Goal: Task Accomplishment & Management: Complete application form

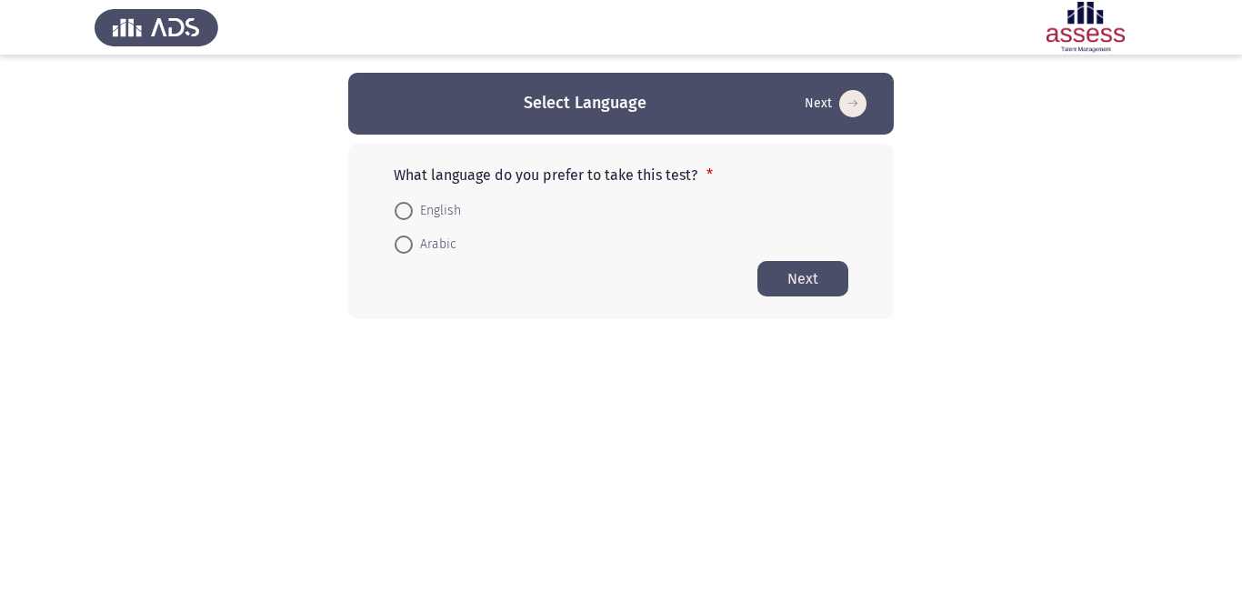
click at [406, 202] on span at bounding box center [404, 211] width 18 height 18
click at [406, 202] on input "English" at bounding box center [404, 211] width 18 height 18
radio input "true"
click at [815, 270] on button "Next" at bounding box center [802, 277] width 91 height 35
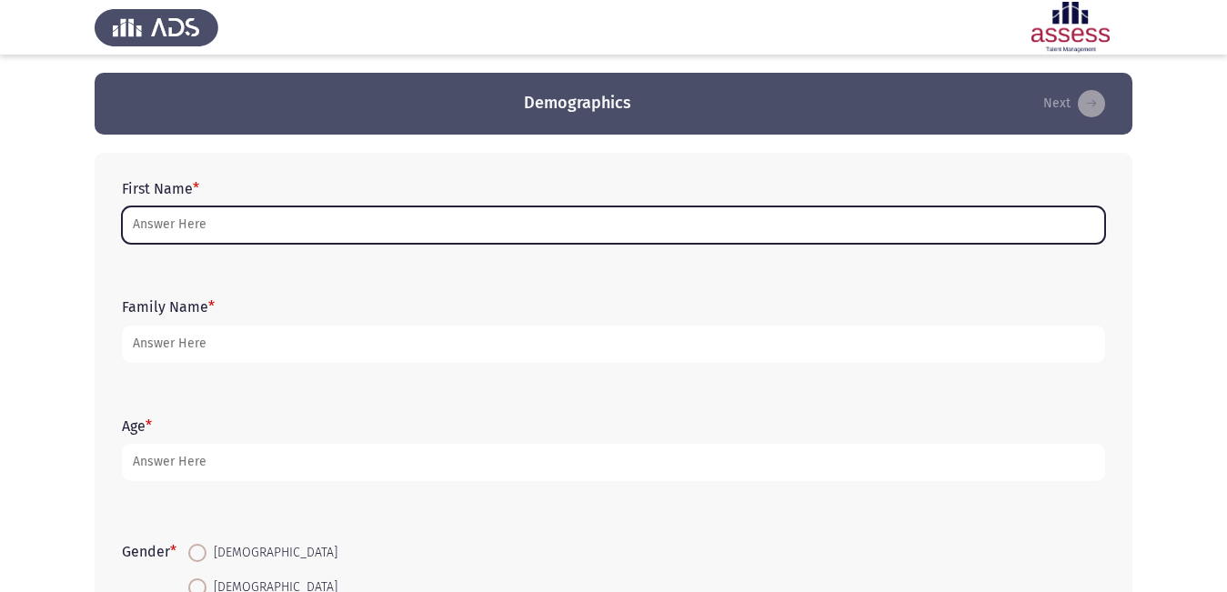
click at [272, 224] on input "First Name *" at bounding box center [613, 224] width 983 height 37
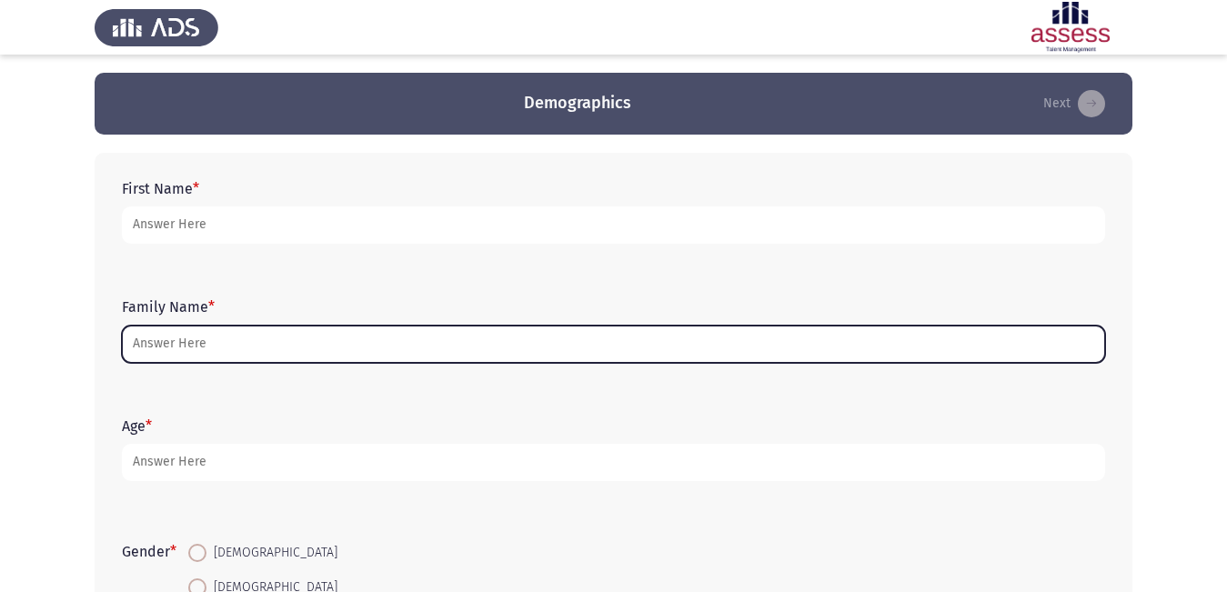
click at [282, 336] on input "Family Name *" at bounding box center [613, 344] width 983 height 37
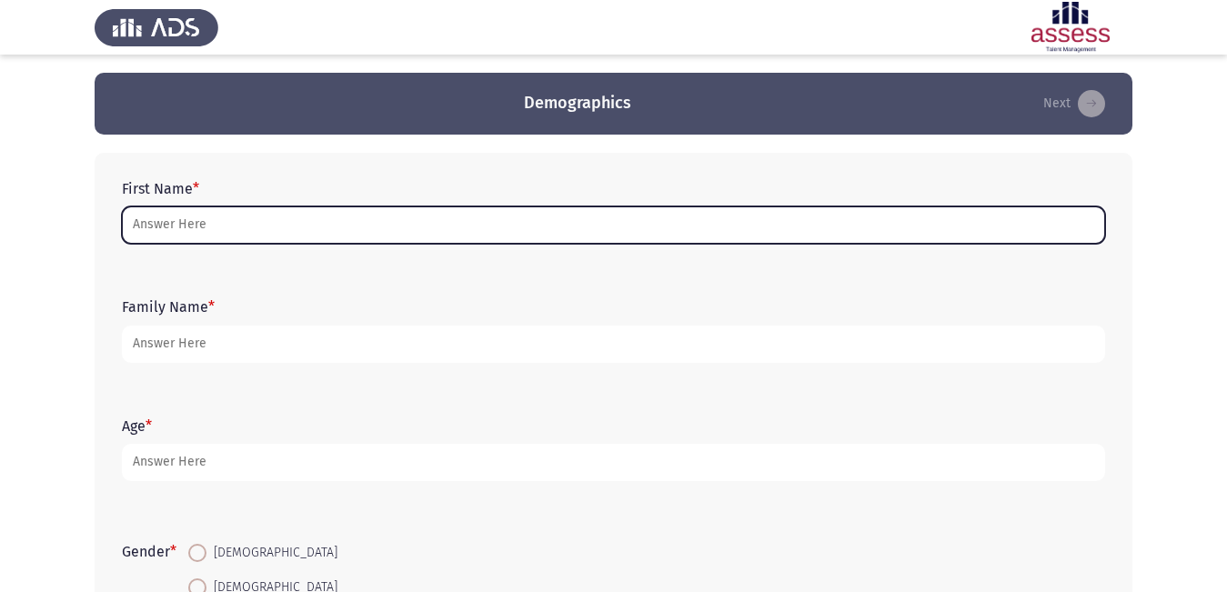
click at [219, 236] on input "First Name *" at bounding box center [613, 224] width 983 height 37
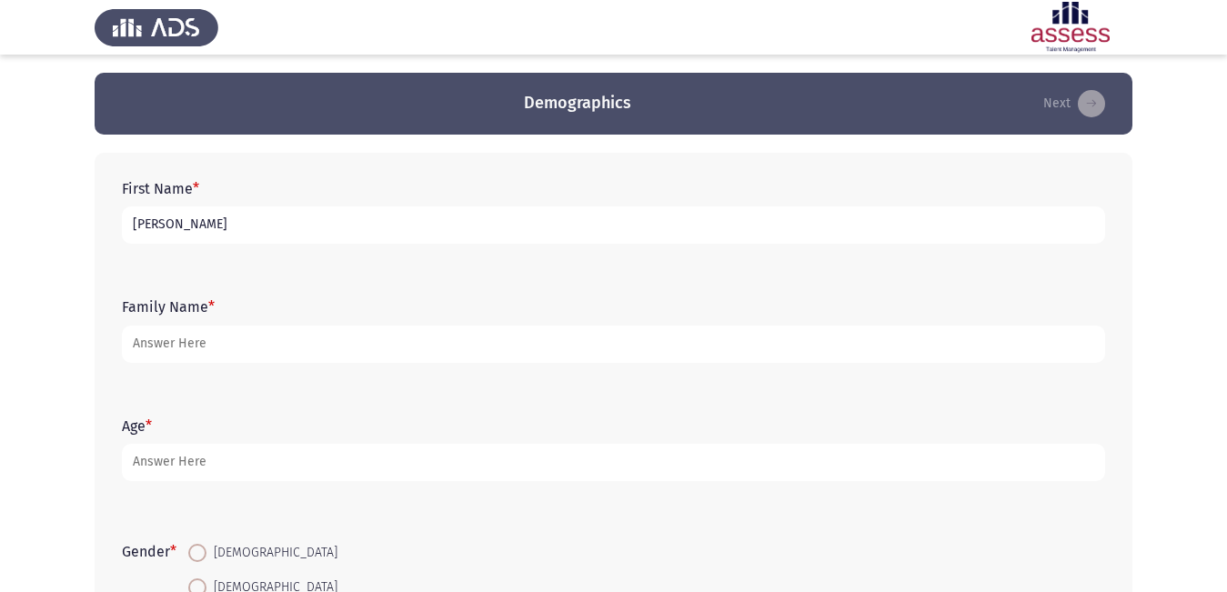
type input "[PERSON_NAME]"
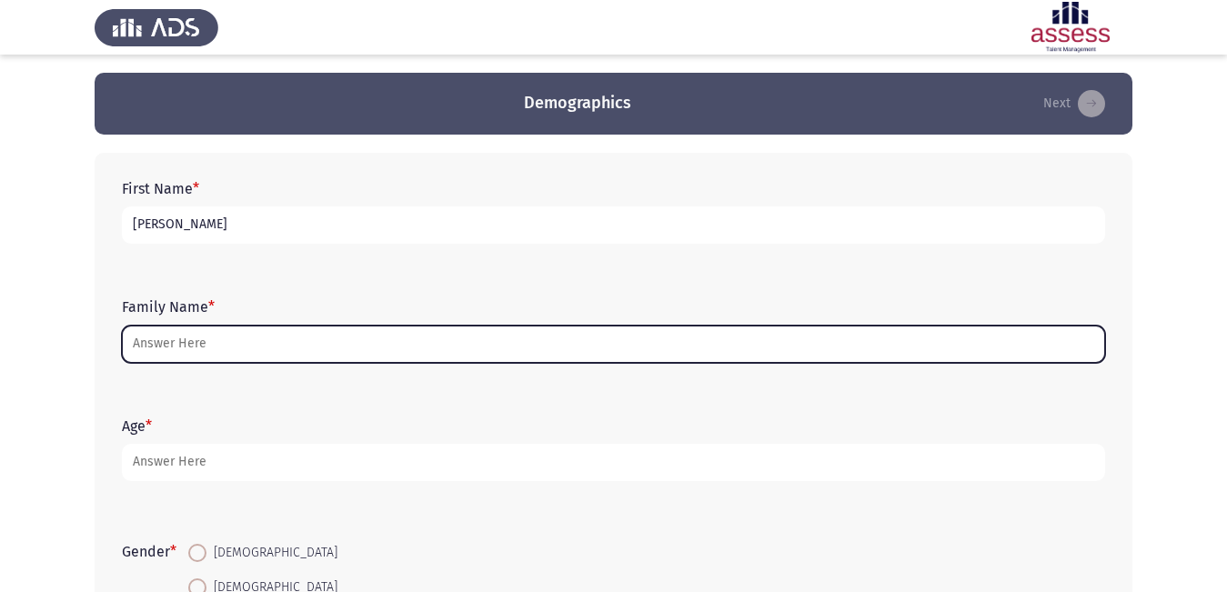
click at [229, 353] on input "Family Name *" at bounding box center [613, 344] width 983 height 37
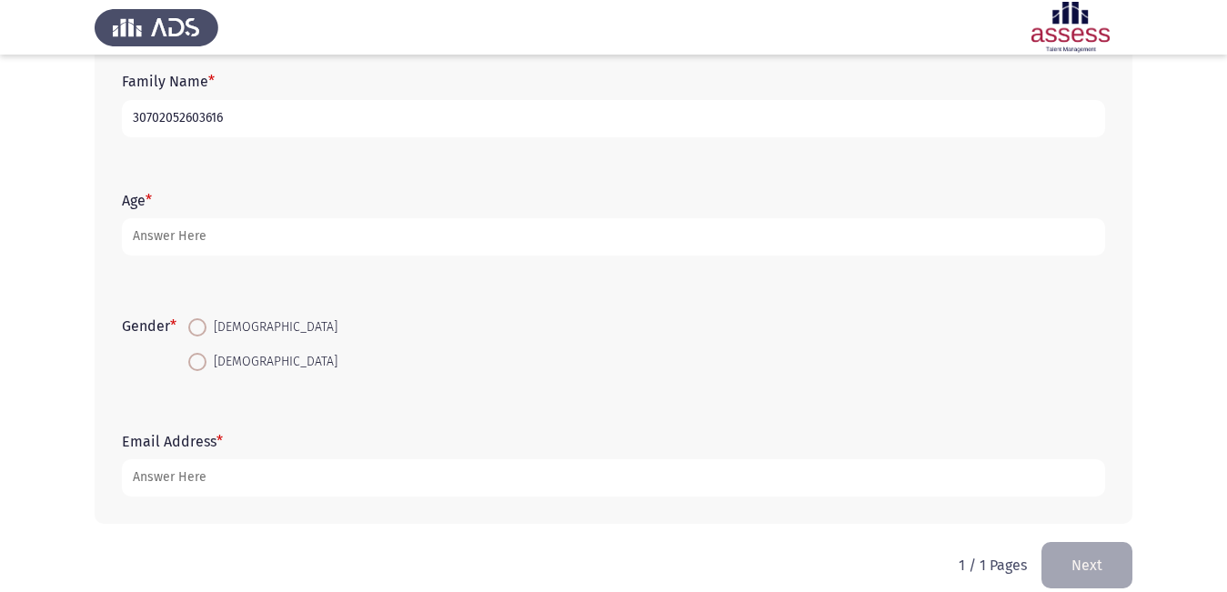
scroll to position [248, 0]
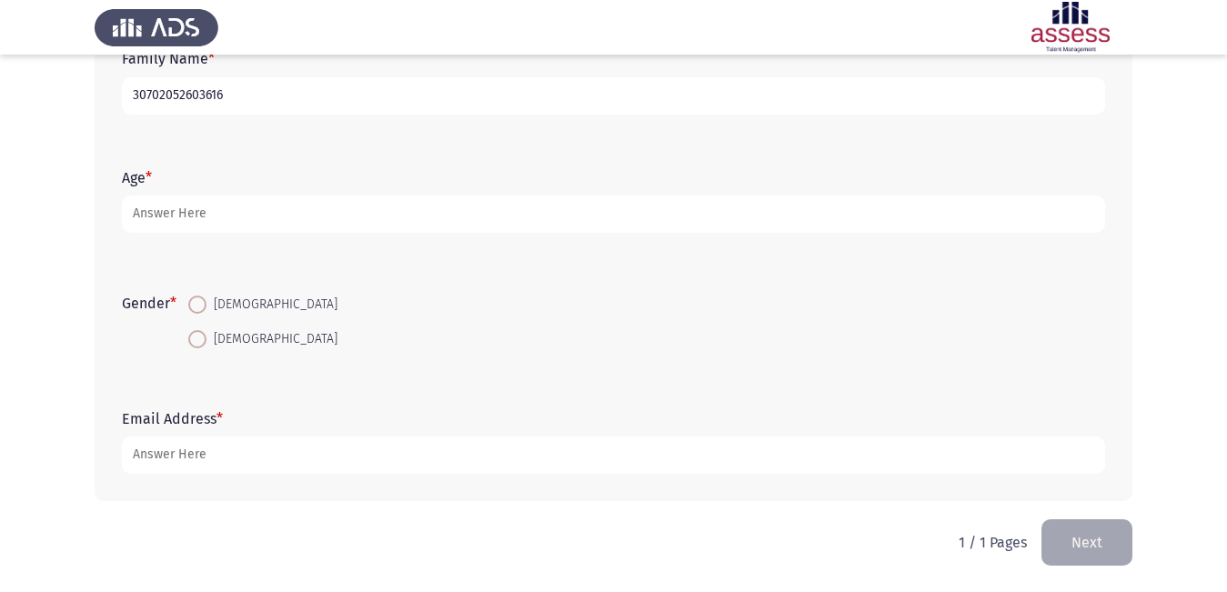
type input "30702052603616"
click at [229, 303] on span "[DEMOGRAPHIC_DATA]" at bounding box center [271, 305] width 131 height 22
click at [206, 303] on input "[DEMOGRAPHIC_DATA]" at bounding box center [197, 305] width 18 height 18
radio input "true"
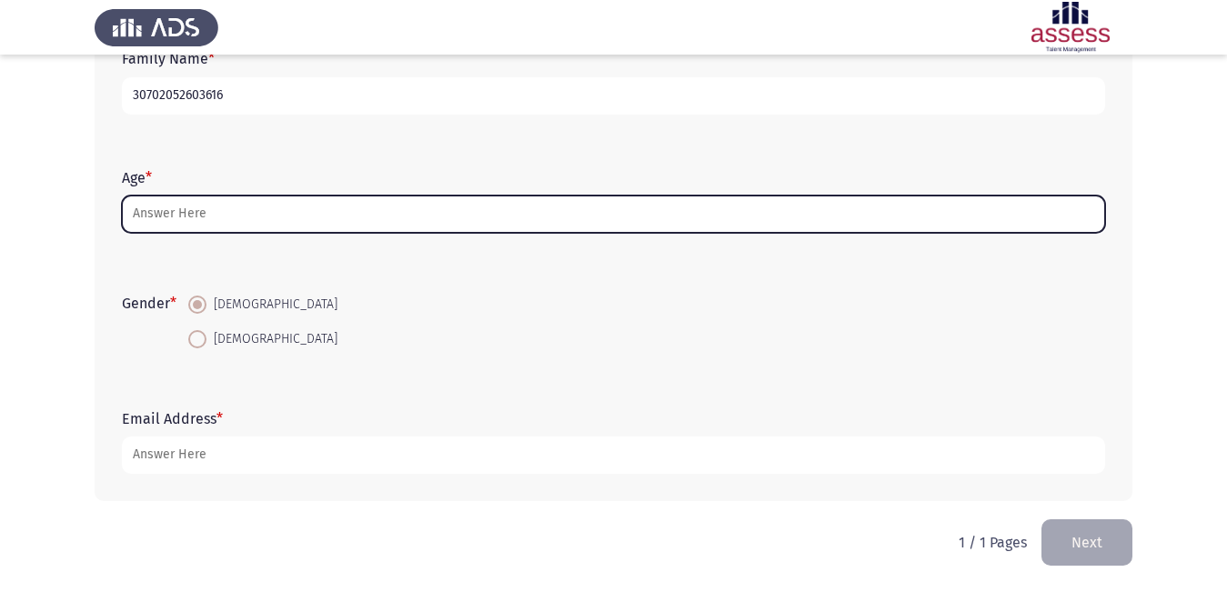
click at [222, 214] on input "Age *" at bounding box center [613, 213] width 983 height 37
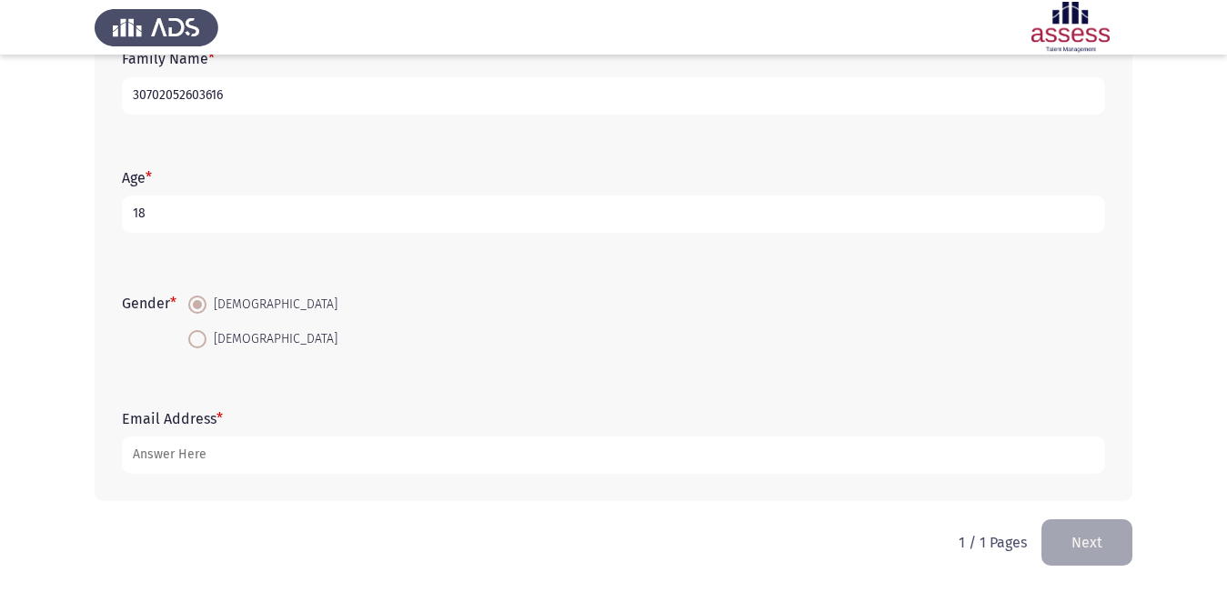
type input "18"
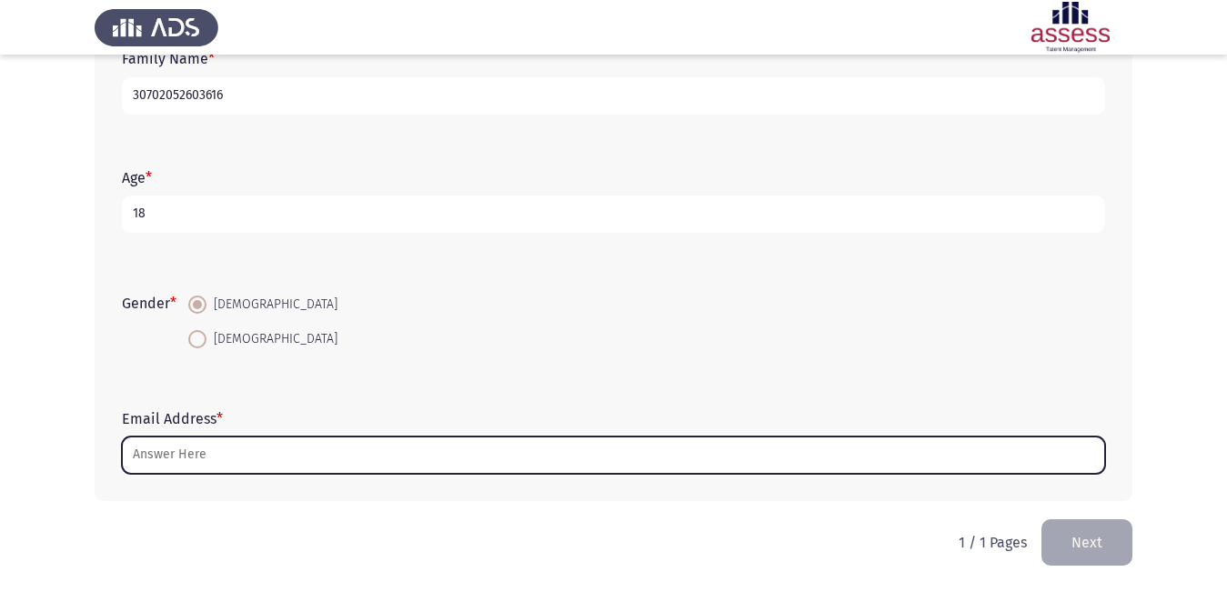
click at [192, 456] on input "Email Address *" at bounding box center [613, 454] width 983 height 37
type input "ة"
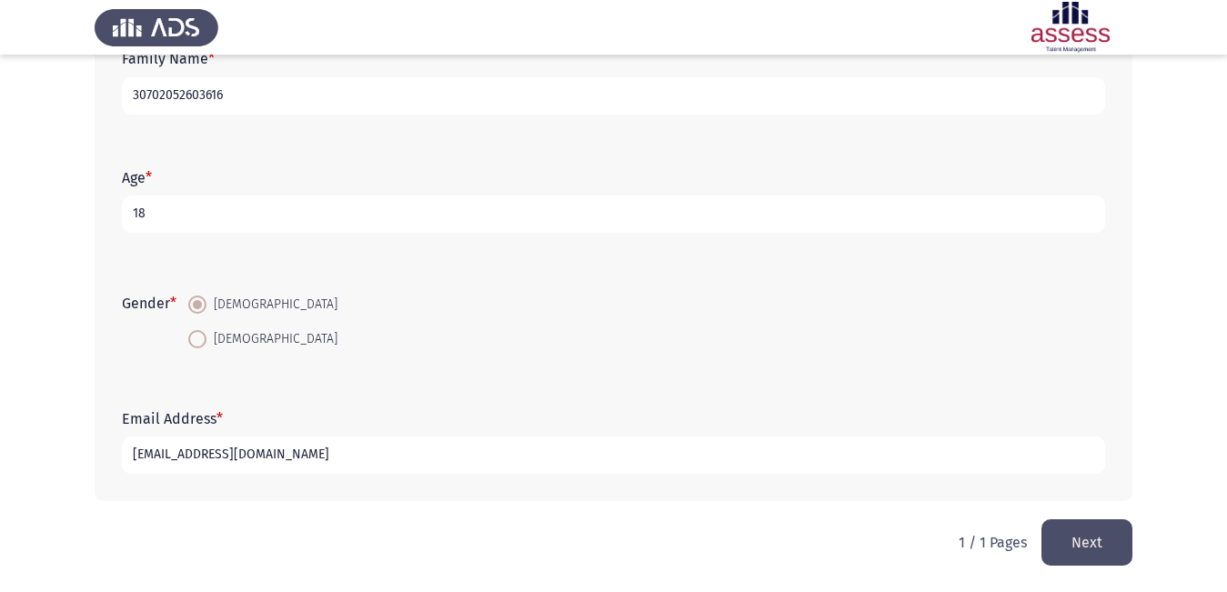
type input "[EMAIL_ADDRESS][DOMAIN_NAME]"
click at [1100, 546] on button "Next" at bounding box center [1086, 542] width 91 height 46
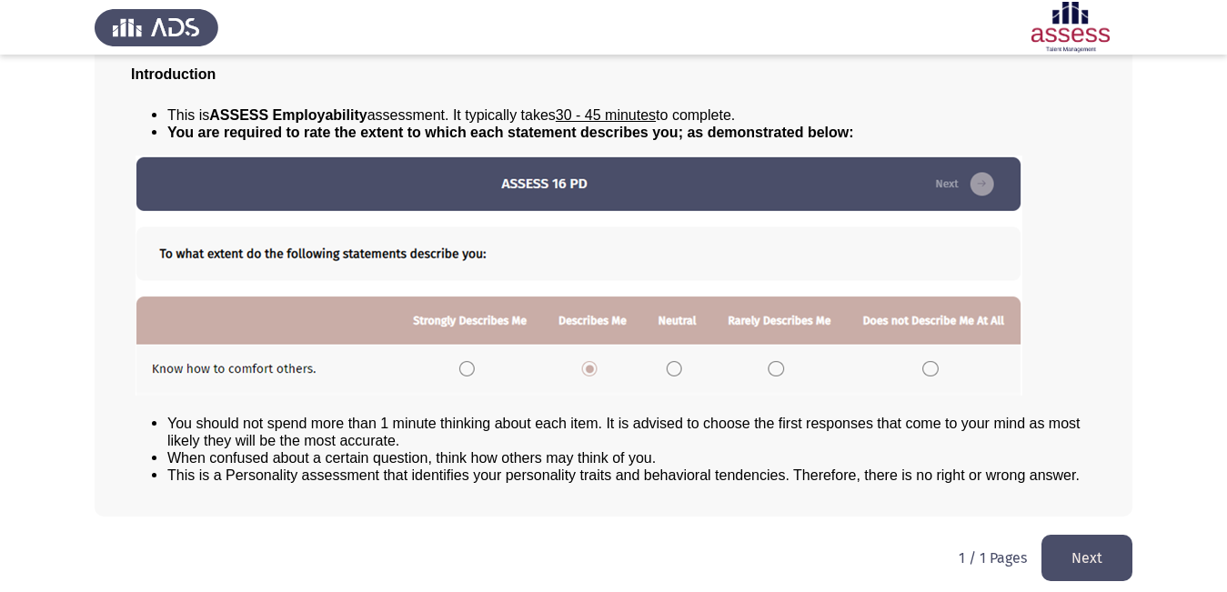
scroll to position [131, 0]
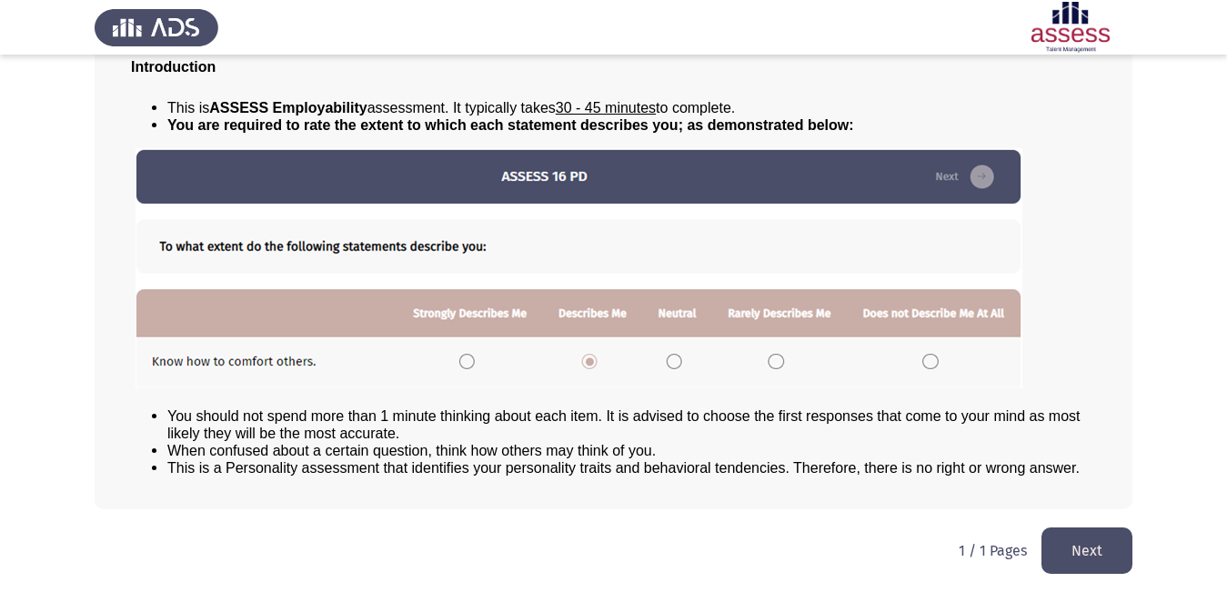
click at [1111, 554] on button "Next" at bounding box center [1086, 550] width 91 height 46
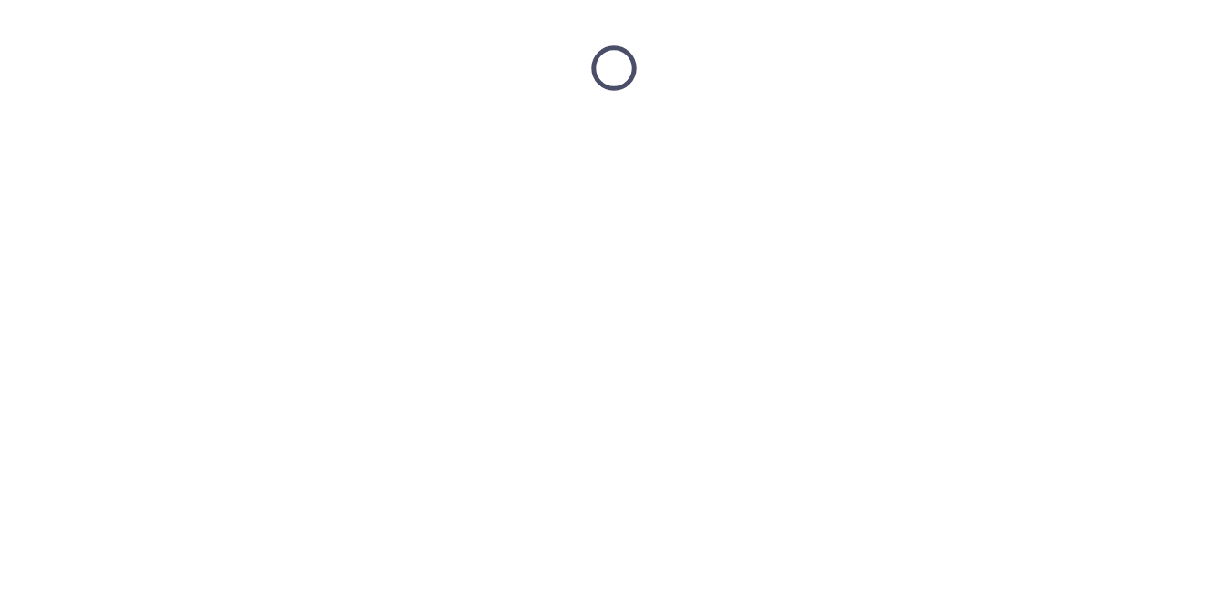
scroll to position [0, 0]
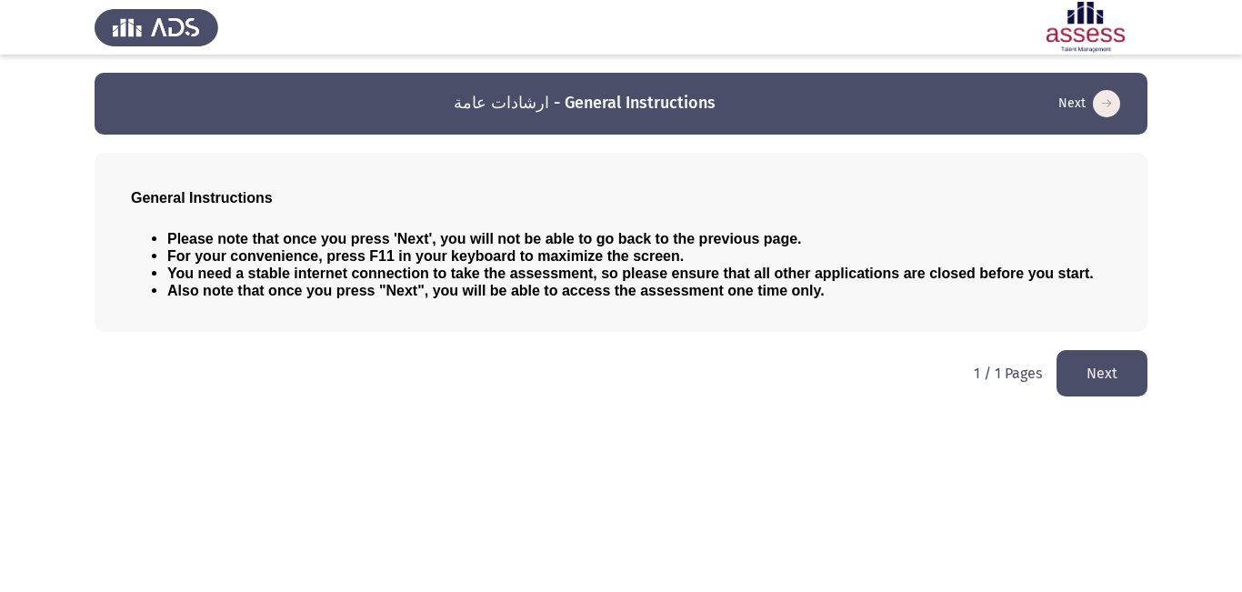
click at [1102, 351] on html "ارشادات عامة - General Instructions Next General Instructions Please note that …" at bounding box center [621, 207] width 1242 height 415
click at [1106, 364] on button "Next" at bounding box center [1102, 373] width 91 height 46
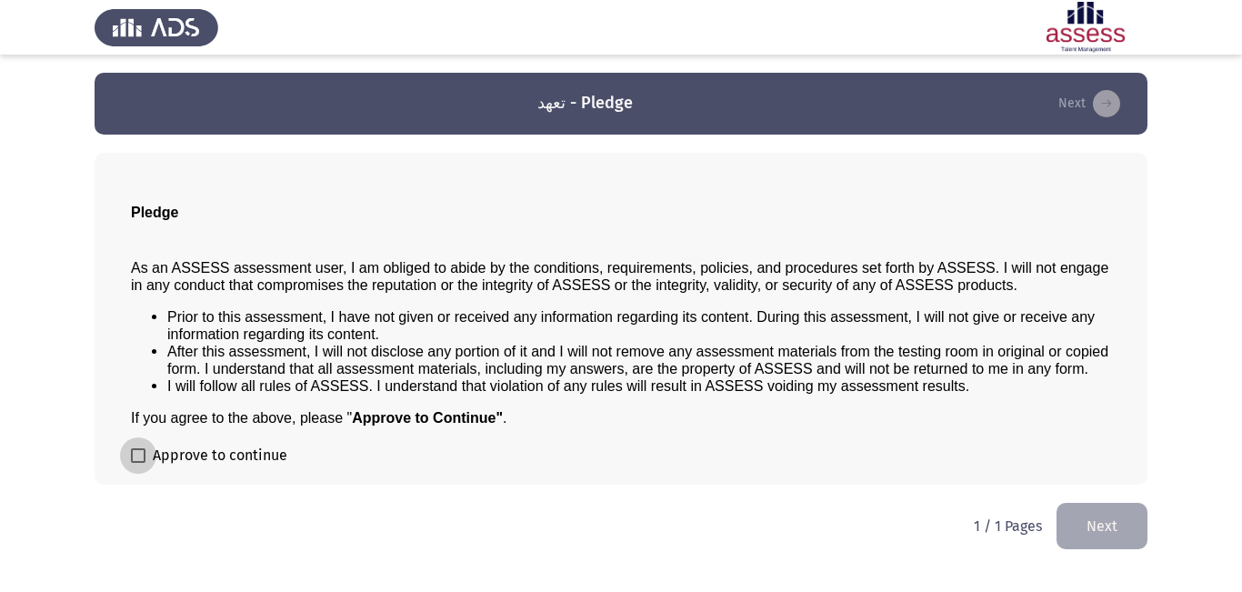
drag, startPoint x: 135, startPoint y: 448, endPoint x: 180, endPoint y: 448, distance: 44.6
click at [151, 448] on label "Approve to continue" at bounding box center [209, 456] width 156 height 22
click at [138, 463] on input "Approve to continue" at bounding box center [137, 463] width 1 height 1
checkbox input "true"
click at [1126, 514] on button "Next" at bounding box center [1102, 526] width 91 height 46
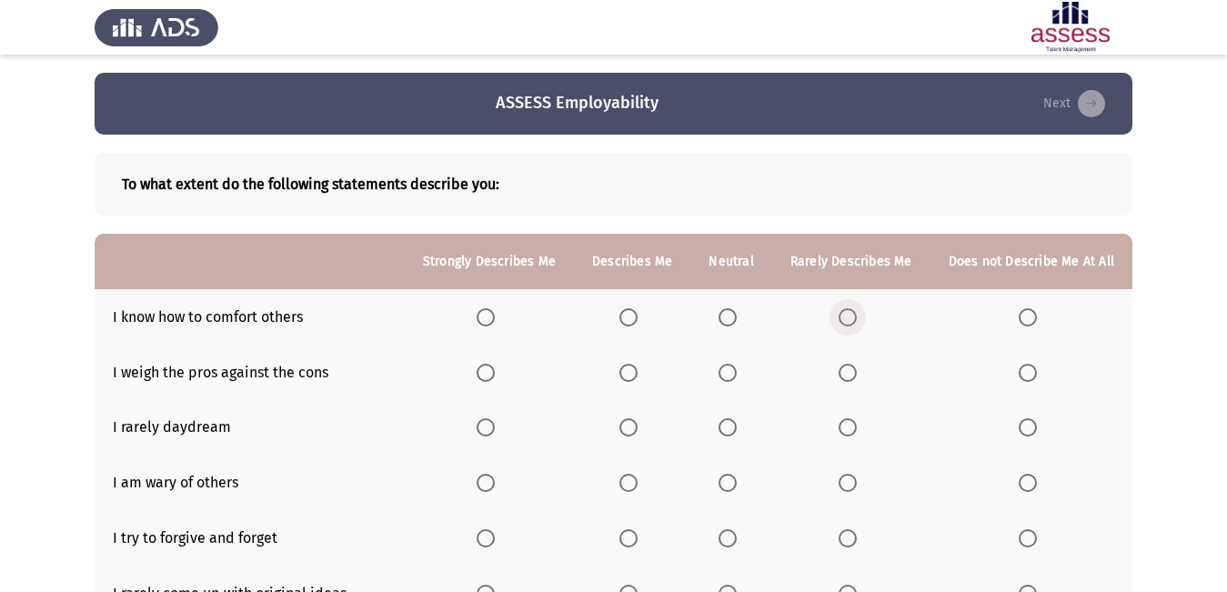
click at [847, 316] on span "Select an option" at bounding box center [847, 317] width 18 height 18
click at [847, 316] on input "Select an option" at bounding box center [847, 317] width 18 height 18
drag, startPoint x: 495, startPoint y: 365, endPoint x: 494, endPoint y: 375, distance: 10.0
click at [494, 375] on span "Select an option" at bounding box center [485, 373] width 18 height 18
click at [494, 375] on input "Select an option" at bounding box center [485, 373] width 18 height 18
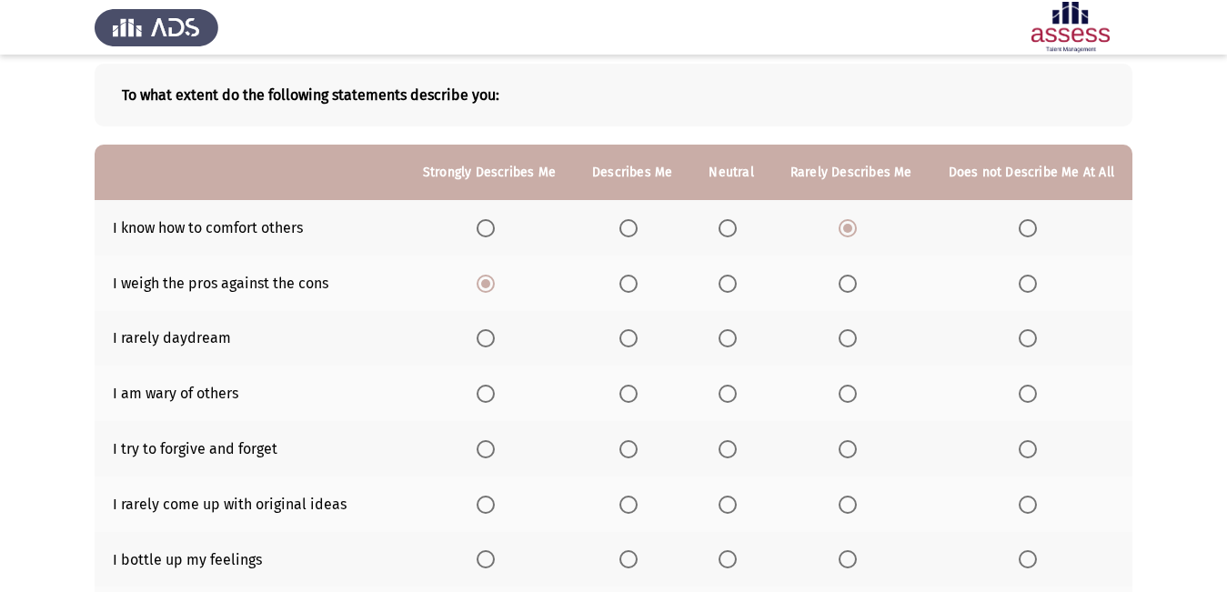
scroll to position [120, 0]
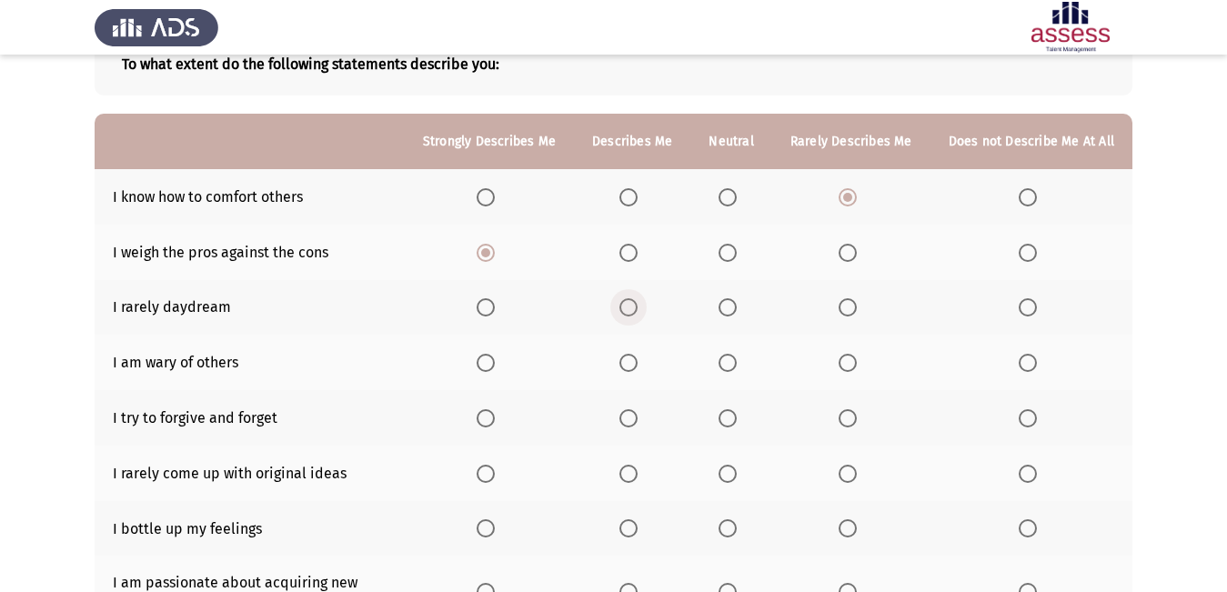
click at [645, 305] on label "Select an option" at bounding box center [631, 307] width 25 height 18
click at [637, 305] on input "Select an option" at bounding box center [628, 307] width 18 height 18
drag, startPoint x: 728, startPoint y: 359, endPoint x: 713, endPoint y: 354, distance: 16.4
click at [713, 354] on th at bounding box center [730, 362] width 81 height 55
click at [718, 366] on th at bounding box center [730, 362] width 81 height 55
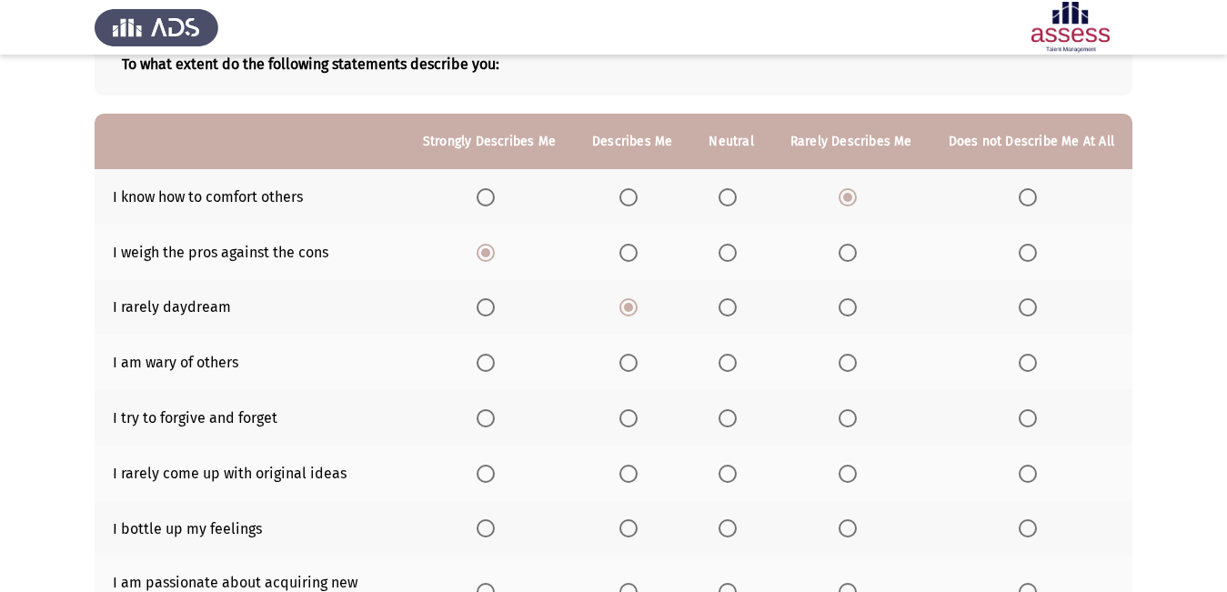
click at [734, 366] on span "Select an option" at bounding box center [727, 363] width 18 height 18
click at [734, 366] on input "Select an option" at bounding box center [727, 363] width 18 height 18
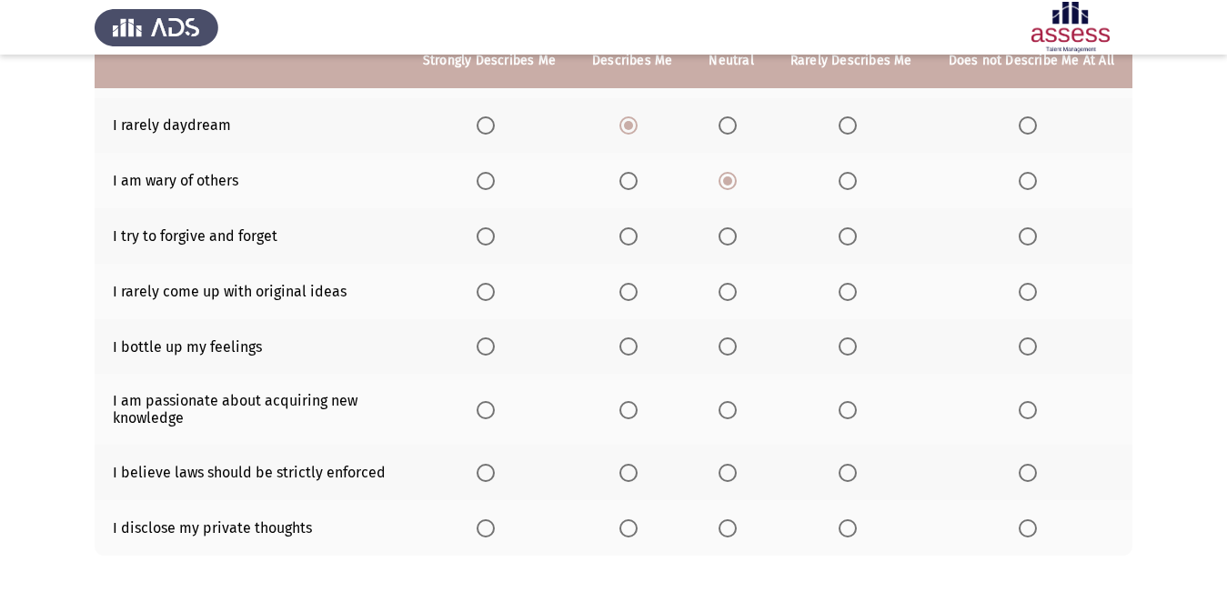
scroll to position [211, 0]
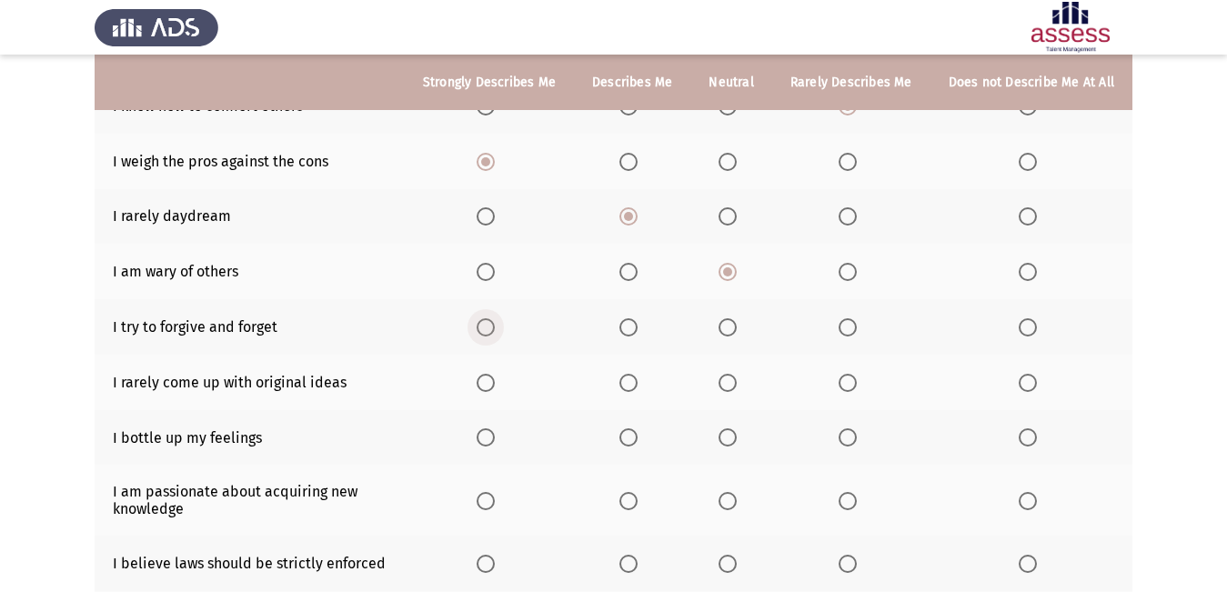
click at [495, 322] on span "Select an option" at bounding box center [485, 327] width 18 height 18
click at [495, 322] on input "Select an option" at bounding box center [485, 327] width 18 height 18
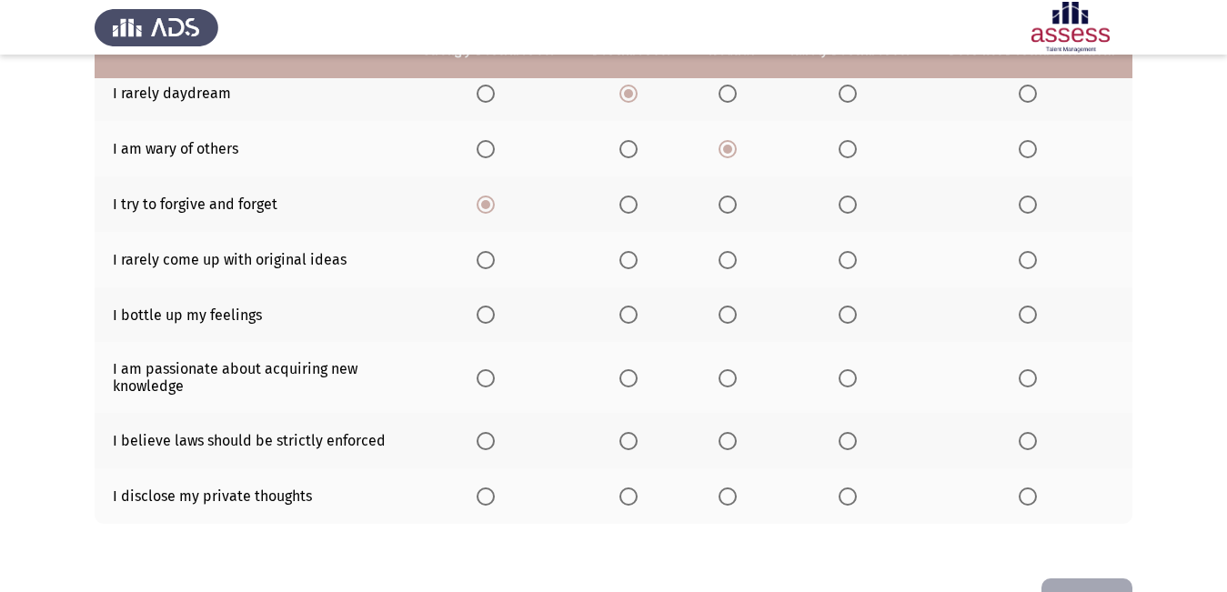
scroll to position [302, 0]
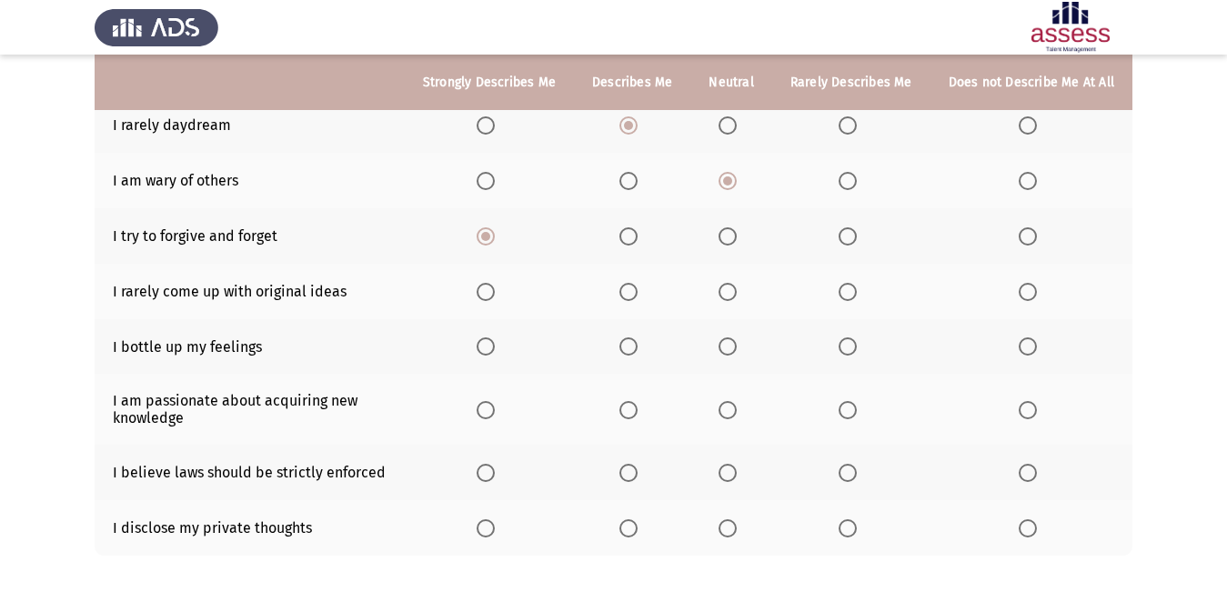
click at [643, 420] on th at bounding box center [632, 409] width 116 height 71
click at [1038, 241] on label "Select an option" at bounding box center [1030, 236] width 25 height 18
click at [1037, 241] on input "Select an option" at bounding box center [1027, 236] width 18 height 18
click at [851, 290] on span "Select an option" at bounding box center [847, 292] width 18 height 18
click at [851, 290] on input "Select an option" at bounding box center [847, 292] width 18 height 18
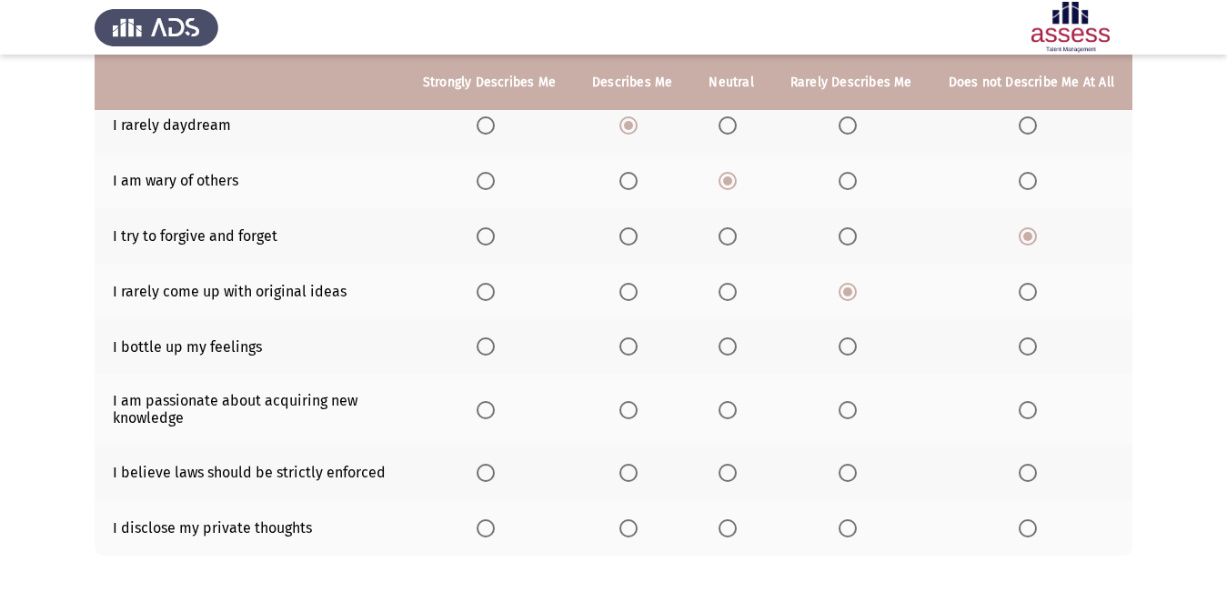
click at [847, 332] on th at bounding box center [851, 346] width 158 height 55
drag, startPoint x: 848, startPoint y: 346, endPoint x: 710, endPoint y: 357, distance: 138.7
click at [836, 351] on th at bounding box center [851, 346] width 158 height 55
click at [512, 409] on th at bounding box center [489, 409] width 169 height 71
drag, startPoint x: 512, startPoint y: 409, endPoint x: 500, endPoint y: 409, distance: 11.8
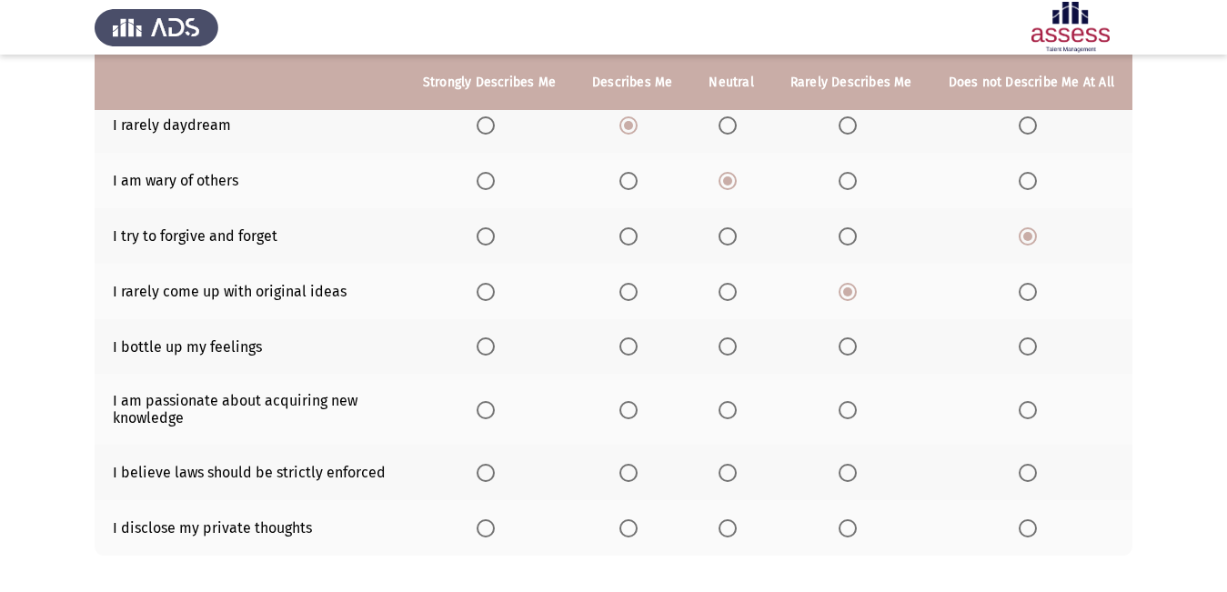
click at [509, 409] on th at bounding box center [489, 409] width 169 height 71
click at [495, 409] on span "Select an option" at bounding box center [485, 410] width 18 height 18
click at [495, 409] on input "Select an option" at bounding box center [485, 410] width 18 height 18
click at [633, 469] on span "Select an option" at bounding box center [628, 473] width 18 height 18
click at [633, 469] on input "Select an option" at bounding box center [628, 473] width 18 height 18
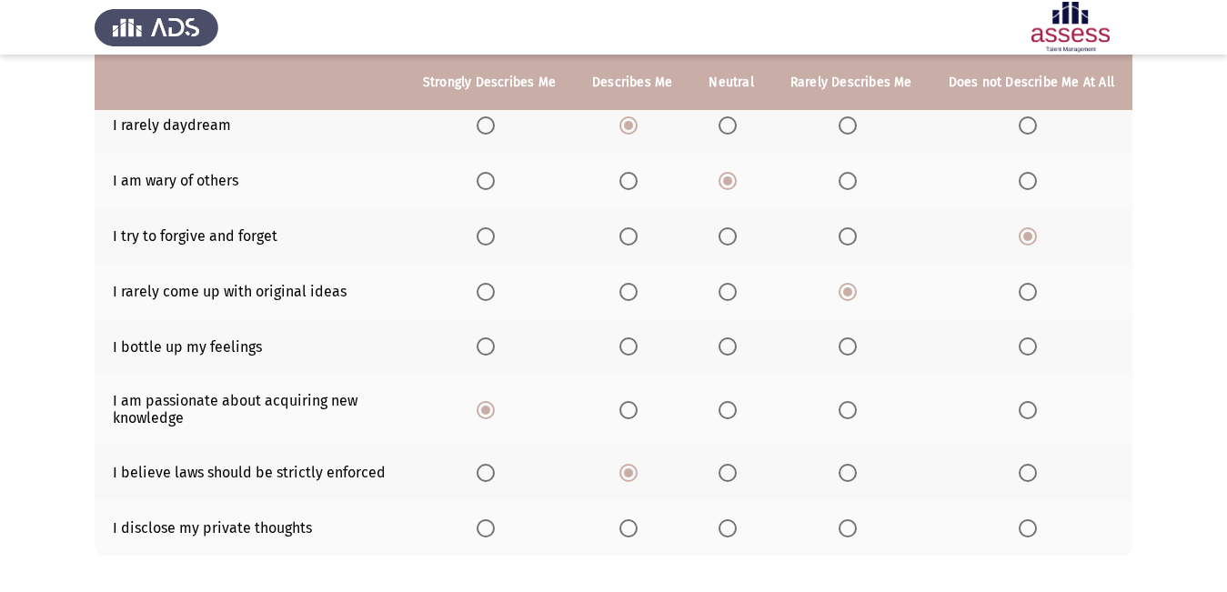
click at [647, 550] on th at bounding box center [632, 527] width 116 height 55
click at [637, 534] on span "Select an option" at bounding box center [628, 528] width 18 height 18
click at [637, 534] on input "Select an option" at bounding box center [628, 528] width 18 height 18
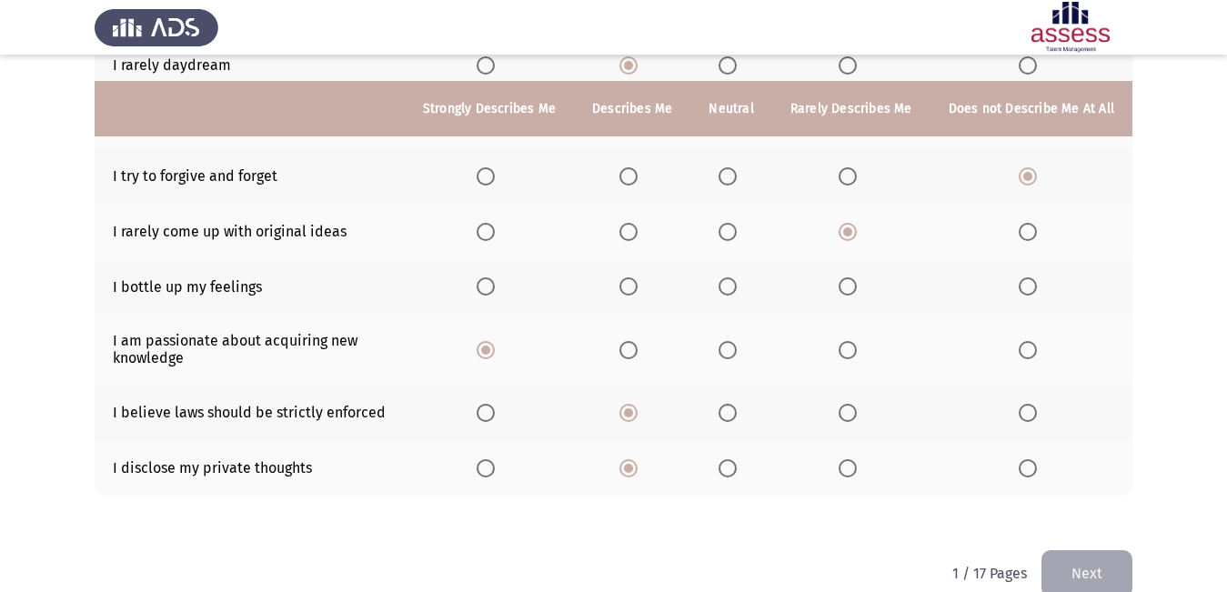
scroll to position [393, 0]
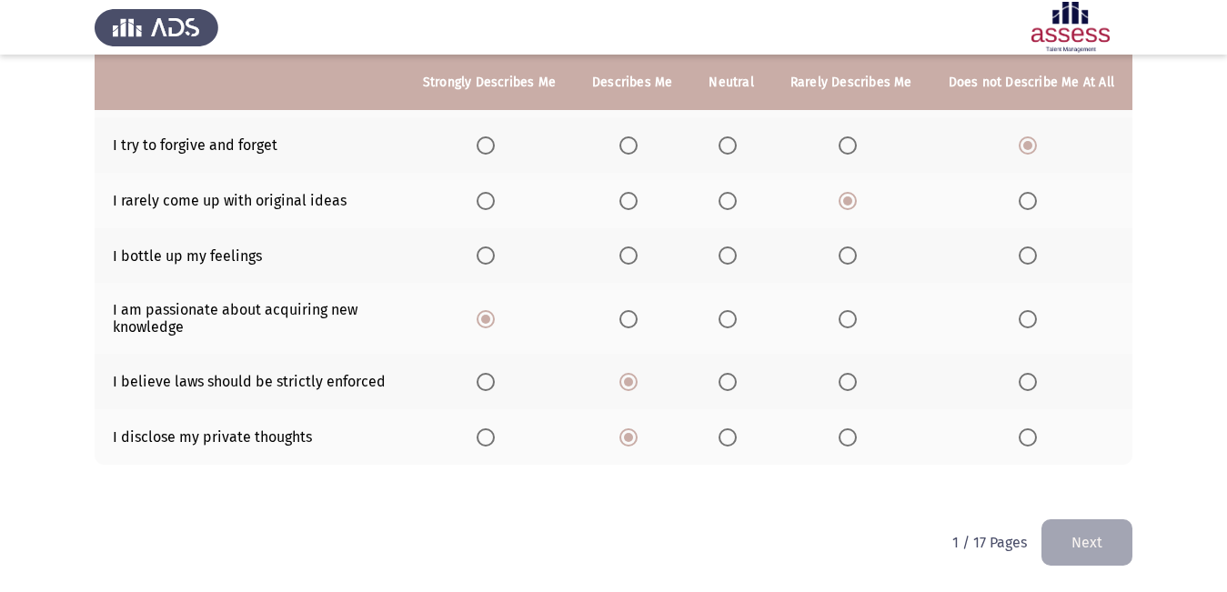
click at [1090, 537] on button "Next" at bounding box center [1086, 542] width 91 height 46
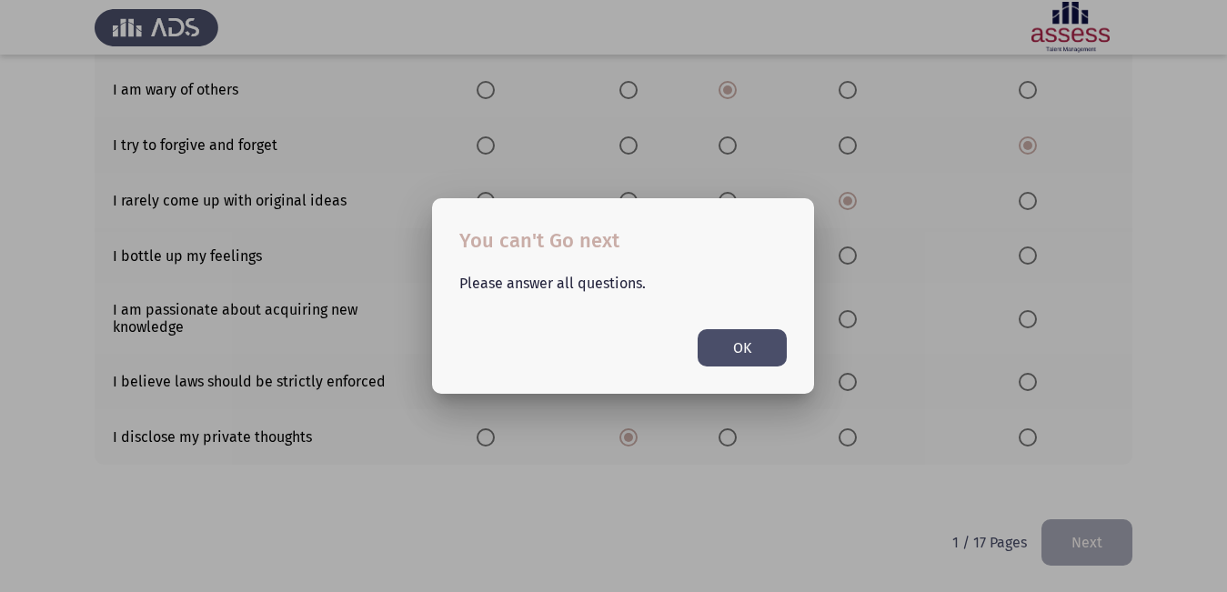
scroll to position [0, 0]
drag, startPoint x: 651, startPoint y: 509, endPoint x: 636, endPoint y: 506, distance: 15.0
click at [639, 507] on div at bounding box center [613, 296] width 1227 height 592
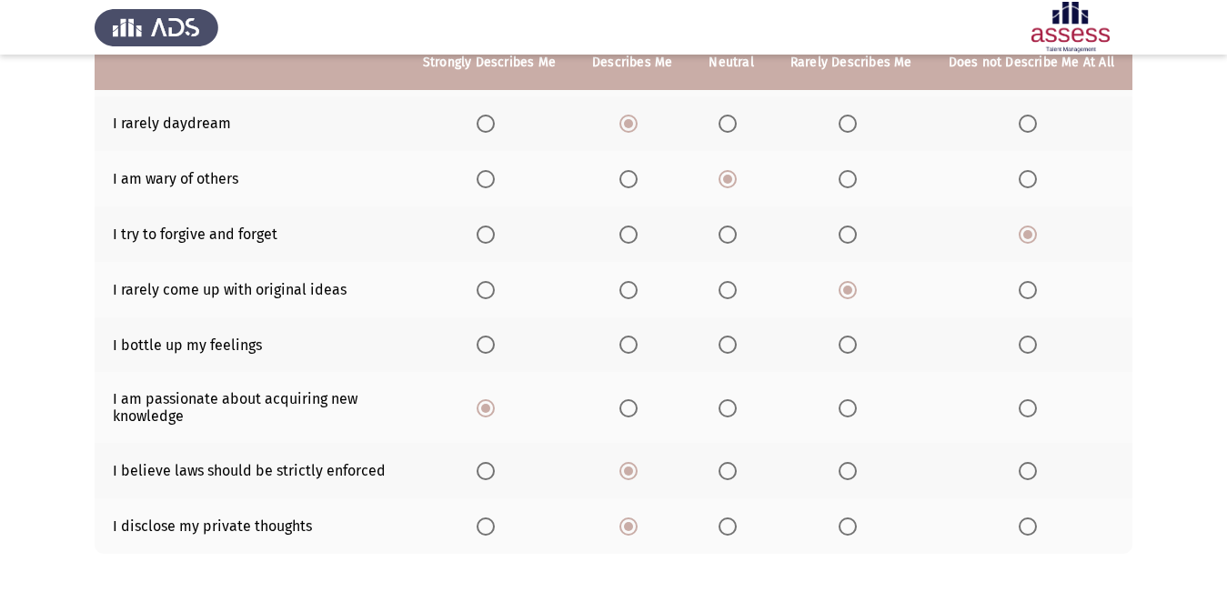
scroll to position [273, 0]
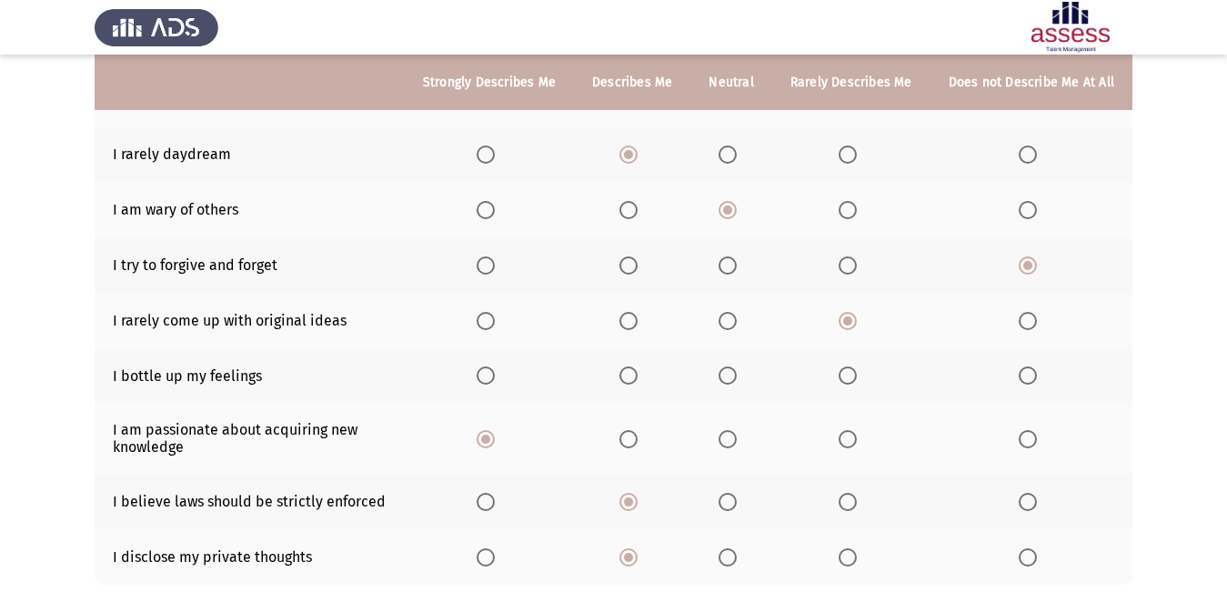
click at [637, 374] on span "Select an option" at bounding box center [628, 375] width 18 height 18
click at [637, 374] on input "Select an option" at bounding box center [628, 375] width 18 height 18
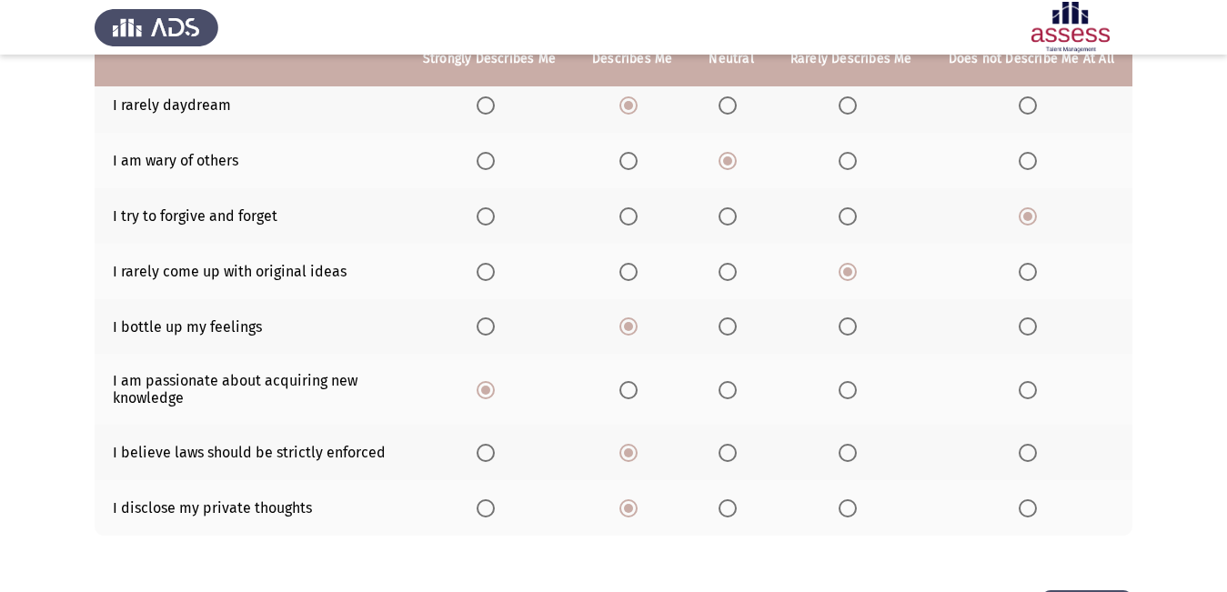
scroll to position [211, 0]
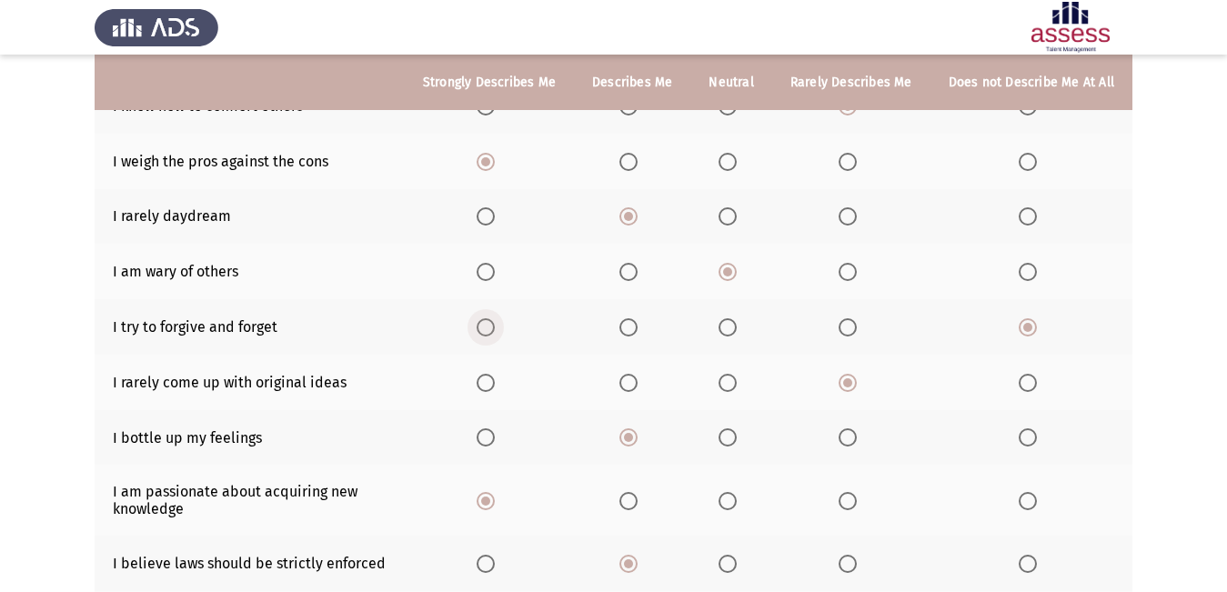
click at [495, 325] on span "Select an option" at bounding box center [485, 327] width 18 height 18
click at [495, 325] on input "Select an option" at bounding box center [485, 327] width 18 height 18
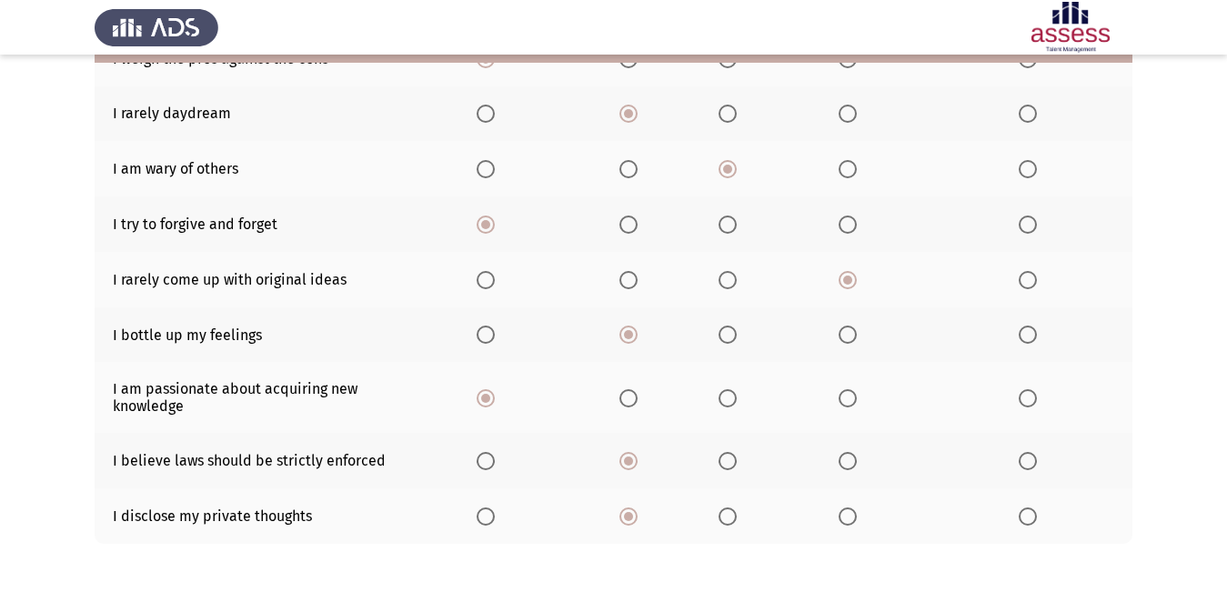
scroll to position [393, 0]
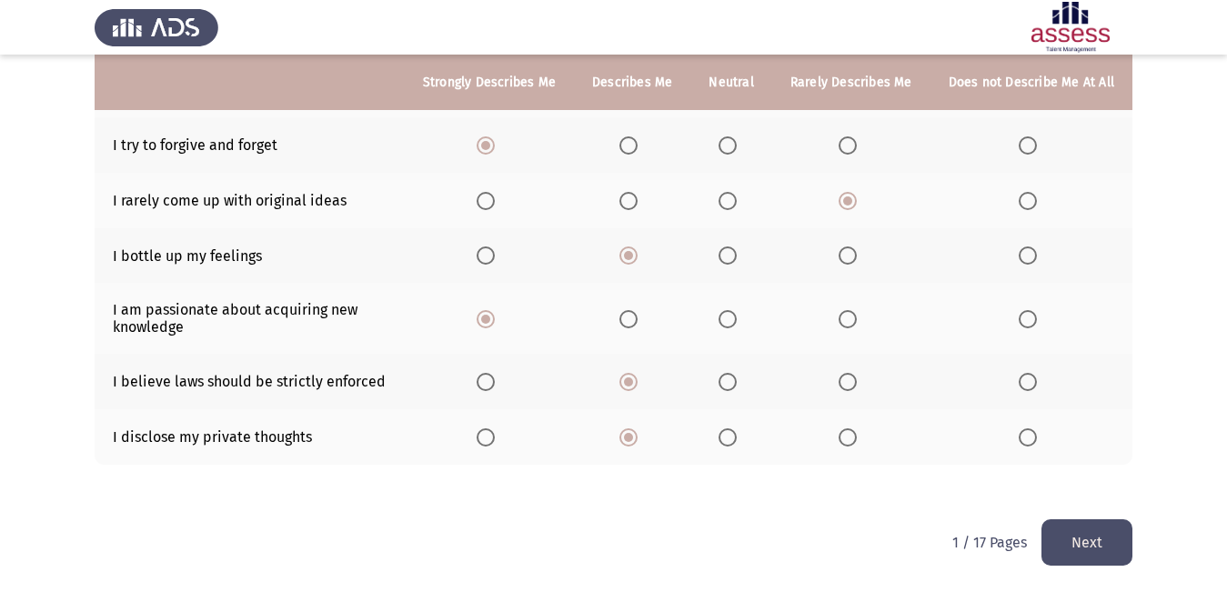
click at [1090, 537] on button "Next" at bounding box center [1086, 542] width 91 height 46
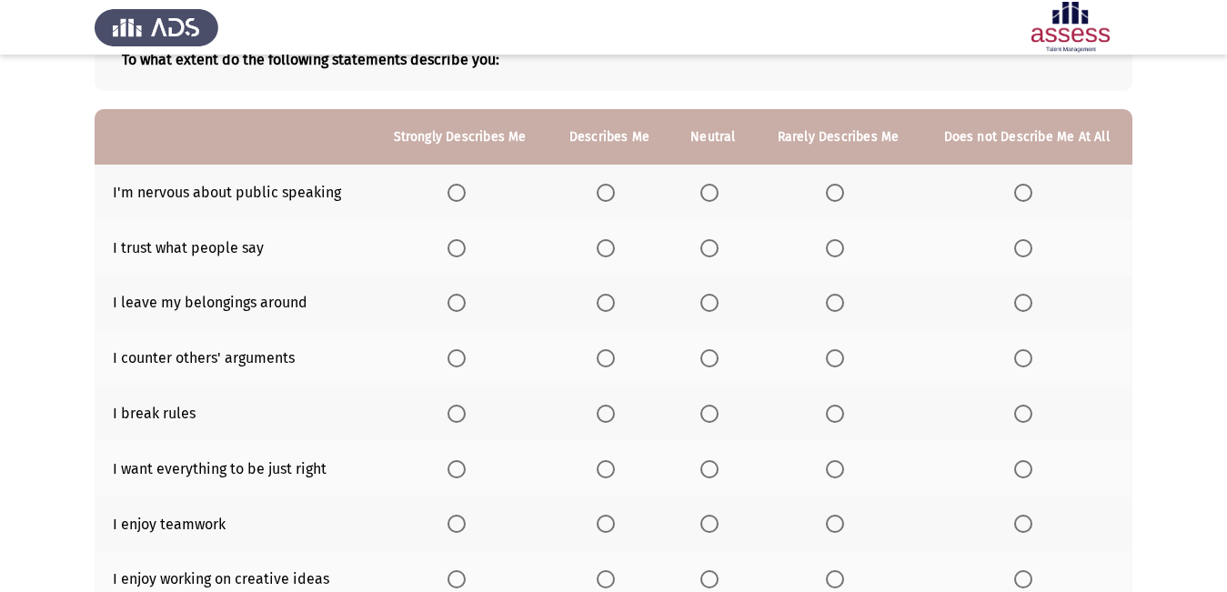
scroll to position [105, 0]
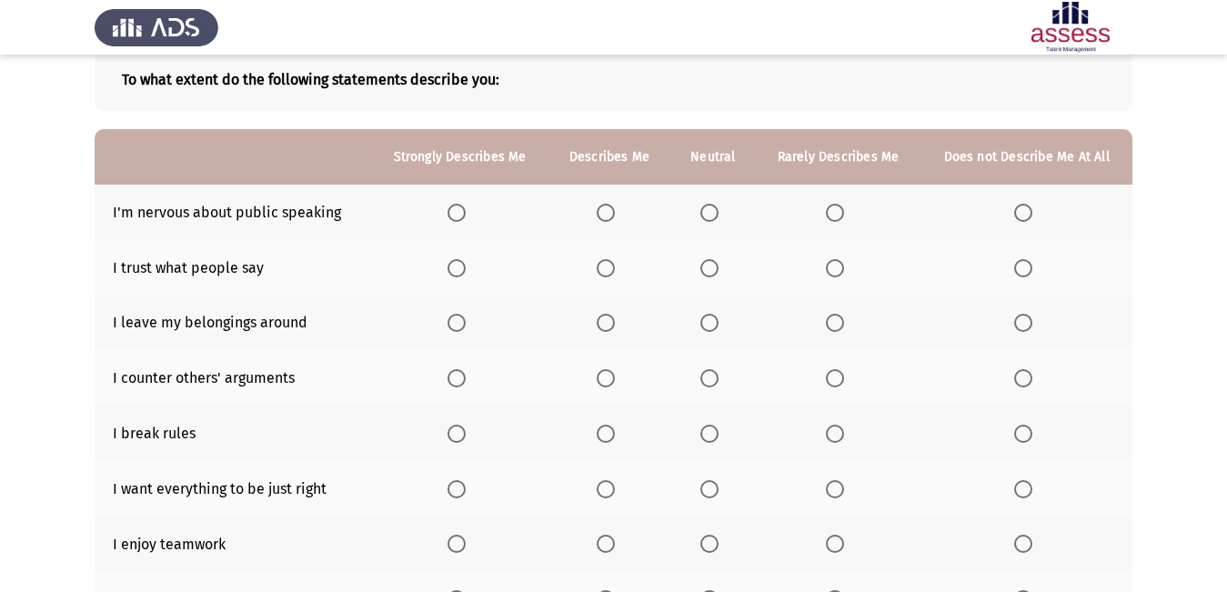
drag, startPoint x: 724, startPoint y: 236, endPoint x: 602, endPoint y: 214, distance: 123.8
click at [612, 207] on span "Select an option" at bounding box center [605, 213] width 18 height 18
click at [612, 207] on input "Select an option" at bounding box center [605, 213] width 18 height 18
click at [467, 273] on label "Select an option" at bounding box center [459, 268] width 25 height 18
click at [466, 273] on input "Select an option" at bounding box center [456, 268] width 18 height 18
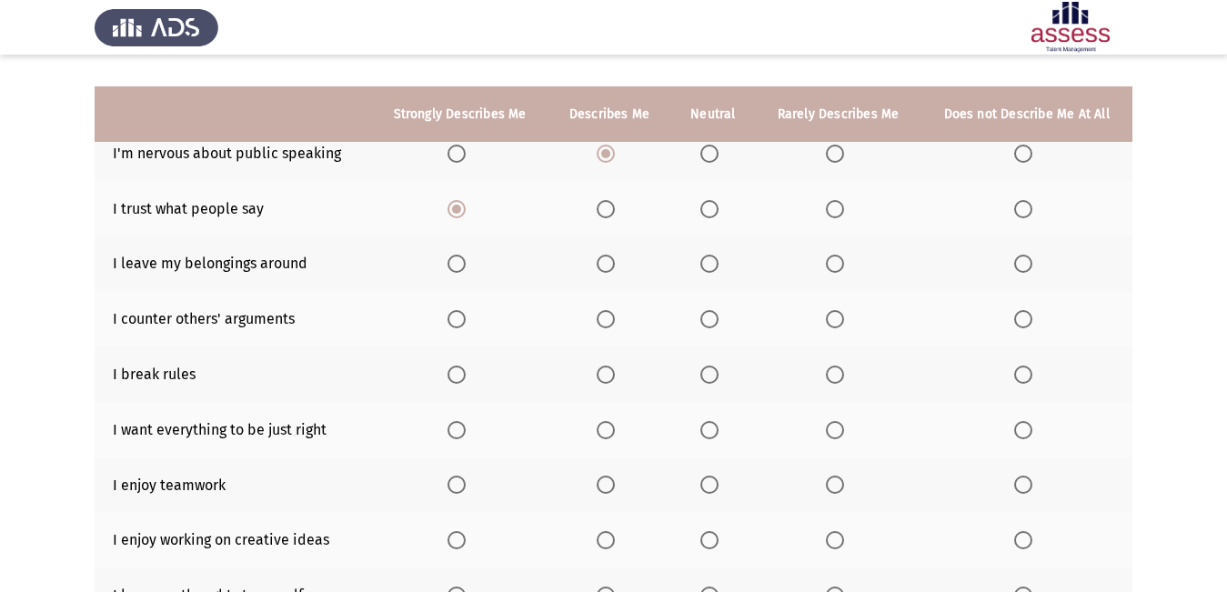
scroll to position [195, 0]
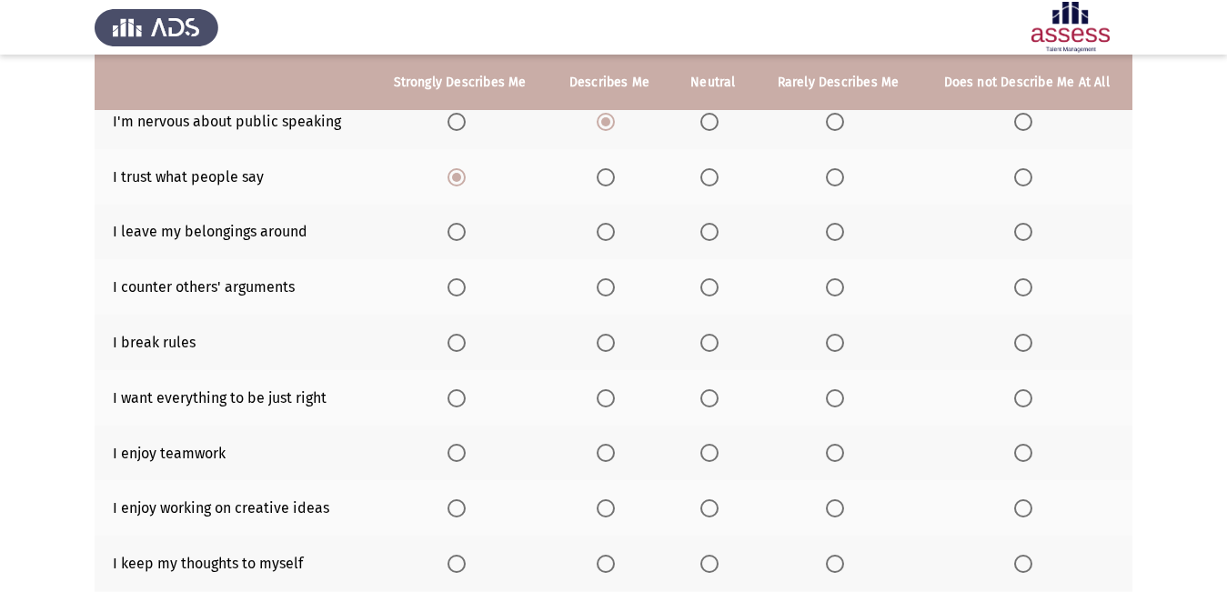
click at [607, 246] on th at bounding box center [609, 232] width 122 height 55
click at [609, 244] on th at bounding box center [609, 232] width 122 height 55
click at [611, 239] on span "Select an option" at bounding box center [605, 232] width 18 height 18
click at [611, 239] on input "Select an option" at bounding box center [605, 232] width 18 height 18
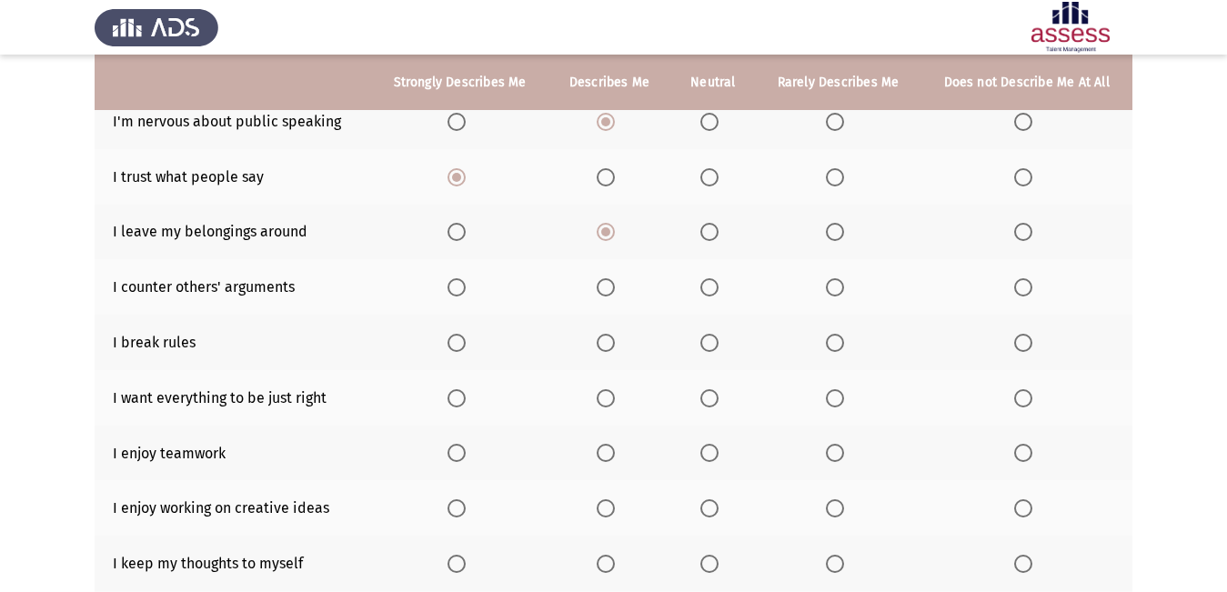
click at [837, 286] on span "Select an option" at bounding box center [835, 287] width 18 height 18
click at [837, 286] on input "Select an option" at bounding box center [835, 287] width 18 height 18
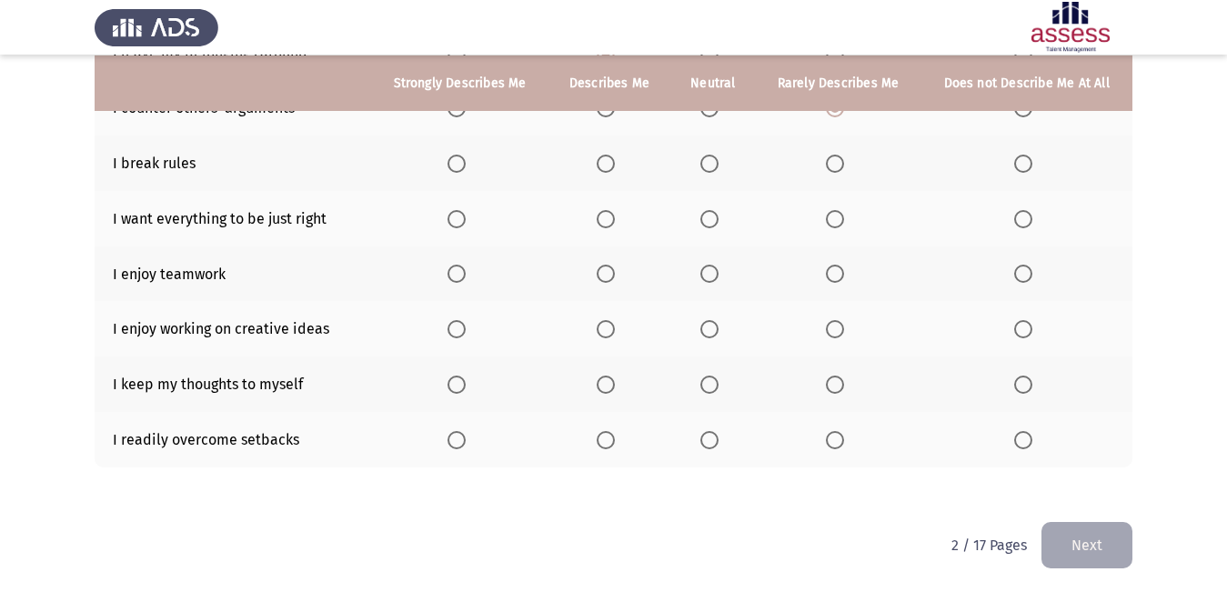
scroll to position [377, 0]
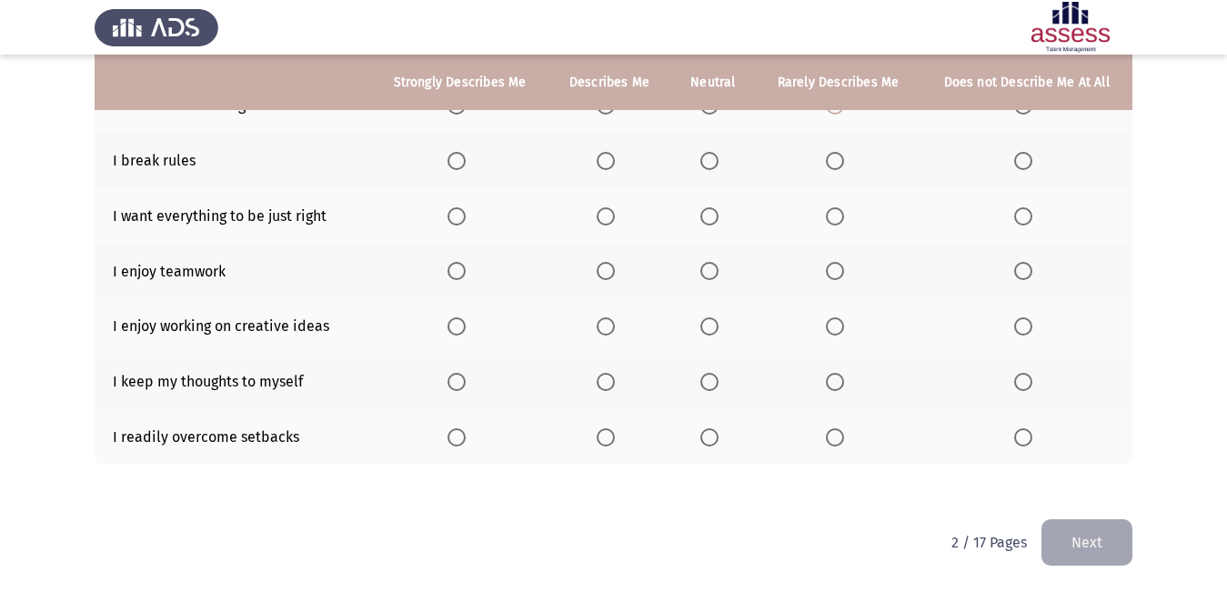
click at [464, 428] on span "Select an option" at bounding box center [456, 437] width 18 height 18
click at [464, 428] on input "Select an option" at bounding box center [456, 437] width 18 height 18
drag, startPoint x: 606, startPoint y: 373, endPoint x: 612, endPoint y: 339, distance: 34.1
click at [611, 362] on th at bounding box center [609, 381] width 122 height 55
click at [607, 327] on span "Select an option" at bounding box center [605, 326] width 18 height 18
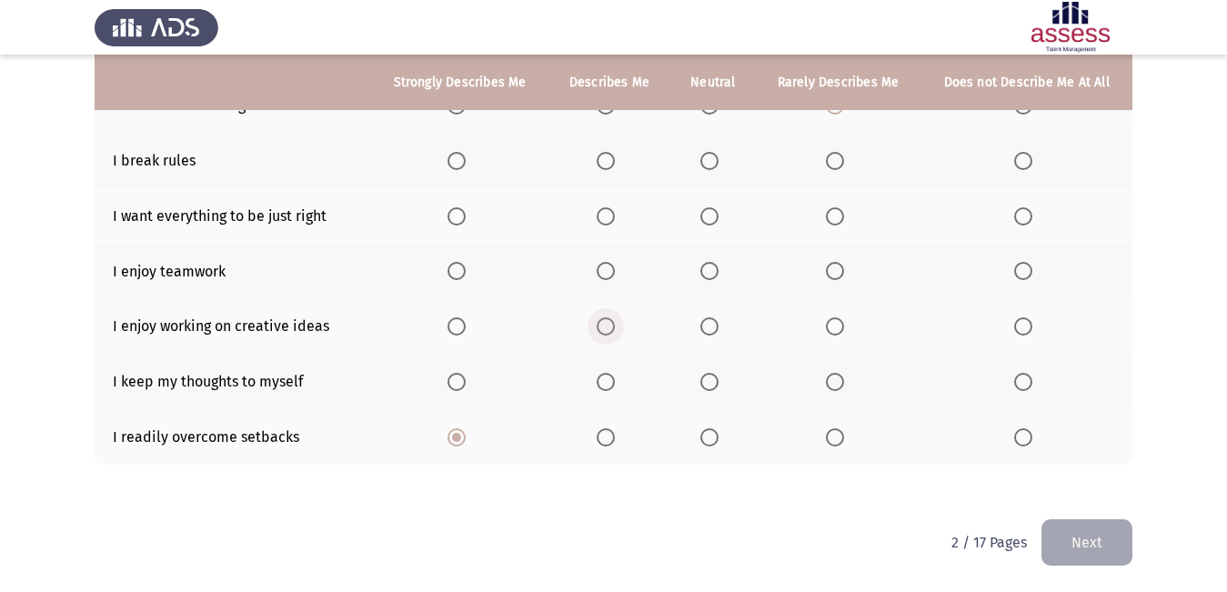
click at [607, 327] on input "Select an option" at bounding box center [605, 326] width 18 height 18
click at [606, 376] on span "Select an option" at bounding box center [605, 382] width 18 height 18
click at [606, 376] on input "Select an option" at bounding box center [605, 382] width 18 height 18
click at [708, 212] on span "Select an option" at bounding box center [709, 216] width 18 height 18
click at [708, 212] on input "Select an option" at bounding box center [709, 216] width 18 height 18
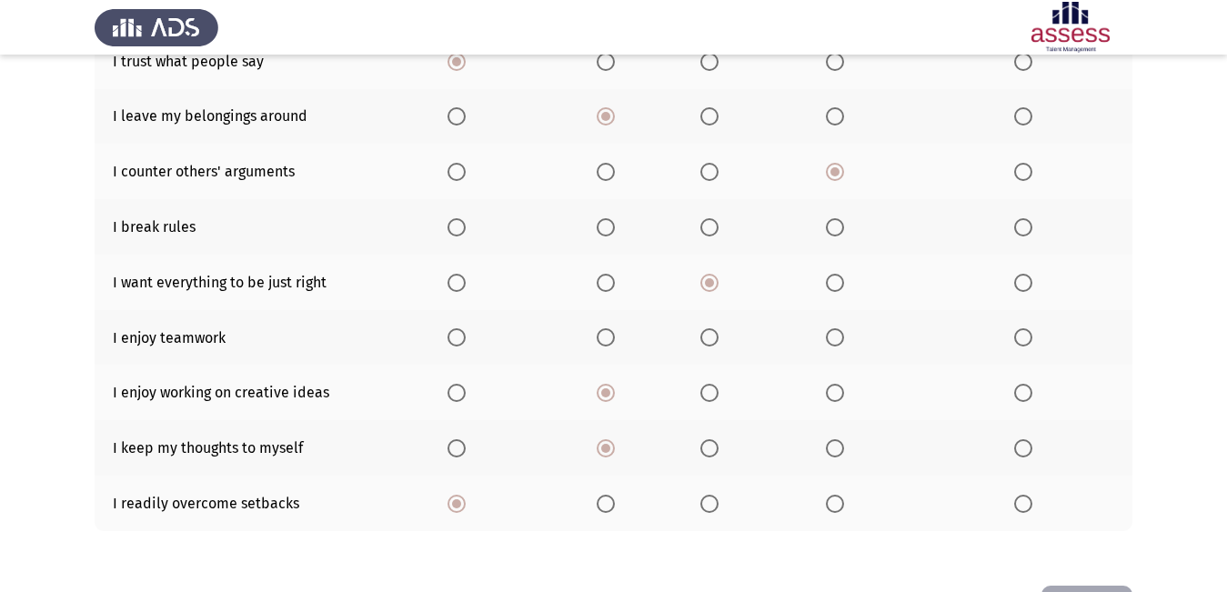
scroll to position [195, 0]
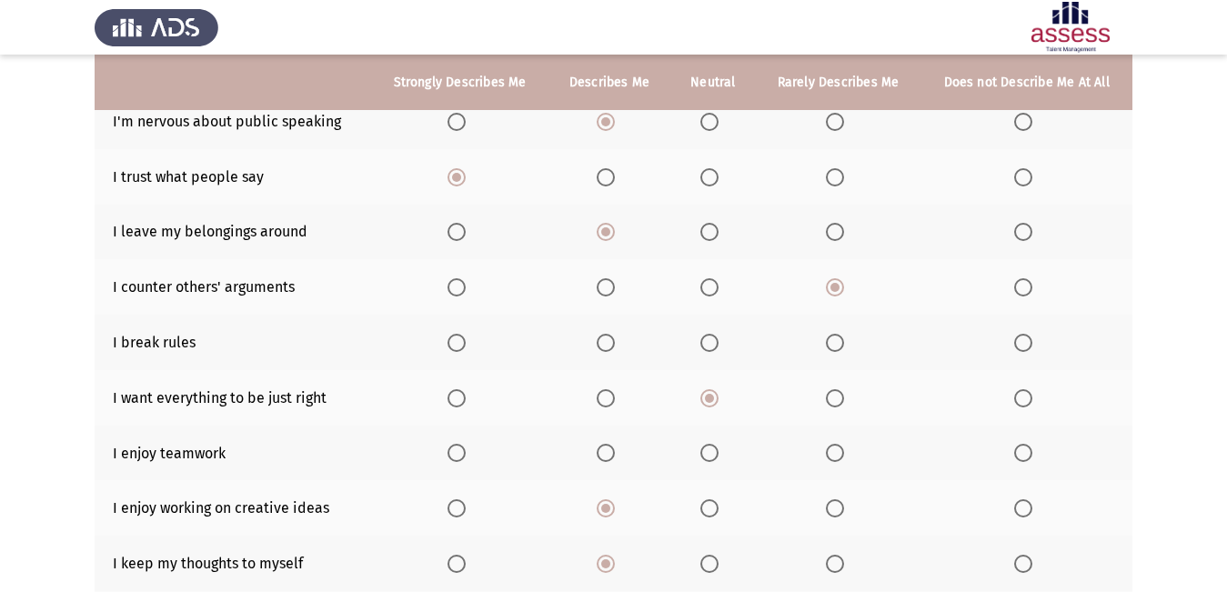
click at [989, 337] on th at bounding box center [1026, 342] width 212 height 55
click at [1034, 342] on label "Select an option" at bounding box center [1026, 343] width 25 height 18
click at [1032, 342] on input "Select an option" at bounding box center [1023, 343] width 18 height 18
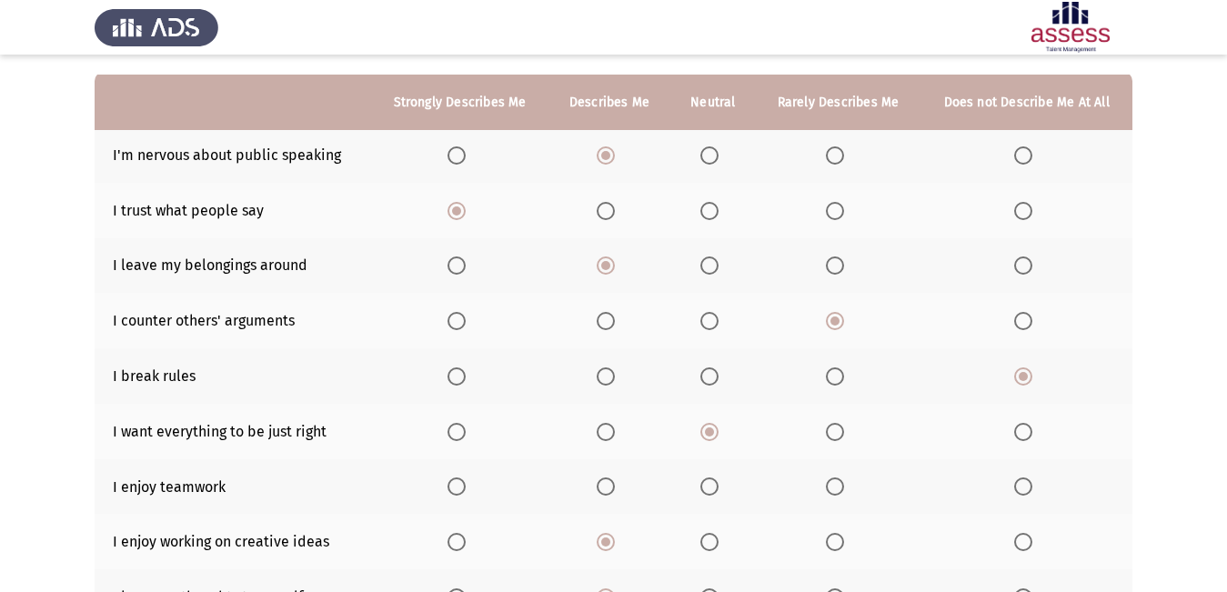
scroll to position [182, 0]
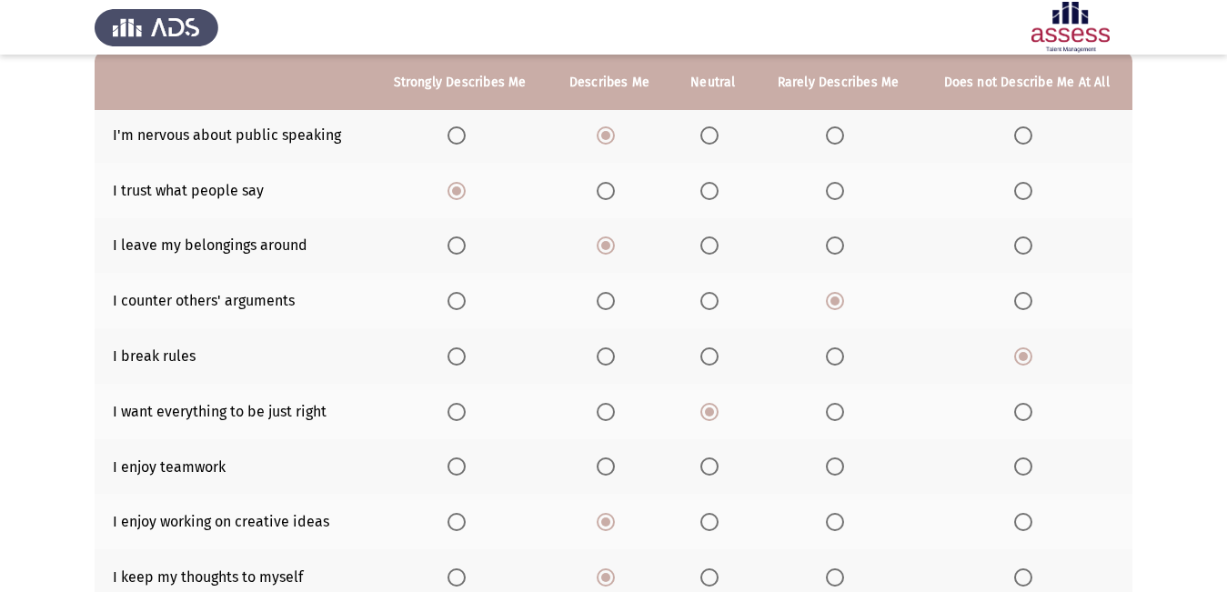
click at [462, 459] on th at bounding box center [459, 466] width 177 height 55
click at [462, 459] on span "Select an option" at bounding box center [456, 466] width 18 height 18
click at [462, 459] on input "Select an option" at bounding box center [456, 466] width 18 height 18
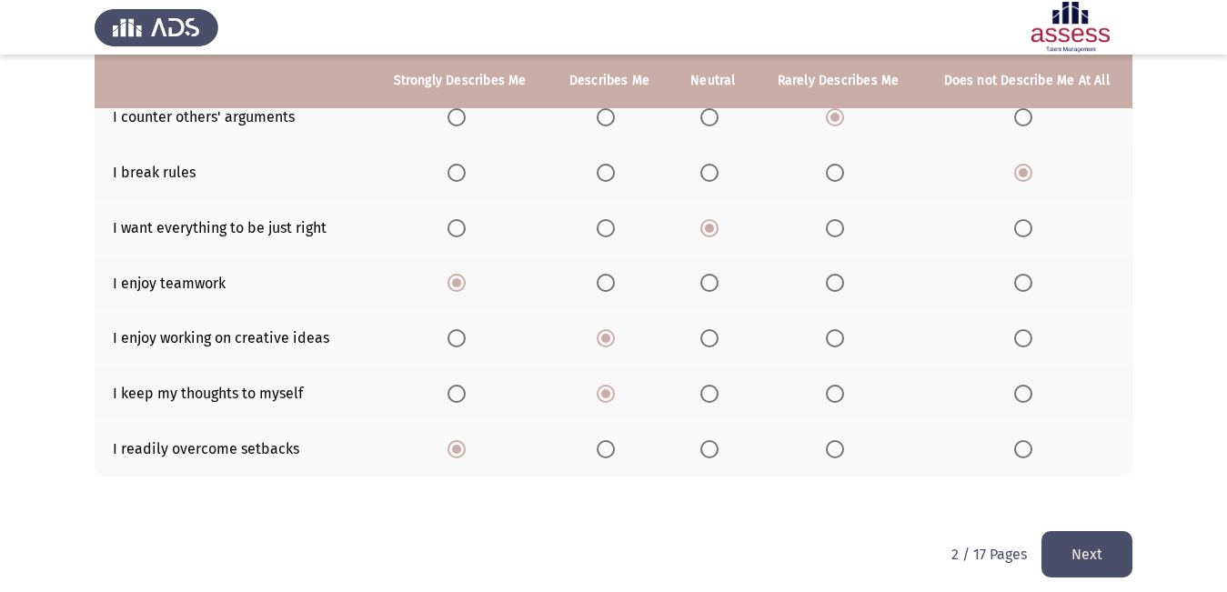
scroll to position [377, 0]
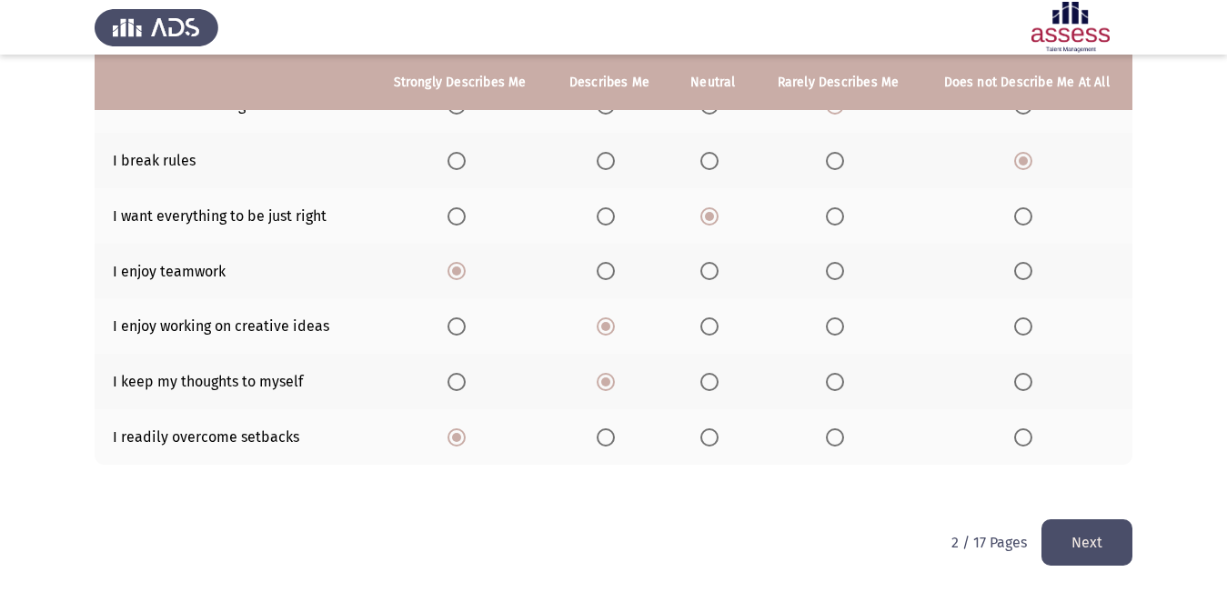
click at [1056, 546] on button "Next" at bounding box center [1086, 542] width 91 height 46
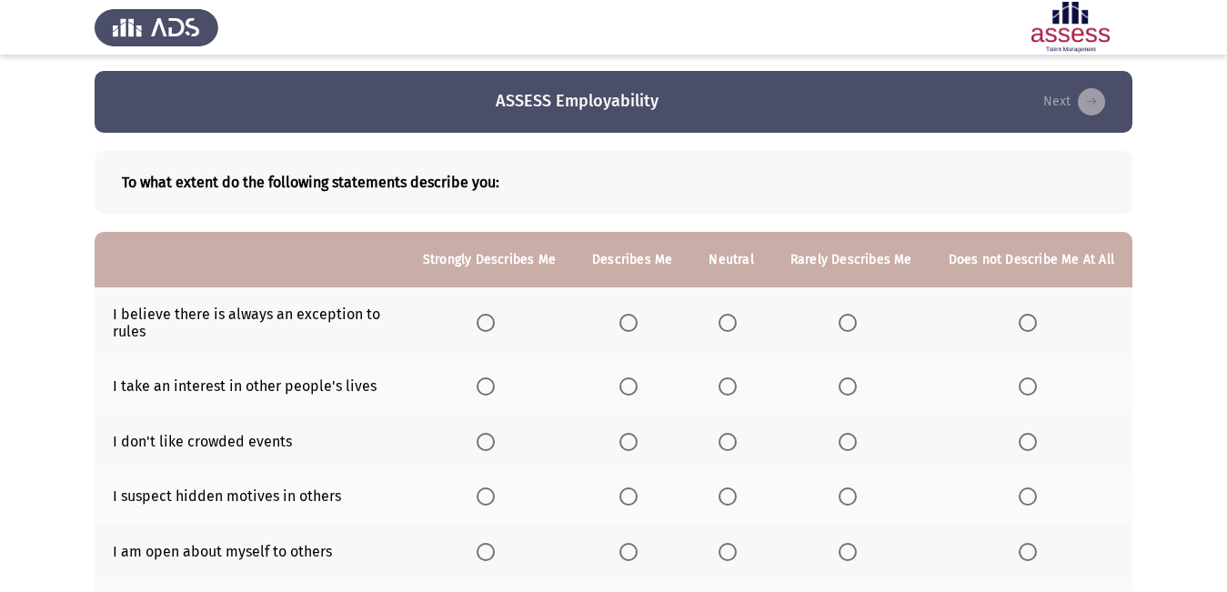
scroll to position [0, 0]
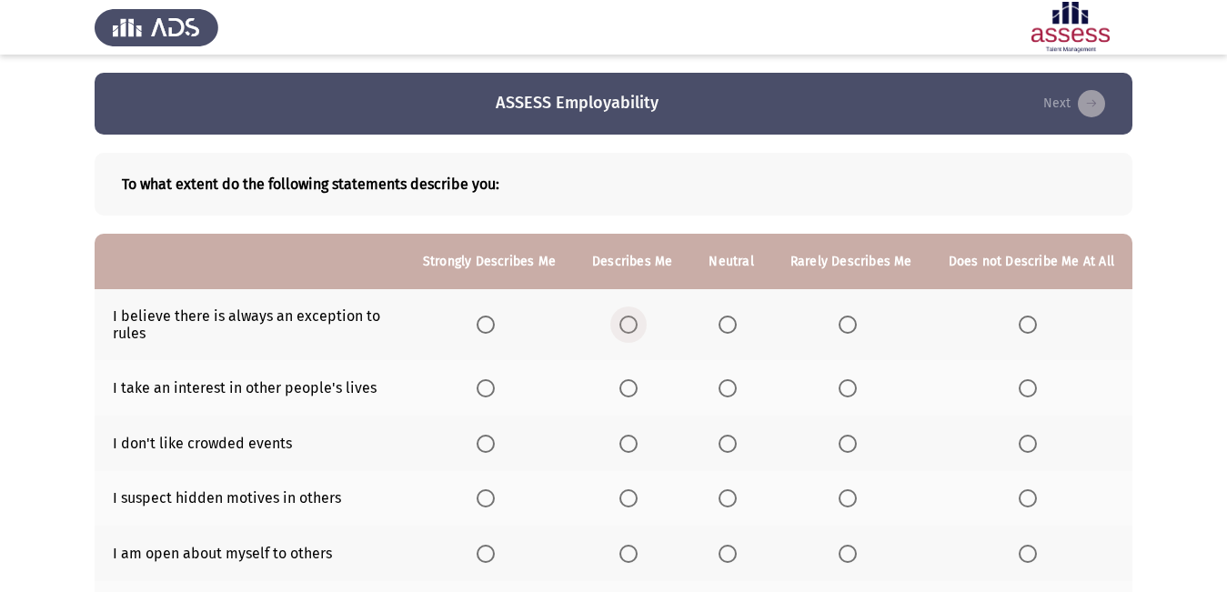
click at [629, 322] on span "Select an option" at bounding box center [628, 325] width 18 height 18
click at [629, 322] on input "Select an option" at bounding box center [628, 325] width 18 height 18
click at [736, 388] on span "Select an option" at bounding box center [727, 388] width 18 height 18
click at [736, 388] on input "Select an option" at bounding box center [727, 388] width 18 height 18
click at [728, 436] on span "Select an option" at bounding box center [727, 444] width 18 height 18
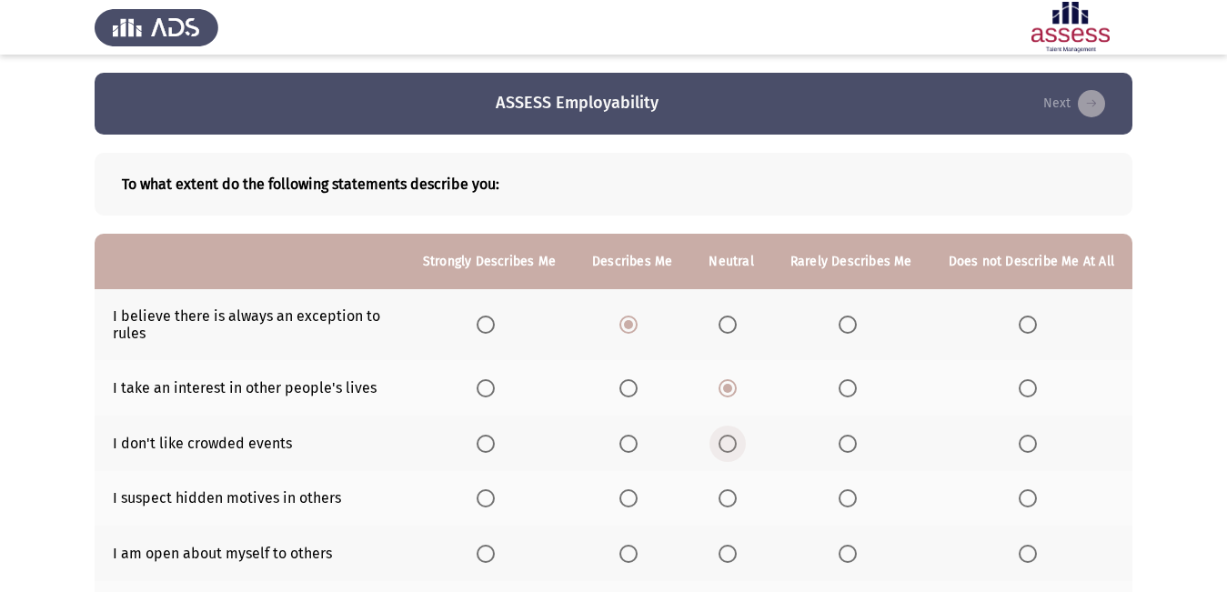
click at [728, 436] on input "Select an option" at bounding box center [727, 444] width 18 height 18
drag, startPoint x: 492, startPoint y: 492, endPoint x: 503, endPoint y: 492, distance: 10.9
click at [495, 492] on span "Select an option" at bounding box center [485, 498] width 18 height 18
click at [495, 492] on input "Select an option" at bounding box center [485, 498] width 18 height 18
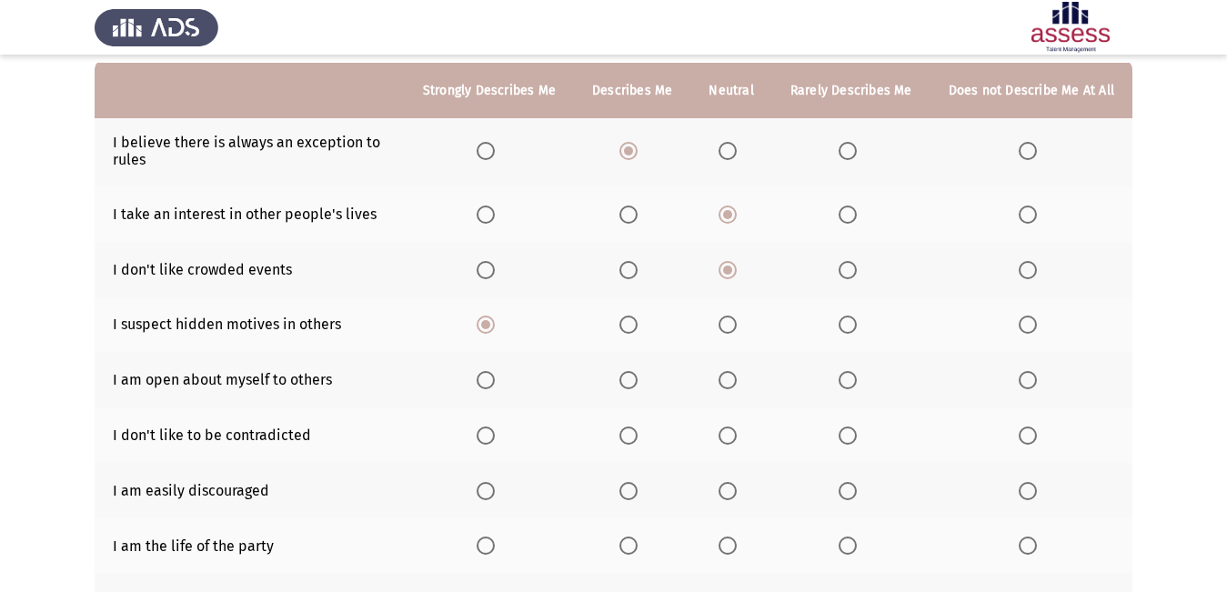
scroll to position [182, 0]
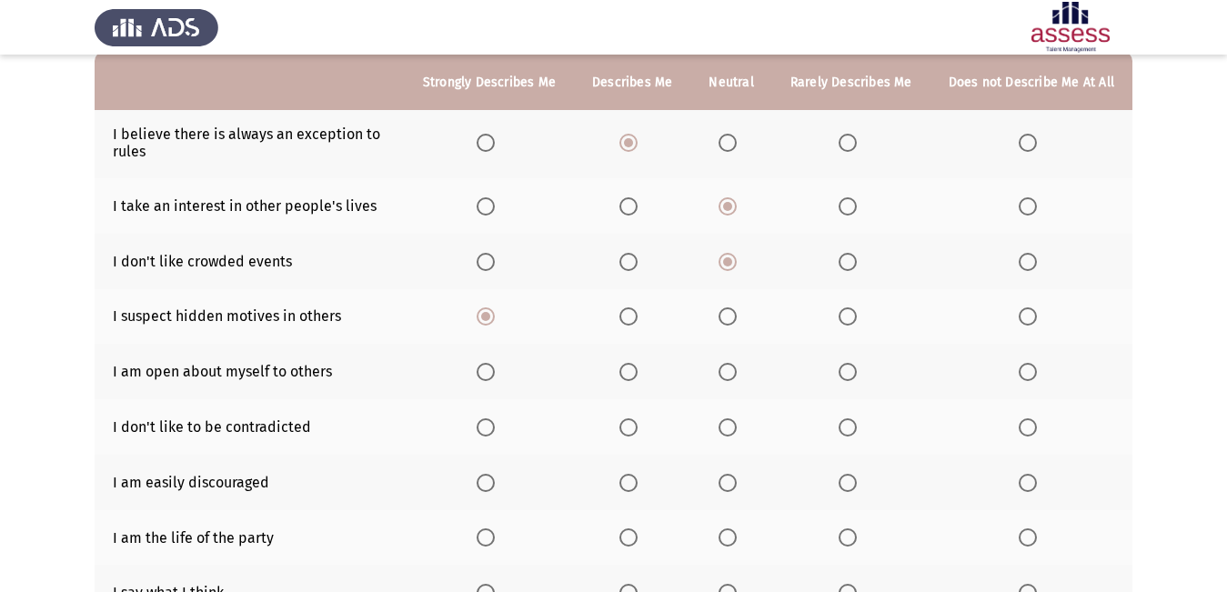
click at [1029, 379] on span "Select an option" at bounding box center [1027, 372] width 18 height 18
click at [1029, 379] on input "Select an option" at bounding box center [1027, 372] width 18 height 18
click at [636, 440] on th at bounding box center [632, 426] width 116 height 55
click at [634, 421] on span "Select an option" at bounding box center [628, 427] width 18 height 18
click at [634, 421] on input "Select an option" at bounding box center [628, 427] width 18 height 18
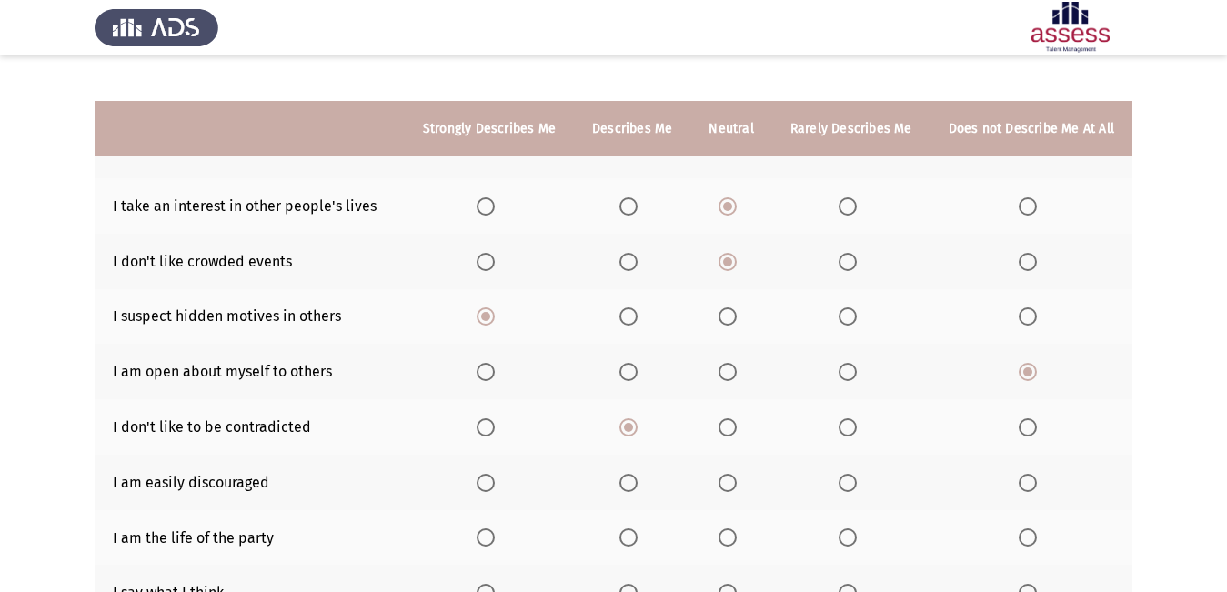
scroll to position [273, 0]
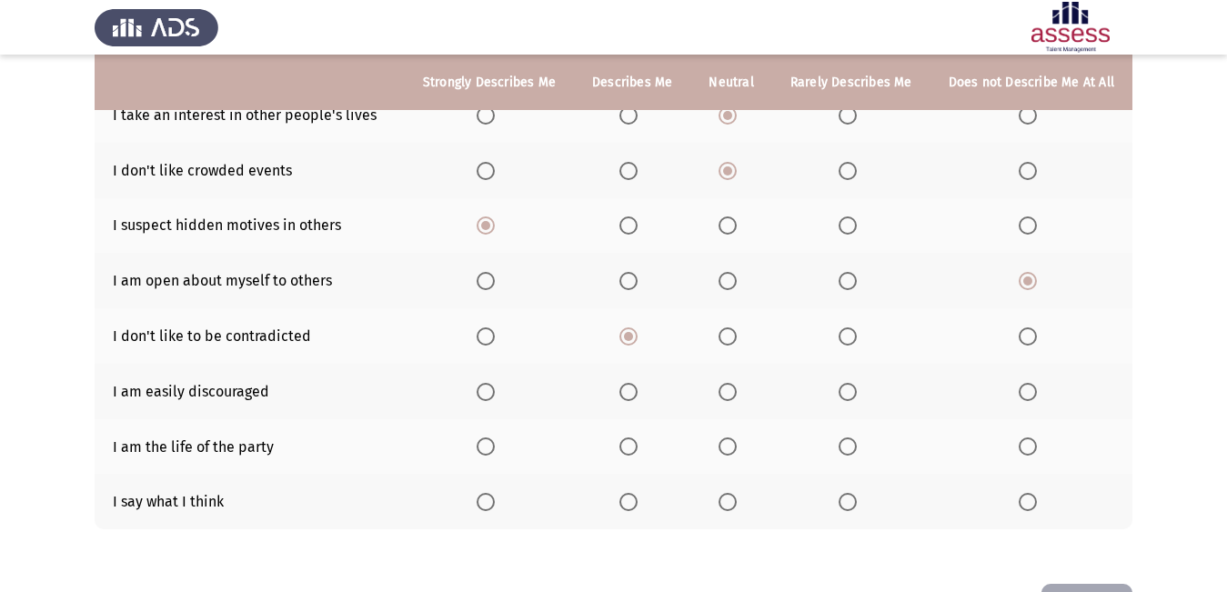
click at [495, 395] on span "Select an option" at bounding box center [485, 392] width 18 height 18
click at [495, 395] on input "Select an option" at bounding box center [485, 392] width 18 height 18
drag, startPoint x: 706, startPoint y: 453, endPoint x: 678, endPoint y: 501, distance: 55.4
click at [737, 451] on span "Select an option" at bounding box center [727, 446] width 18 height 18
click at [737, 451] on input "Select an option" at bounding box center [727, 446] width 18 height 18
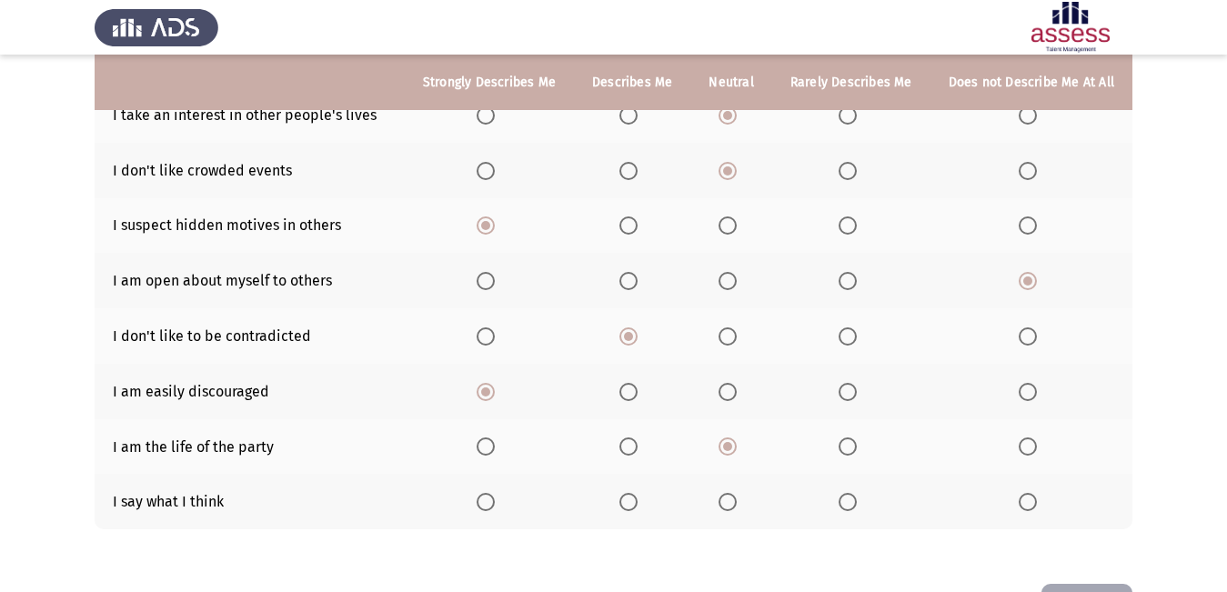
click at [494, 511] on span "Select an option" at bounding box center [485, 502] width 18 height 18
click at [494, 511] on input "Select an option" at bounding box center [485, 502] width 18 height 18
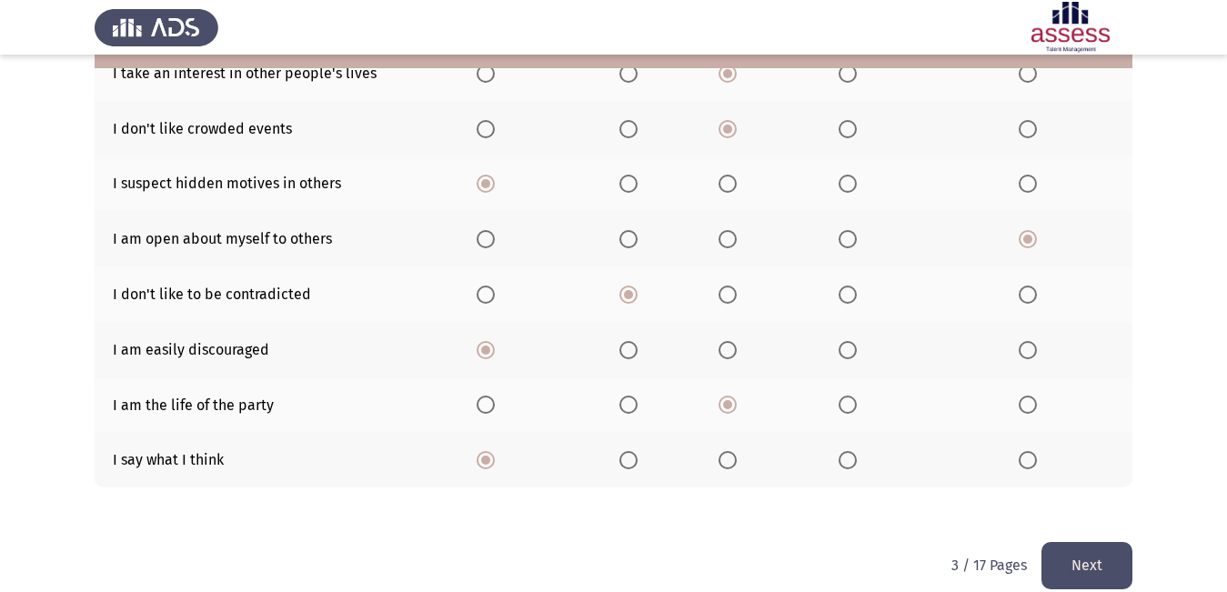
scroll to position [337, 0]
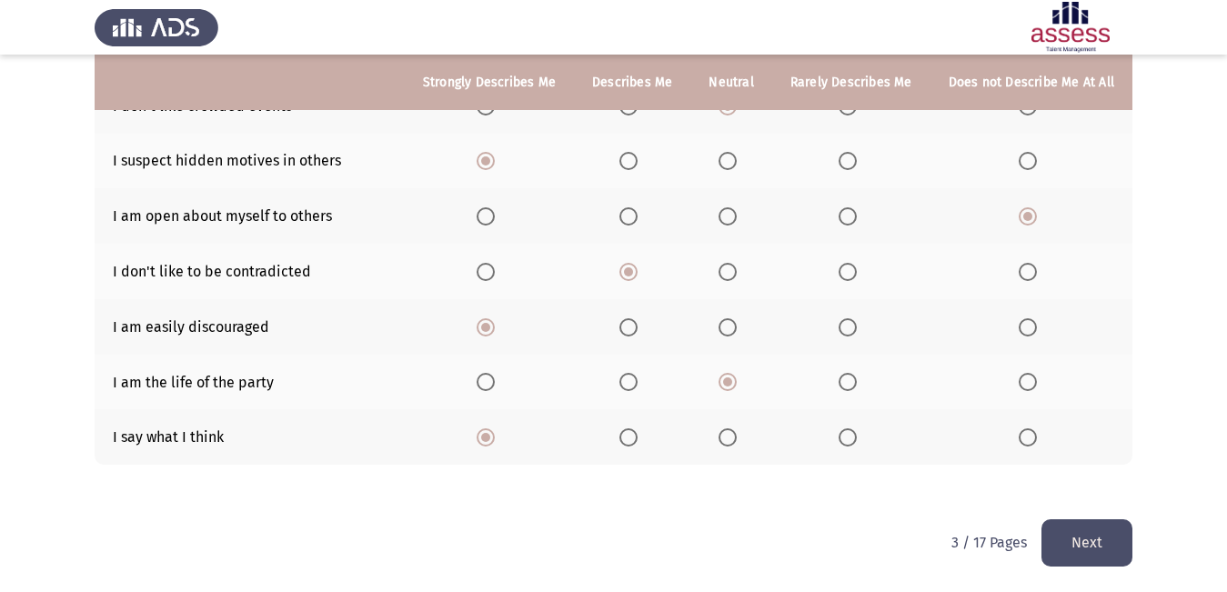
click at [1125, 556] on button "Next" at bounding box center [1086, 542] width 91 height 46
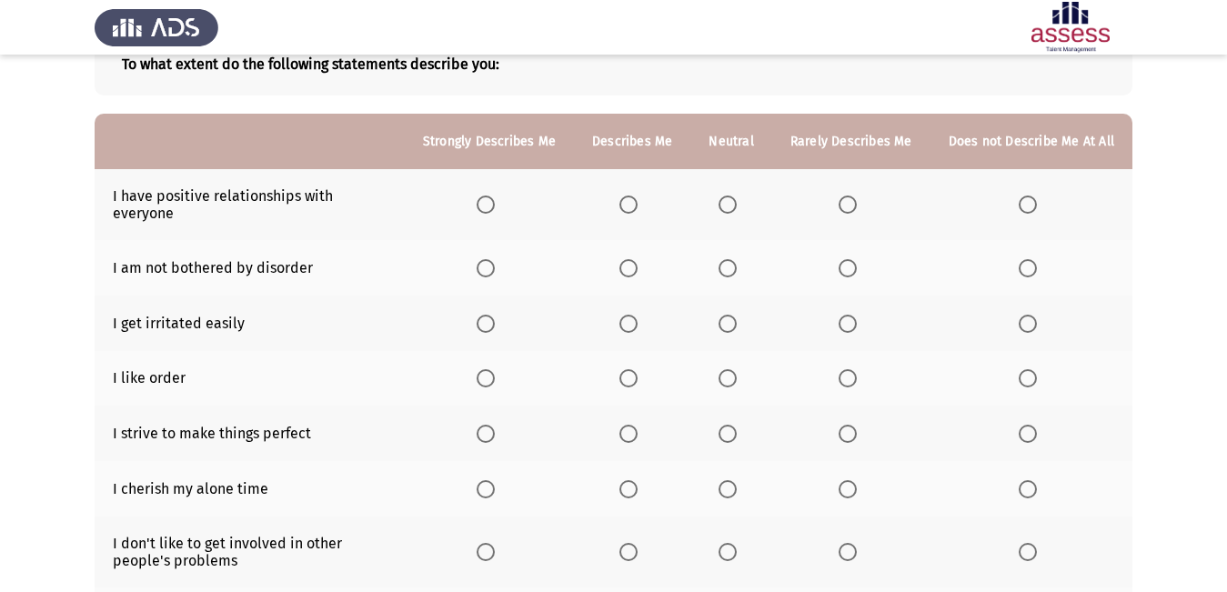
scroll to position [29, 0]
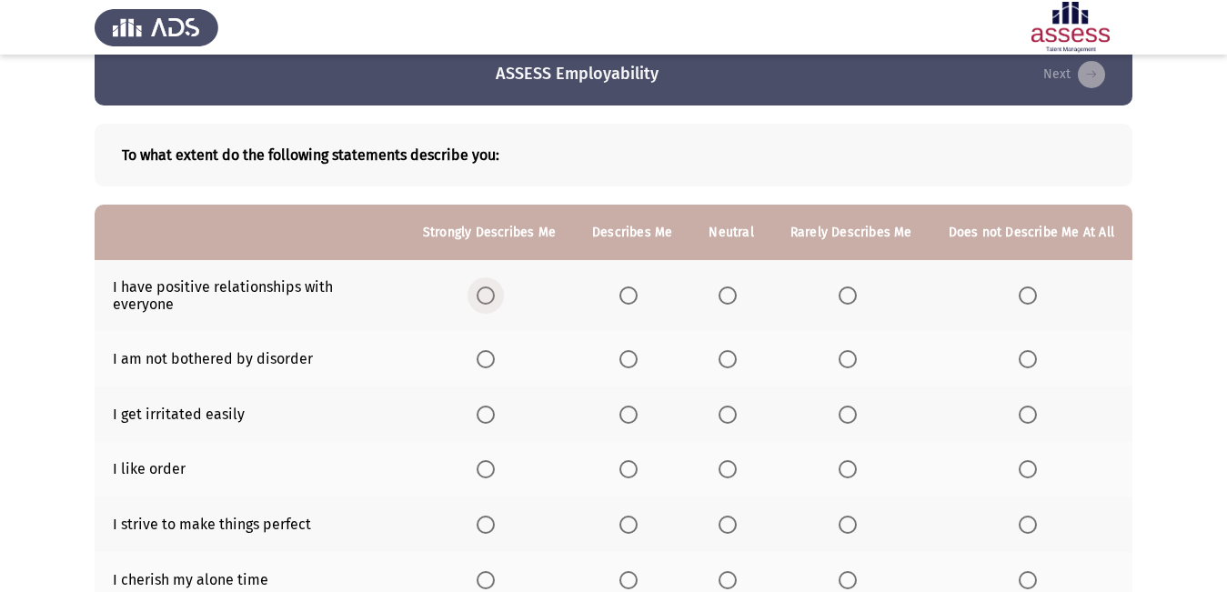
click at [495, 286] on span "Select an option" at bounding box center [485, 295] width 18 height 18
click at [495, 286] on input "Select an option" at bounding box center [485, 295] width 18 height 18
click at [495, 286] on span "Select an option" at bounding box center [485, 295] width 18 height 18
click at [735, 350] on span "Select an option" at bounding box center [727, 359] width 18 height 18
click at [735, 350] on input "Select an option" at bounding box center [727, 359] width 18 height 18
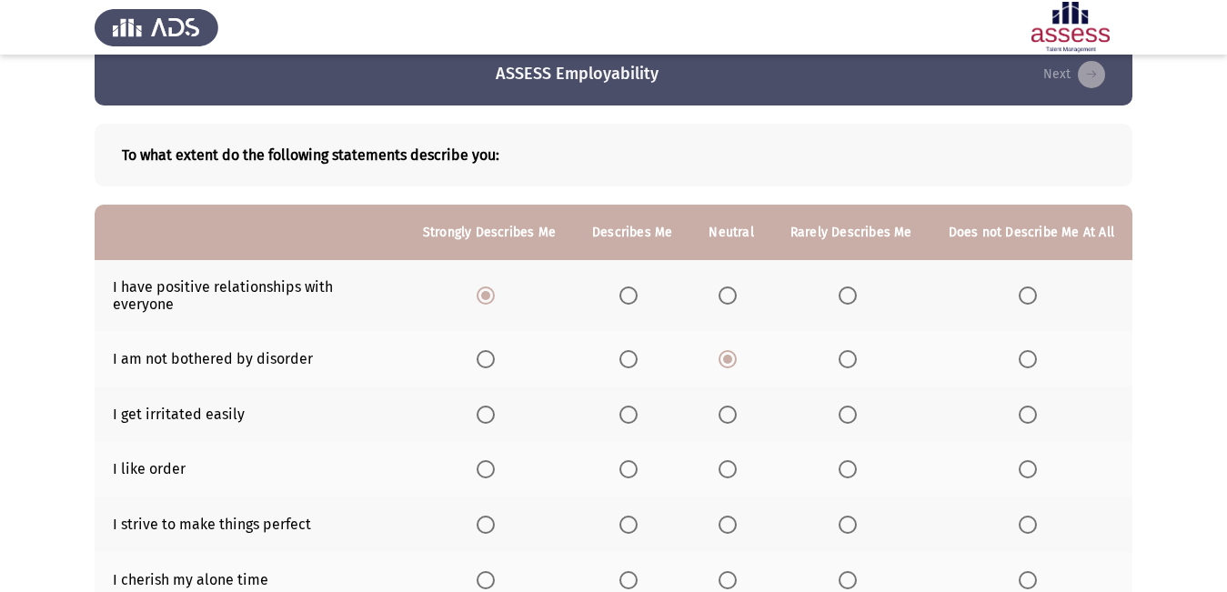
click at [637, 406] on span "Select an option" at bounding box center [628, 415] width 18 height 18
click at [637, 406] on input "Select an option" at bounding box center [628, 415] width 18 height 18
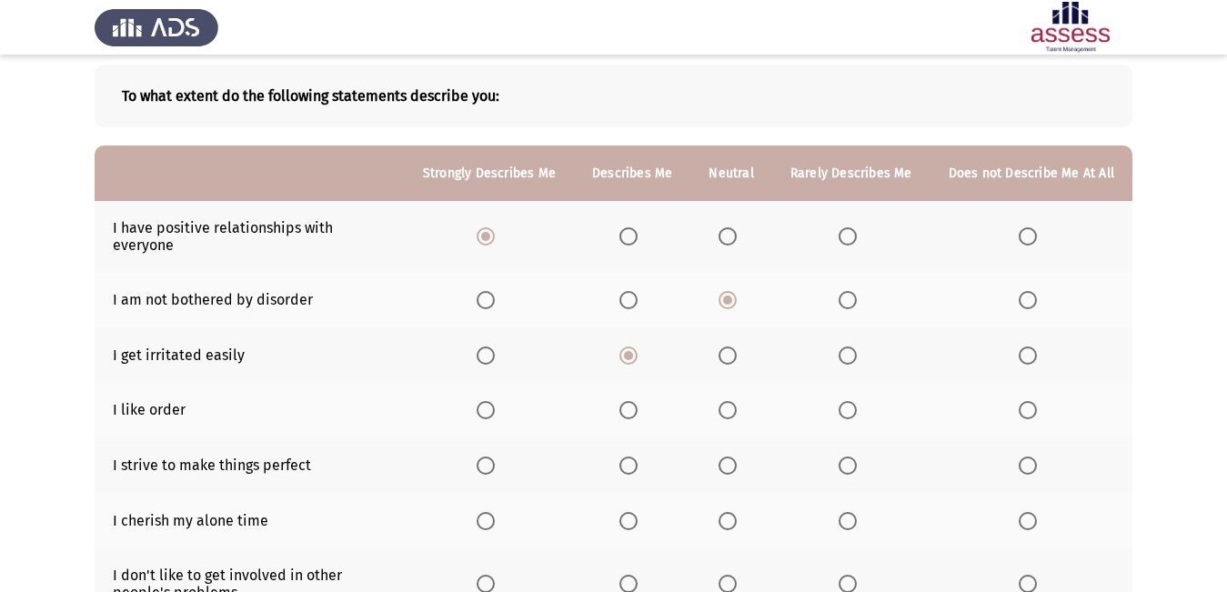
scroll to position [120, 0]
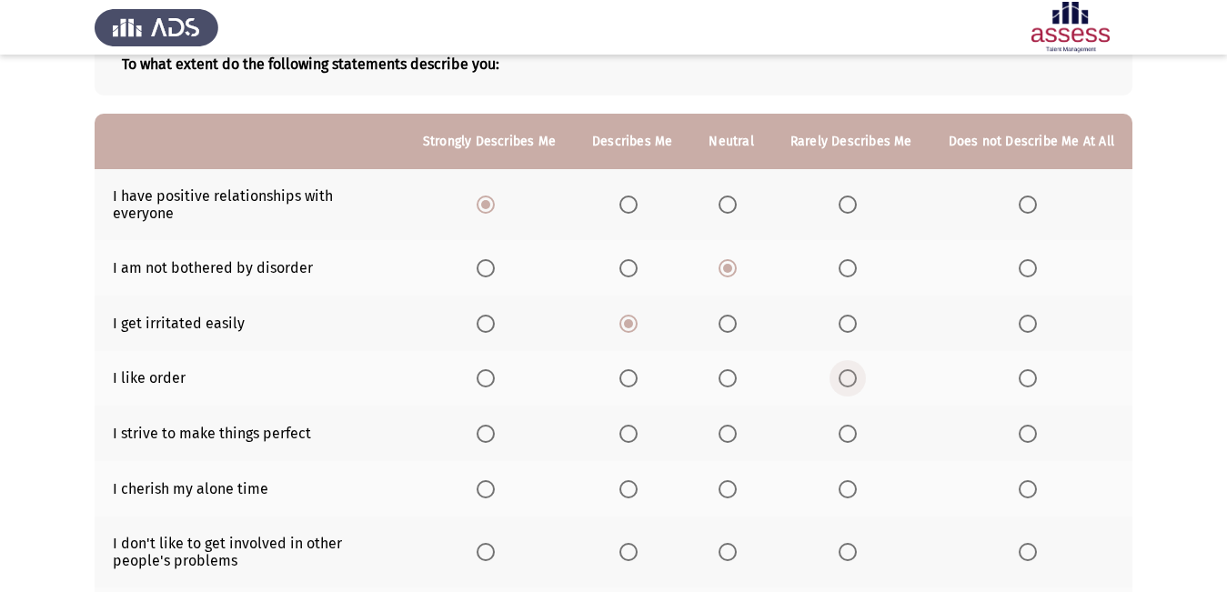
click at [862, 369] on label "Select an option" at bounding box center [850, 378] width 25 height 18
click at [857, 369] on input "Select an option" at bounding box center [847, 378] width 18 height 18
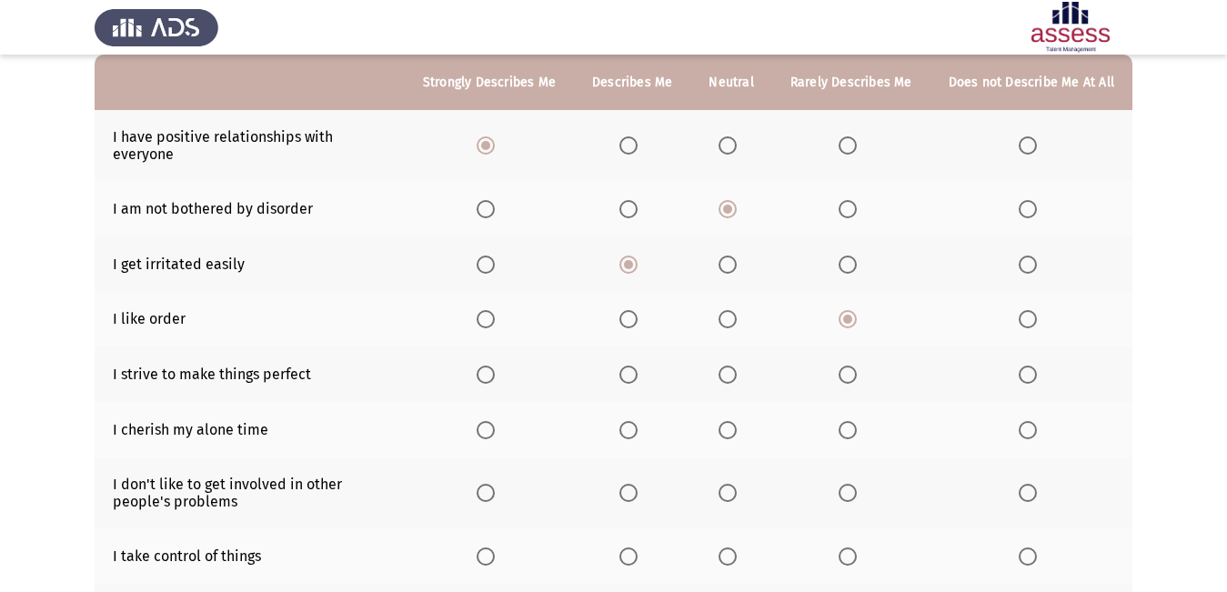
scroll to position [211, 0]
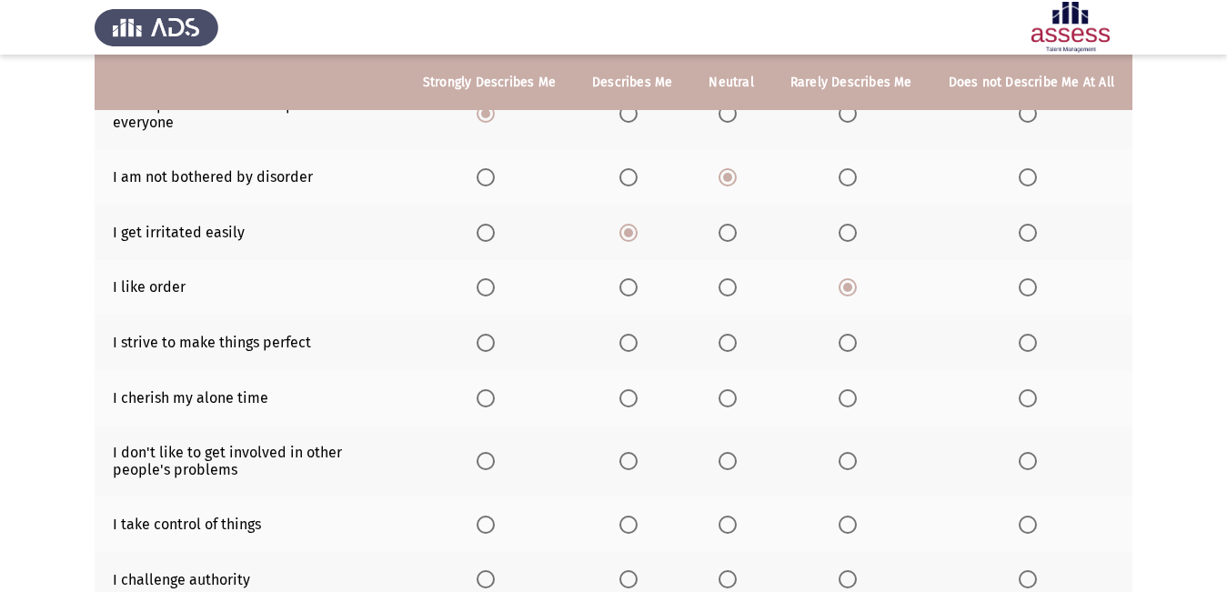
click at [636, 339] on th at bounding box center [632, 342] width 116 height 55
click at [635, 339] on th at bounding box center [632, 342] width 116 height 55
click at [632, 334] on span "Select an option" at bounding box center [628, 343] width 18 height 18
click at [632, 334] on input "Select an option" at bounding box center [628, 343] width 18 height 18
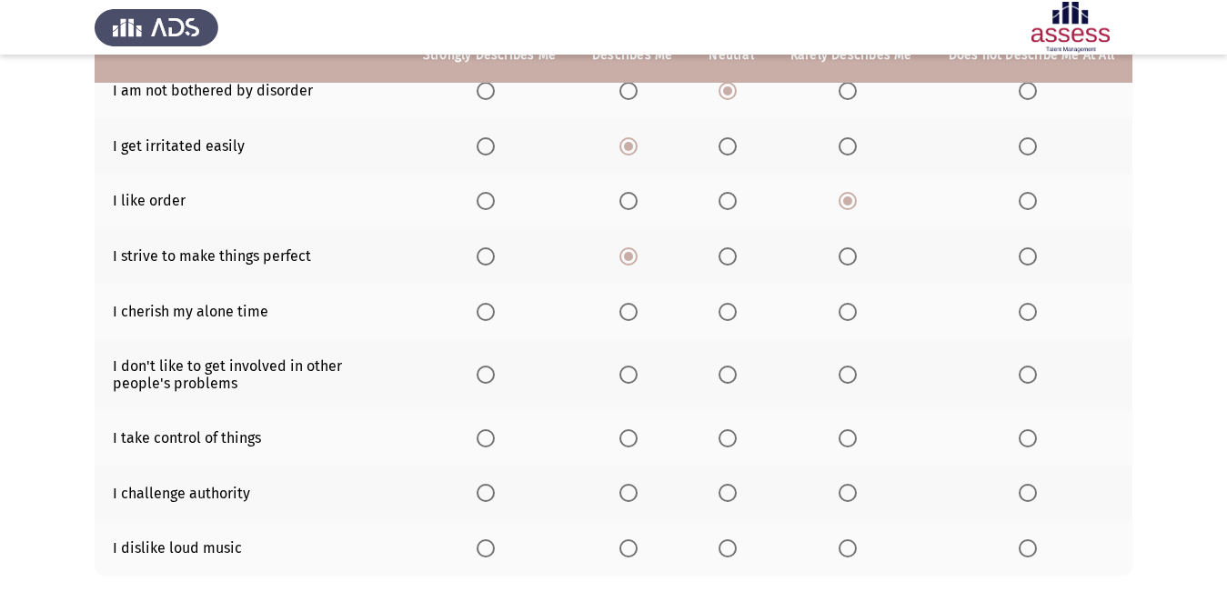
scroll to position [302, 0]
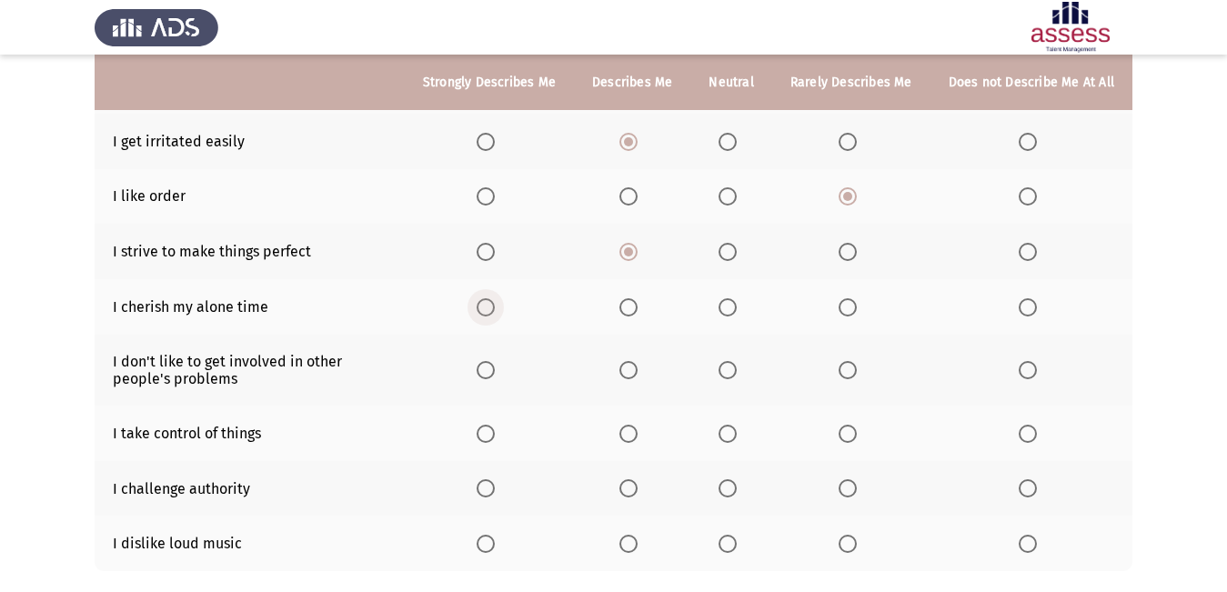
click at [490, 298] on span "Select an option" at bounding box center [485, 307] width 18 height 18
click at [490, 298] on input "Select an option" at bounding box center [485, 307] width 18 height 18
click at [851, 364] on span "Select an option" at bounding box center [847, 370] width 18 height 18
click at [851, 364] on input "Select an option" at bounding box center [847, 370] width 18 height 18
click at [734, 425] on span "Select an option" at bounding box center [727, 434] width 18 height 18
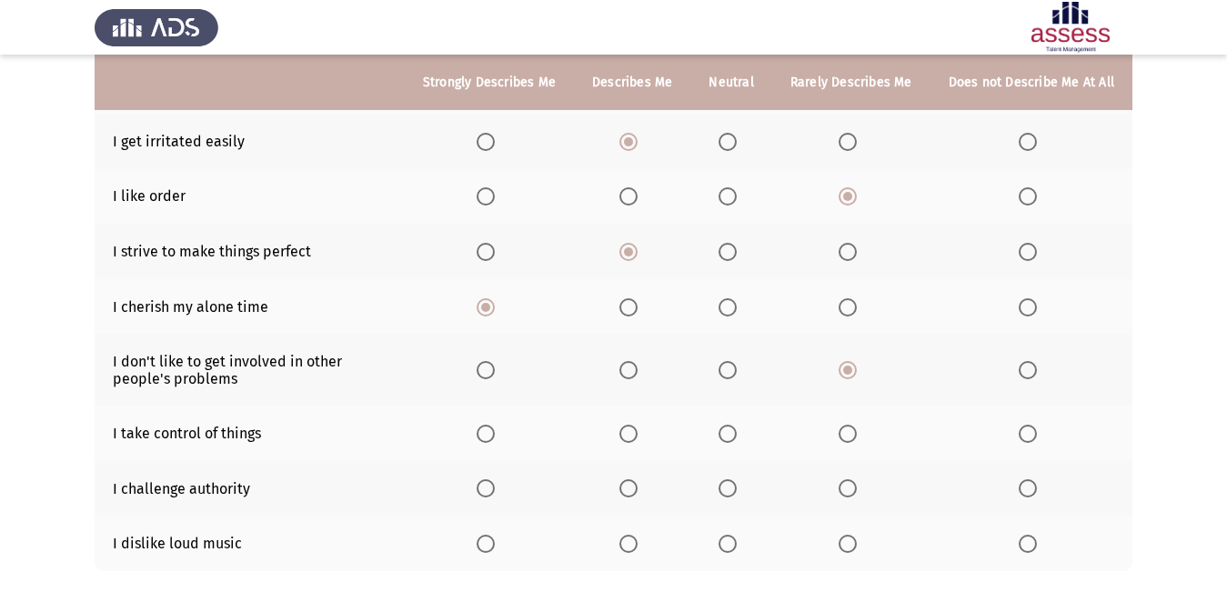
click at [734, 425] on input "Select an option" at bounding box center [727, 434] width 18 height 18
click at [737, 479] on span "Select an option" at bounding box center [727, 488] width 18 height 18
click at [737, 479] on input "Select an option" at bounding box center [727, 488] width 18 height 18
click at [1044, 532] on th at bounding box center [1031, 543] width 202 height 55
click at [1032, 536] on span "Select an option" at bounding box center [1027, 544] width 18 height 18
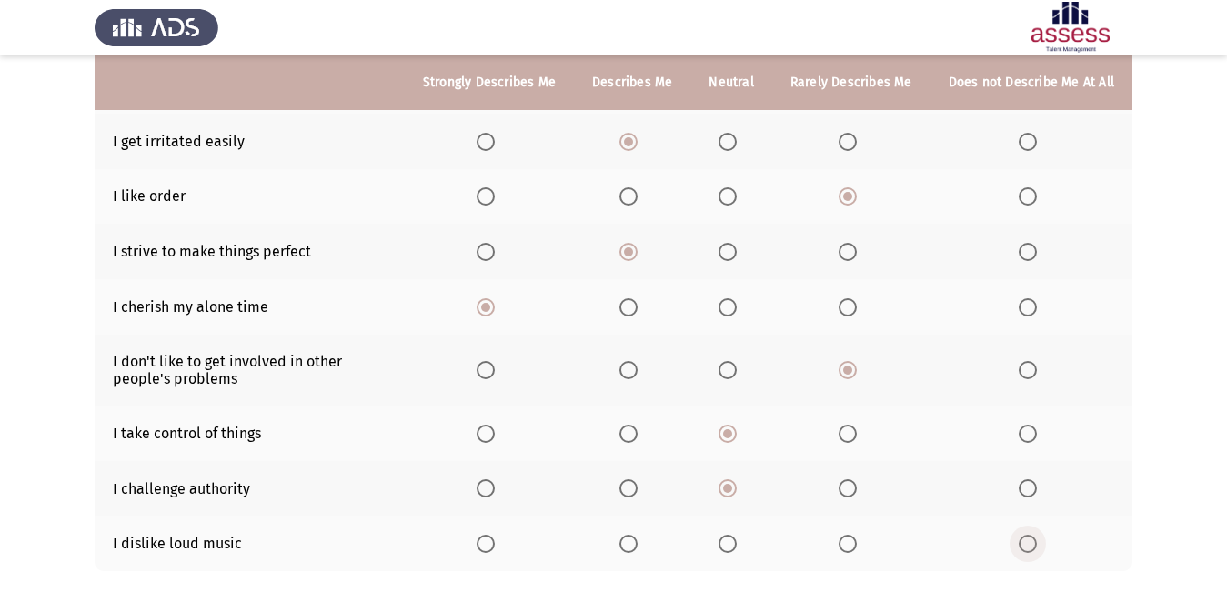
click at [1032, 536] on input "Select an option" at bounding box center [1027, 544] width 18 height 18
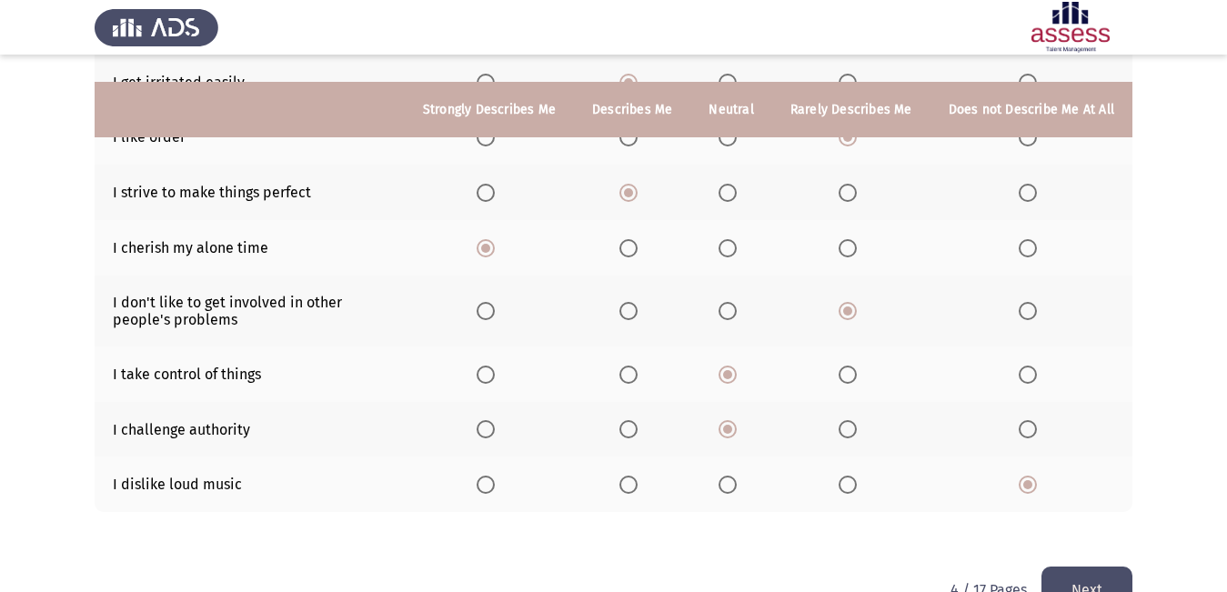
scroll to position [393, 0]
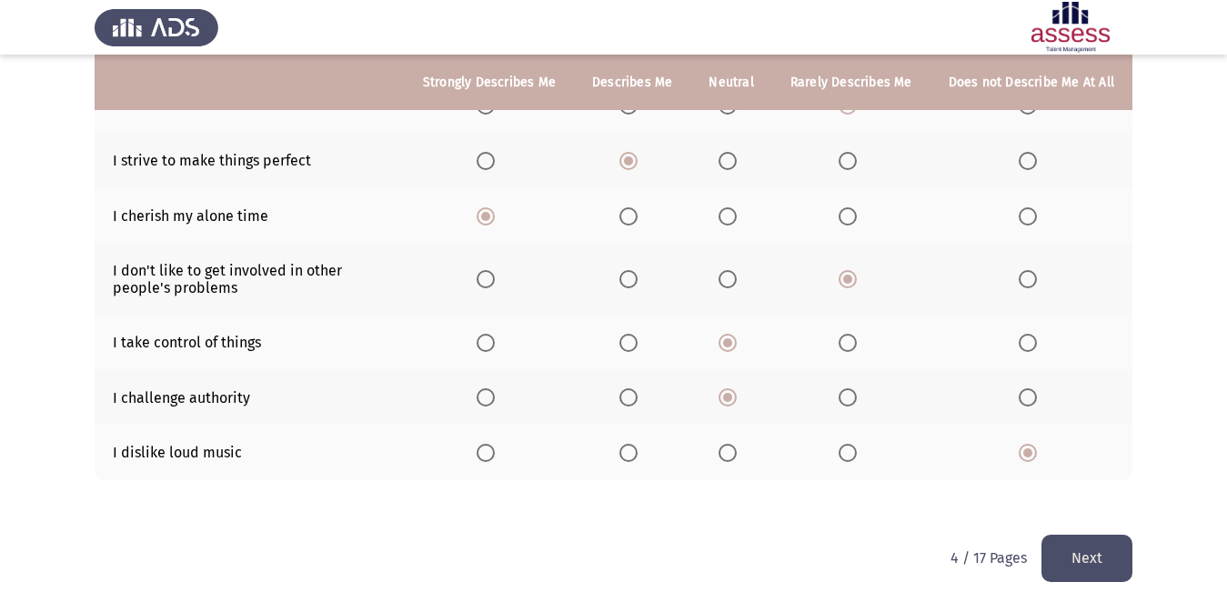
click at [1110, 543] on button "Next" at bounding box center [1086, 558] width 91 height 46
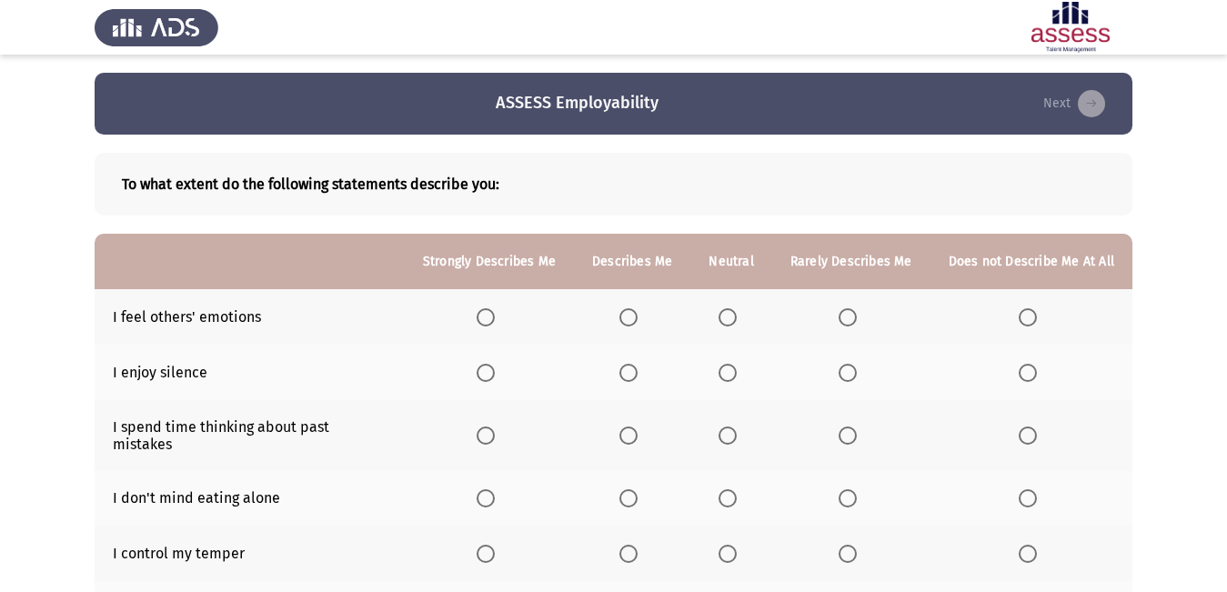
click at [643, 305] on th at bounding box center [632, 316] width 116 height 55
click at [640, 305] on th at bounding box center [632, 316] width 116 height 55
click at [631, 315] on span "Select an option" at bounding box center [628, 317] width 18 height 18
click at [631, 315] on input "Select an option" at bounding box center [628, 317] width 18 height 18
click at [486, 368] on span "Select an option" at bounding box center [485, 373] width 18 height 18
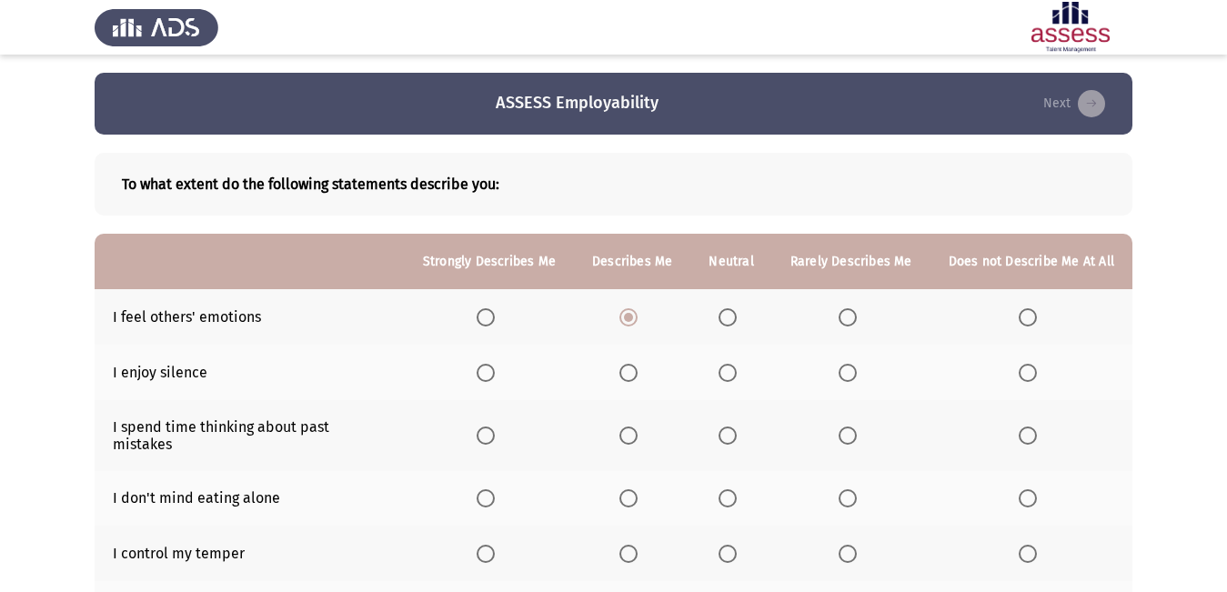
click at [486, 368] on input "Select an option" at bounding box center [485, 373] width 18 height 18
click at [631, 436] on span "Select an option" at bounding box center [628, 435] width 18 height 18
click at [631, 436] on input "Select an option" at bounding box center [628, 435] width 18 height 18
click at [496, 452] on th at bounding box center [489, 435] width 169 height 71
drag, startPoint x: 487, startPoint y: 456, endPoint x: 486, endPoint y: 468, distance: 12.0
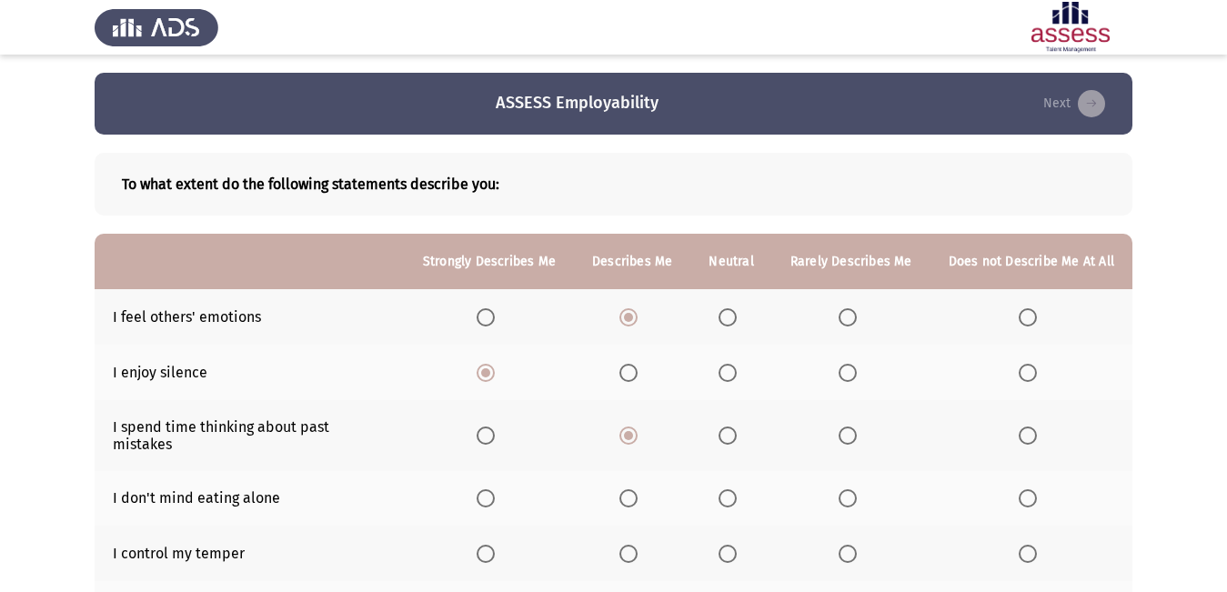
click at [486, 471] on th at bounding box center [489, 498] width 169 height 55
click at [486, 489] on mat-radio-button "Select an option" at bounding box center [488, 498] width 25 height 19
click at [502, 489] on label "Select an option" at bounding box center [488, 498] width 25 height 18
click at [495, 489] on input "Select an option" at bounding box center [485, 498] width 18 height 18
click at [501, 489] on label "Select an option" at bounding box center [488, 498] width 25 height 18
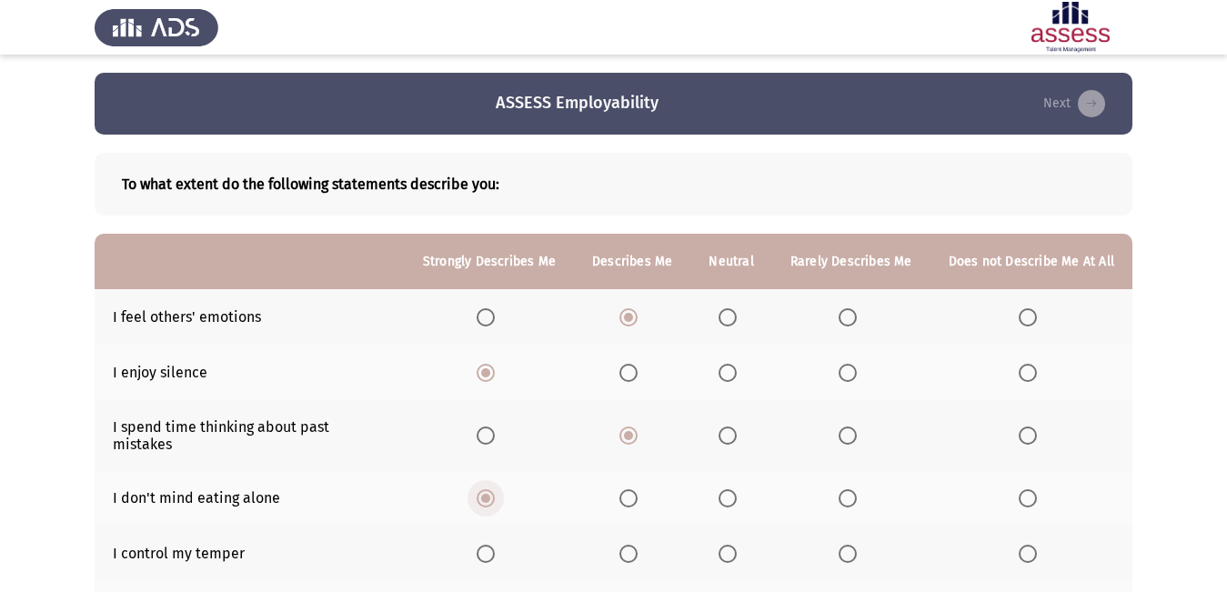
click at [495, 489] on input "Select an option" at bounding box center [485, 498] width 18 height 18
click at [492, 545] on span "Select an option" at bounding box center [485, 554] width 18 height 18
click at [492, 545] on input "Select an option" at bounding box center [485, 554] width 18 height 18
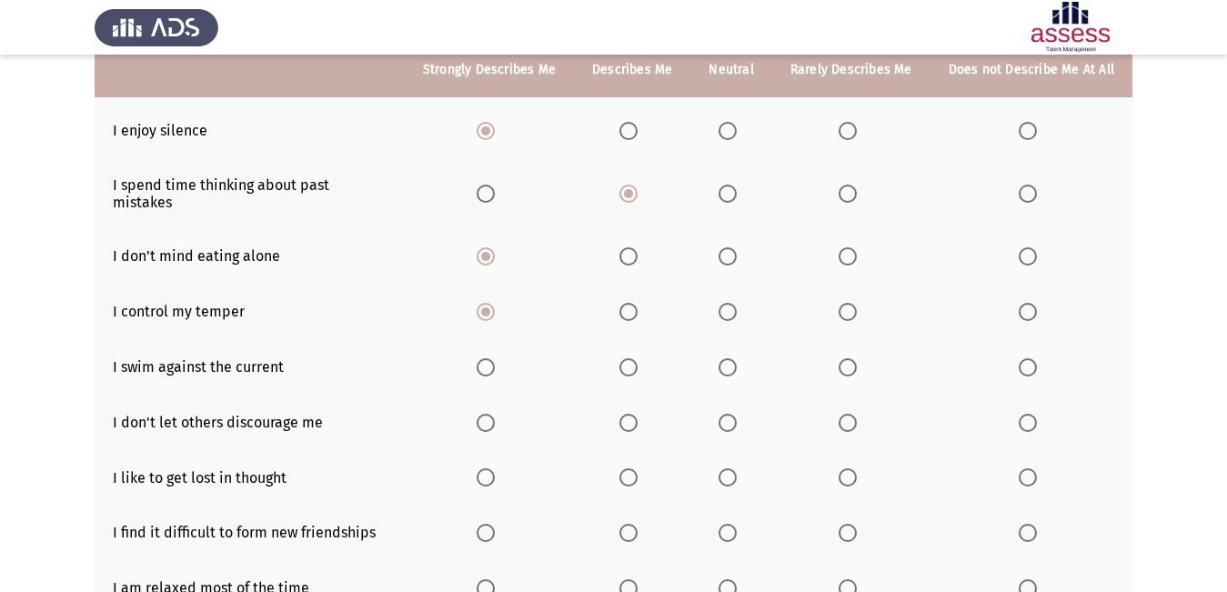
scroll to position [273, 0]
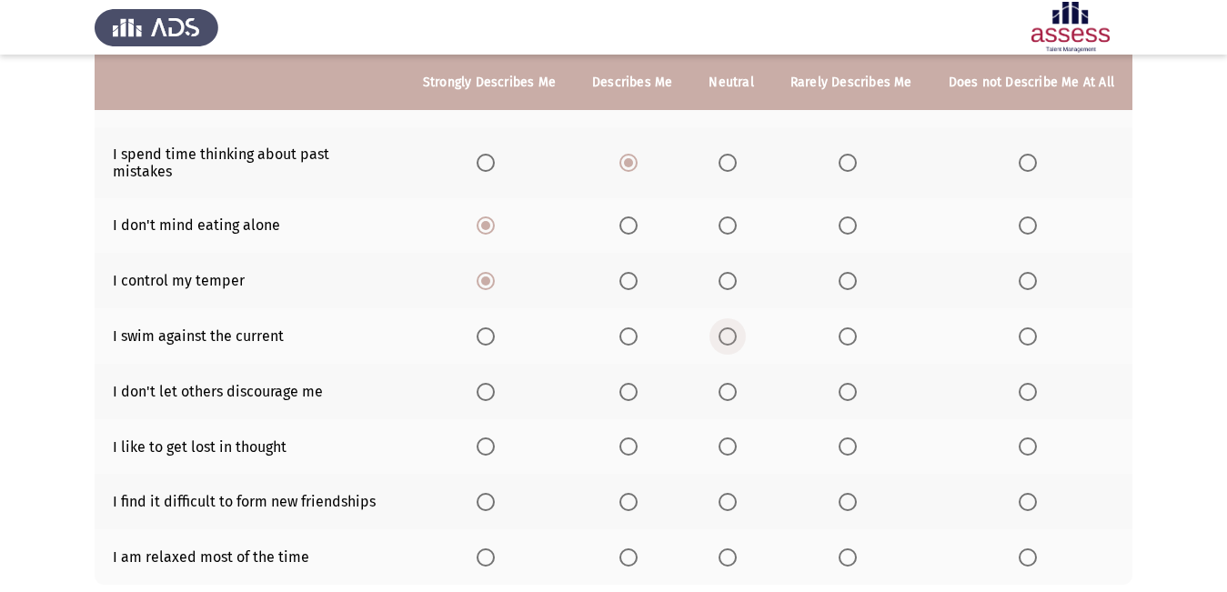
click at [728, 327] on span "Select an option" at bounding box center [727, 336] width 18 height 18
click at [728, 327] on input "Select an option" at bounding box center [727, 336] width 18 height 18
click at [733, 364] on th at bounding box center [730, 391] width 81 height 55
click at [728, 391] on th at bounding box center [730, 391] width 81 height 55
click at [729, 383] on span "Select an option" at bounding box center [727, 392] width 18 height 18
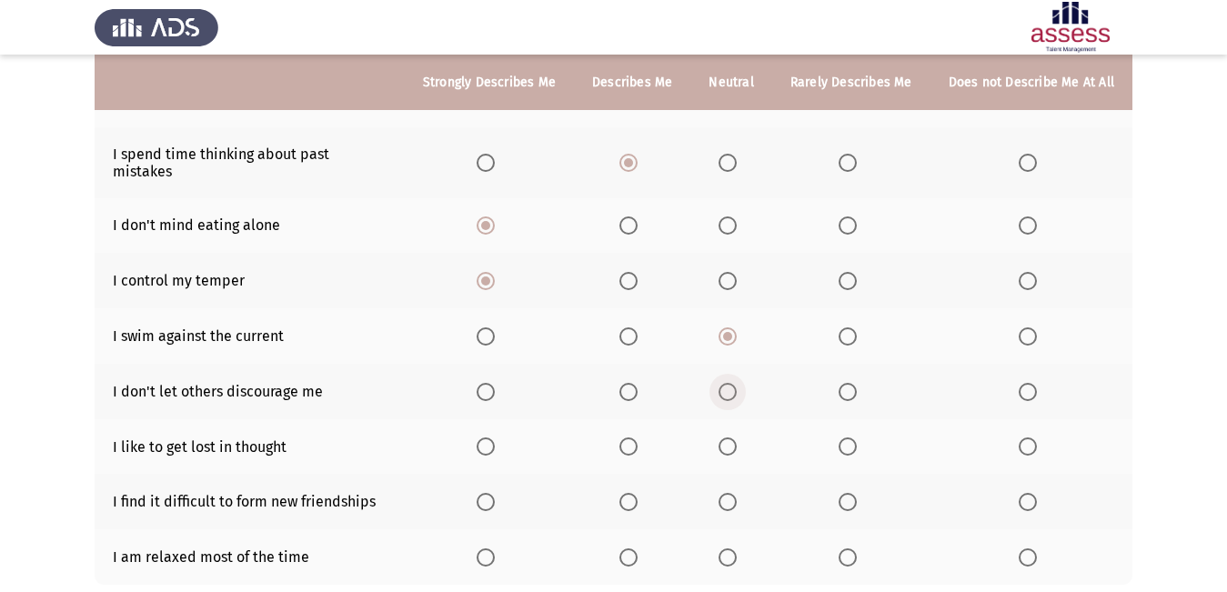
click at [729, 383] on input "Select an option" at bounding box center [727, 392] width 18 height 18
click at [847, 437] on span "Select an option" at bounding box center [847, 446] width 18 height 18
click at [847, 437] on input "Select an option" at bounding box center [847, 446] width 18 height 18
click at [727, 493] on span "Select an option" at bounding box center [727, 502] width 18 height 18
click at [727, 493] on input "Select an option" at bounding box center [727, 502] width 18 height 18
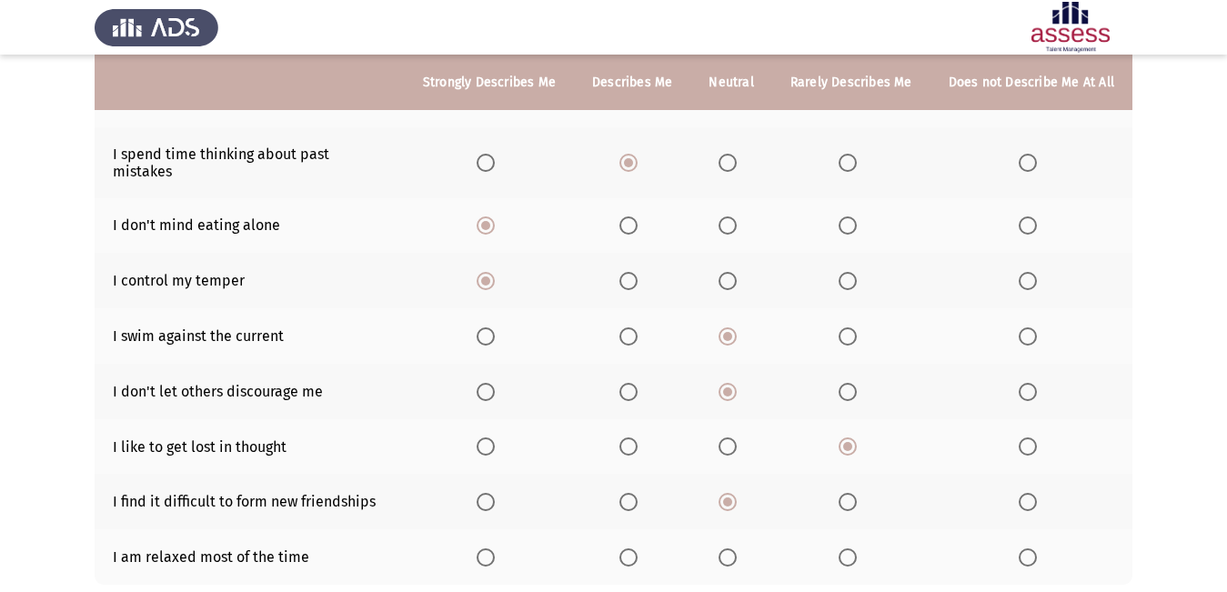
click at [633, 548] on span "Select an option" at bounding box center [628, 557] width 18 height 18
click at [633, 548] on input "Select an option" at bounding box center [628, 557] width 18 height 18
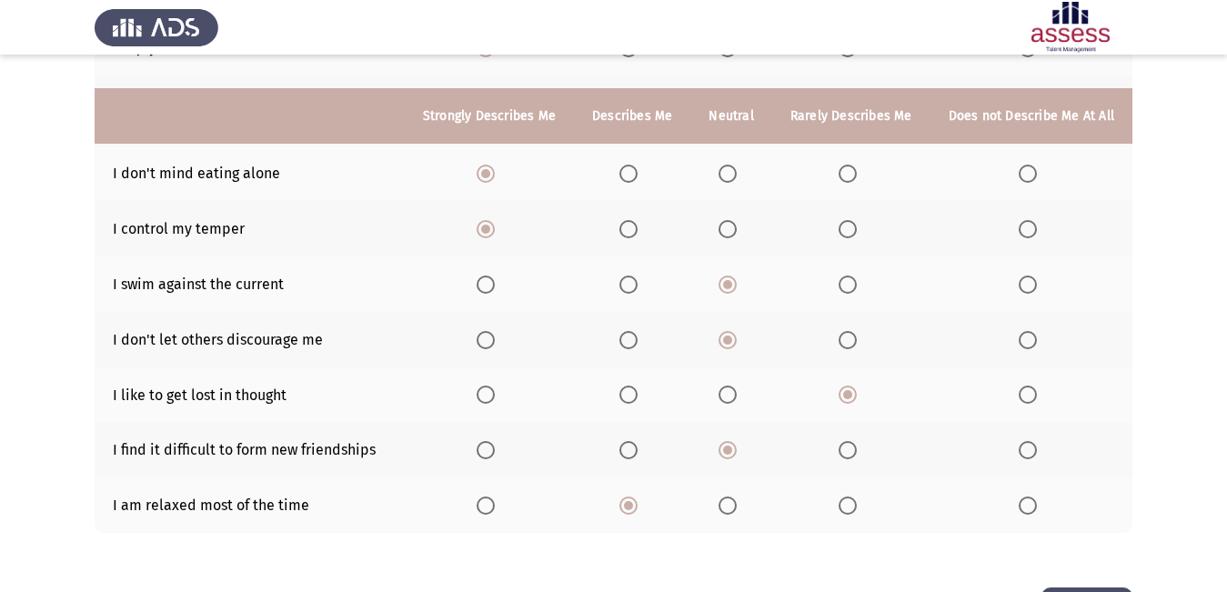
scroll to position [377, 0]
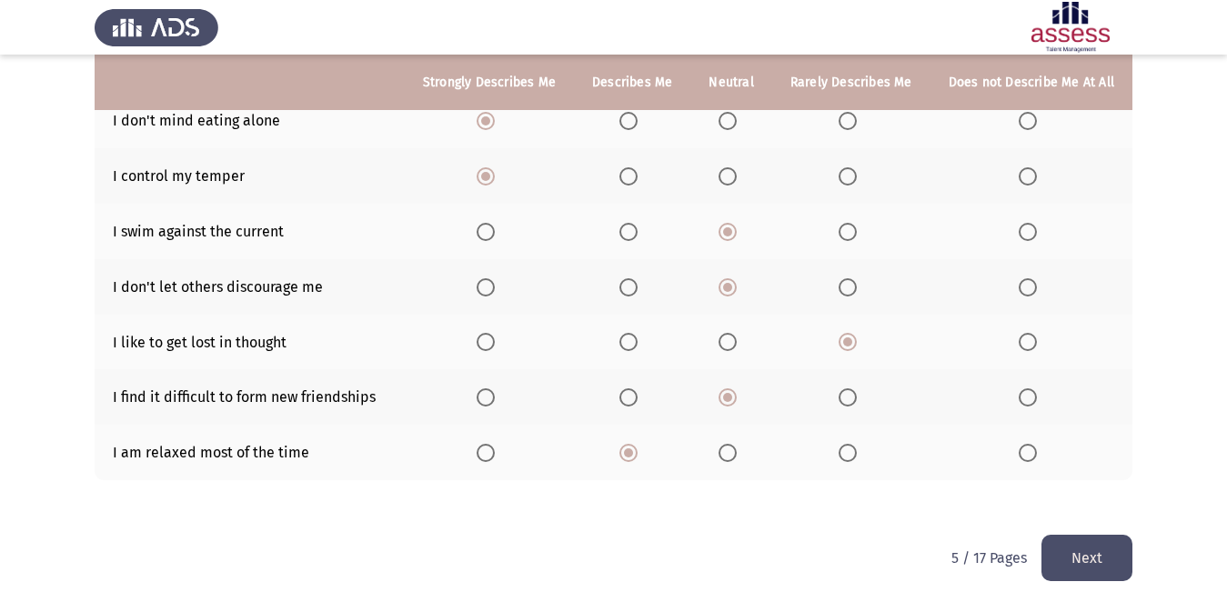
click at [1073, 546] on button "Next" at bounding box center [1086, 558] width 91 height 46
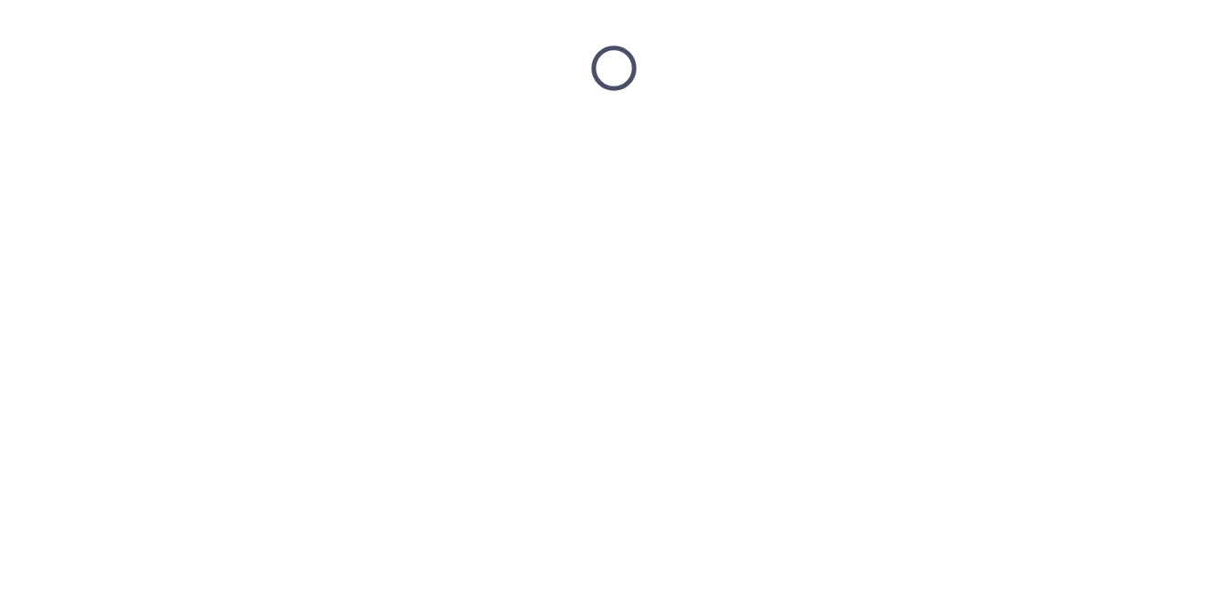
scroll to position [0, 0]
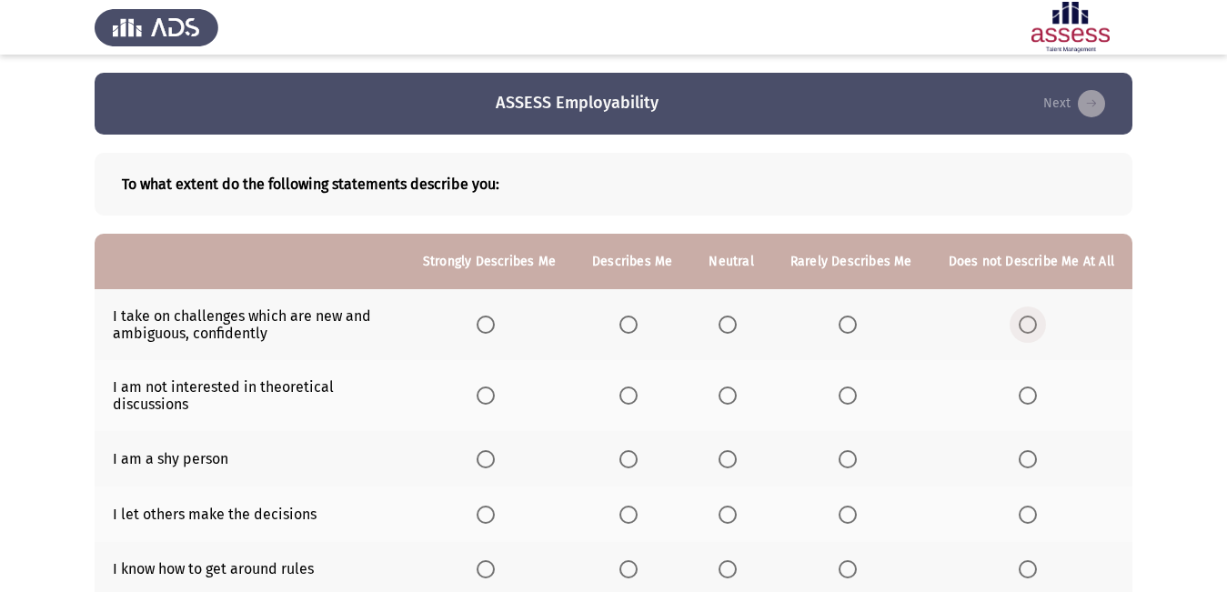
drag, startPoint x: 1033, startPoint y: 326, endPoint x: 932, endPoint y: 362, distance: 107.0
click at [1010, 336] on th at bounding box center [1031, 324] width 202 height 71
click at [843, 318] on th at bounding box center [851, 324] width 158 height 71
click at [847, 316] on span "Select an option" at bounding box center [847, 325] width 18 height 18
click at [847, 316] on input "Select an option" at bounding box center [847, 325] width 18 height 18
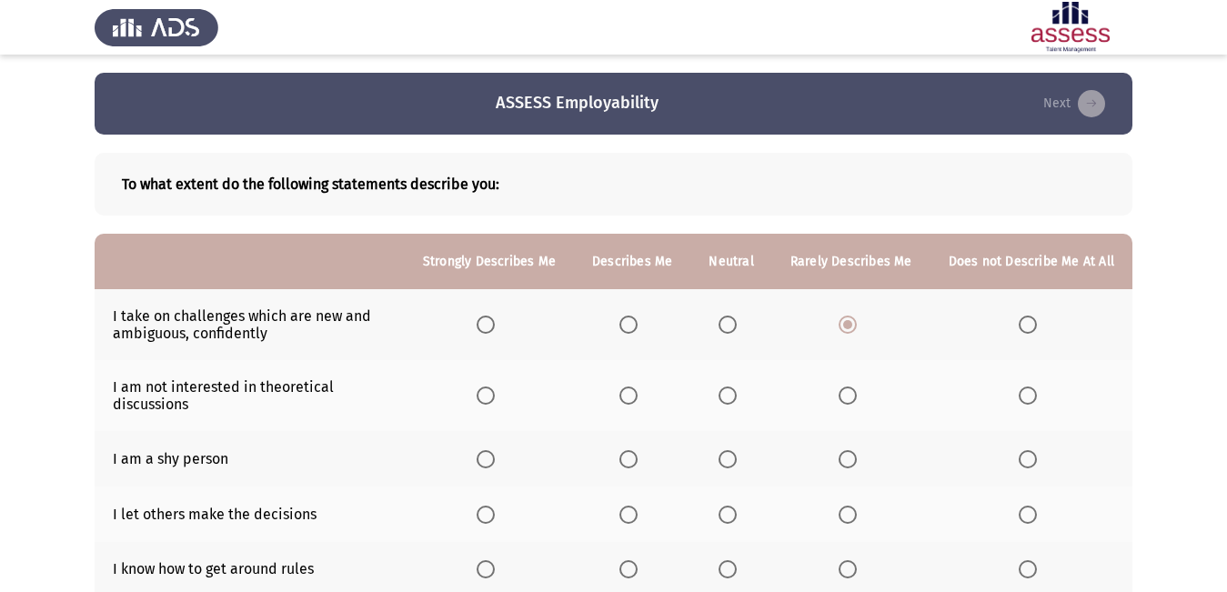
click at [851, 390] on th at bounding box center [851, 395] width 158 height 71
click at [851, 390] on span "Select an option" at bounding box center [847, 395] width 18 height 18
click at [851, 390] on input "Select an option" at bounding box center [847, 395] width 18 height 18
click at [648, 445] on th at bounding box center [632, 458] width 116 height 55
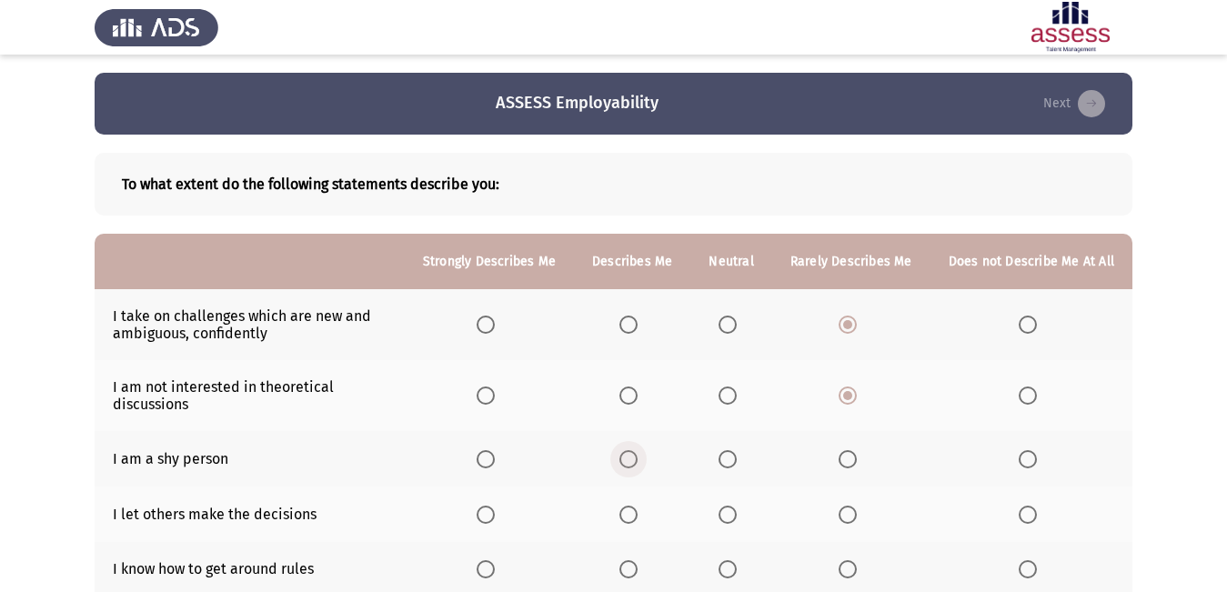
click at [637, 459] on span "Select an option" at bounding box center [628, 459] width 18 height 18
click at [637, 459] on input "Select an option" at bounding box center [628, 459] width 18 height 18
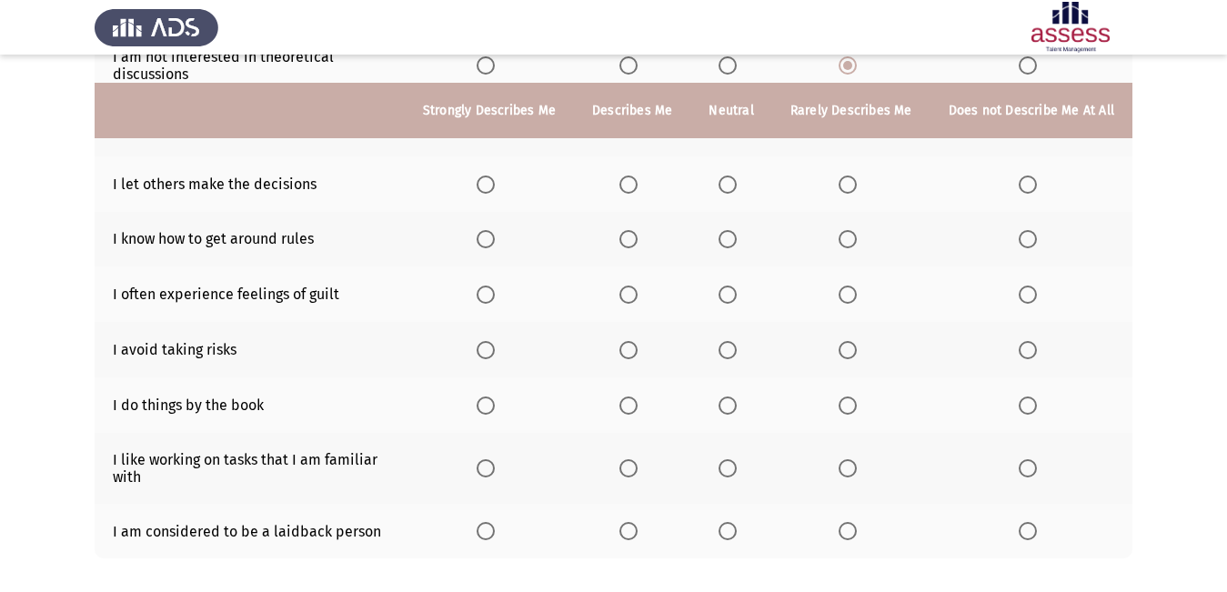
scroll to position [273, 0]
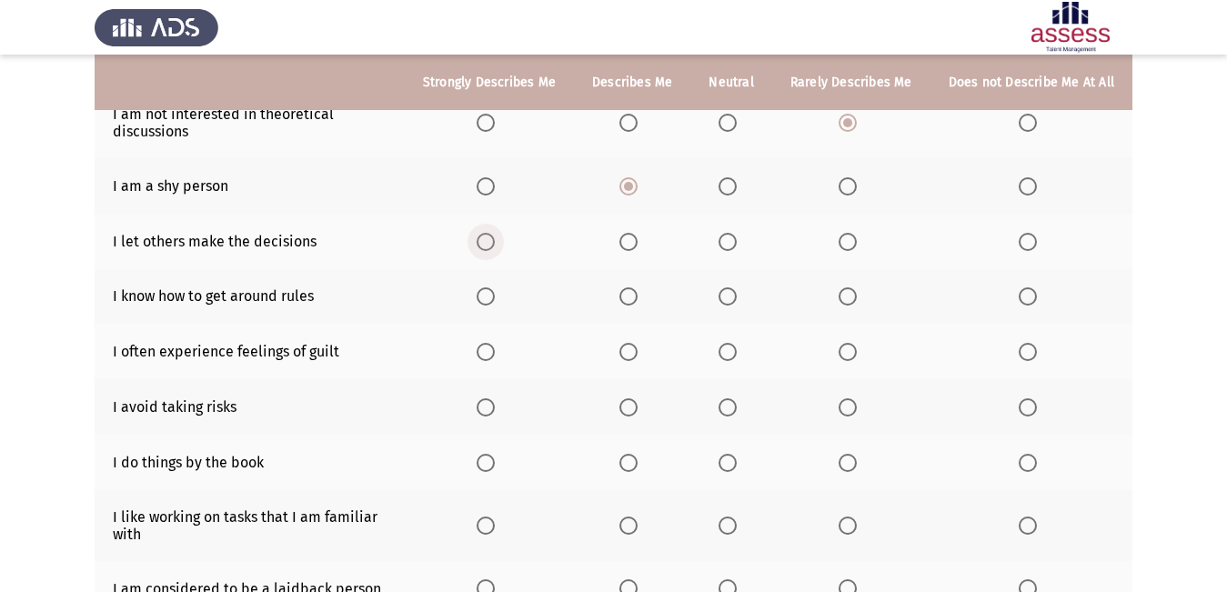
click at [495, 248] on span "Select an option" at bounding box center [485, 242] width 18 height 18
click at [495, 248] on input "Select an option" at bounding box center [485, 242] width 18 height 18
click at [495, 248] on span "Select an option" at bounding box center [485, 242] width 18 height 18
click at [495, 248] on input "Select an option" at bounding box center [485, 242] width 18 height 18
click at [735, 294] on span "Select an option" at bounding box center [727, 296] width 18 height 18
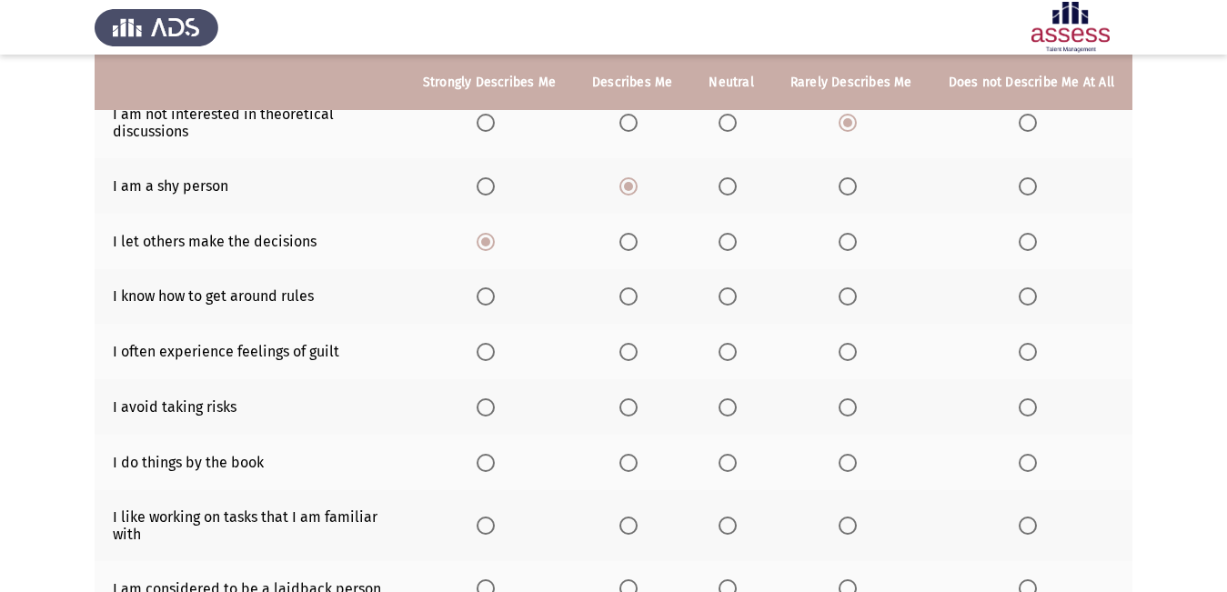
click at [735, 294] on input "Select an option" at bounding box center [727, 296] width 18 height 18
drag, startPoint x: 529, startPoint y: 362, endPoint x: 518, endPoint y: 365, distance: 11.2
click at [525, 363] on th at bounding box center [489, 351] width 169 height 55
click at [504, 356] on th at bounding box center [489, 351] width 169 height 55
click at [502, 351] on label "Select an option" at bounding box center [488, 352] width 25 height 18
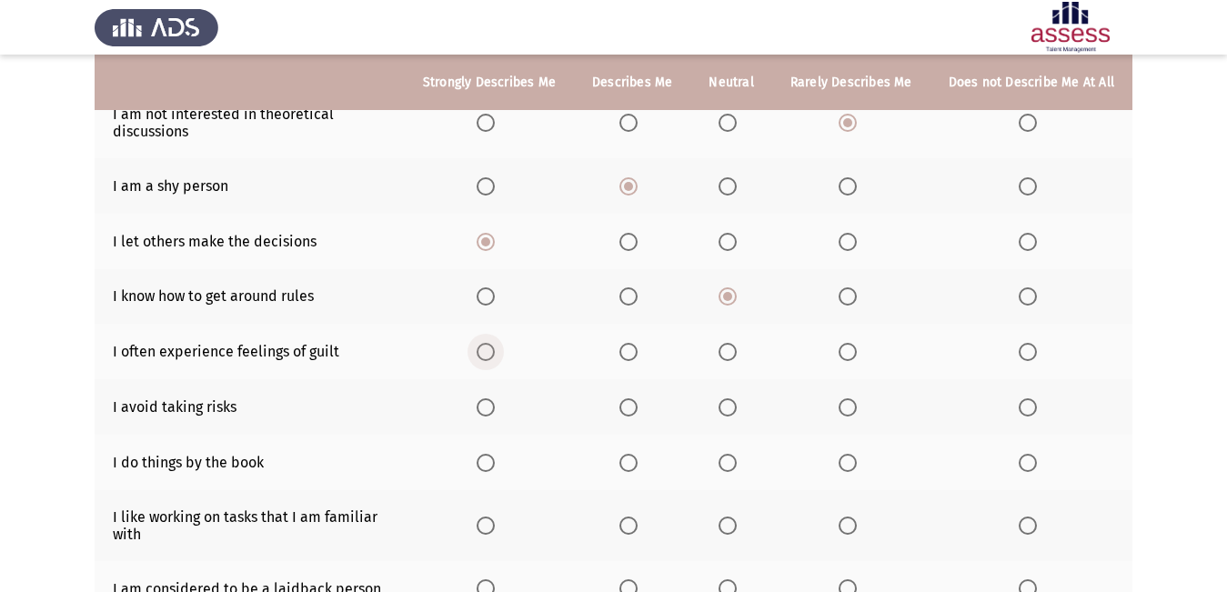
click at [495, 351] on input "Select an option" at bounding box center [485, 352] width 18 height 18
click at [636, 414] on span "Select an option" at bounding box center [628, 407] width 18 height 18
click at [636, 414] on input "Select an option" at bounding box center [628, 407] width 18 height 18
click at [854, 466] on span "Select an option" at bounding box center [847, 463] width 18 height 18
click at [854, 466] on input "Select an option" at bounding box center [847, 463] width 18 height 18
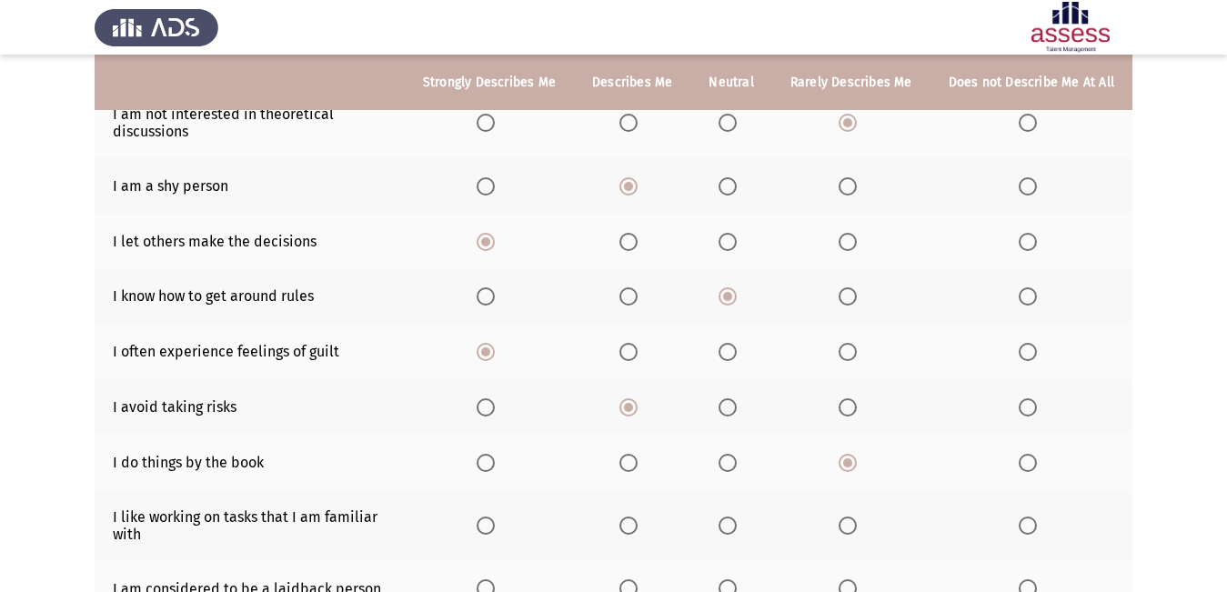
click at [845, 534] on th at bounding box center [851, 525] width 158 height 71
click at [847, 523] on span "Select an option" at bounding box center [847, 525] width 18 height 18
click at [847, 523] on input "Select an option" at bounding box center [847, 525] width 18 height 18
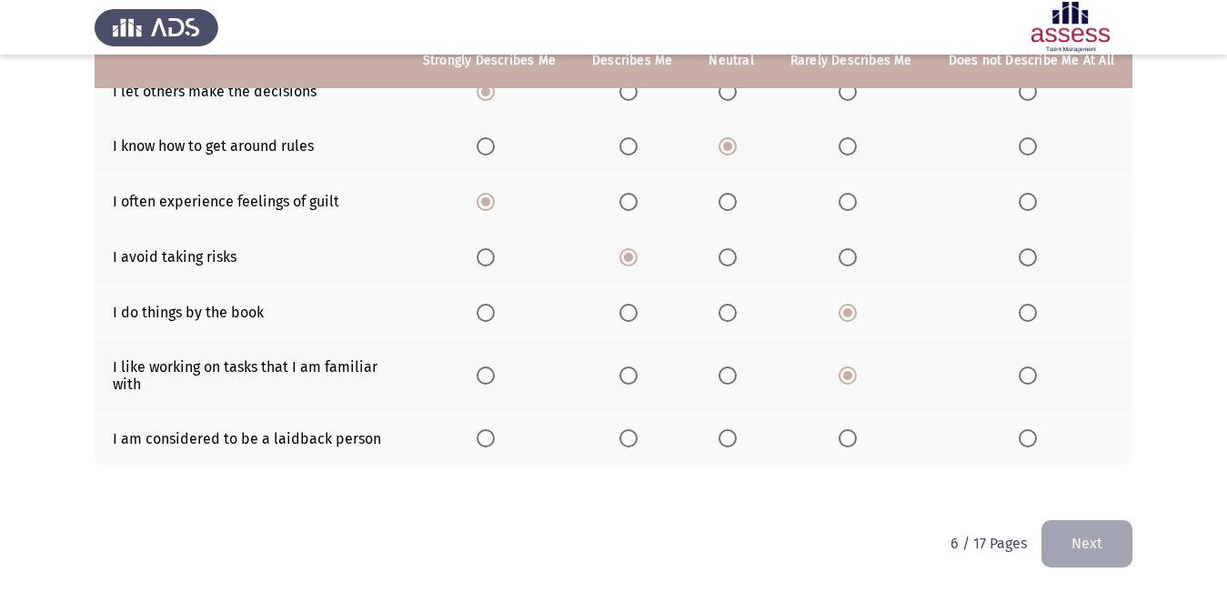
scroll to position [424, 0]
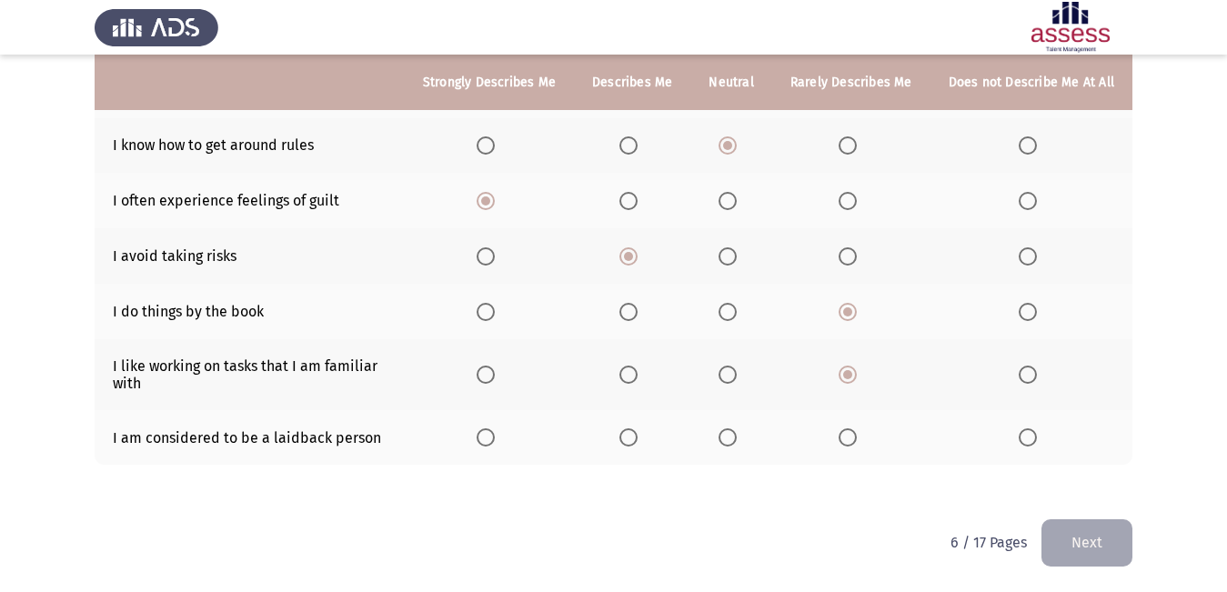
click at [635, 424] on th at bounding box center [632, 437] width 116 height 55
click at [627, 445] on span "Select an option" at bounding box center [628, 437] width 18 height 18
click at [627, 445] on input "Select an option" at bounding box center [628, 437] width 18 height 18
click at [1097, 547] on button "Next" at bounding box center [1086, 542] width 91 height 46
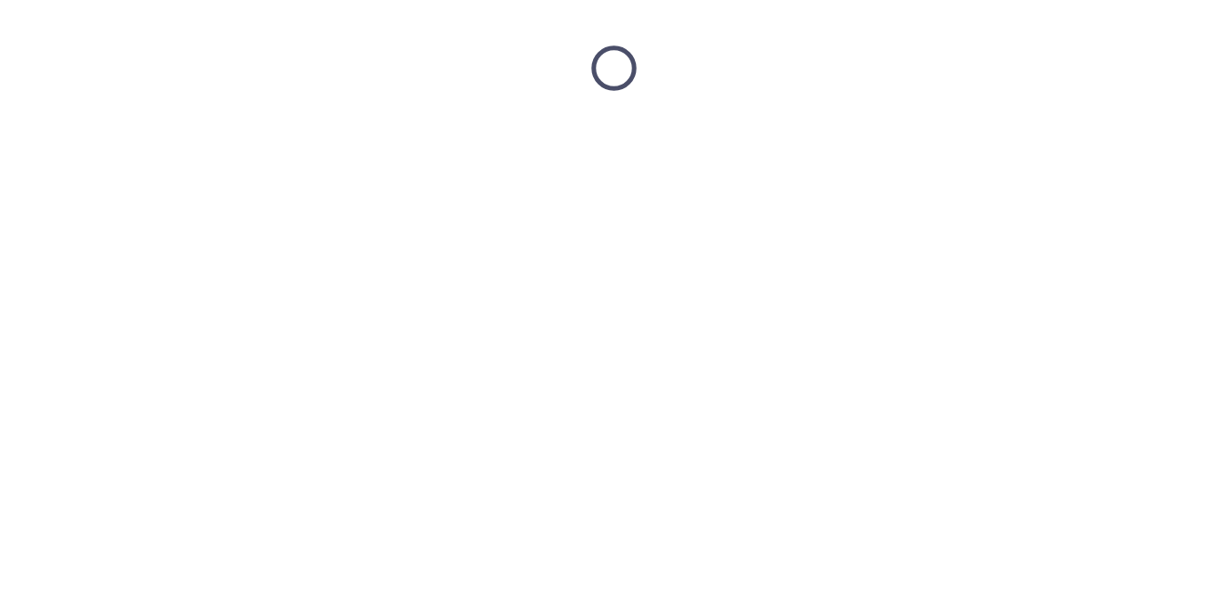
scroll to position [0, 0]
click at [1091, 136] on html at bounding box center [621, 68] width 1242 height 136
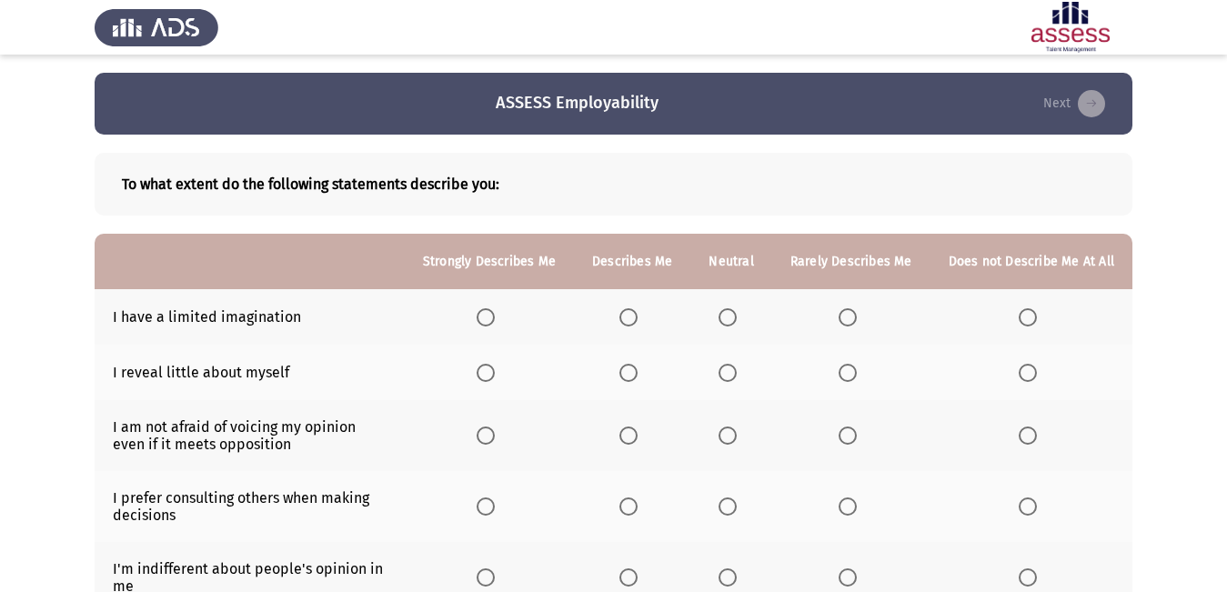
click at [531, 315] on th at bounding box center [489, 316] width 169 height 55
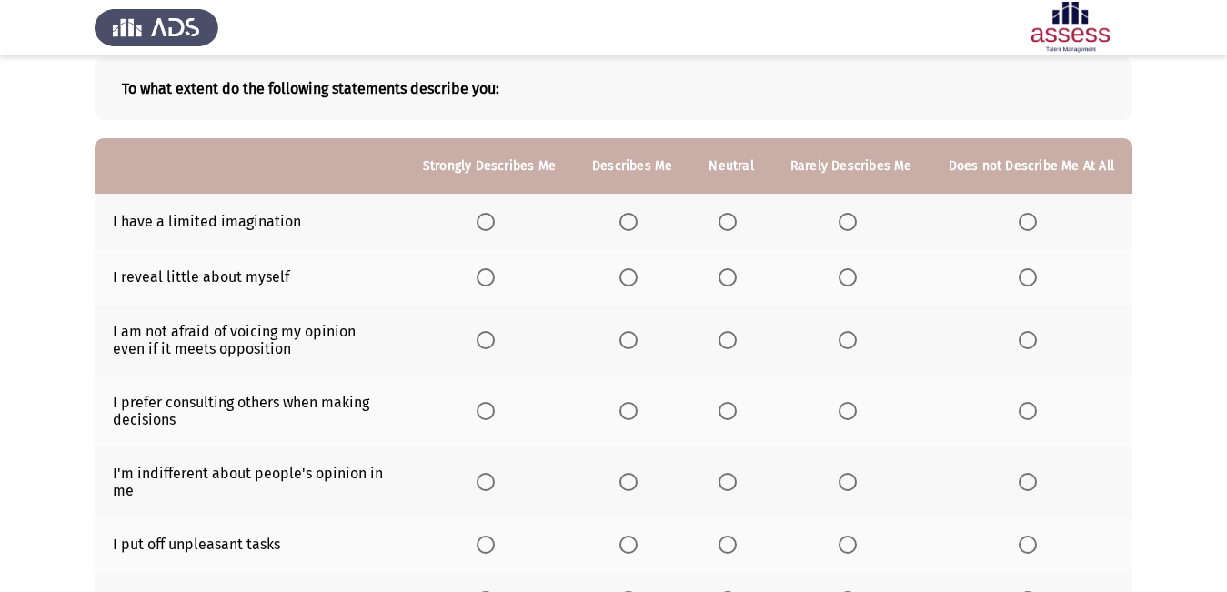
scroll to position [76, 0]
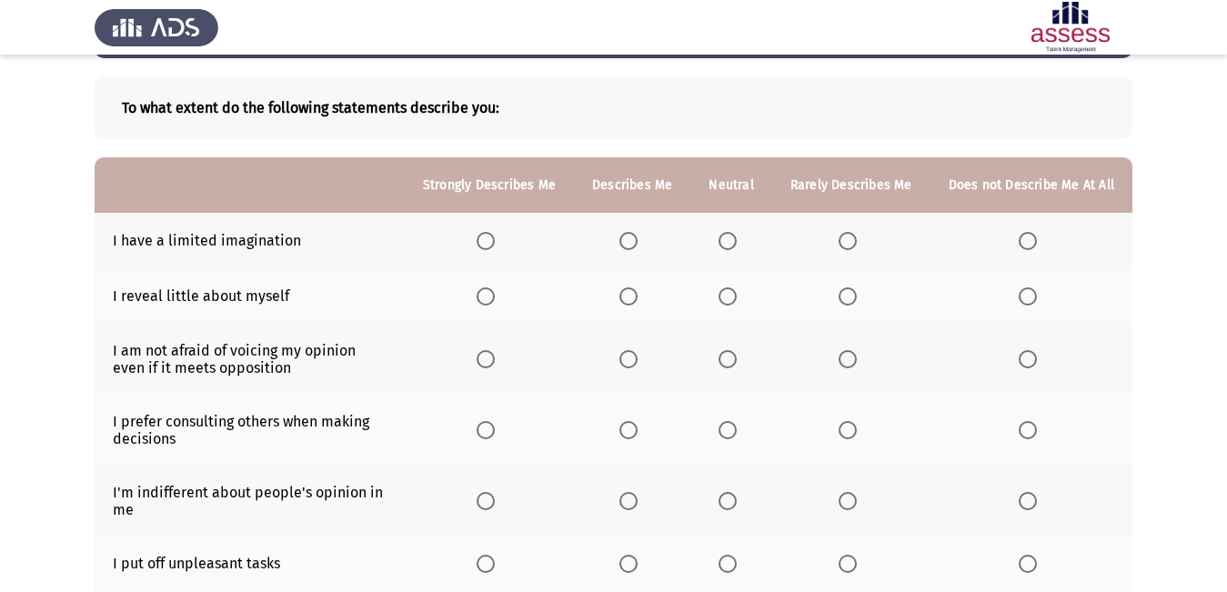
click at [502, 256] on th at bounding box center [489, 240] width 169 height 55
click at [495, 245] on span "Select an option" at bounding box center [485, 241] width 18 height 18
click at [495, 245] on input "Select an option" at bounding box center [485, 241] width 18 height 18
click at [627, 290] on span "Select an option" at bounding box center [628, 296] width 18 height 18
click at [627, 290] on input "Select an option" at bounding box center [628, 296] width 18 height 18
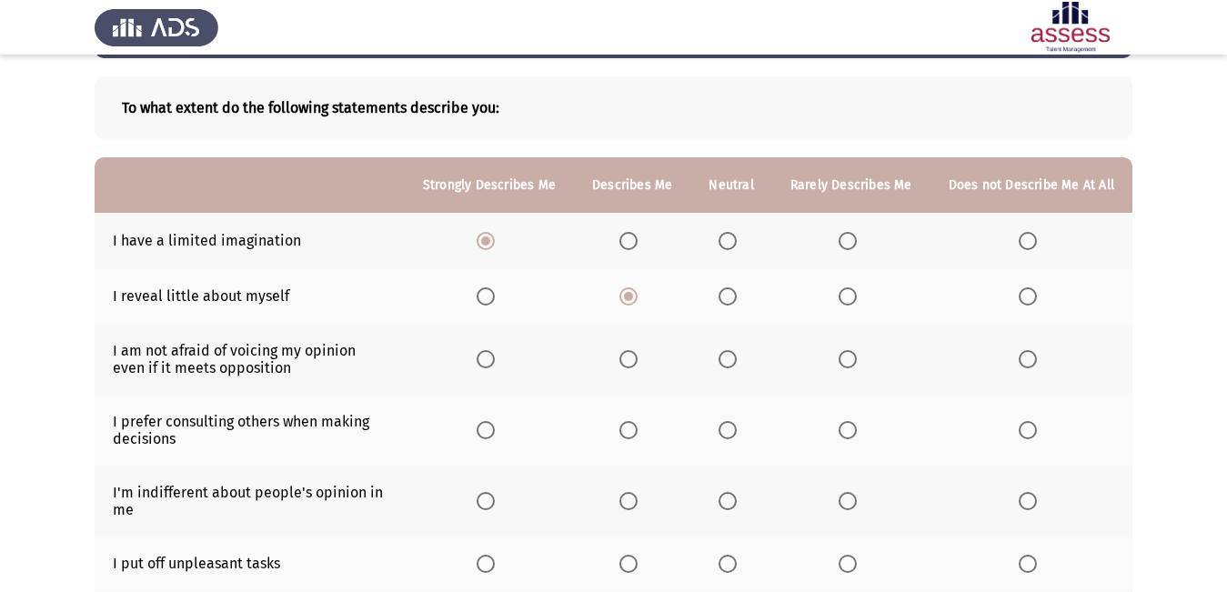
drag, startPoint x: 495, startPoint y: 361, endPoint x: 586, endPoint y: 341, distance: 94.0
click at [526, 351] on th at bounding box center [489, 359] width 169 height 71
click at [853, 366] on span "Select an option" at bounding box center [847, 359] width 18 height 18
click at [853, 366] on input "Select an option" at bounding box center [847, 359] width 18 height 18
click at [725, 436] on span "Select an option" at bounding box center [727, 430] width 18 height 18
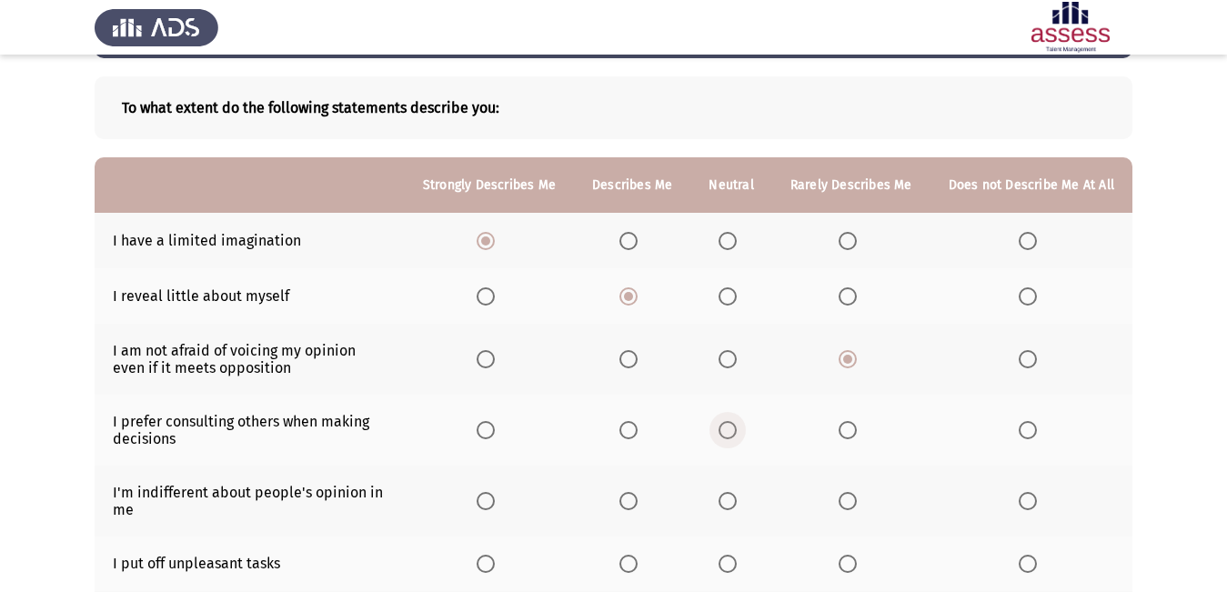
click at [725, 436] on input "Select an option" at bounding box center [727, 430] width 18 height 18
click at [732, 502] on span "Select an option" at bounding box center [727, 501] width 18 height 18
click at [732, 502] on input "Select an option" at bounding box center [727, 501] width 18 height 18
click at [732, 569] on th at bounding box center [730, 563] width 81 height 55
click at [729, 571] on span "Select an option" at bounding box center [727, 564] width 18 height 18
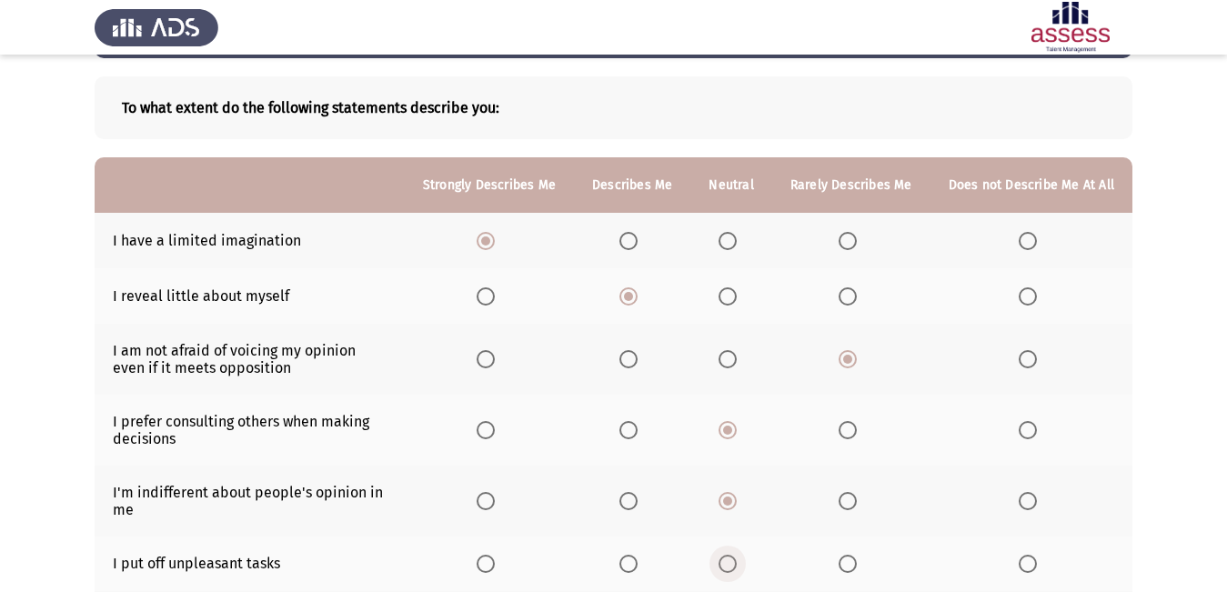
click at [729, 571] on input "Select an option" at bounding box center [727, 564] width 18 height 18
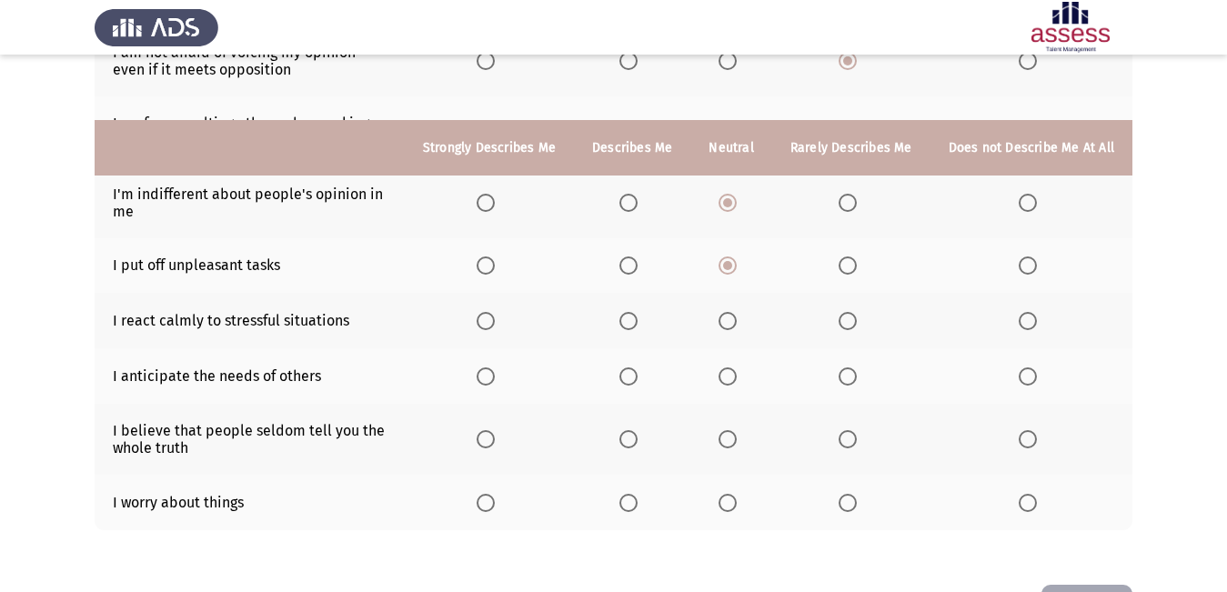
scroll to position [440, 0]
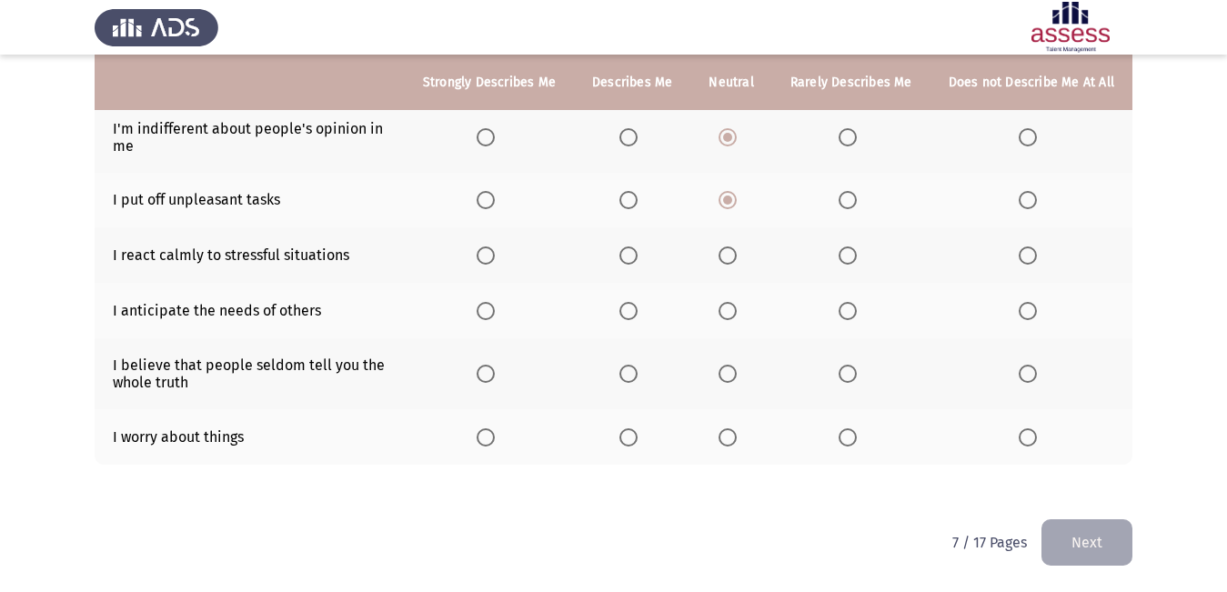
click at [637, 306] on span "Select an option" at bounding box center [628, 311] width 18 height 18
click at [637, 306] on input "Select an option" at bounding box center [628, 311] width 18 height 18
click at [502, 371] on label "Select an option" at bounding box center [488, 374] width 25 height 18
click at [495, 371] on input "Select an option" at bounding box center [485, 374] width 18 height 18
click at [645, 440] on label "Select an option" at bounding box center [631, 437] width 25 height 18
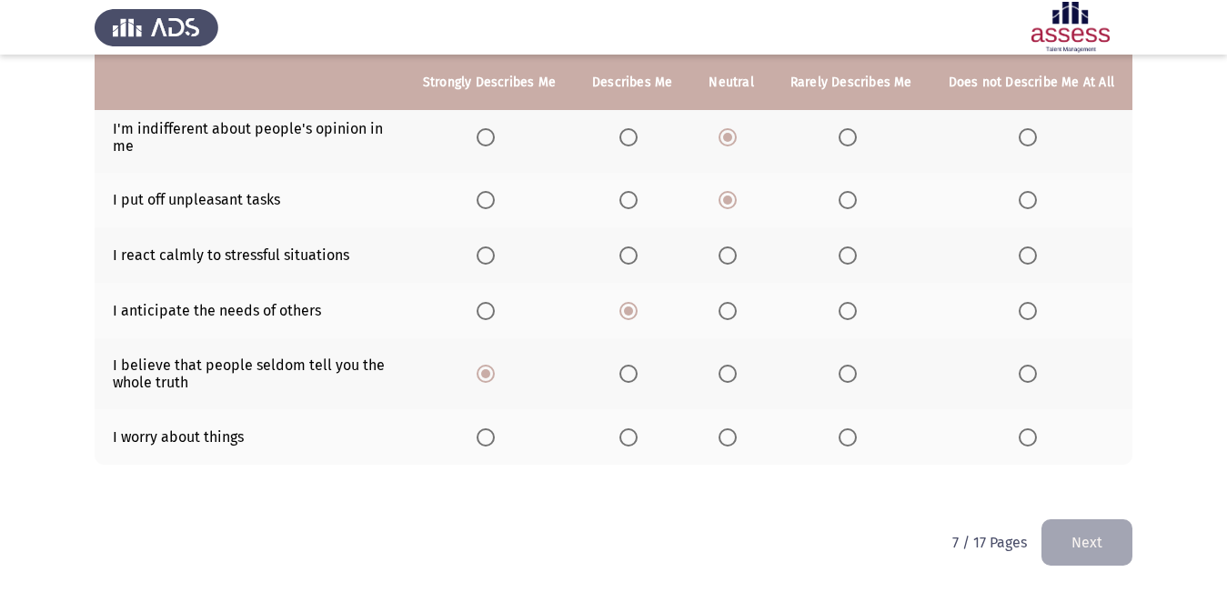
click at [637, 440] on input "Select an option" at bounding box center [628, 437] width 18 height 18
click at [1094, 554] on button "Next" at bounding box center [1086, 542] width 91 height 46
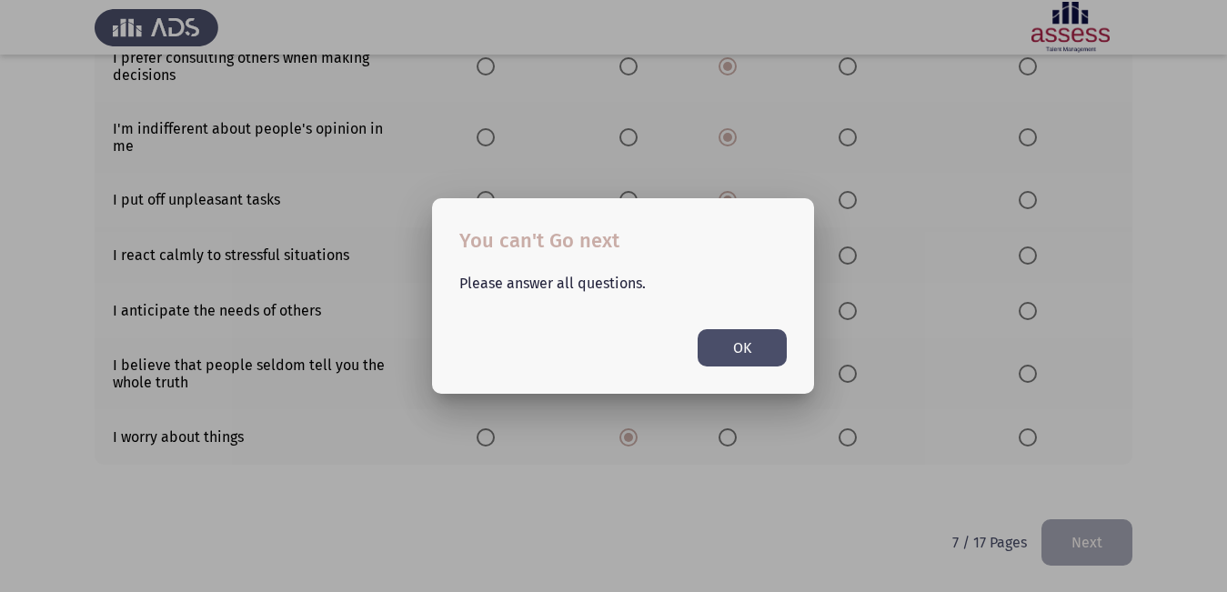
scroll to position [0, 0]
click at [1091, 556] on div at bounding box center [613, 296] width 1227 height 592
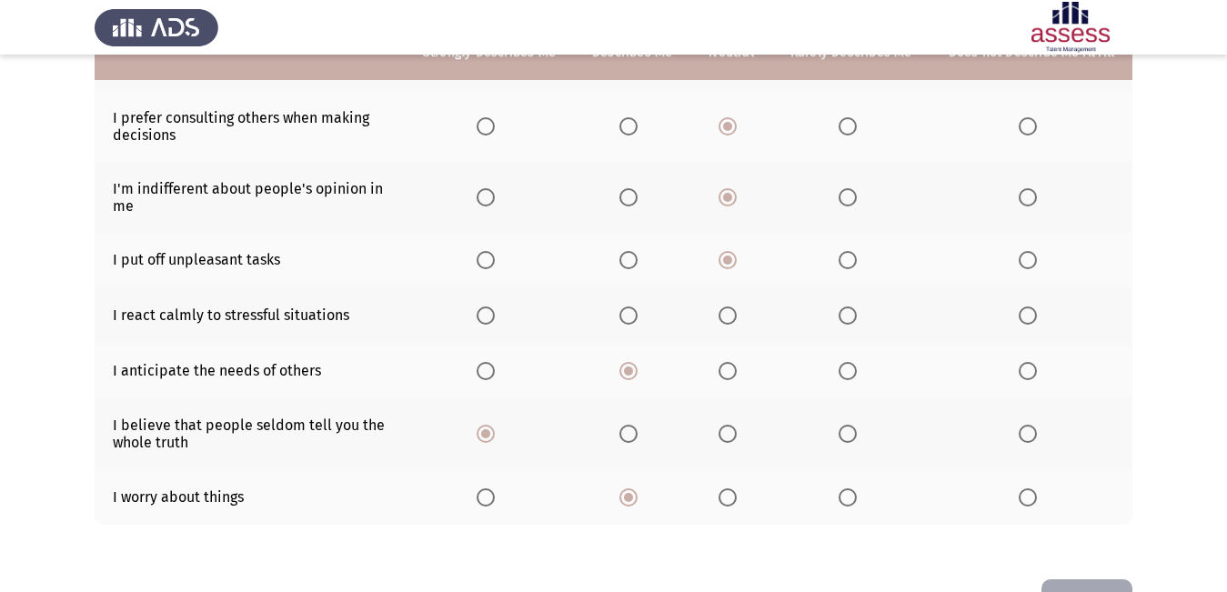
scroll to position [349, 0]
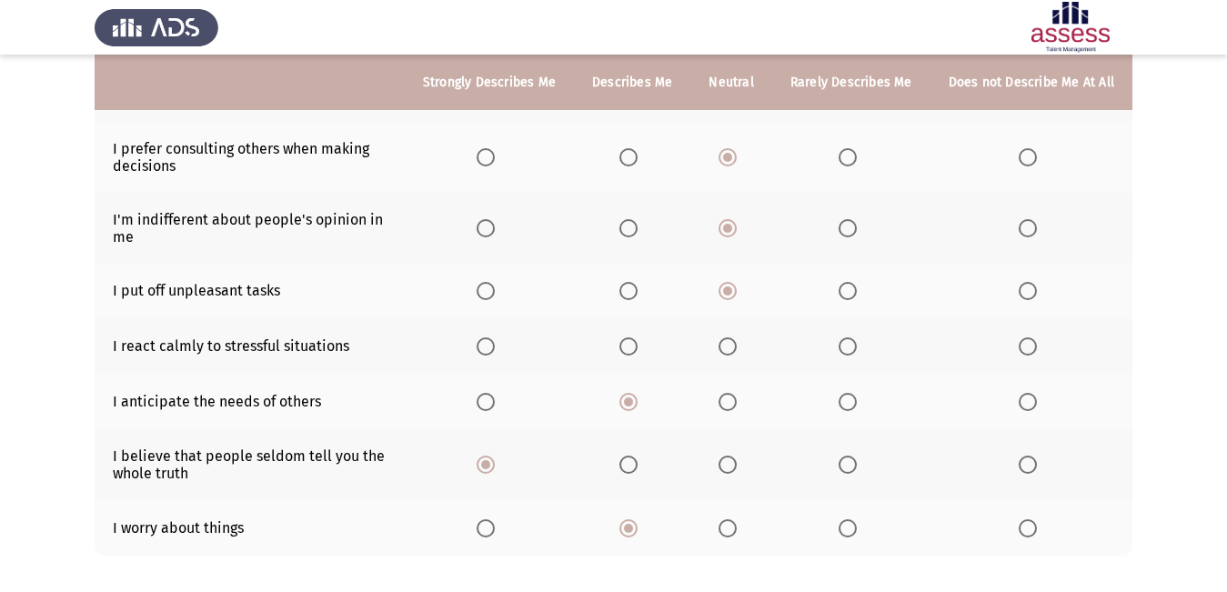
click at [850, 355] on span "Select an option" at bounding box center [847, 346] width 18 height 18
click at [850, 355] on input "Select an option" at bounding box center [847, 346] width 18 height 18
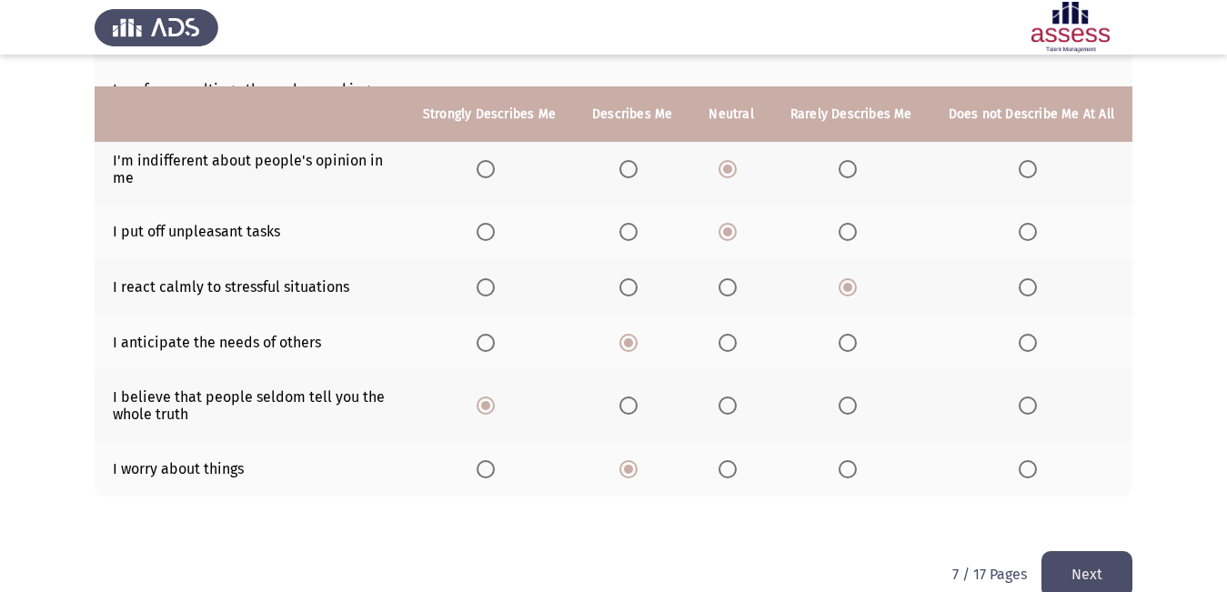
scroll to position [440, 0]
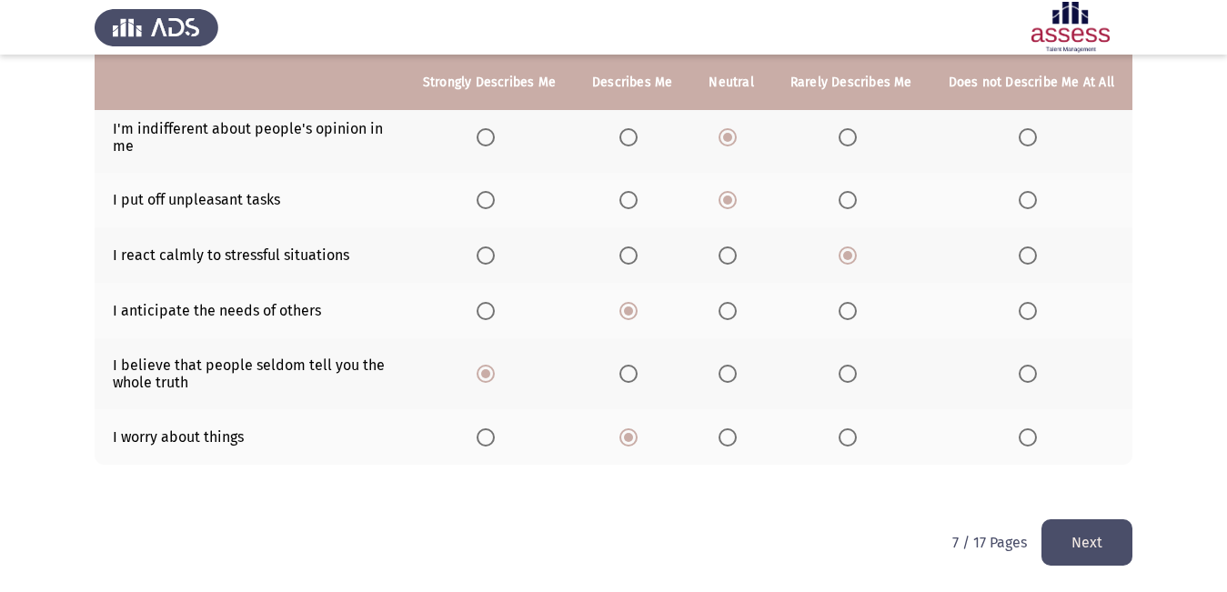
click at [1079, 514] on div "To what extent do the following statements describe you: Strongly Describes Me …" at bounding box center [613, 106] width 1037 height 825
click at [1076, 530] on button "Next" at bounding box center [1086, 542] width 91 height 46
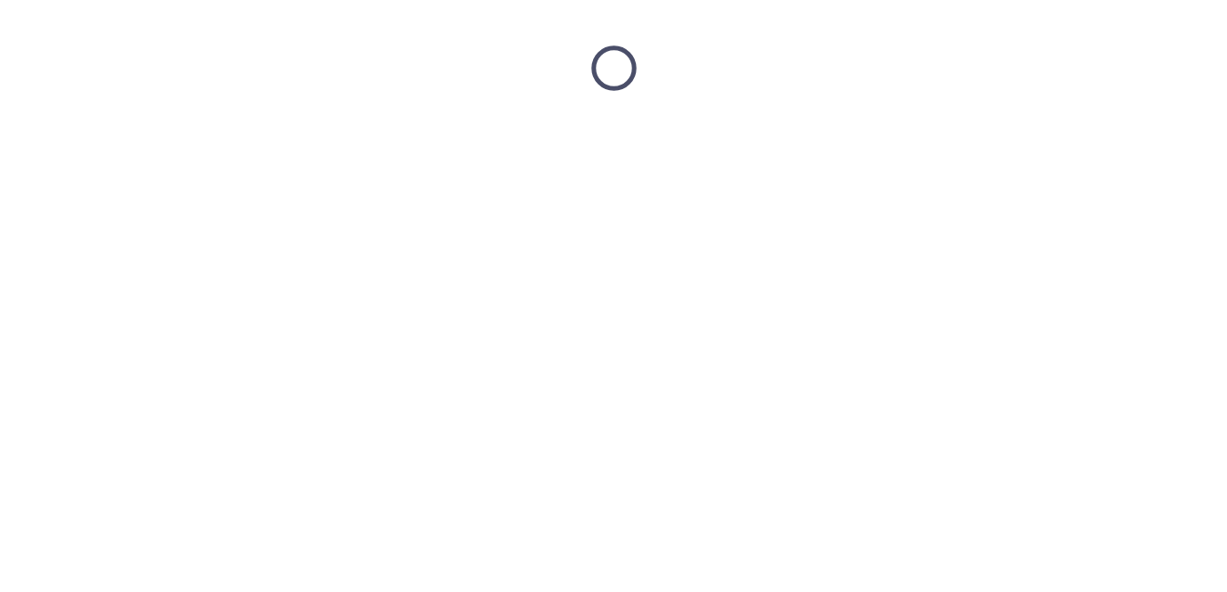
scroll to position [0, 0]
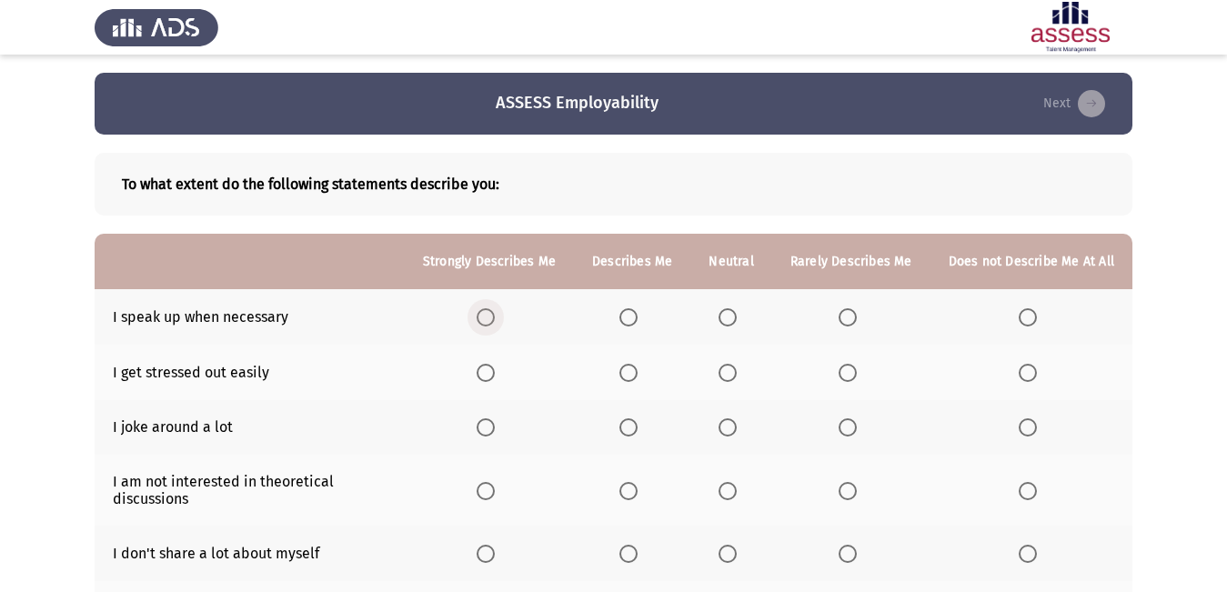
drag, startPoint x: 487, startPoint y: 308, endPoint x: 521, endPoint y: 297, distance: 35.4
click at [496, 306] on th at bounding box center [489, 316] width 169 height 55
click at [492, 309] on span "Select an option" at bounding box center [485, 317] width 18 height 18
click at [492, 309] on input "Select an option" at bounding box center [485, 317] width 18 height 18
drag, startPoint x: 635, startPoint y: 379, endPoint x: 556, endPoint y: 430, distance: 93.3
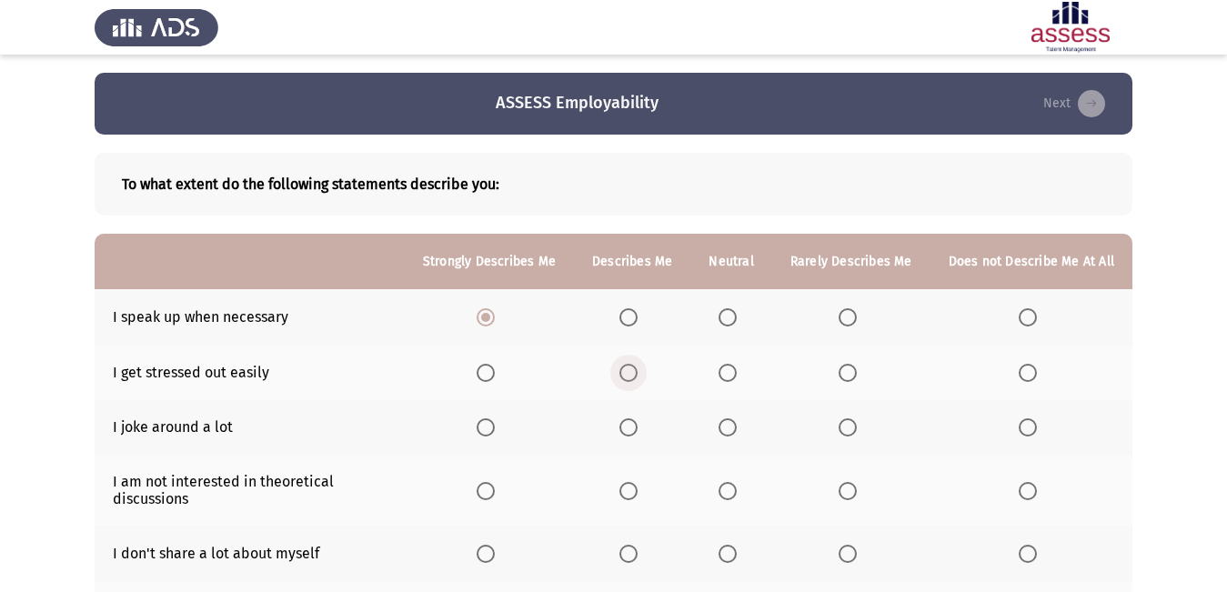
click at [576, 417] on tbody "I speak up when necessary I get stressed out easily I joke around a lot I am no…" at bounding box center [613, 573] width 1037 height 568
click at [744, 371] on label "Select an option" at bounding box center [730, 373] width 25 height 18
click at [737, 371] on input "Select an option" at bounding box center [727, 373] width 18 height 18
click at [847, 432] on span "Select an option" at bounding box center [847, 427] width 18 height 18
click at [847, 432] on input "Select an option" at bounding box center [847, 427] width 18 height 18
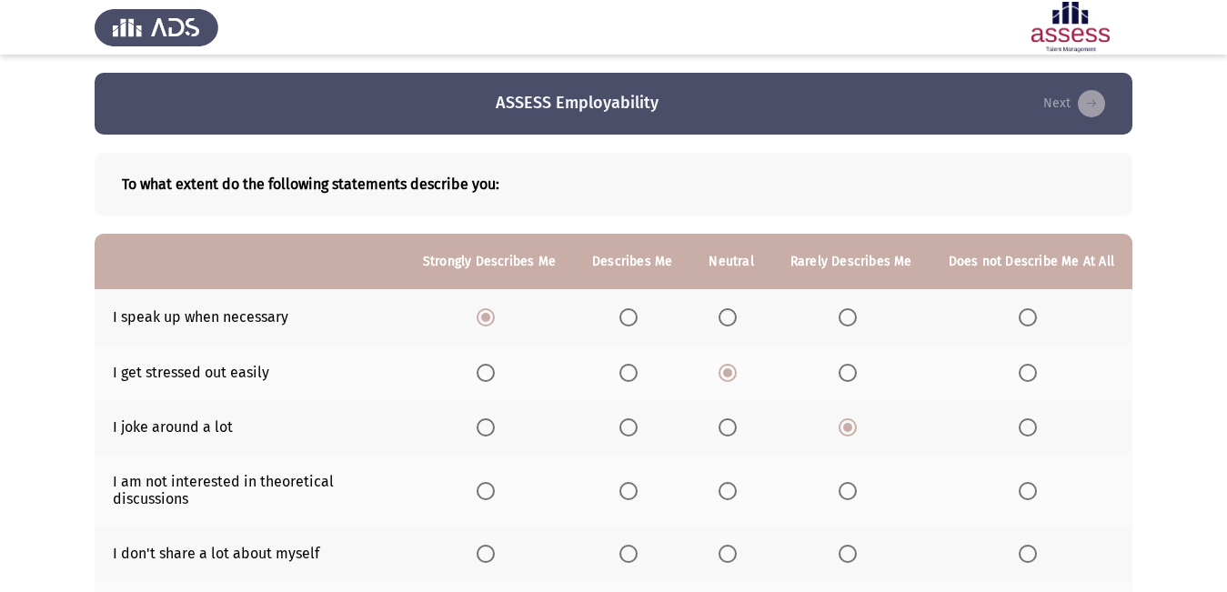
click at [845, 432] on span "Select an option" at bounding box center [847, 427] width 18 height 18
click at [845, 432] on input "Select an option" at bounding box center [847, 427] width 18 height 18
click at [727, 486] on span "Select an option" at bounding box center [727, 491] width 18 height 18
click at [727, 486] on input "Select an option" at bounding box center [727, 491] width 18 height 18
click at [728, 485] on span "Select an option" at bounding box center [727, 491] width 18 height 18
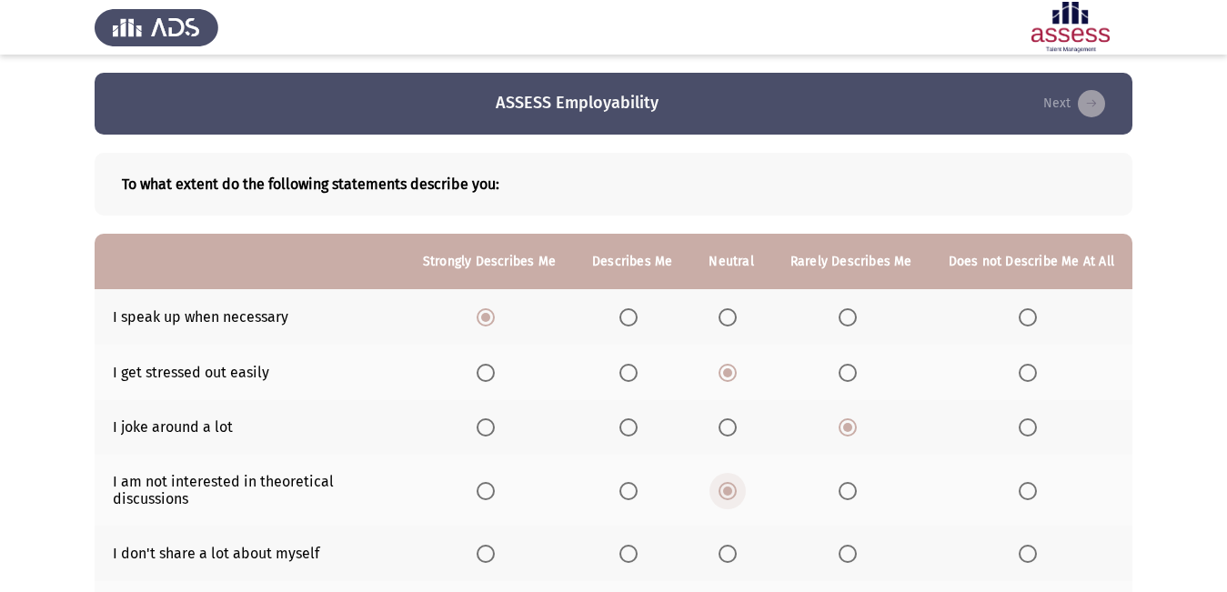
click at [728, 485] on input "Select an option" at bounding box center [727, 491] width 18 height 18
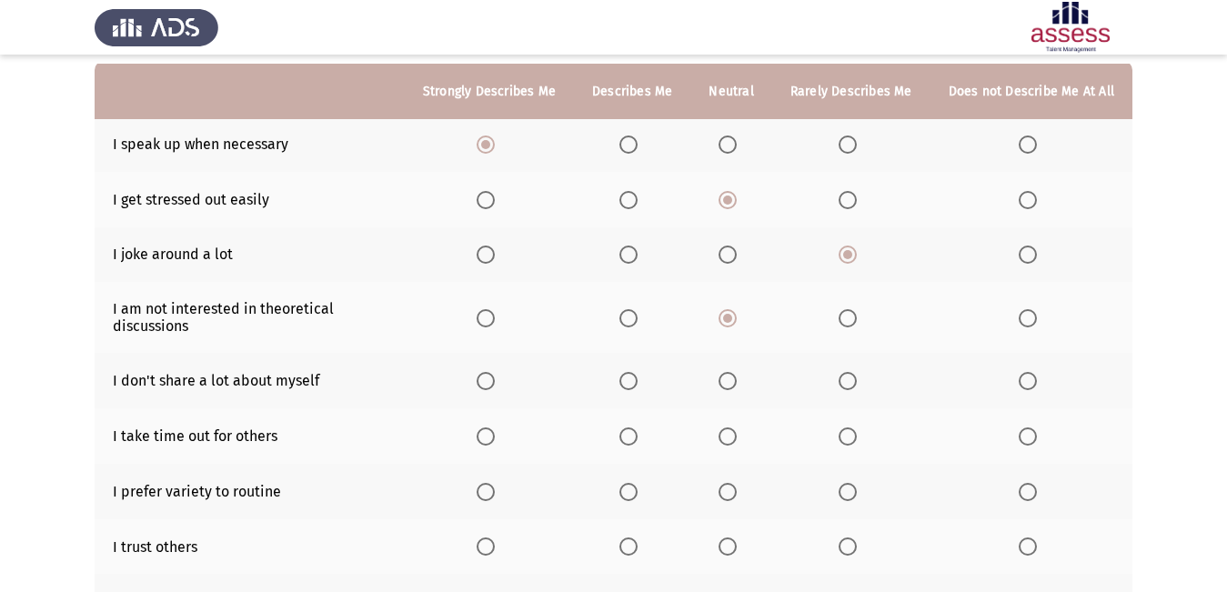
scroll to position [182, 0]
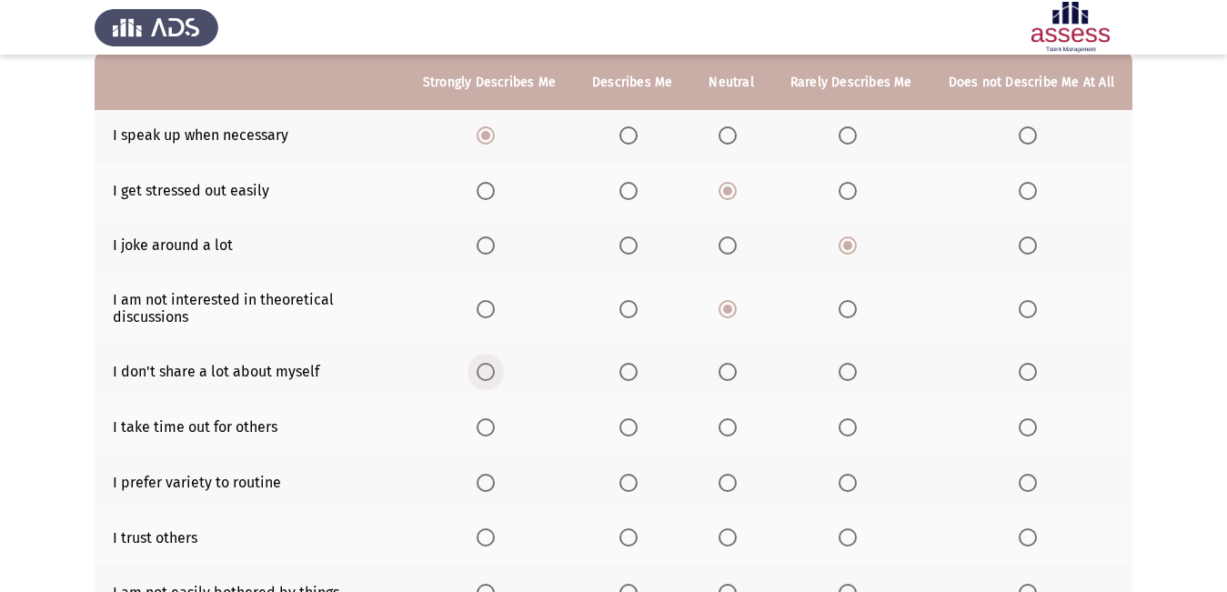
click at [495, 363] on span "Select an option" at bounding box center [485, 372] width 18 height 18
click at [495, 363] on input "Select an option" at bounding box center [485, 372] width 18 height 18
drag, startPoint x: 499, startPoint y: 405, endPoint x: 484, endPoint y: 425, distance: 25.3
click at [486, 422] on tbody "I speak up when necessary I get stressed out easily I joke around a lot I am no…" at bounding box center [613, 391] width 1037 height 568
click at [486, 423] on th at bounding box center [489, 426] width 169 height 55
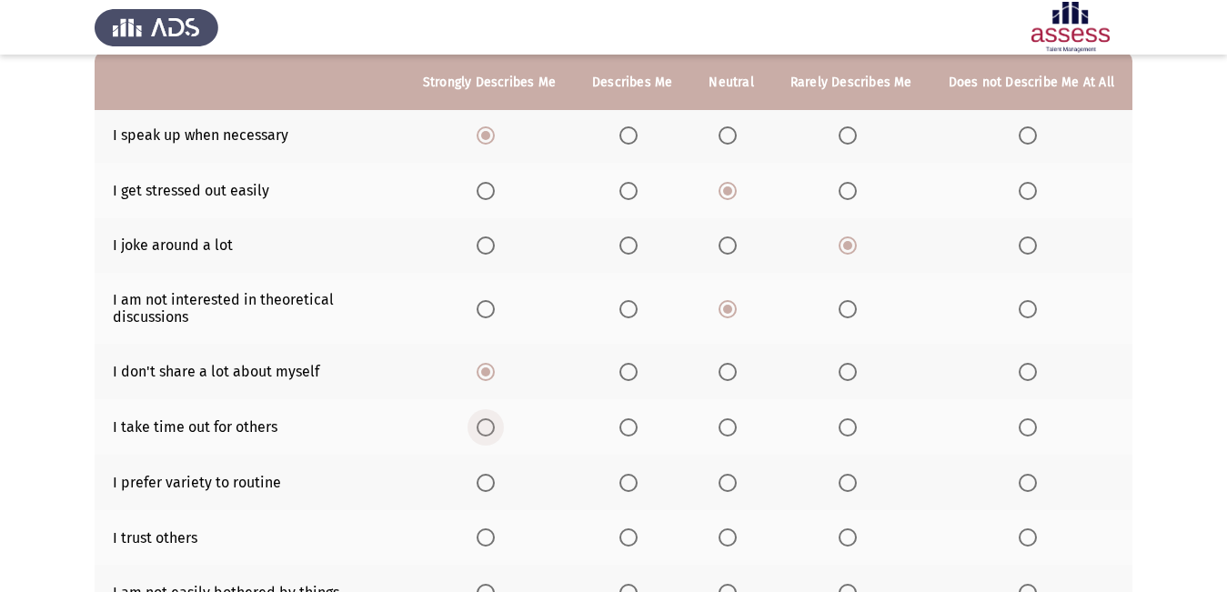
click at [495, 431] on span "Select an option" at bounding box center [485, 427] width 18 height 18
click at [495, 431] on input "Select an option" at bounding box center [485, 427] width 18 height 18
click at [497, 461] on th at bounding box center [489, 482] width 169 height 55
drag, startPoint x: 495, startPoint y: 468, endPoint x: 489, endPoint y: 477, distance: 10.6
click at [490, 475] on th at bounding box center [489, 482] width 169 height 55
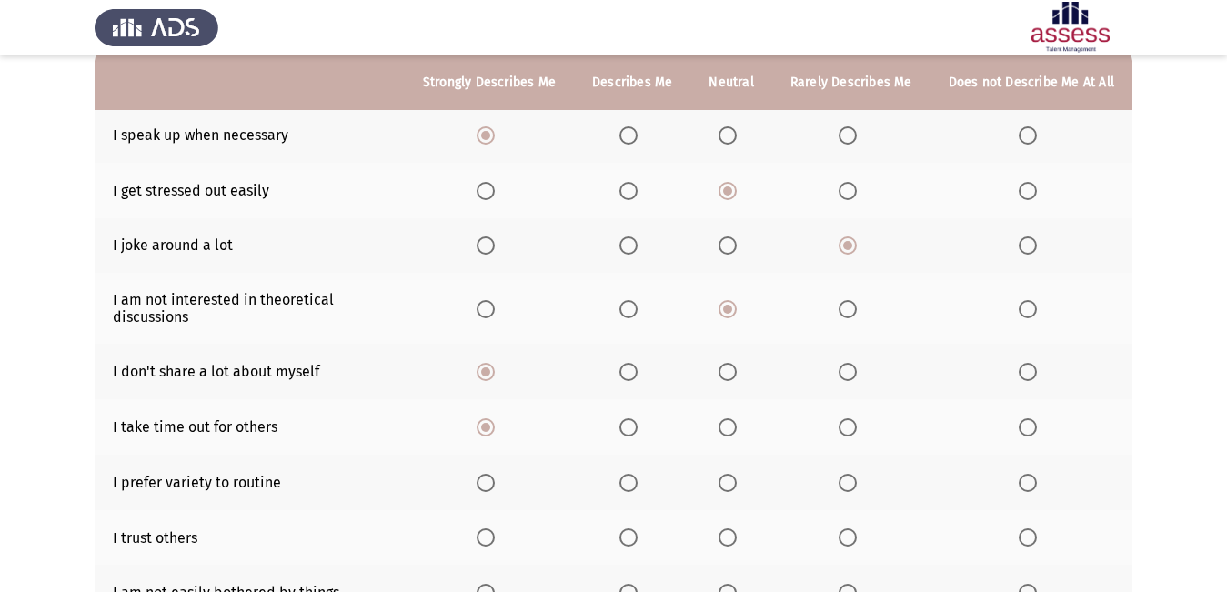
click at [498, 471] on th at bounding box center [489, 482] width 169 height 55
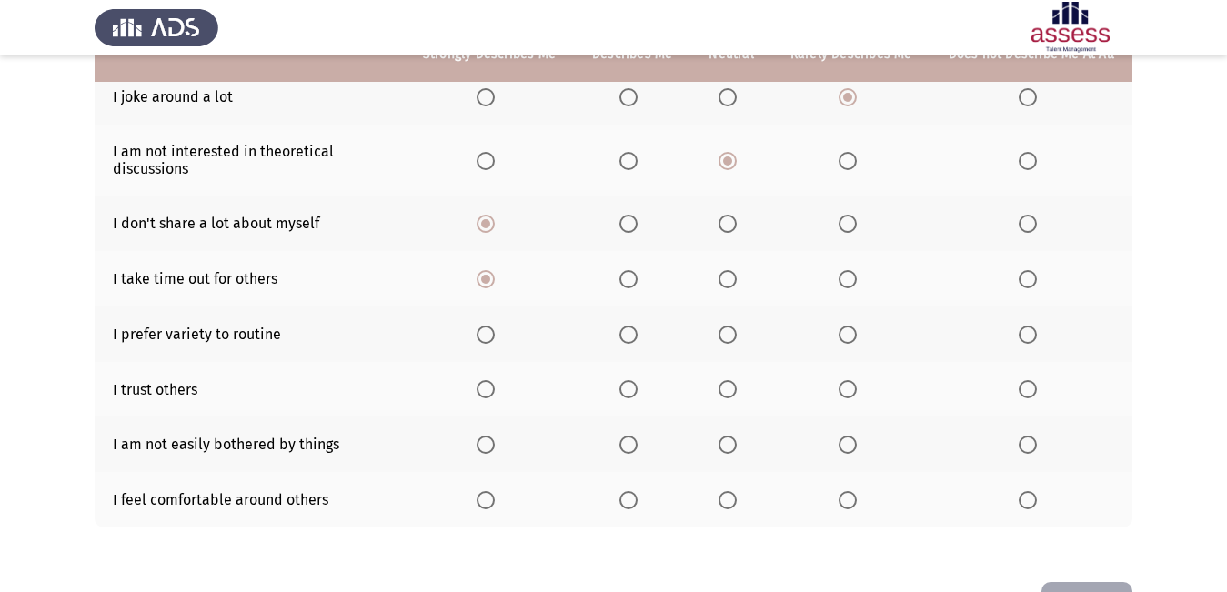
scroll to position [302, 0]
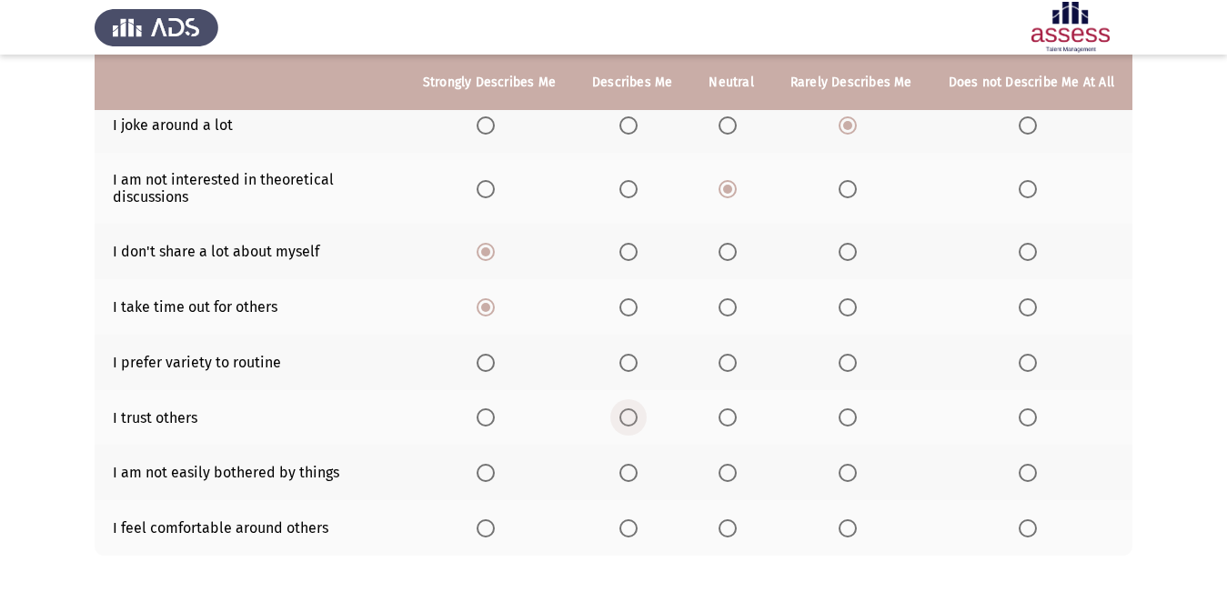
click at [635, 419] on span "Select an option" at bounding box center [628, 417] width 18 height 18
click at [635, 419] on input "Select an option" at bounding box center [628, 417] width 18 height 18
click at [626, 477] on span "Select an option" at bounding box center [628, 473] width 18 height 18
click at [626, 477] on input "Select an option" at bounding box center [628, 473] width 18 height 18
click at [1024, 371] on span "Select an option" at bounding box center [1027, 363] width 18 height 18
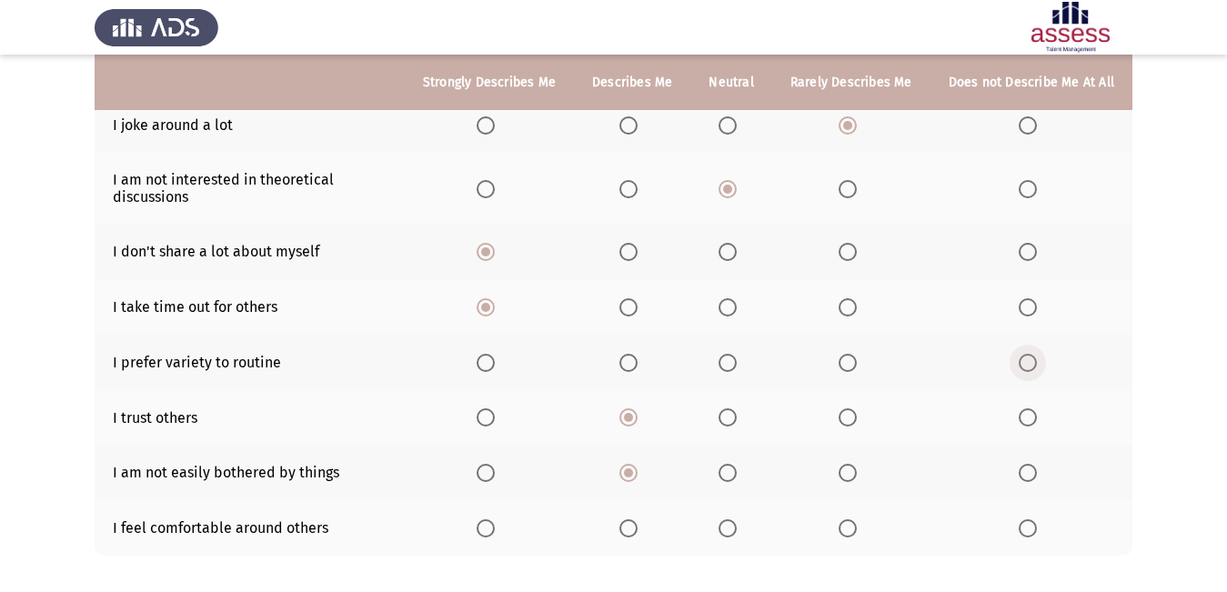
click at [1024, 371] on input "Select an option" at bounding box center [1027, 363] width 18 height 18
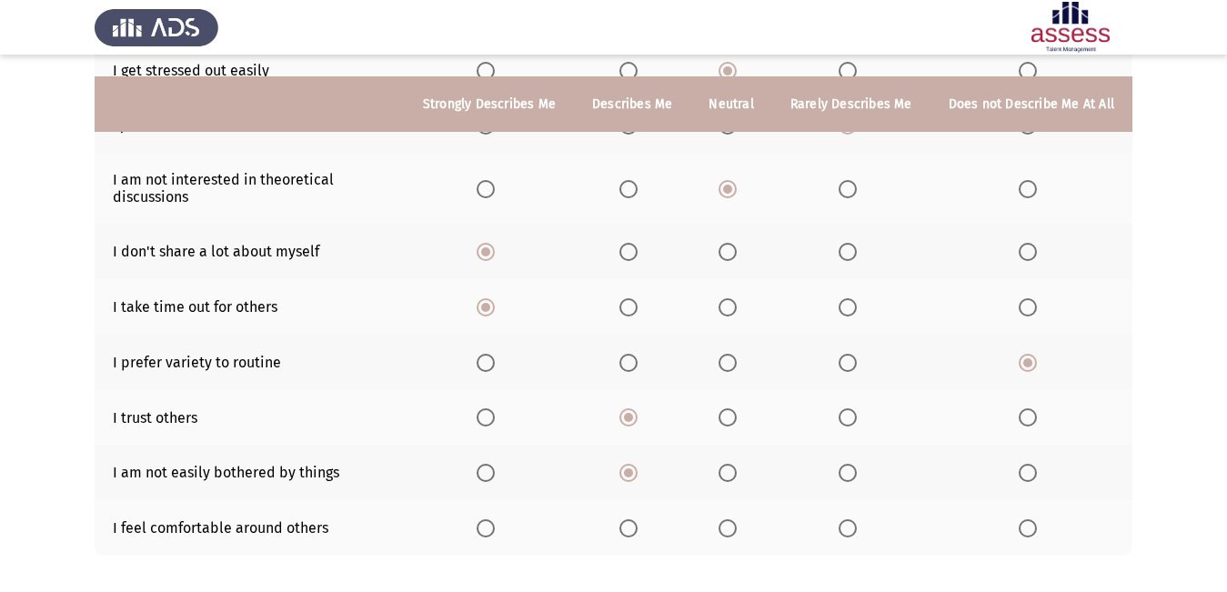
scroll to position [393, 0]
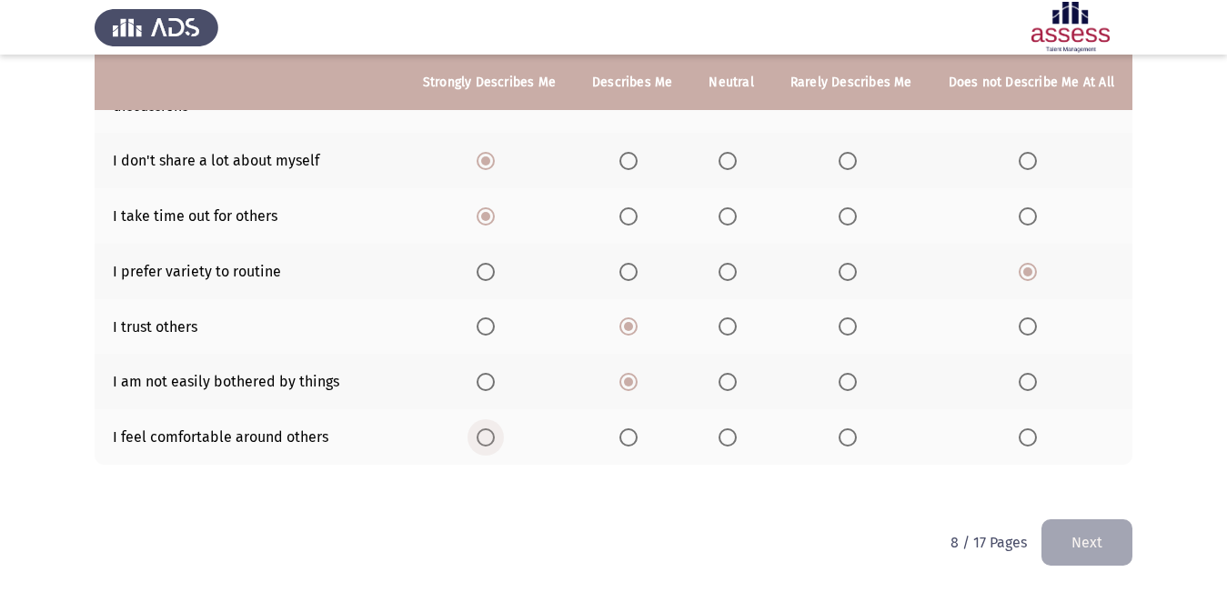
drag, startPoint x: 486, startPoint y: 443, endPoint x: 492, endPoint y: 434, distance: 10.6
click at [492, 434] on span "Select an option" at bounding box center [485, 437] width 18 height 18
click at [492, 434] on input "Select an option" at bounding box center [485, 437] width 18 height 18
click at [1076, 512] on div "To what extent do the following statements describe you: Strongly Describes Me …" at bounding box center [613, 130] width 1037 height 777
click at [1072, 517] on div "To what extent do the following statements describe you: Strongly Describes Me …" at bounding box center [613, 130] width 1037 height 777
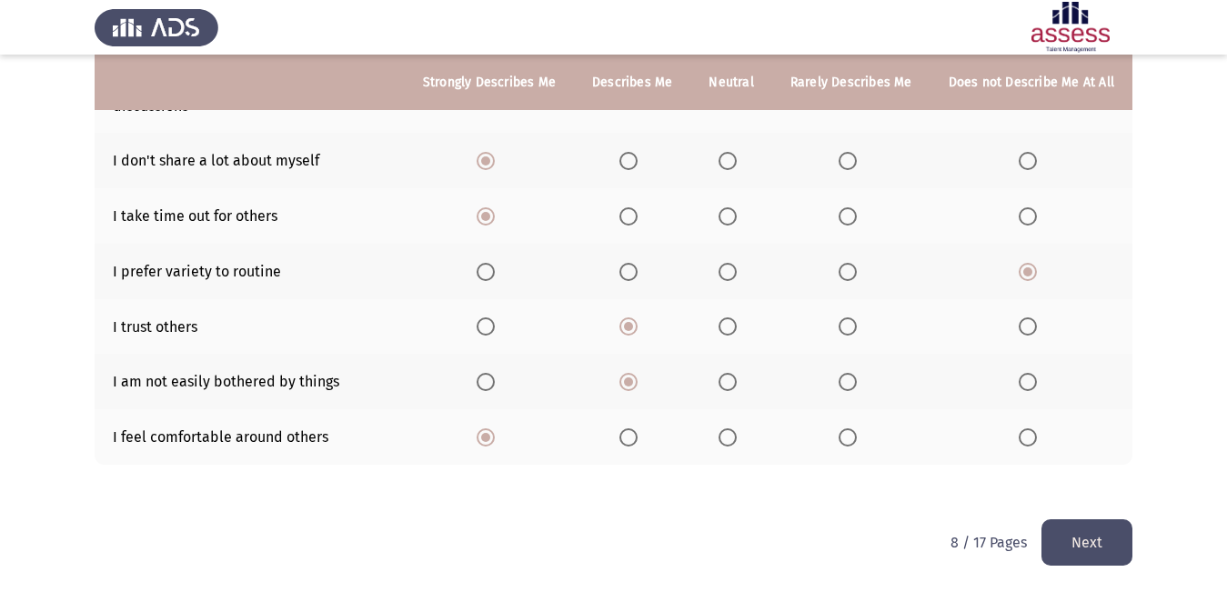
click at [1070, 519] on div "ASSESS Employability Next To what extent do the following statements describe y…" at bounding box center [613, 99] width 1037 height 839
click at [1061, 525] on button "Next" at bounding box center [1086, 542] width 91 height 46
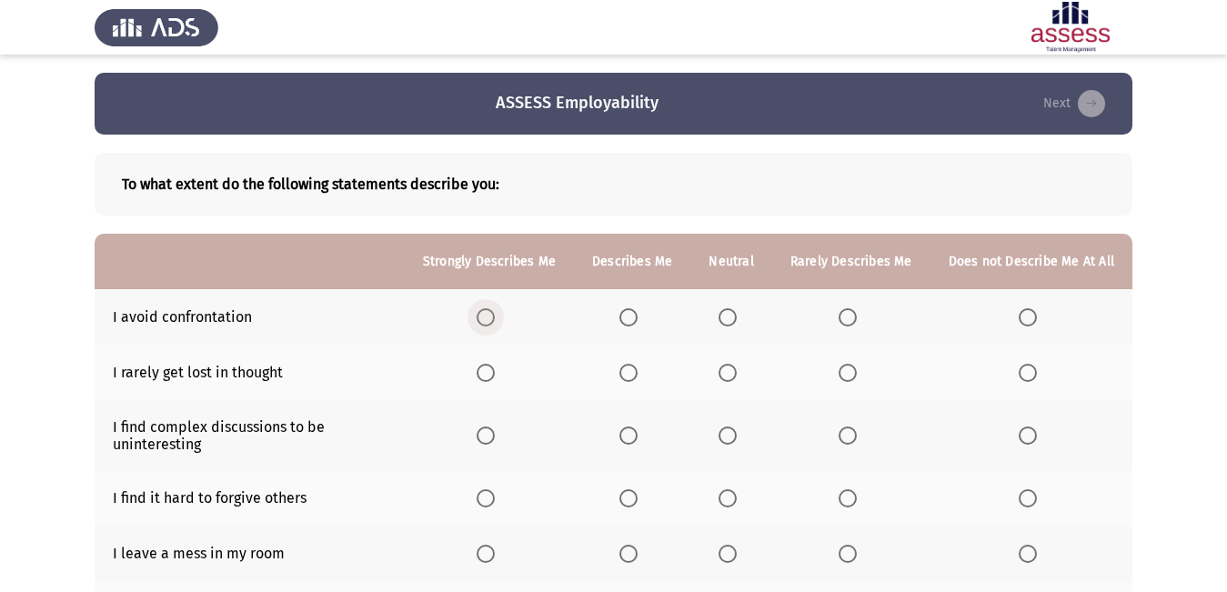
click at [492, 311] on span "Select an option" at bounding box center [485, 317] width 18 height 18
click at [492, 311] on input "Select an option" at bounding box center [485, 317] width 18 height 18
click at [637, 376] on span "Select an option" at bounding box center [628, 373] width 18 height 18
click at [637, 376] on input "Select an option" at bounding box center [628, 373] width 18 height 18
click at [486, 447] on th at bounding box center [489, 435] width 169 height 71
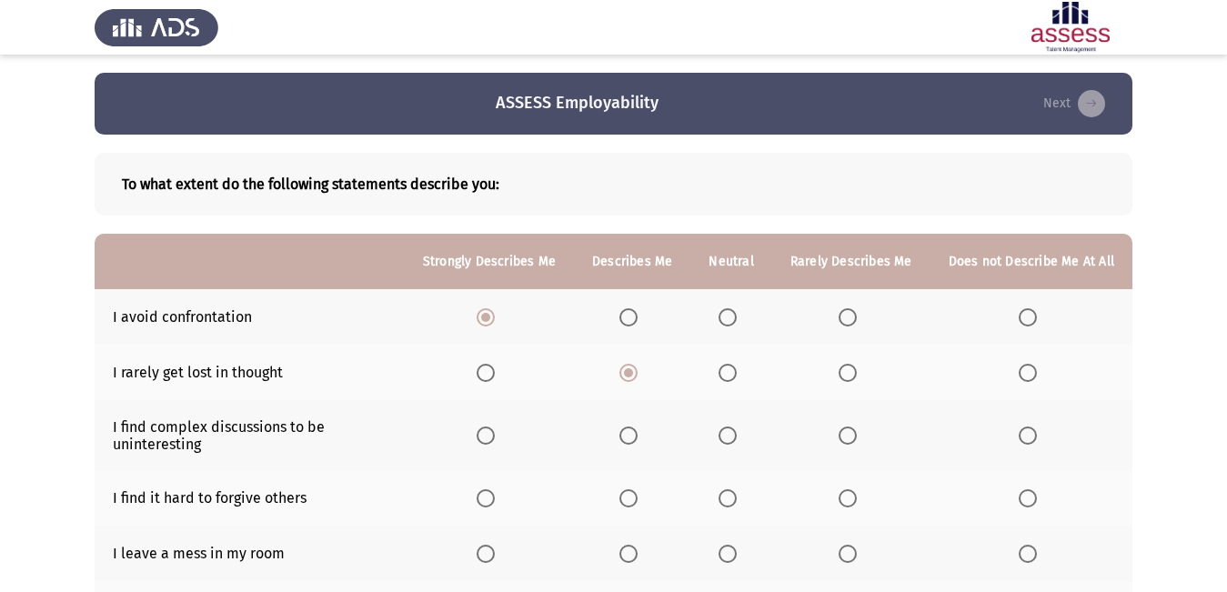
click at [491, 428] on span "Select an option" at bounding box center [485, 435] width 18 height 18
click at [491, 428] on input "Select an option" at bounding box center [485, 435] width 18 height 18
click at [1019, 499] on span "Select an option" at bounding box center [1027, 498] width 18 height 18
click at [1019, 499] on input "Select an option" at bounding box center [1027, 498] width 18 height 18
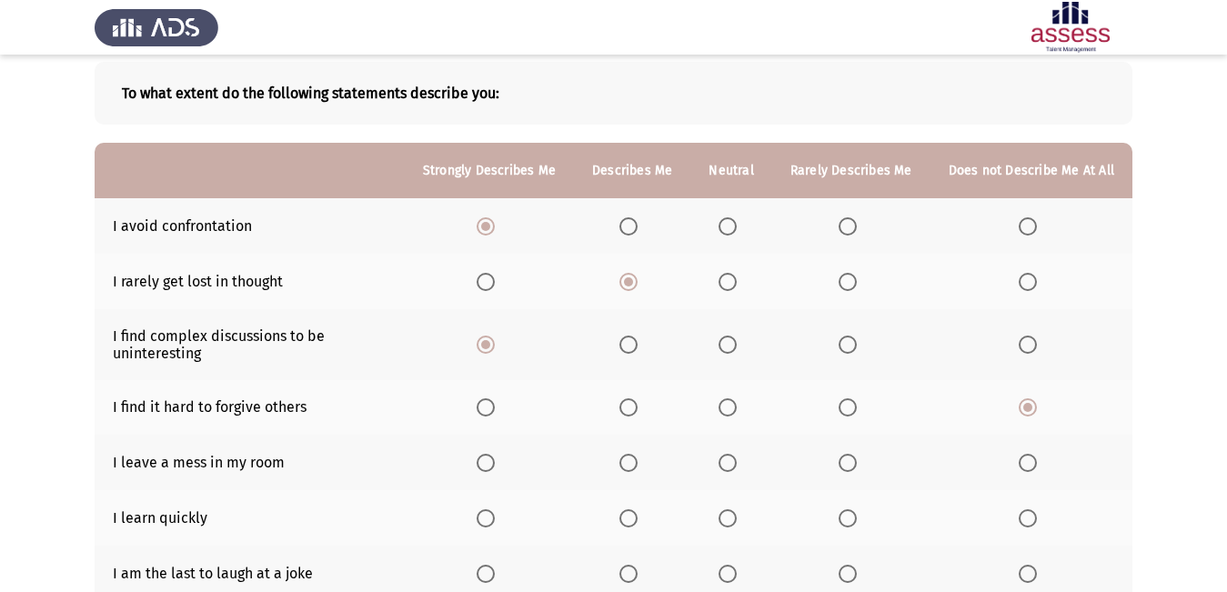
scroll to position [182, 0]
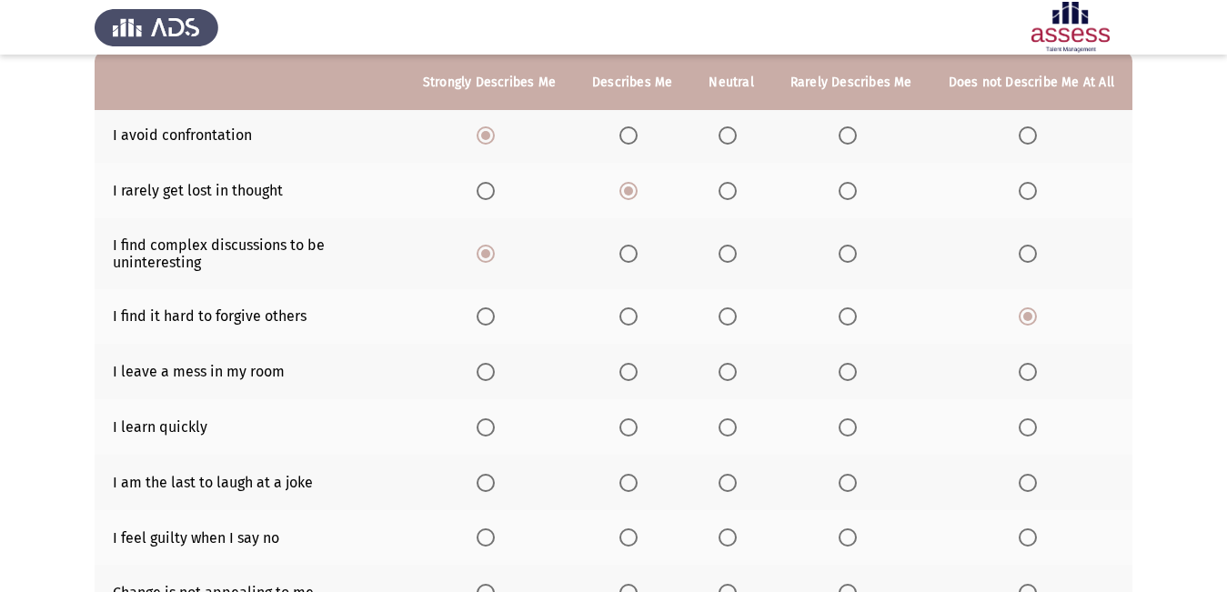
click at [736, 369] on span "Select an option" at bounding box center [727, 372] width 18 height 18
click at [736, 369] on input "Select an option" at bounding box center [727, 372] width 18 height 18
click at [637, 424] on span "Select an option" at bounding box center [628, 427] width 18 height 18
click at [637, 424] on input "Select an option" at bounding box center [628, 427] width 18 height 18
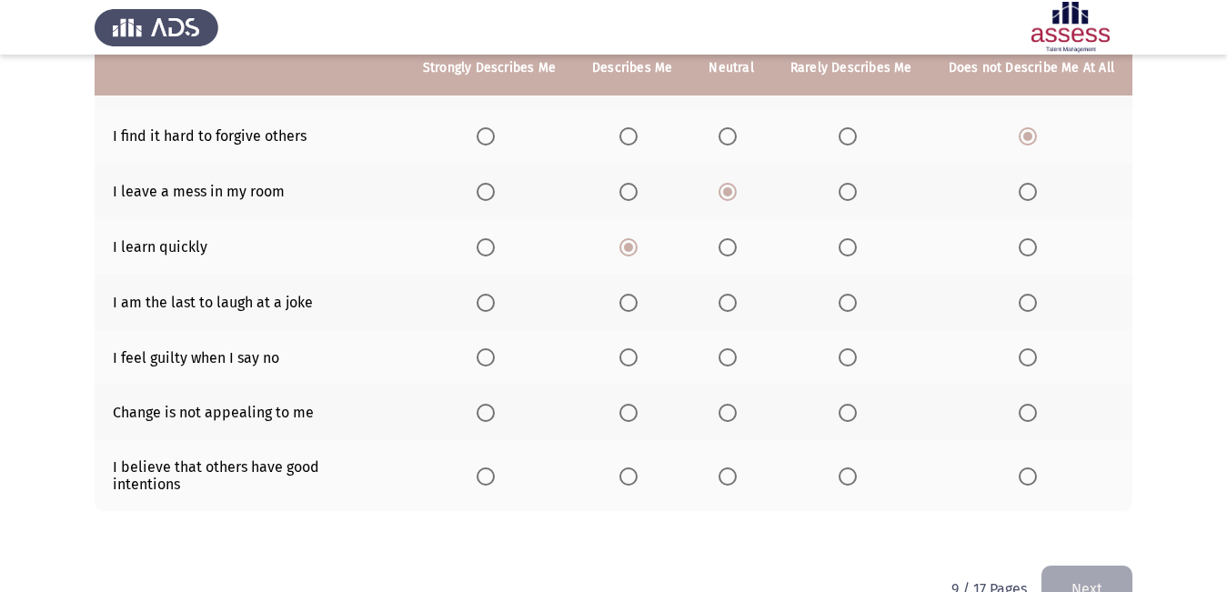
scroll to position [364, 0]
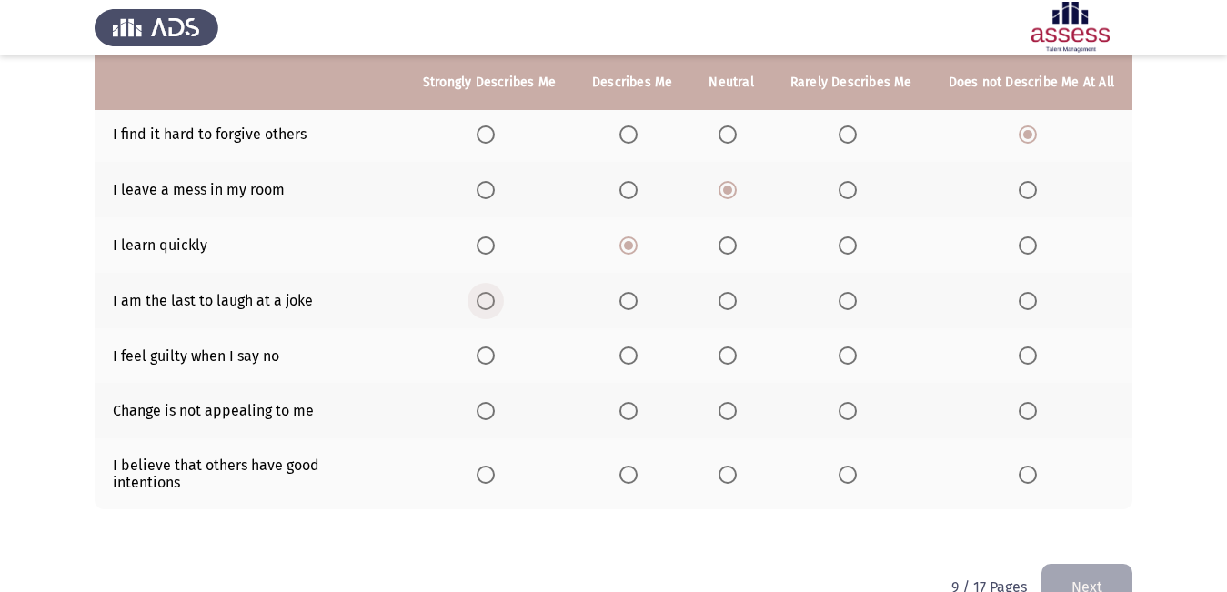
click at [491, 302] on span "Select an option" at bounding box center [485, 301] width 18 height 18
click at [491, 302] on input "Select an option" at bounding box center [485, 301] width 18 height 18
click at [1029, 346] on span "Select an option" at bounding box center [1027, 355] width 18 height 18
click at [1029, 346] on input "Select an option" at bounding box center [1027, 355] width 18 height 18
drag, startPoint x: 489, startPoint y: 412, endPoint x: 464, endPoint y: 410, distance: 25.5
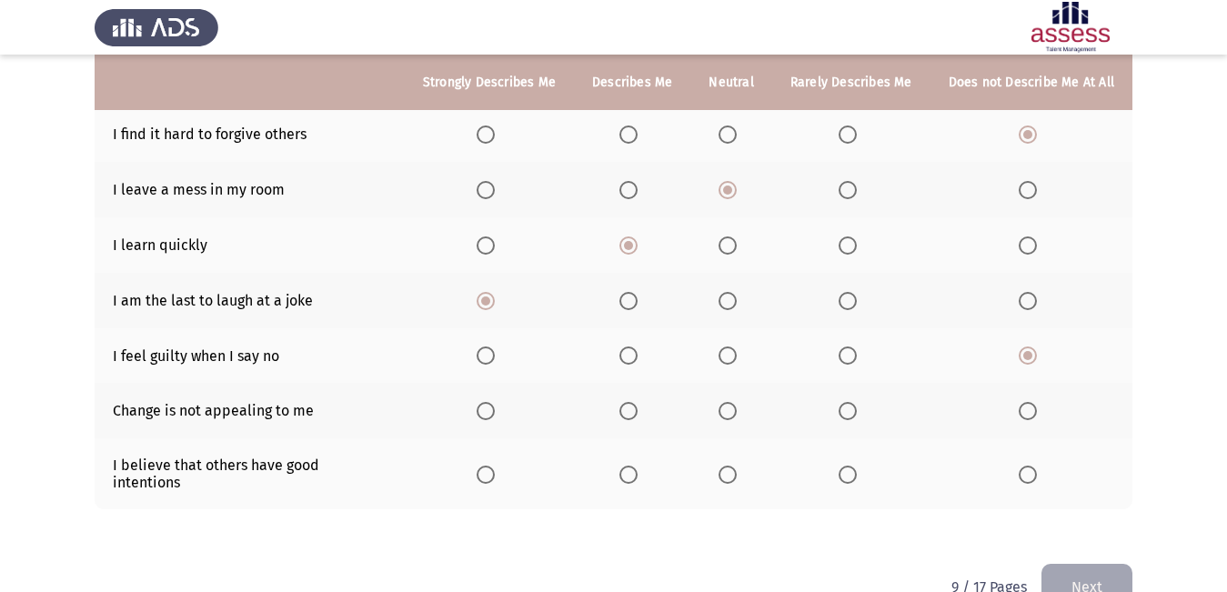
click at [479, 411] on th at bounding box center [489, 410] width 169 height 55
click at [488, 417] on span "Select an option" at bounding box center [485, 411] width 18 height 18
click at [488, 417] on input "Select an option" at bounding box center [485, 411] width 18 height 18
click at [1030, 467] on span "Select an option" at bounding box center [1027, 475] width 18 height 18
click at [1030, 467] on input "Select an option" at bounding box center [1027, 475] width 18 height 18
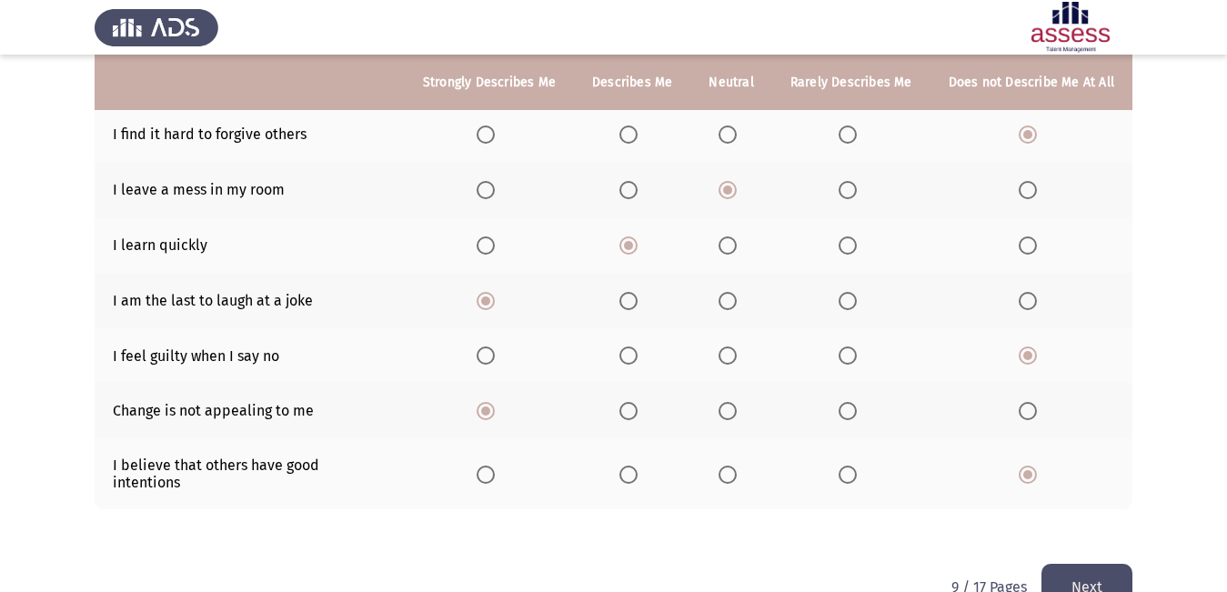
click at [1126, 571] on button "Next" at bounding box center [1086, 587] width 91 height 46
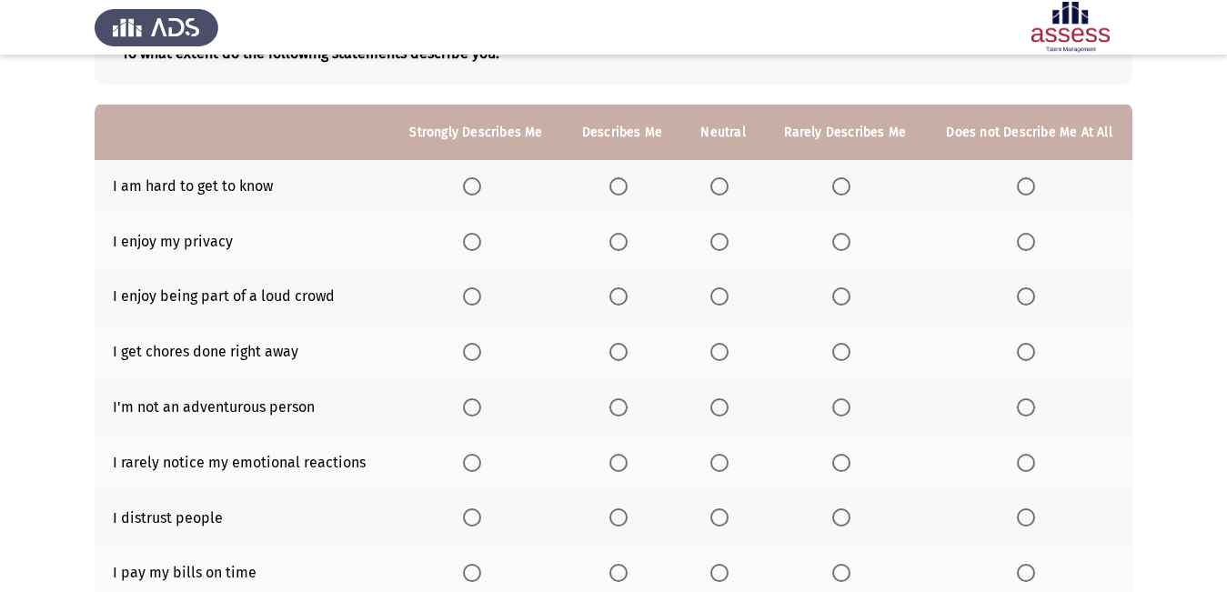
scroll to position [91, 0]
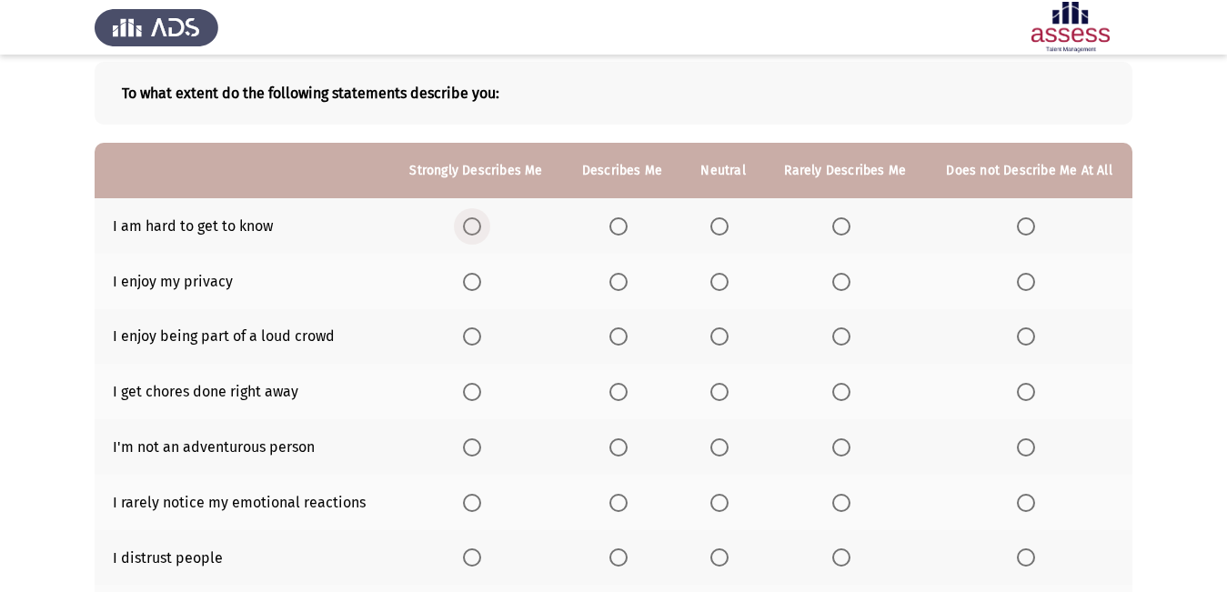
click at [484, 218] on label "Select an option" at bounding box center [475, 226] width 25 height 18
click at [481, 218] on input "Select an option" at bounding box center [472, 226] width 18 height 18
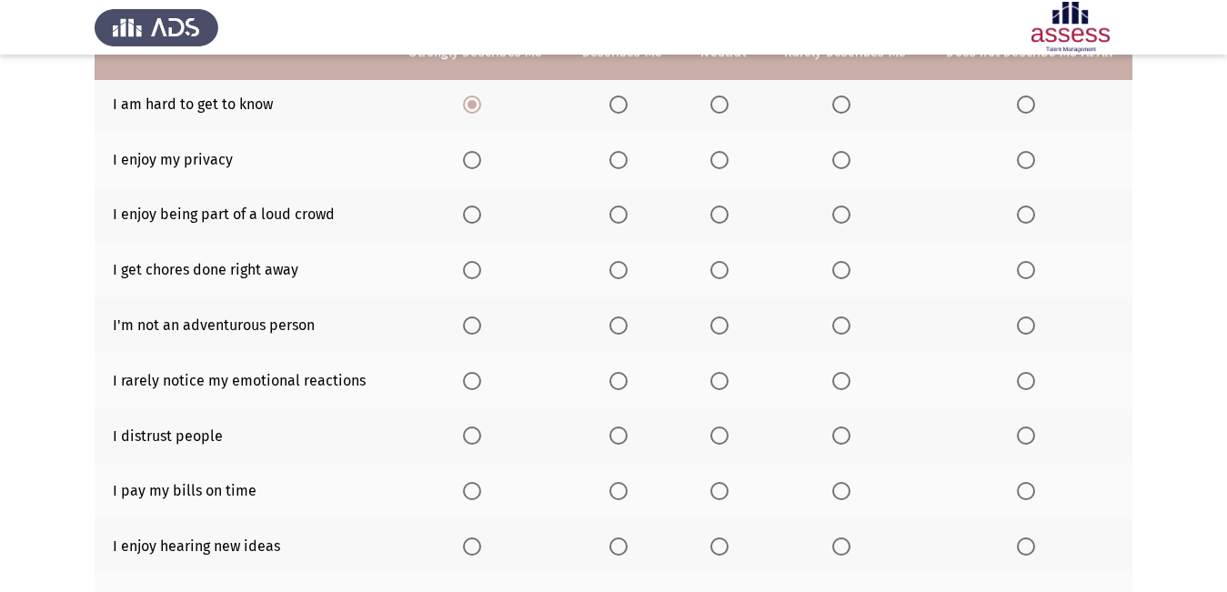
scroll to position [182, 0]
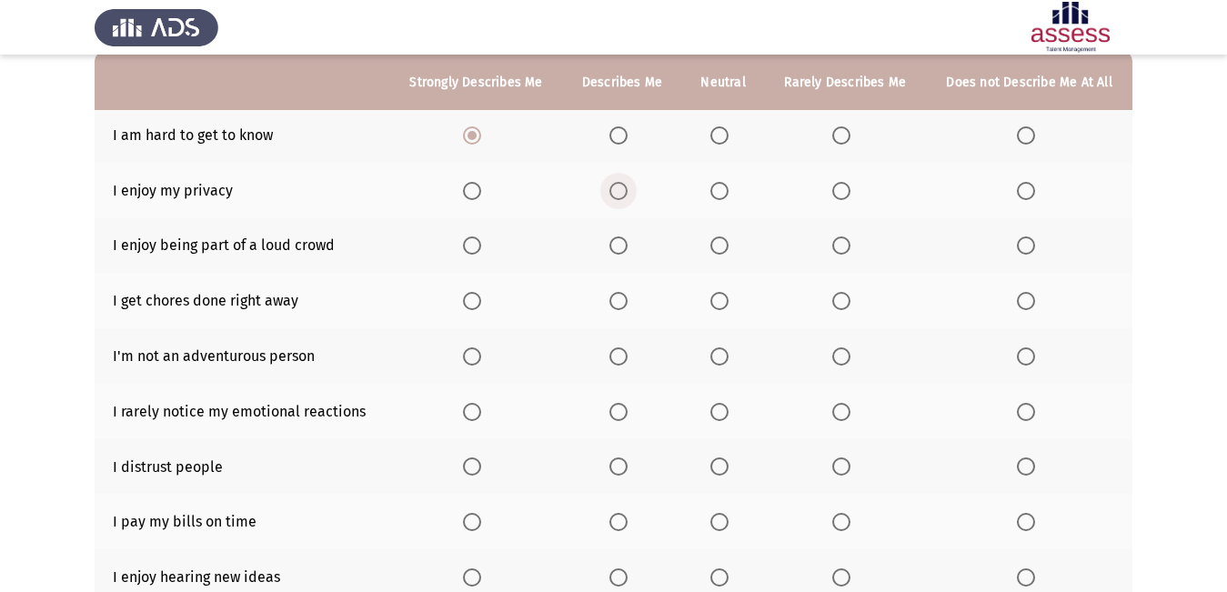
click at [613, 196] on span "Select an option" at bounding box center [618, 191] width 18 height 18
click at [613, 196] on input "Select an option" at bounding box center [618, 191] width 18 height 18
click at [618, 236] on span "Select an option" at bounding box center [618, 245] width 18 height 18
click at [618, 236] on input "Select an option" at bounding box center [618, 245] width 18 height 18
click at [717, 305] on span "Select an option" at bounding box center [719, 301] width 18 height 18
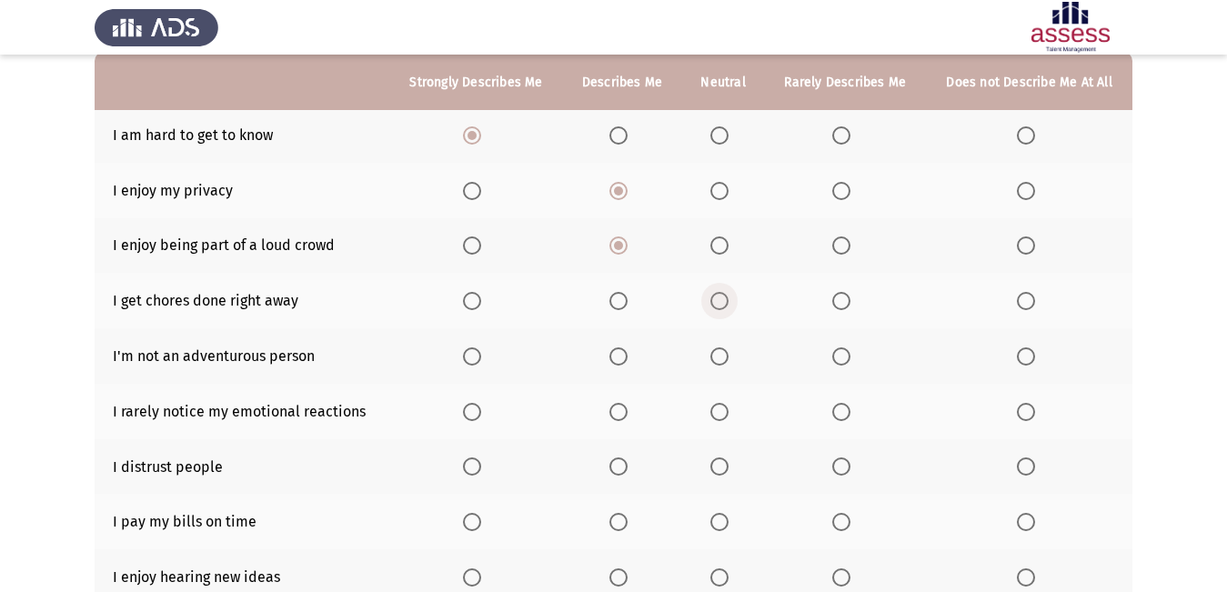
click at [717, 305] on input "Select an option" at bounding box center [719, 301] width 18 height 18
click at [843, 352] on span "Select an option" at bounding box center [841, 356] width 18 height 18
click at [843, 352] on input "Select an option" at bounding box center [841, 356] width 18 height 18
click at [729, 416] on label "Select an option" at bounding box center [722, 412] width 25 height 18
click at [728, 416] on input "Select an option" at bounding box center [719, 412] width 18 height 18
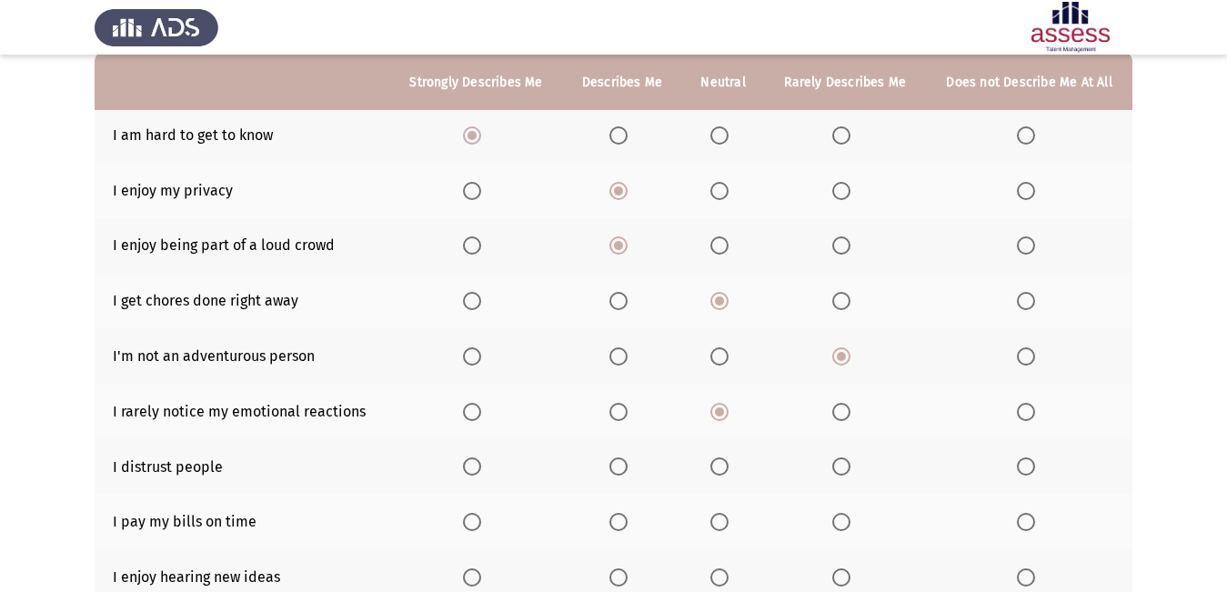
click at [709, 462] on th at bounding box center [722, 466] width 83 height 55
drag, startPoint x: 713, startPoint y: 456, endPoint x: 653, endPoint y: 516, distance: 84.2
click at [685, 493] on th at bounding box center [722, 466] width 83 height 55
click at [727, 461] on span "Select an option" at bounding box center [719, 466] width 18 height 18
click at [727, 461] on input "Select an option" at bounding box center [719, 466] width 18 height 18
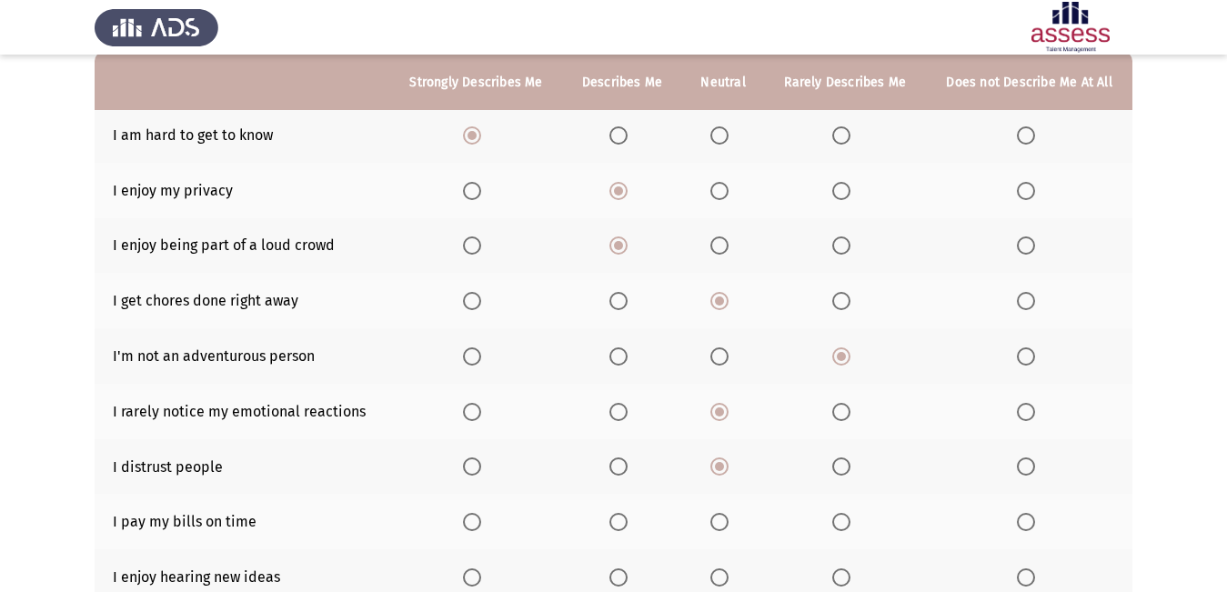
click at [636, 508] on th at bounding box center [621, 521] width 119 height 55
click at [627, 513] on th at bounding box center [621, 521] width 119 height 55
click at [618, 508] on th at bounding box center [621, 521] width 119 height 55
click at [615, 521] on span "Select an option" at bounding box center [618, 522] width 18 height 18
click at [615, 521] on input "Select an option" at bounding box center [618, 522] width 18 height 18
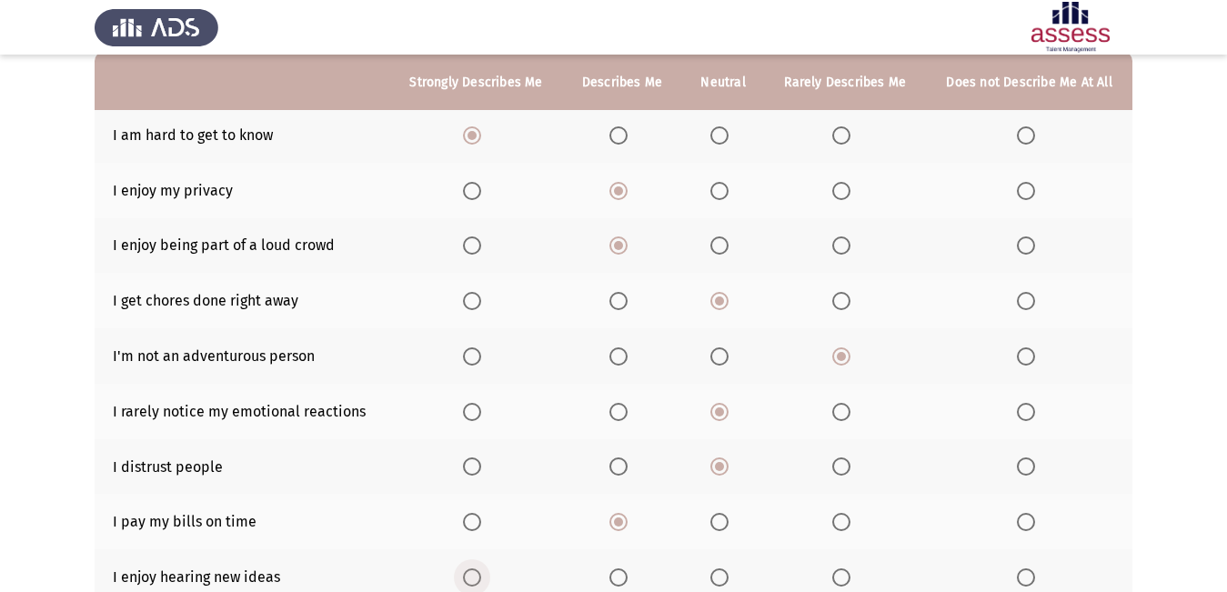
click at [472, 575] on span "Select an option" at bounding box center [472, 577] width 18 height 18
click at [472, 575] on input "Select an option" at bounding box center [472, 577] width 18 height 18
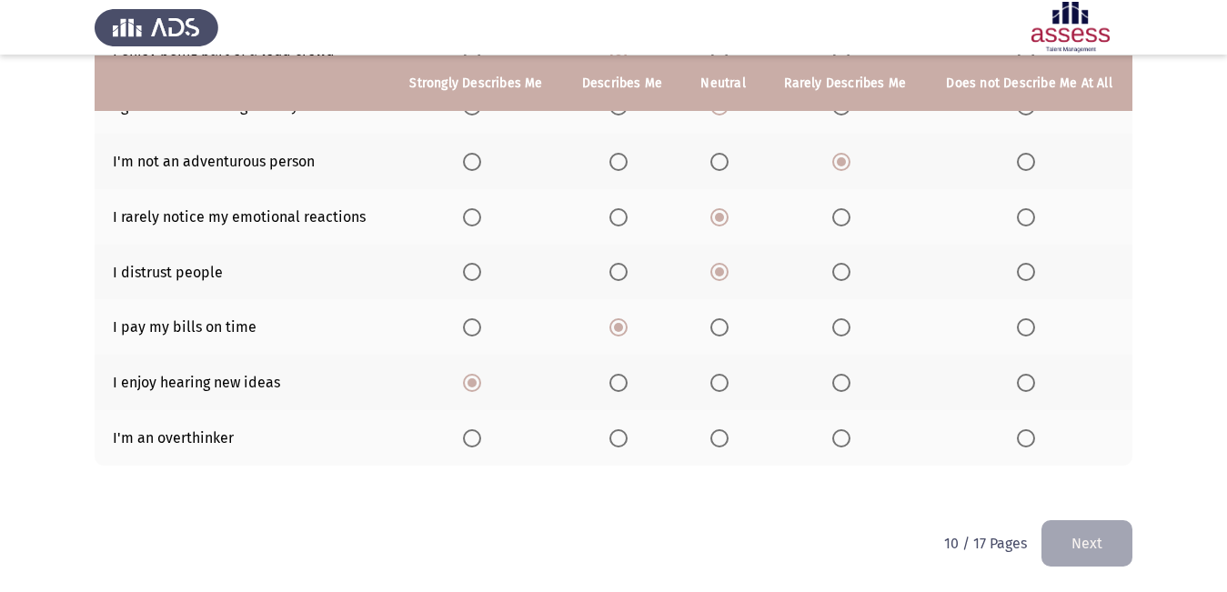
scroll to position [377, 0]
click at [616, 444] on span "Select an option" at bounding box center [618, 437] width 18 height 18
click at [616, 444] on input "Select an option" at bounding box center [618, 437] width 18 height 18
click at [1129, 539] on button "Next" at bounding box center [1086, 542] width 91 height 46
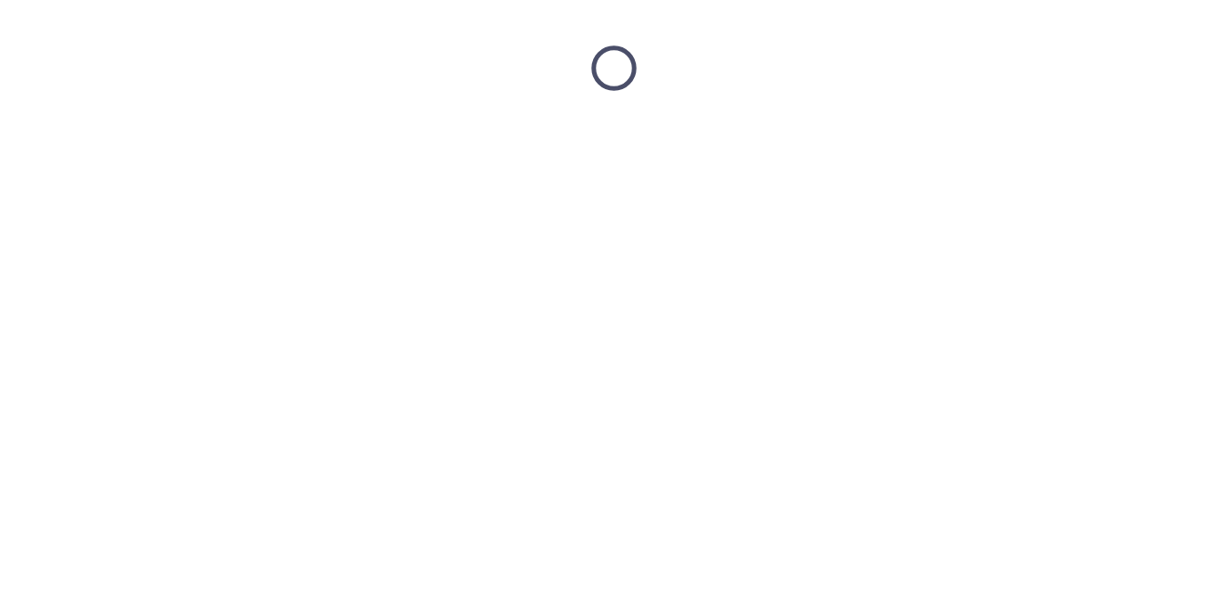
scroll to position [0, 0]
click at [1127, 136] on html at bounding box center [621, 68] width 1242 height 136
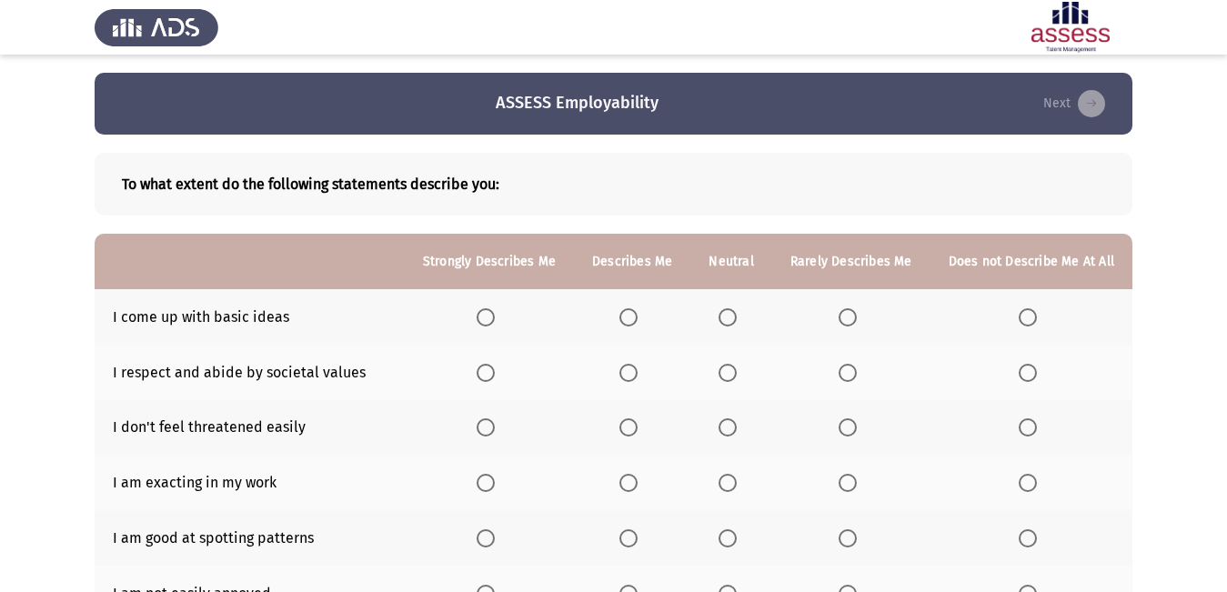
click at [830, 376] on th at bounding box center [851, 372] width 158 height 55
click at [847, 325] on th at bounding box center [851, 316] width 158 height 55
click at [857, 324] on span "Select an option" at bounding box center [847, 317] width 18 height 18
click at [857, 324] on input "Select an option" at bounding box center [847, 317] width 18 height 18
click at [858, 359] on th at bounding box center [851, 372] width 158 height 55
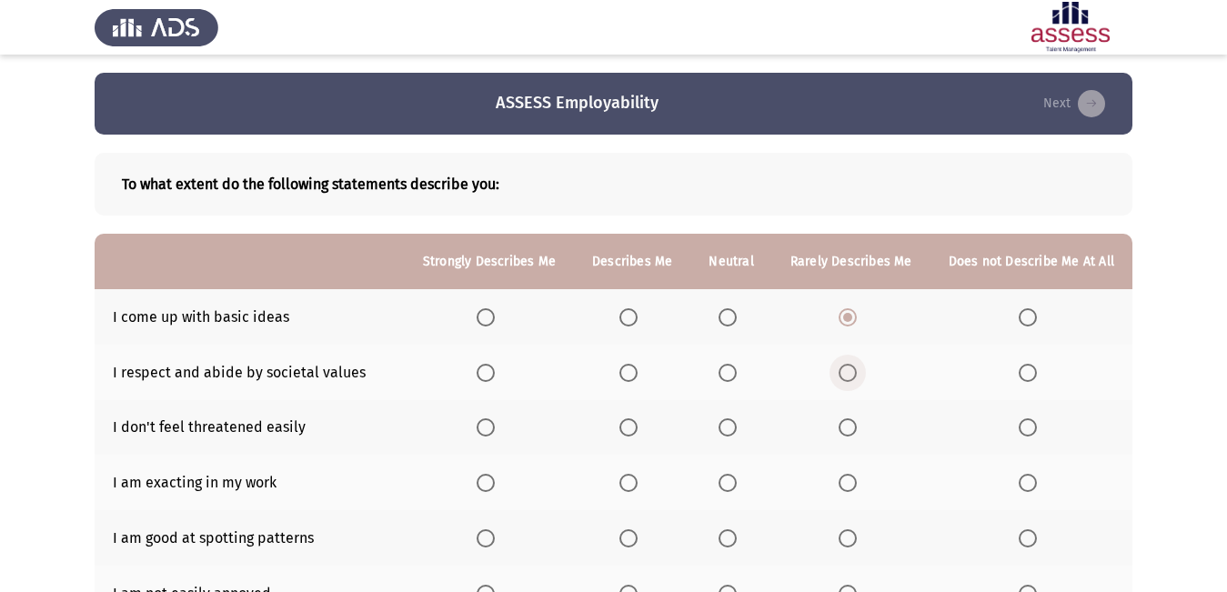
click at [853, 376] on span "Select an option" at bounding box center [847, 373] width 18 height 18
click at [853, 376] on input "Select an option" at bounding box center [847, 373] width 18 height 18
click at [727, 411] on th at bounding box center [730, 427] width 81 height 55
click at [727, 416] on th at bounding box center [730, 427] width 81 height 55
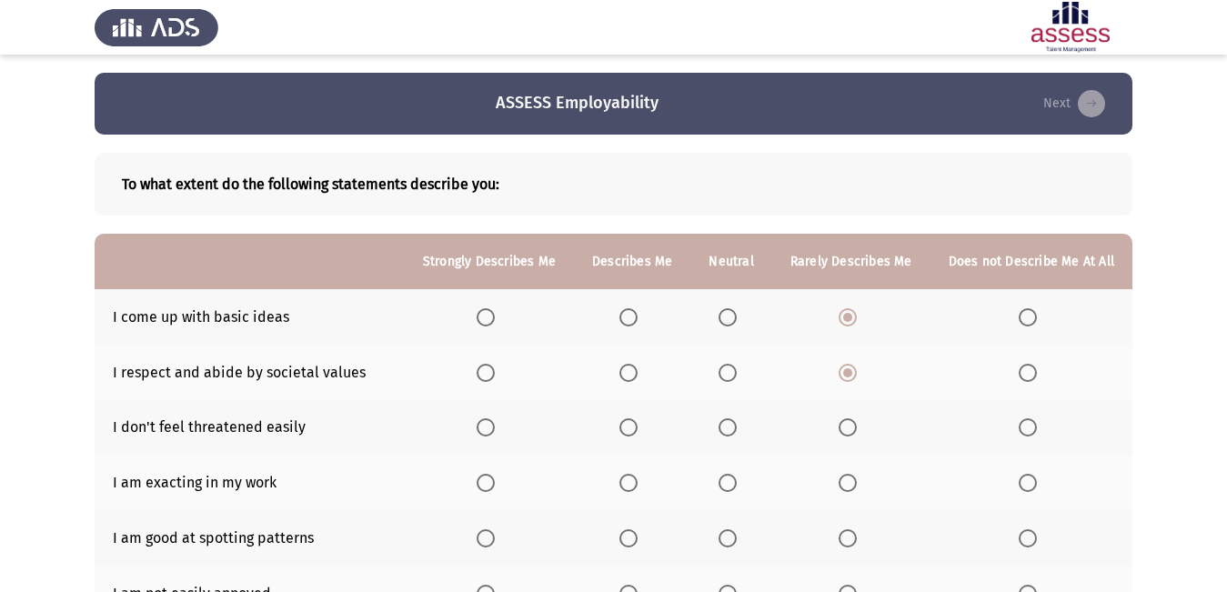
click at [730, 432] on span "Select an option" at bounding box center [727, 427] width 18 height 18
click at [730, 432] on input "Select an option" at bounding box center [727, 427] width 18 height 18
click at [729, 465] on th at bounding box center [730, 482] width 81 height 55
click at [727, 483] on span "Select an option" at bounding box center [727, 483] width 18 height 18
click at [727, 483] on input "Select an option" at bounding box center [727, 483] width 18 height 18
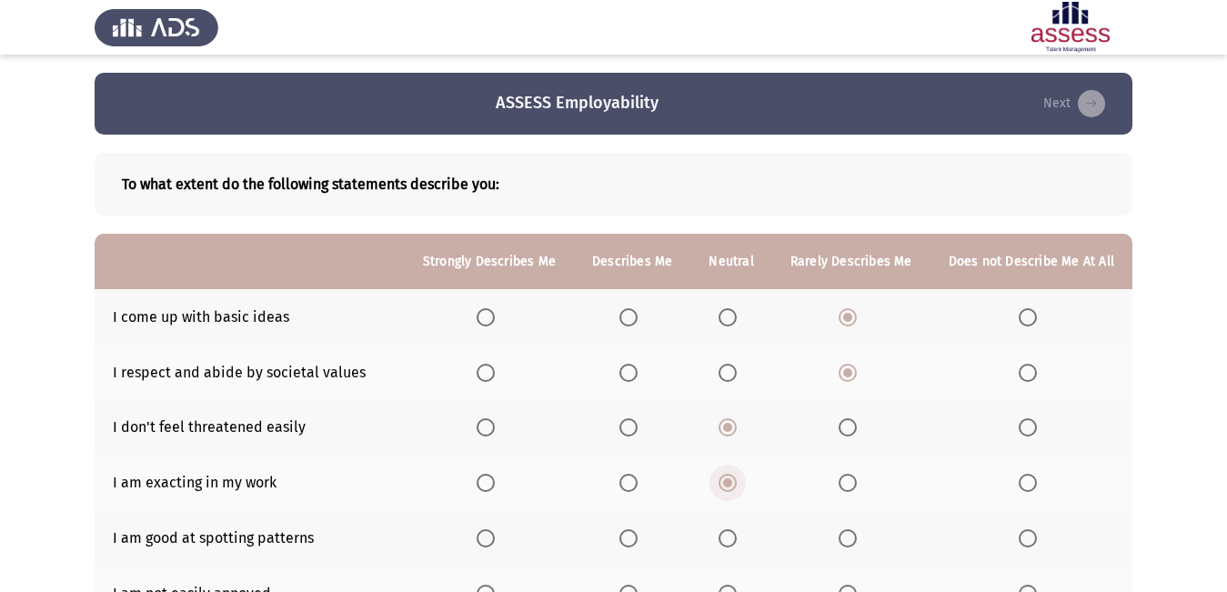
click at [726, 485] on span "Select an option" at bounding box center [727, 483] width 18 height 18
click at [726, 485] on input "Select an option" at bounding box center [727, 483] width 18 height 18
click at [645, 532] on label "Select an option" at bounding box center [631, 538] width 25 height 18
click at [637, 532] on input "Select an option" at bounding box center [628, 538] width 18 height 18
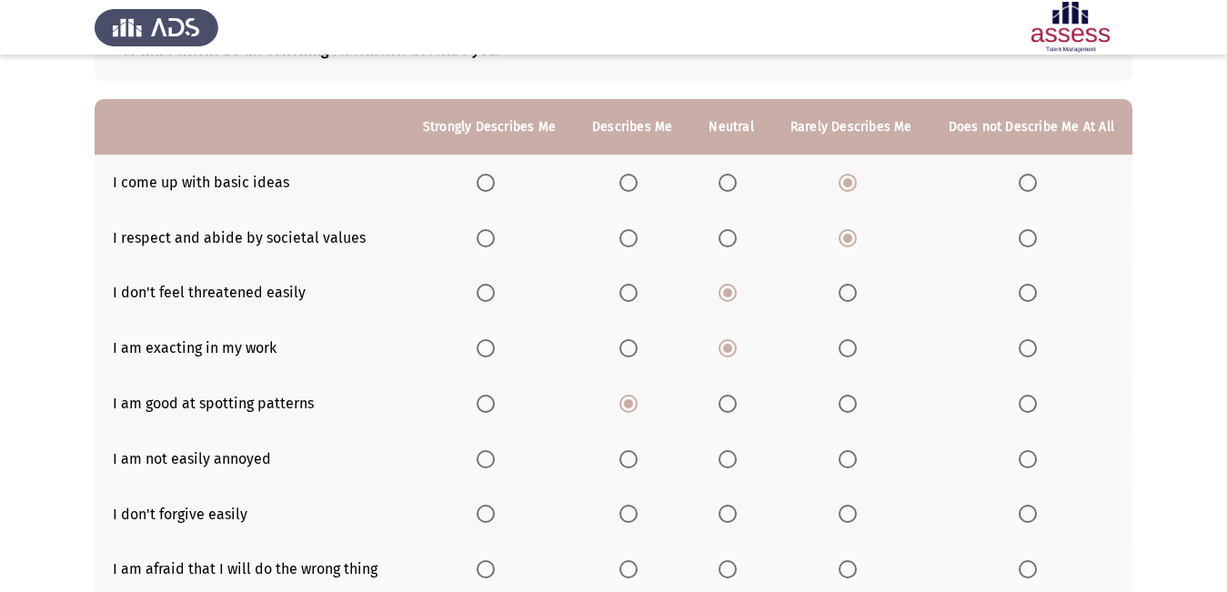
scroll to position [182, 0]
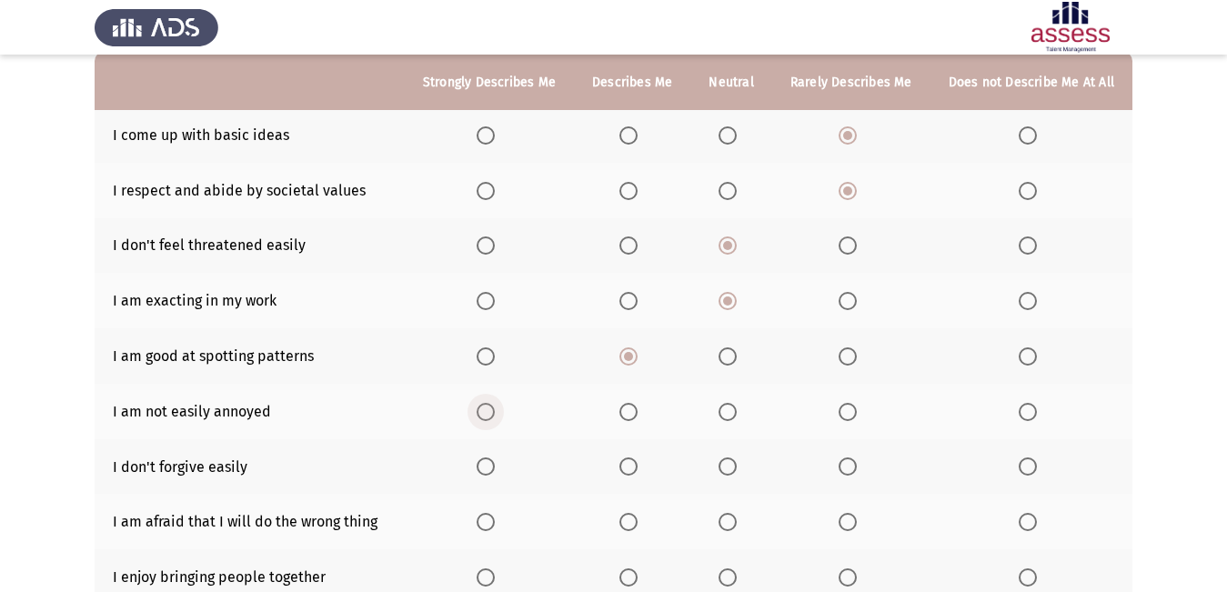
click at [495, 407] on span "Select an option" at bounding box center [485, 412] width 18 height 18
click at [495, 407] on input "Select an option" at bounding box center [485, 412] width 18 height 18
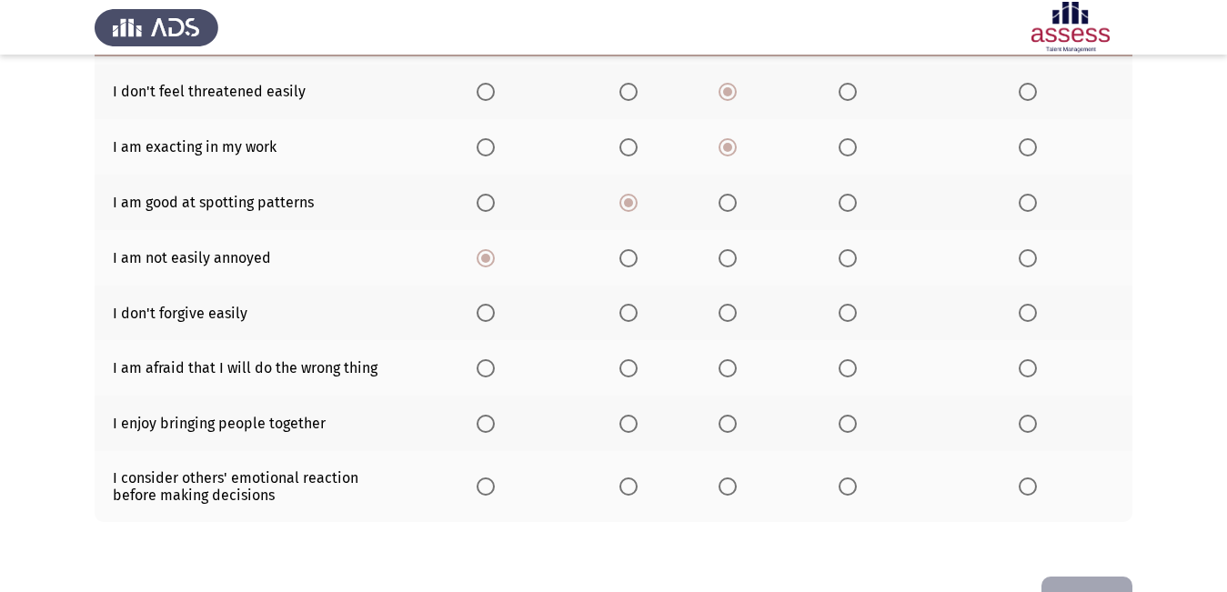
scroll to position [364, 0]
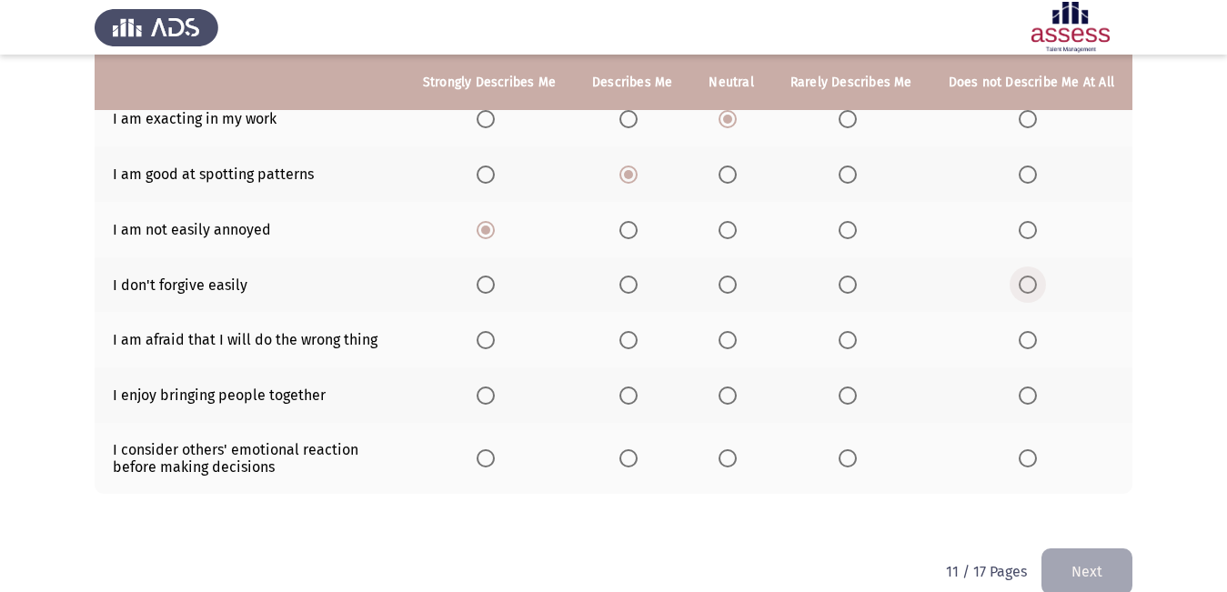
click at [1039, 284] on label "Select an option" at bounding box center [1030, 285] width 25 height 18
click at [1037, 284] on input "Select an option" at bounding box center [1027, 285] width 18 height 18
click at [480, 336] on th at bounding box center [489, 339] width 169 height 55
click at [493, 339] on span "Select an option" at bounding box center [485, 340] width 18 height 18
click at [493, 339] on input "Select an option" at bounding box center [485, 340] width 18 height 18
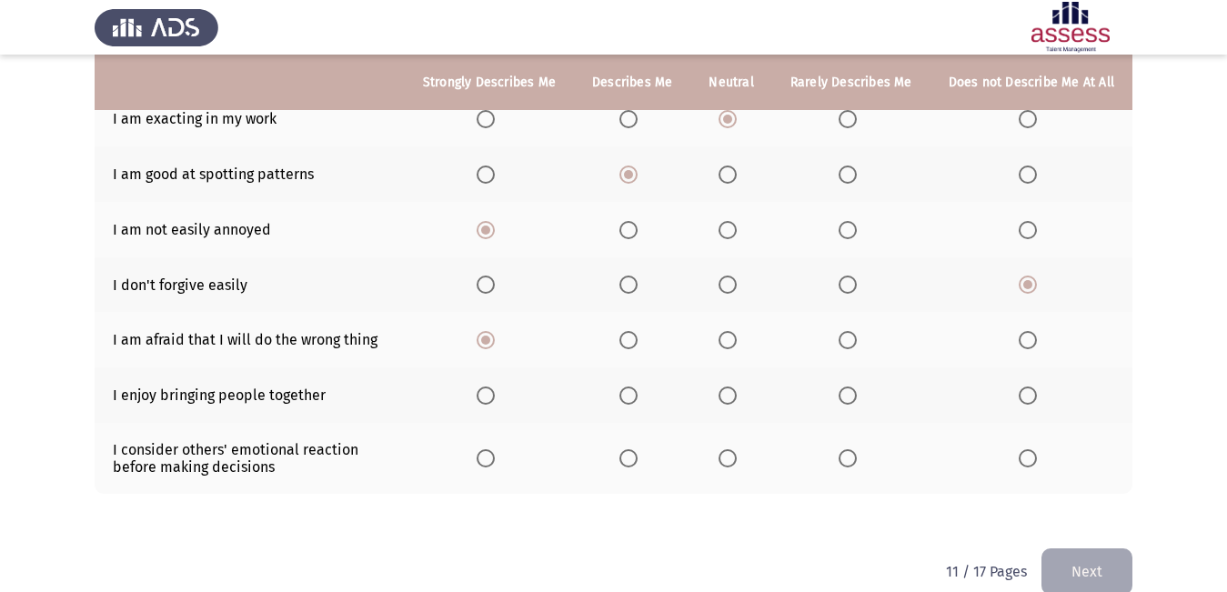
click at [1017, 395] on th at bounding box center [1031, 394] width 202 height 55
click at [1037, 393] on span "Select an option" at bounding box center [1027, 395] width 18 height 18
click at [1037, 393] on input "Select an option" at bounding box center [1027, 395] width 18 height 18
click at [733, 394] on span "Select an option" at bounding box center [727, 395] width 18 height 18
click at [733, 394] on input "Select an option" at bounding box center [727, 395] width 18 height 18
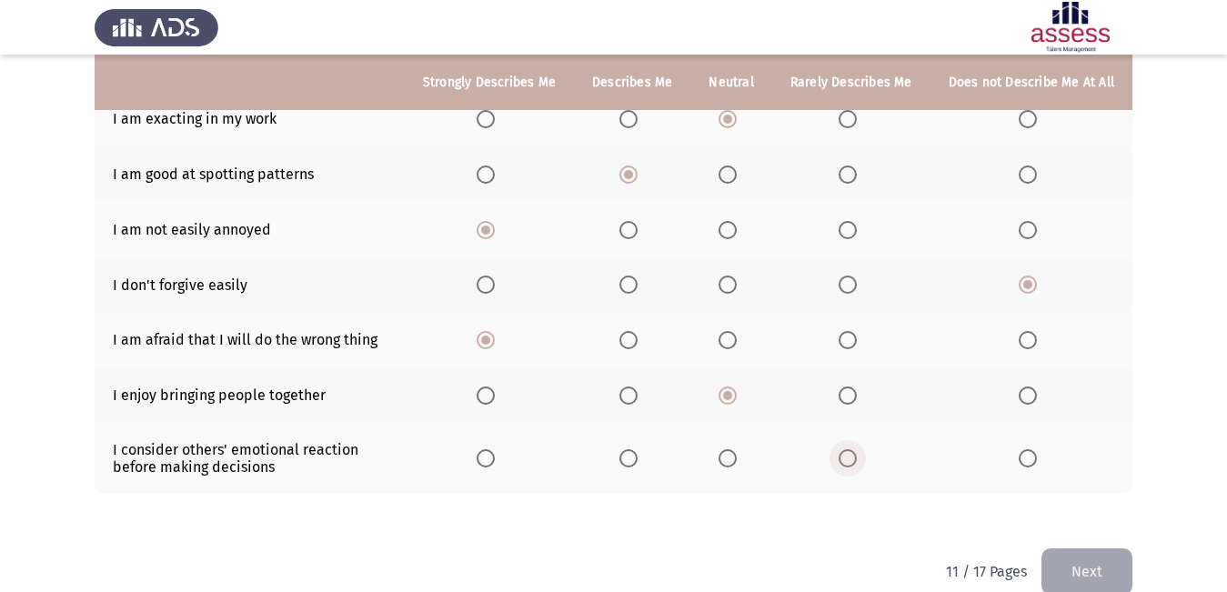
click at [864, 458] on label "Select an option" at bounding box center [850, 458] width 25 height 18
click at [857, 458] on input "Select an option" at bounding box center [847, 458] width 18 height 18
click at [1025, 388] on span "Select an option" at bounding box center [1027, 395] width 18 height 18
click at [1025, 388] on input "Select an option" at bounding box center [1027, 395] width 18 height 18
click at [1085, 567] on button "Next" at bounding box center [1086, 571] width 91 height 46
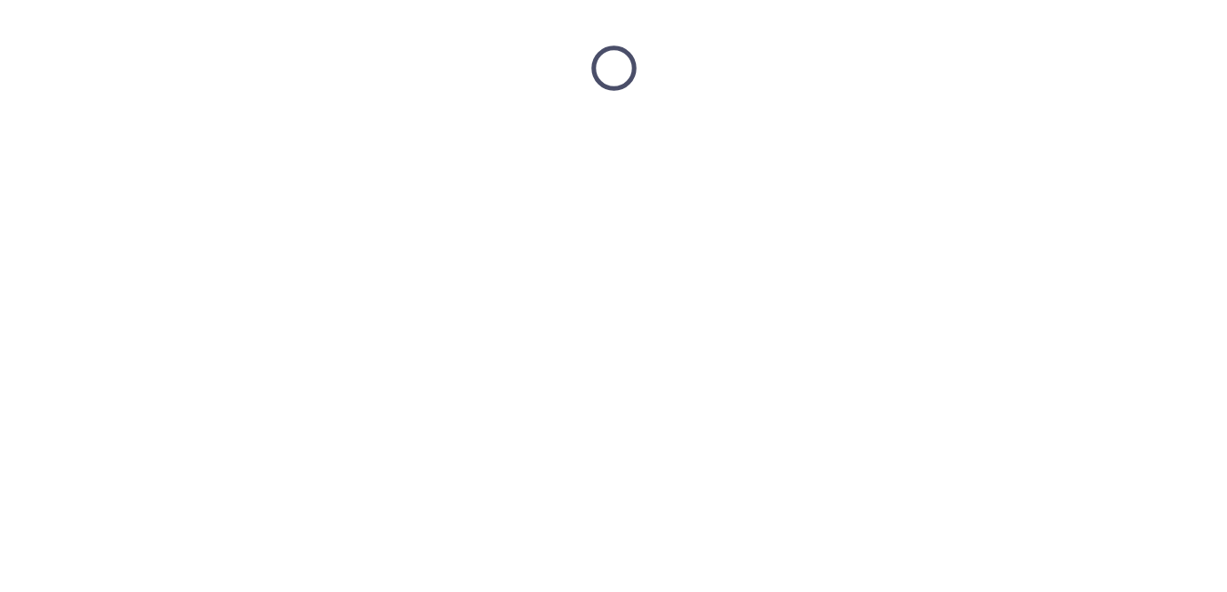
scroll to position [0, 0]
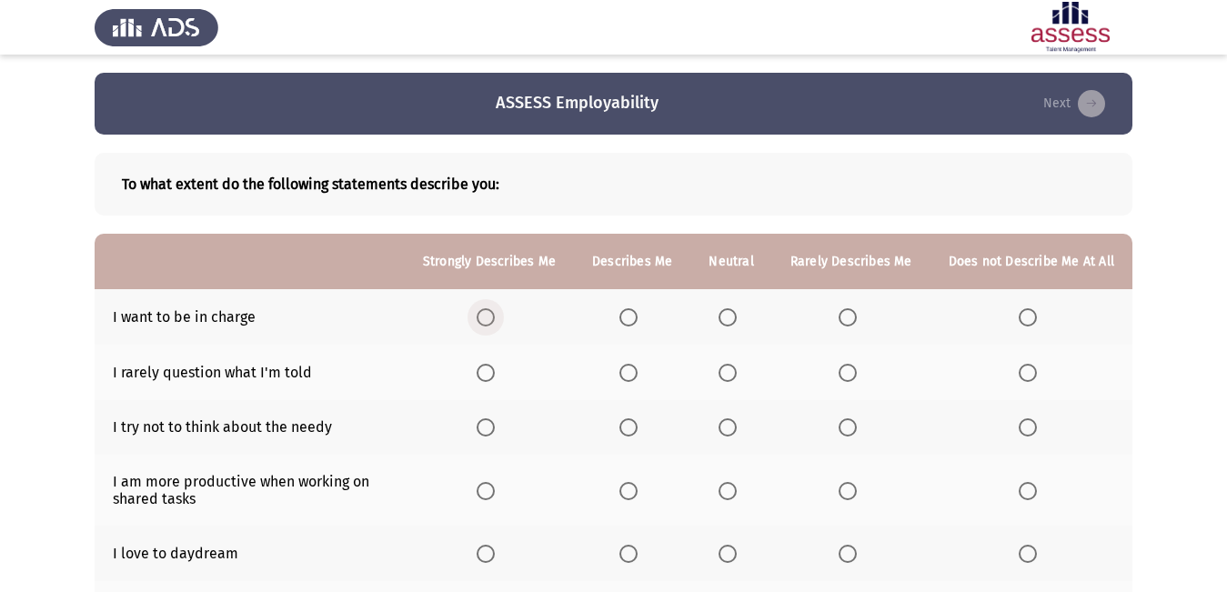
click at [495, 322] on span "Select an option" at bounding box center [485, 317] width 18 height 18
click at [495, 322] on input "Select an option" at bounding box center [485, 317] width 18 height 18
drag, startPoint x: 634, startPoint y: 305, endPoint x: 652, endPoint y: 321, distance: 24.5
click at [645, 314] on th at bounding box center [632, 316] width 116 height 55
click at [637, 312] on span "Select an option" at bounding box center [628, 317] width 18 height 18
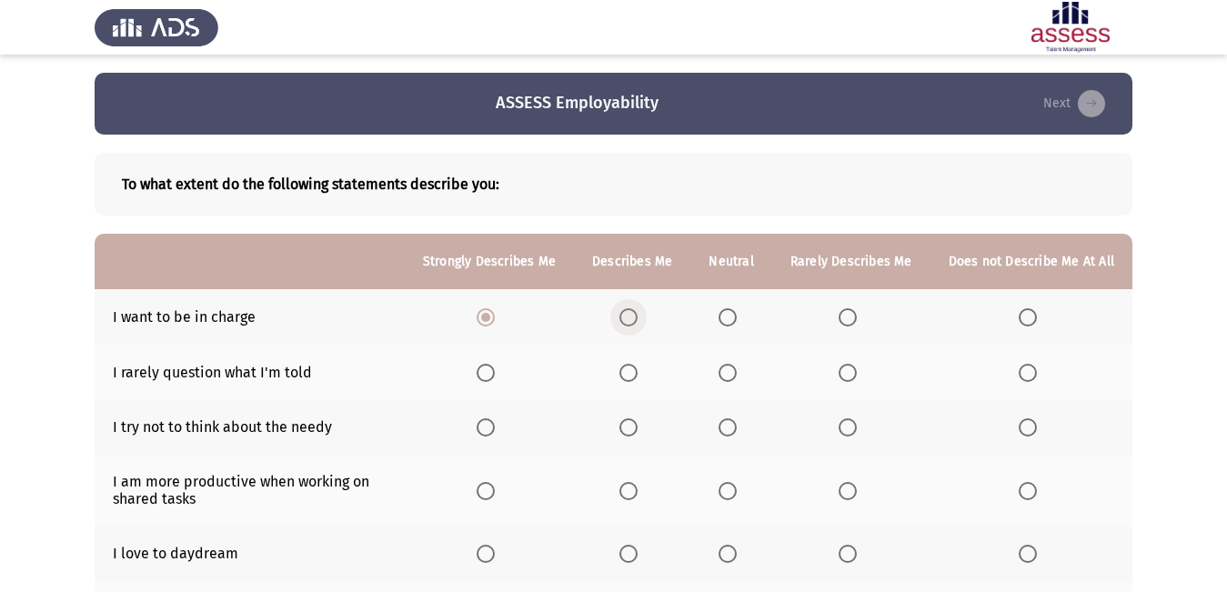
click at [637, 312] on input "Select an option" at bounding box center [628, 317] width 18 height 18
click at [637, 427] on span "Select an option" at bounding box center [628, 427] width 18 height 18
click at [637, 427] on input "Select an option" at bounding box center [628, 427] width 18 height 18
click at [853, 375] on span "Select an option" at bounding box center [847, 373] width 18 height 18
click at [853, 375] on input "Select an option" at bounding box center [847, 373] width 18 height 18
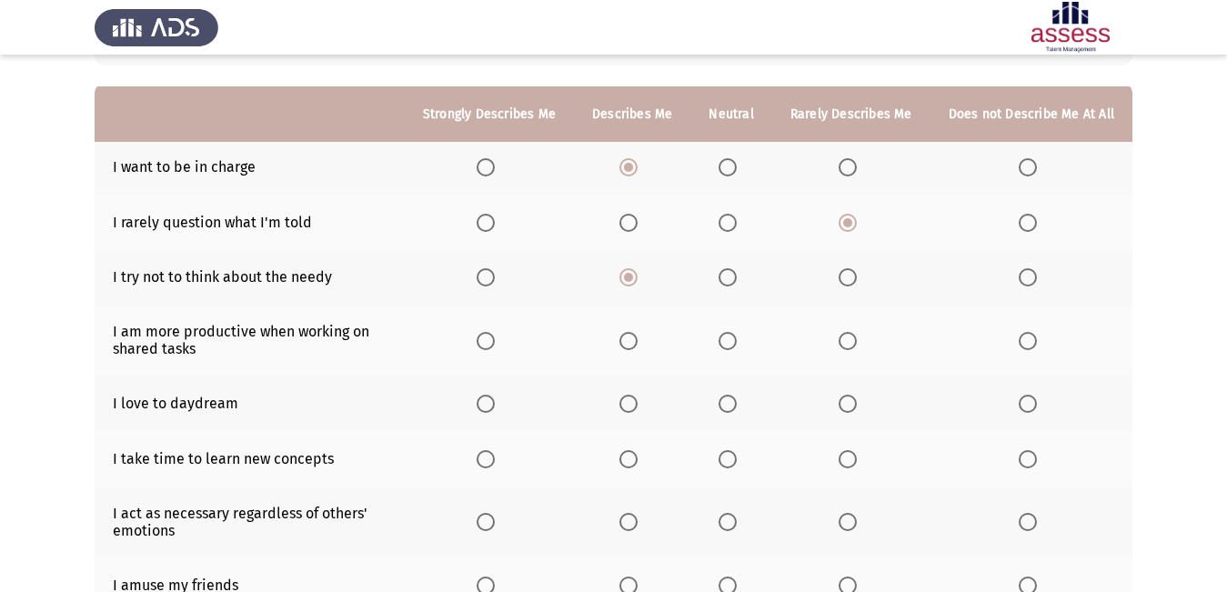
scroll to position [182, 0]
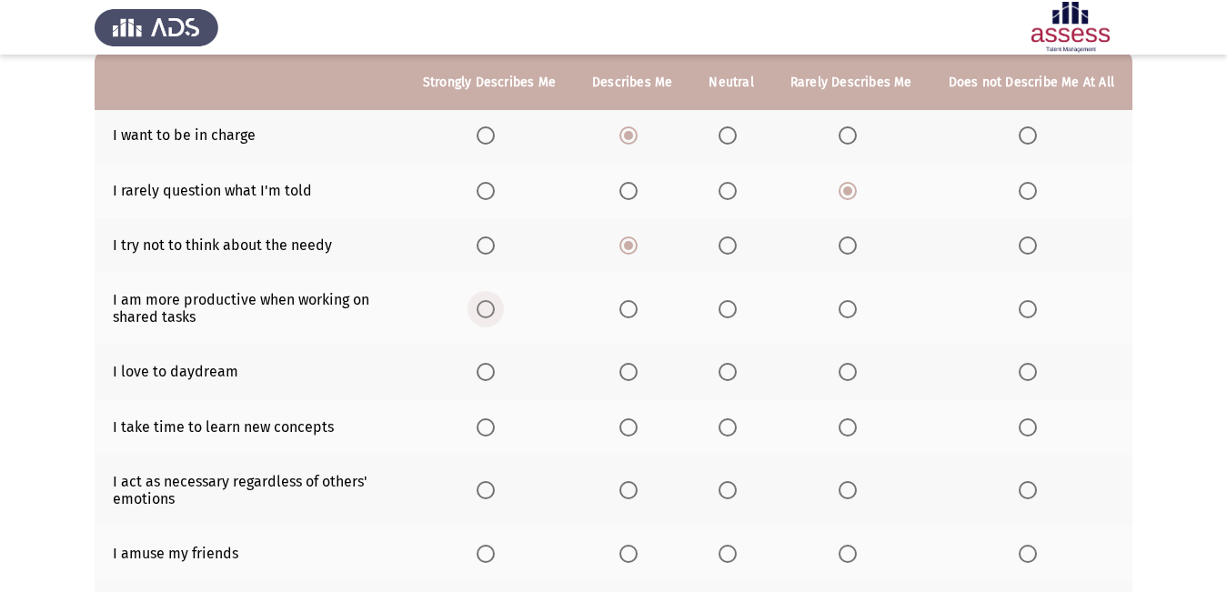
click at [486, 307] on span "Select an option" at bounding box center [485, 309] width 18 height 18
click at [486, 307] on input "Select an option" at bounding box center [485, 309] width 18 height 18
click at [737, 370] on span "Select an option" at bounding box center [727, 372] width 18 height 18
click at [737, 370] on input "Select an option" at bounding box center [727, 372] width 18 height 18
click at [495, 434] on span "Select an option" at bounding box center [485, 427] width 18 height 18
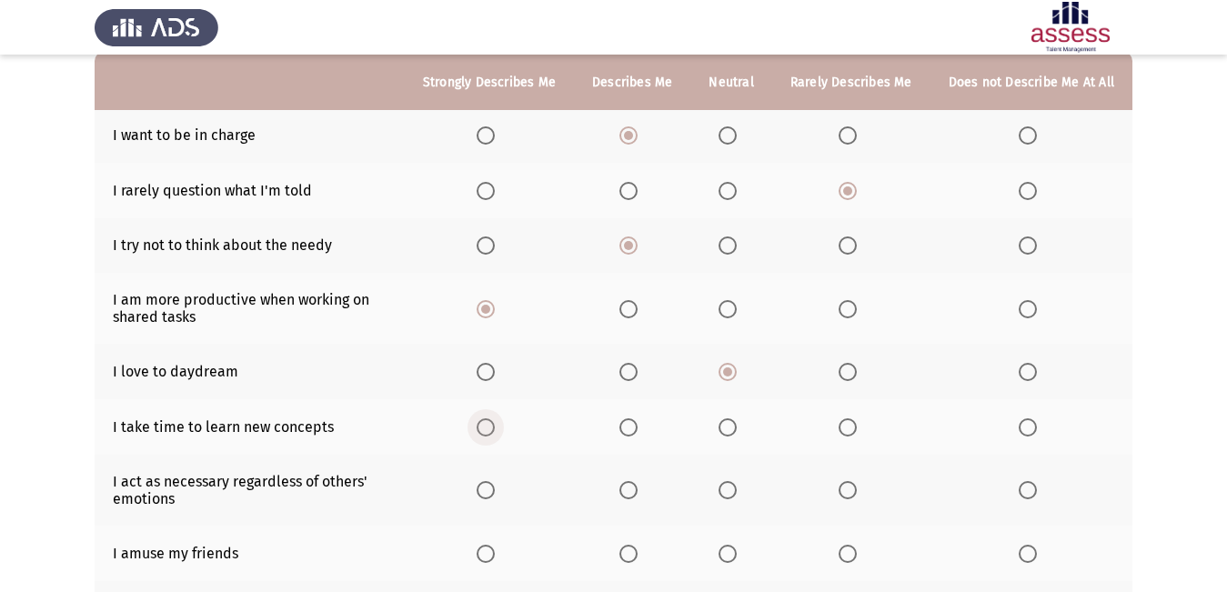
click at [495, 434] on input "Select an option" at bounding box center [485, 427] width 18 height 18
click at [847, 490] on span "Select an option" at bounding box center [847, 490] width 0 height 0
click at [850, 490] on input "Select an option" at bounding box center [847, 490] width 18 height 18
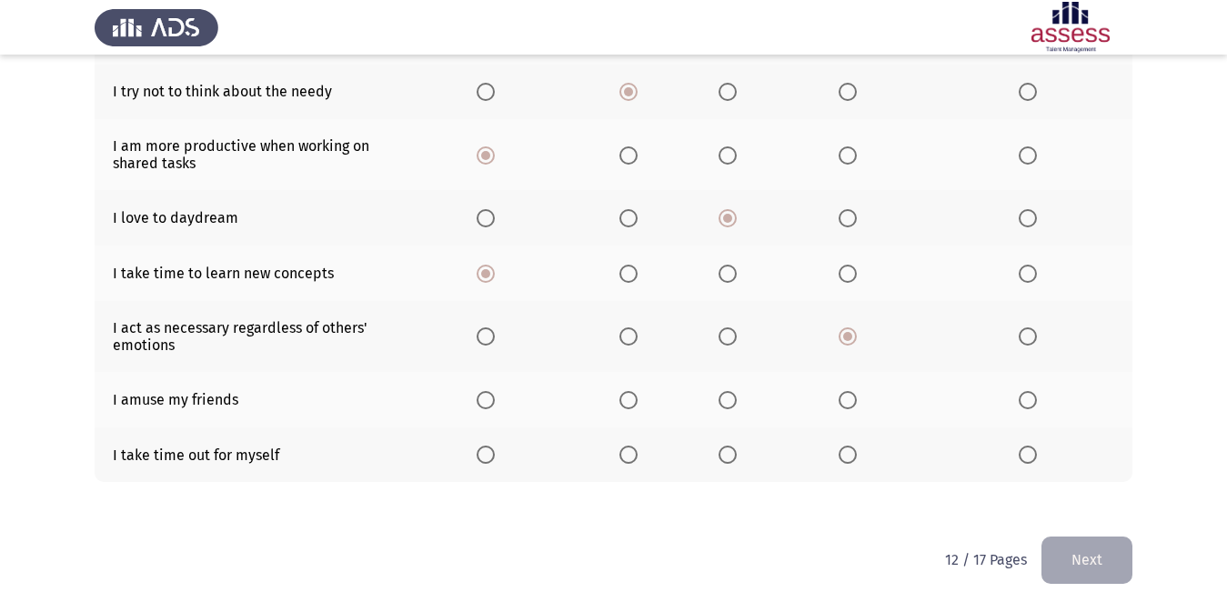
scroll to position [353, 0]
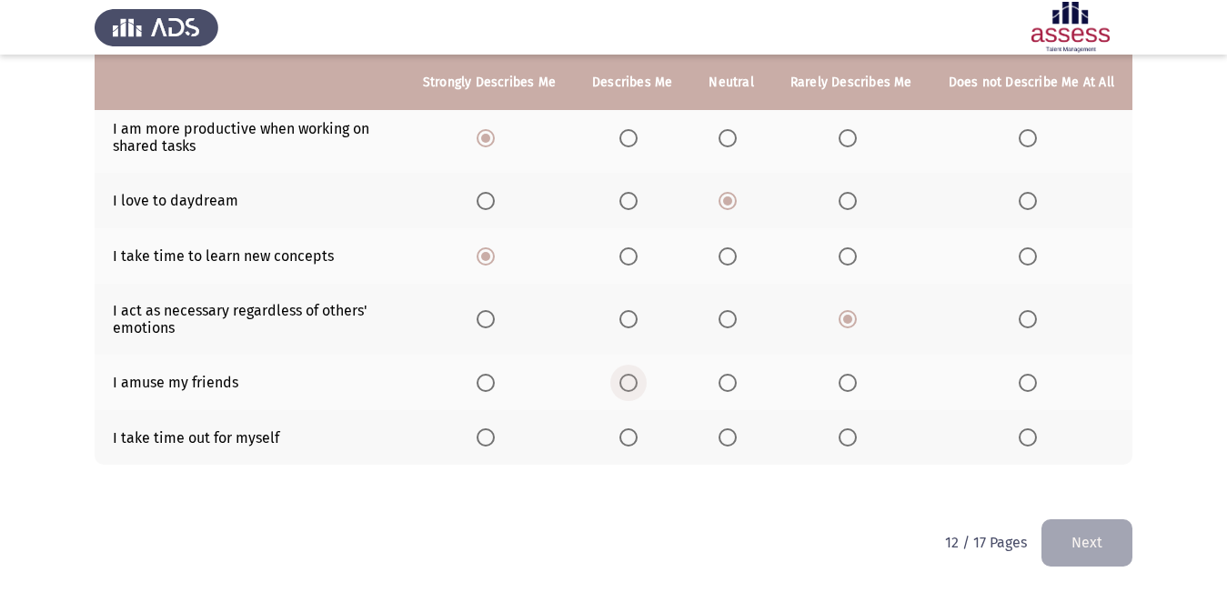
click at [637, 378] on span "Select an option" at bounding box center [628, 383] width 18 height 18
click at [637, 378] on input "Select an option" at bounding box center [628, 383] width 18 height 18
click at [731, 435] on span "Select an option" at bounding box center [727, 437] width 18 height 18
click at [731, 435] on input "Select an option" at bounding box center [727, 437] width 18 height 18
click at [1077, 544] on button "Next" at bounding box center [1086, 542] width 91 height 46
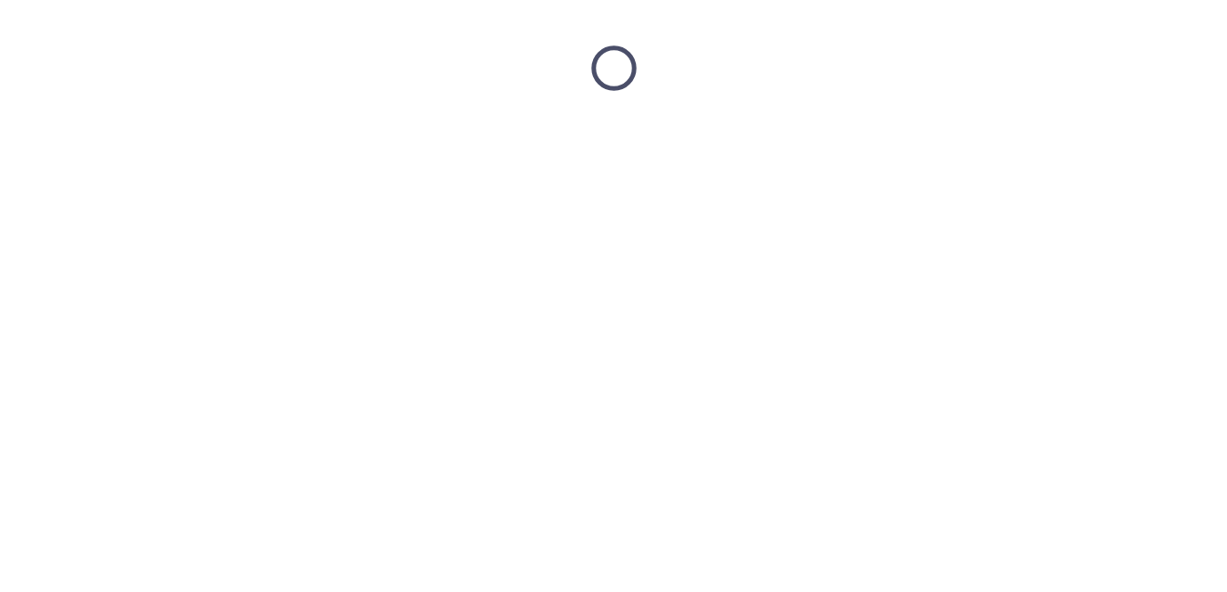
scroll to position [0, 0]
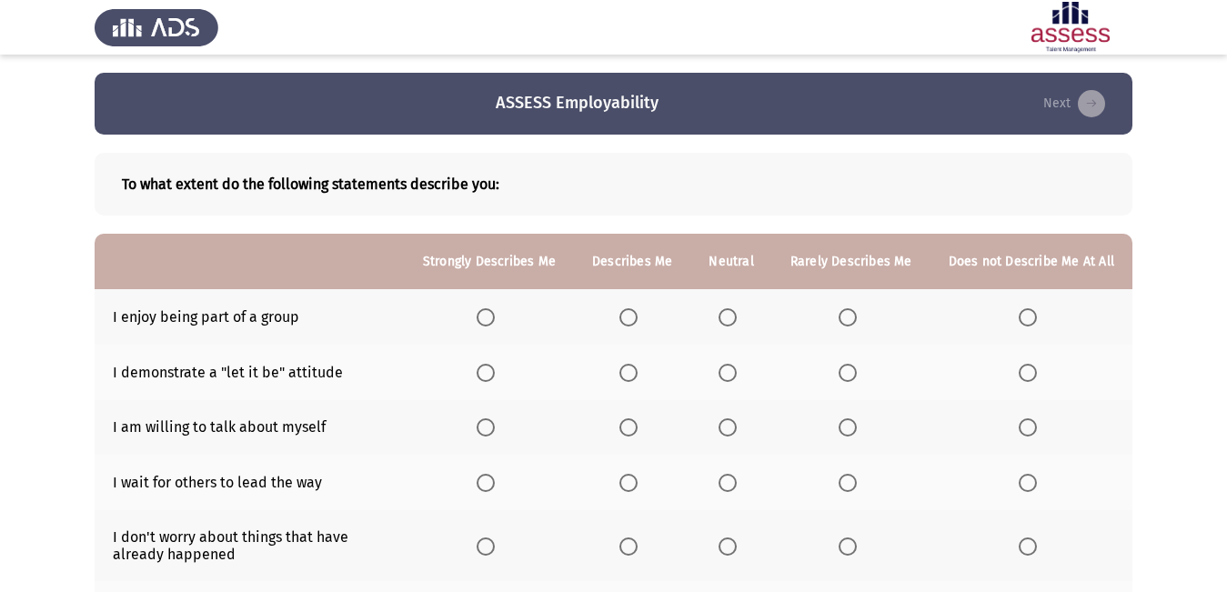
drag, startPoint x: 509, startPoint y: 325, endPoint x: 478, endPoint y: 307, distance: 35.4
click at [509, 320] on th at bounding box center [489, 316] width 169 height 55
click at [475, 307] on th at bounding box center [489, 316] width 169 height 55
click at [1022, 319] on span "Select an option" at bounding box center [1027, 317] width 18 height 18
click at [1022, 319] on input "Select an option" at bounding box center [1027, 317] width 18 height 18
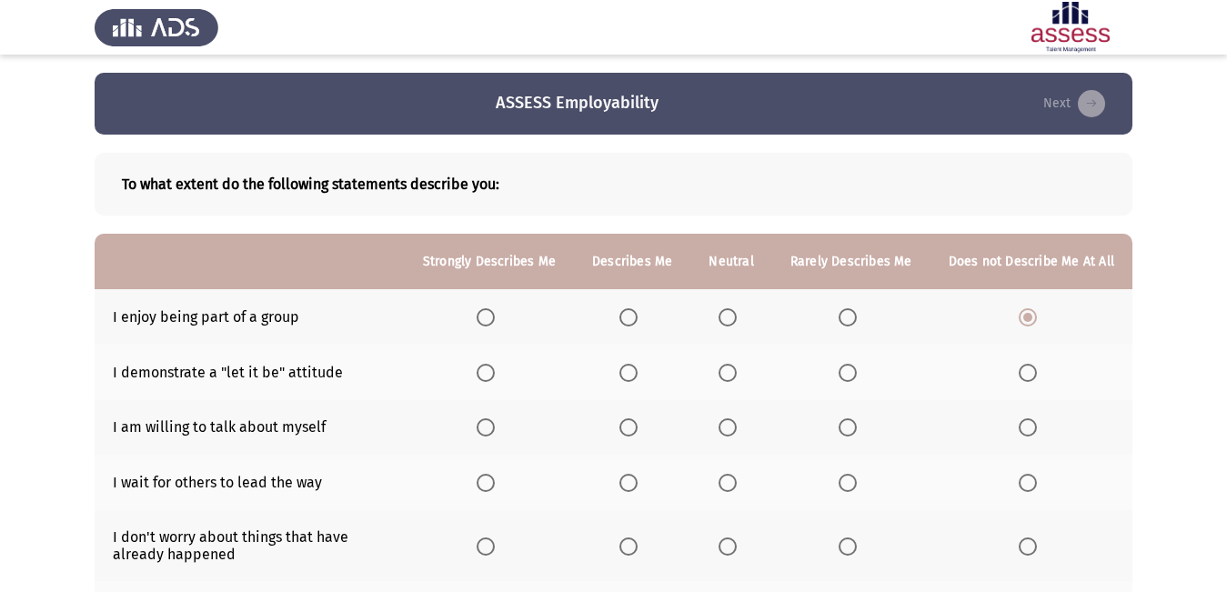
click at [495, 367] on span "Select an option" at bounding box center [485, 373] width 18 height 18
click at [495, 367] on input "Select an option" at bounding box center [485, 373] width 18 height 18
drag, startPoint x: 638, startPoint y: 415, endPoint x: 627, endPoint y: 425, distance: 14.8
click at [627, 425] on th at bounding box center [632, 427] width 116 height 55
click at [627, 425] on span "Select an option" at bounding box center [628, 427] width 18 height 18
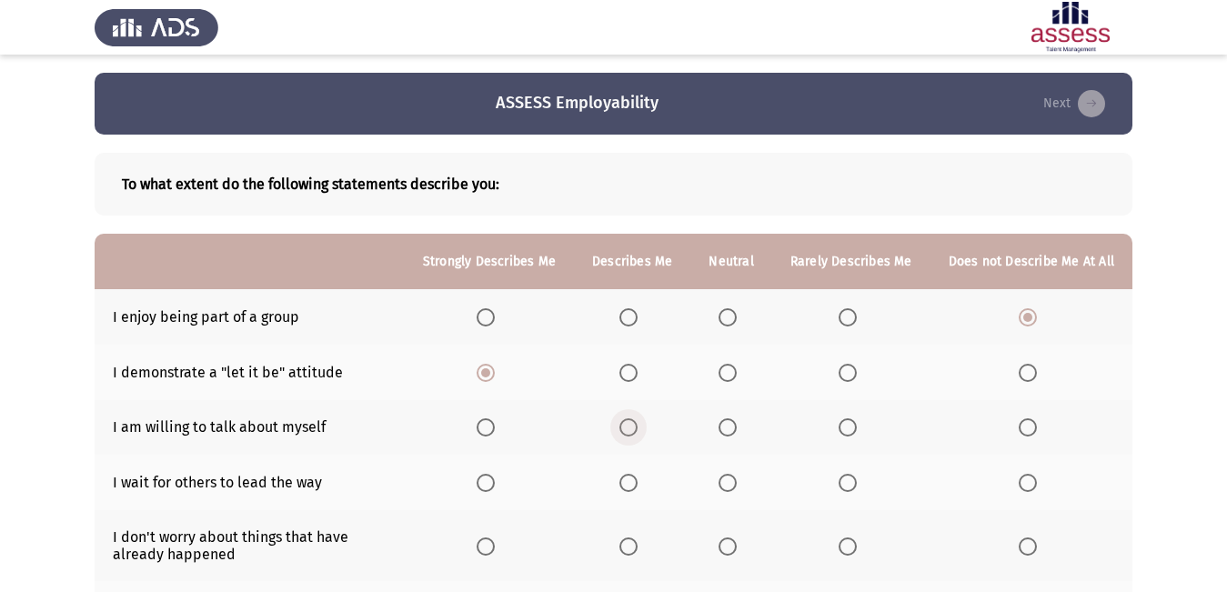
click at [627, 425] on input "Select an option" at bounding box center [628, 427] width 18 height 18
click at [637, 479] on span "Select an option" at bounding box center [628, 483] width 18 height 18
click at [637, 479] on input "Select an option" at bounding box center [628, 483] width 18 height 18
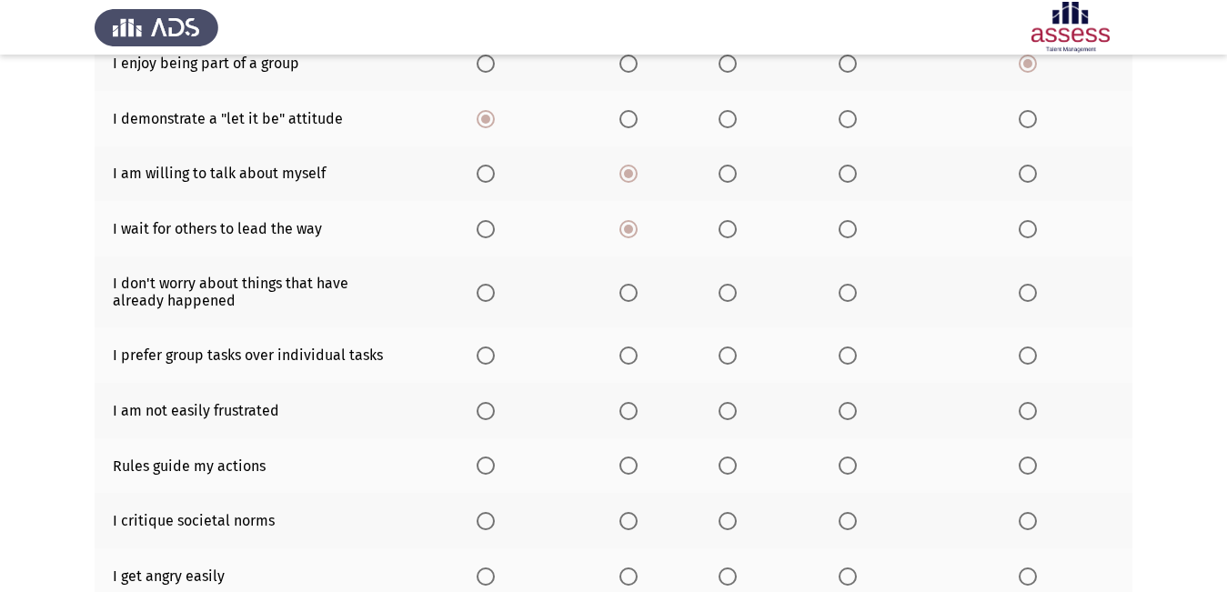
scroll to position [364, 0]
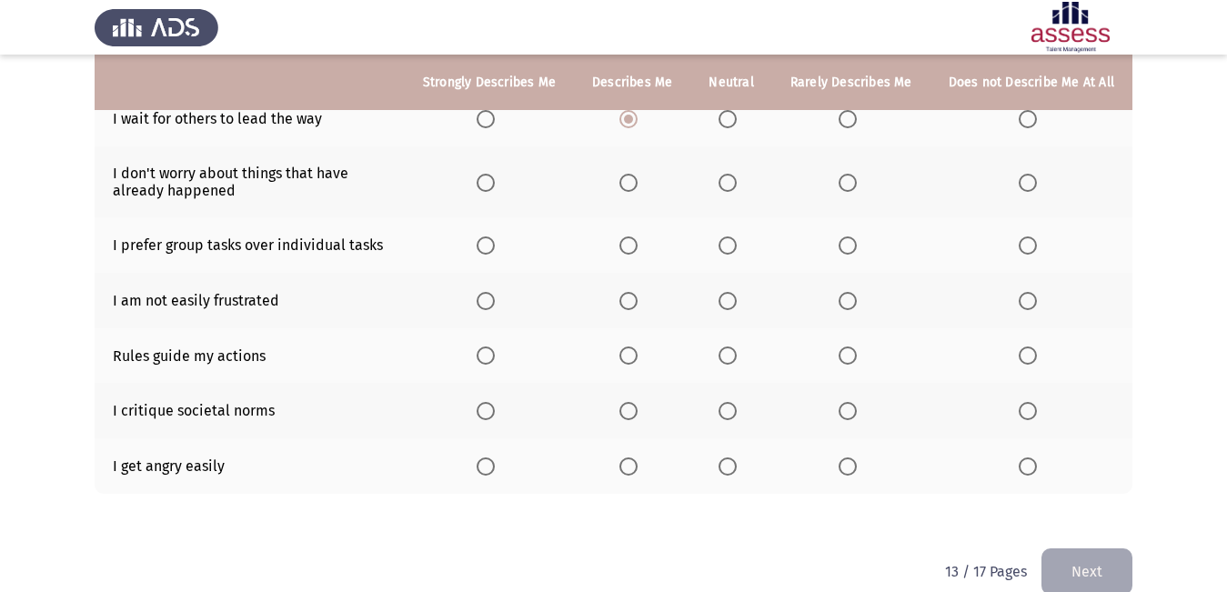
click at [495, 185] on span "Select an option" at bounding box center [485, 183] width 18 height 18
click at [495, 185] on input "Select an option" at bounding box center [485, 183] width 18 height 18
click at [636, 250] on span "Select an option" at bounding box center [628, 245] width 18 height 18
click at [636, 250] on input "Select an option" at bounding box center [628, 245] width 18 height 18
click at [636, 288] on th at bounding box center [632, 300] width 116 height 55
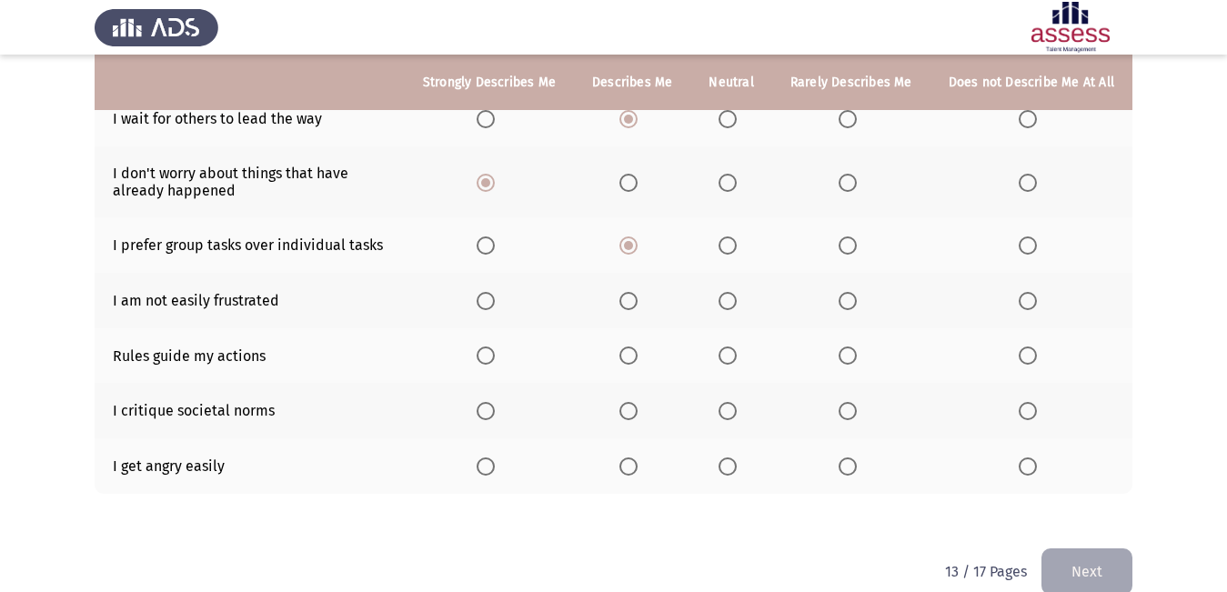
drag, startPoint x: 730, startPoint y: 290, endPoint x: 727, endPoint y: 303, distance: 13.2
click at [733, 293] on mat-radio-button "Select an option" at bounding box center [730, 300] width 25 height 19
click at [731, 293] on span "Select an option" at bounding box center [727, 301] width 18 height 18
click at [731, 293] on input "Select an option" at bounding box center [727, 301] width 18 height 18
click at [634, 350] on span "Select an option" at bounding box center [628, 355] width 18 height 18
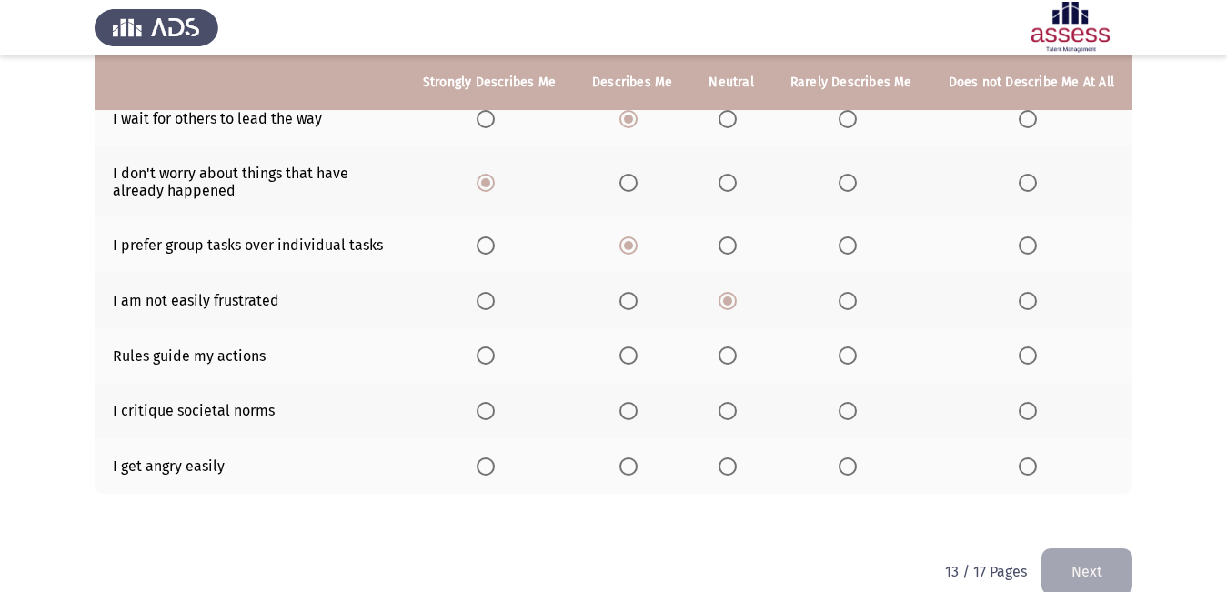
click at [634, 350] on input "Select an option" at bounding box center [628, 355] width 18 height 18
click at [496, 419] on th at bounding box center [489, 410] width 169 height 55
click at [495, 419] on span "Select an option" at bounding box center [485, 411] width 18 height 18
click at [495, 419] on input "Select an option" at bounding box center [485, 411] width 18 height 18
click at [743, 458] on label "Select an option" at bounding box center [730, 466] width 25 height 18
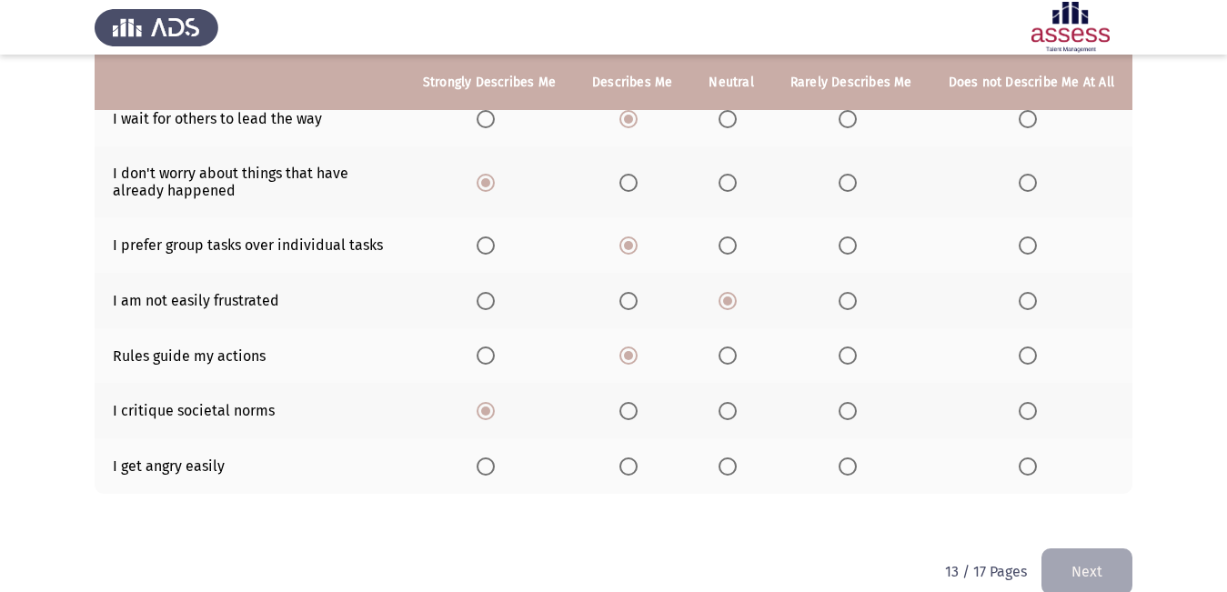
click at [737, 458] on input "Select an option" at bounding box center [727, 466] width 18 height 18
click at [743, 458] on label "Select an option" at bounding box center [730, 466] width 25 height 18
click at [737, 458] on input "Select an option" at bounding box center [727, 466] width 18 height 18
click at [1083, 548] on div "ASSESS Employability Next To what extent do the following statements describe y…" at bounding box center [613, 128] width 1037 height 839
click at [1082, 549] on button "Next" at bounding box center [1086, 571] width 91 height 46
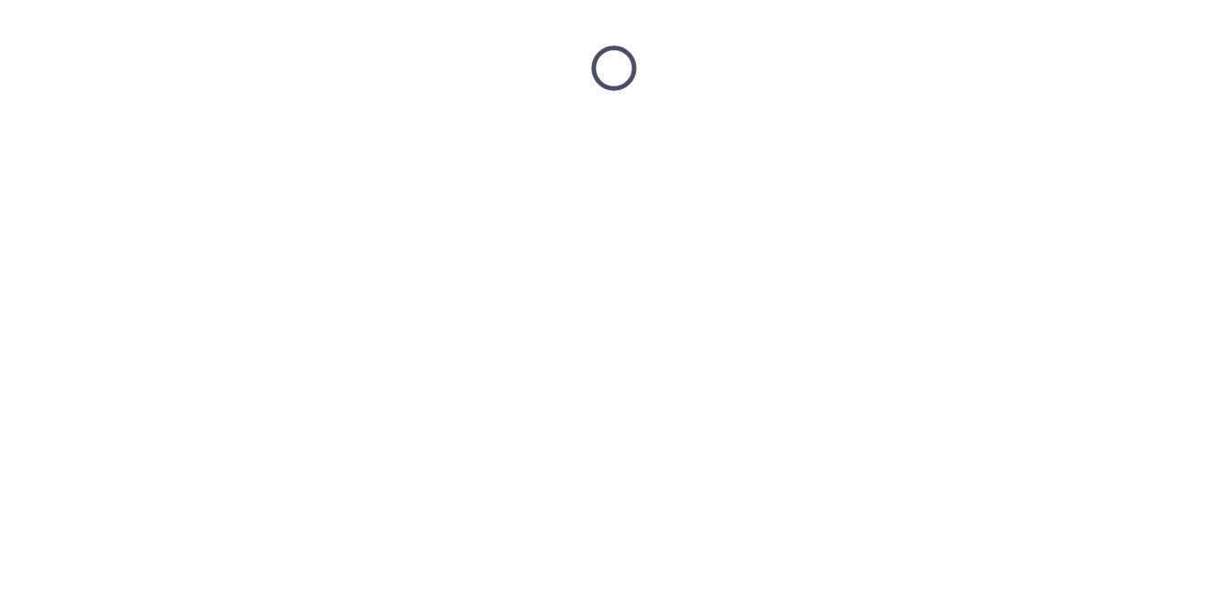
scroll to position [0, 0]
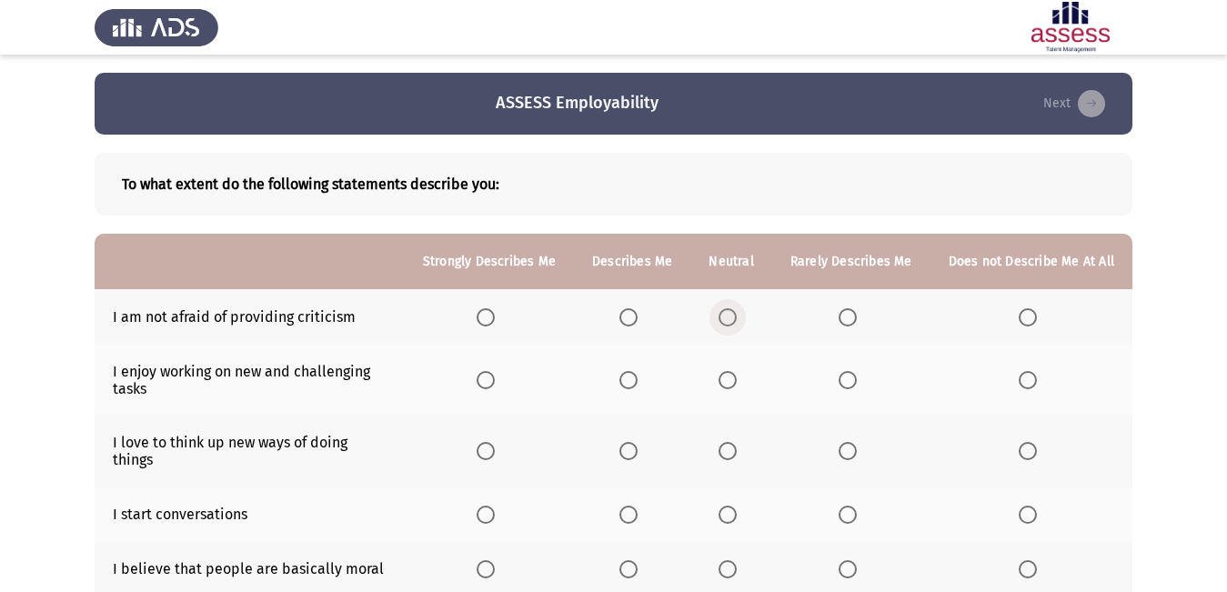
click at [737, 321] on span "Select an option" at bounding box center [727, 317] width 18 height 18
click at [737, 321] on input "Select an option" at bounding box center [727, 317] width 18 height 18
click at [857, 381] on span "Select an option" at bounding box center [847, 380] width 18 height 18
click at [857, 381] on input "Select an option" at bounding box center [847, 380] width 18 height 18
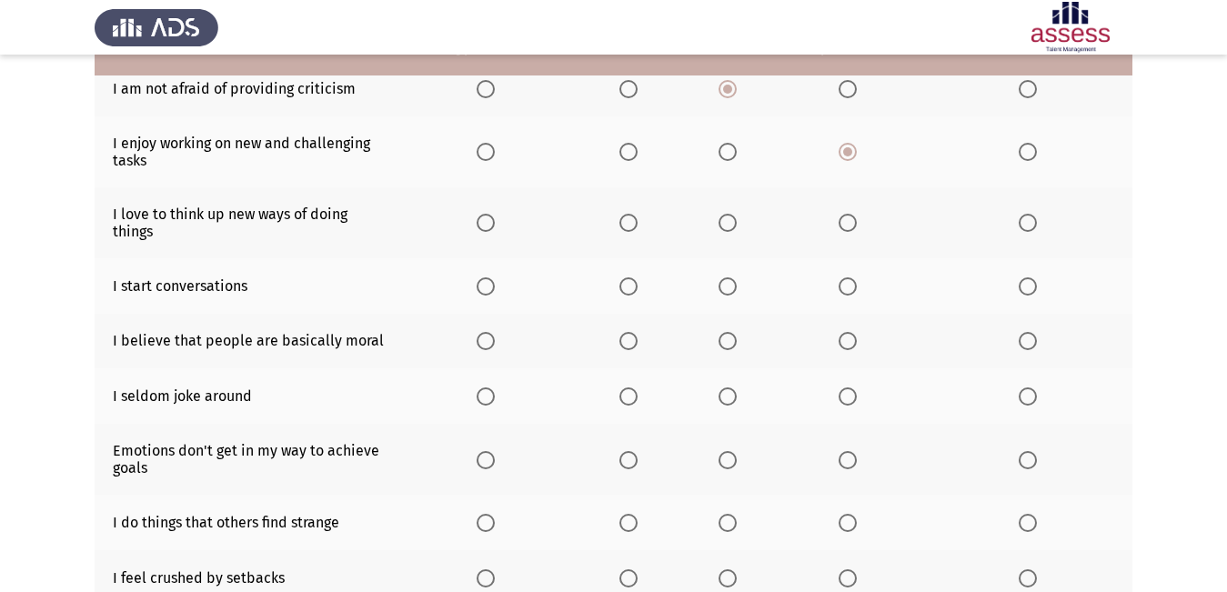
scroll to position [273, 0]
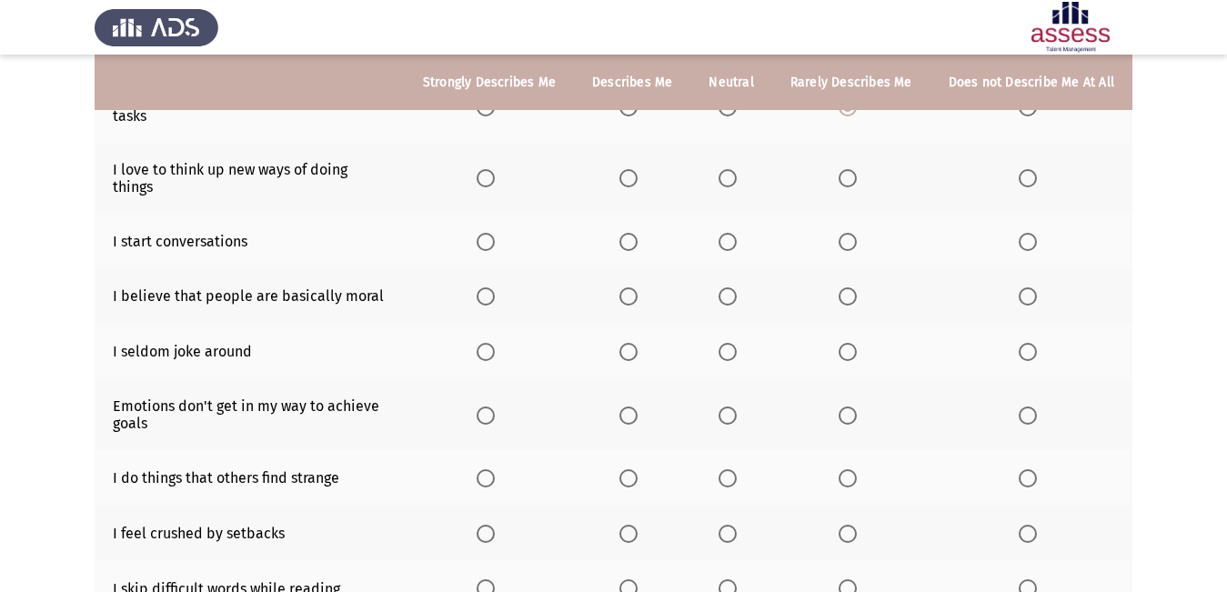
click at [495, 169] on span "Select an option" at bounding box center [485, 178] width 18 height 18
click at [495, 169] on input "Select an option" at bounding box center [485, 178] width 18 height 18
click at [637, 233] on span "Select an option" at bounding box center [628, 242] width 18 height 18
click at [637, 233] on input "Select an option" at bounding box center [628, 242] width 18 height 18
click at [735, 287] on span "Select an option" at bounding box center [727, 296] width 18 height 18
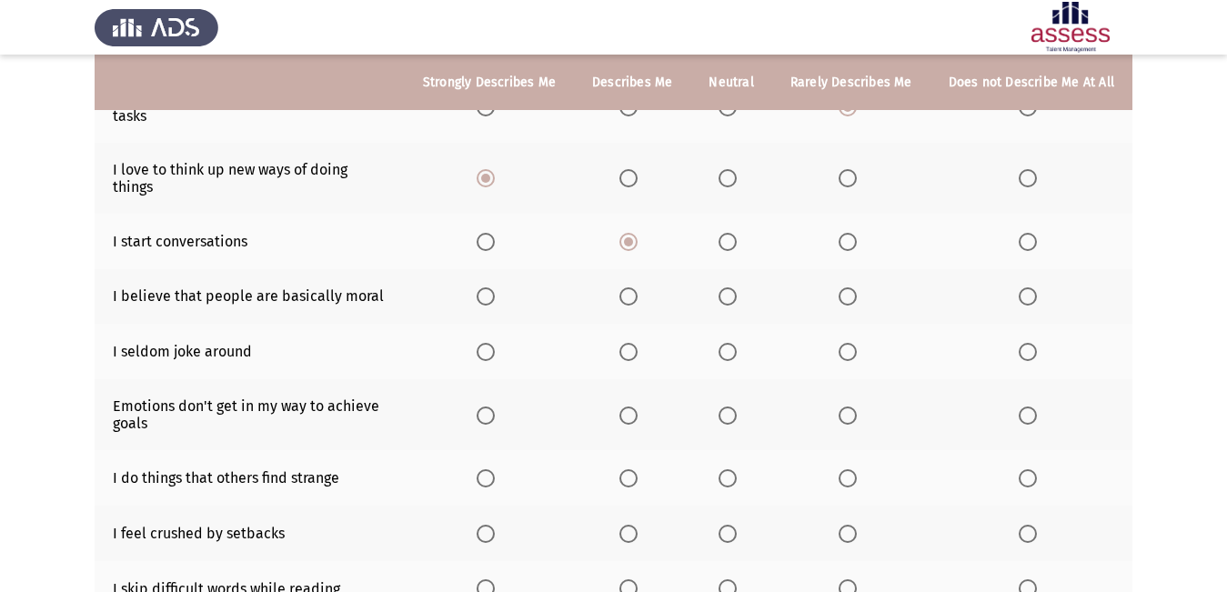
click at [735, 287] on input "Select an option" at bounding box center [727, 296] width 18 height 18
click at [745, 324] on th at bounding box center [730, 351] width 81 height 55
click at [736, 343] on span "Select an option" at bounding box center [727, 352] width 18 height 18
click at [736, 343] on input "Select an option" at bounding box center [727, 352] width 18 height 18
click at [617, 393] on th at bounding box center [632, 414] width 116 height 71
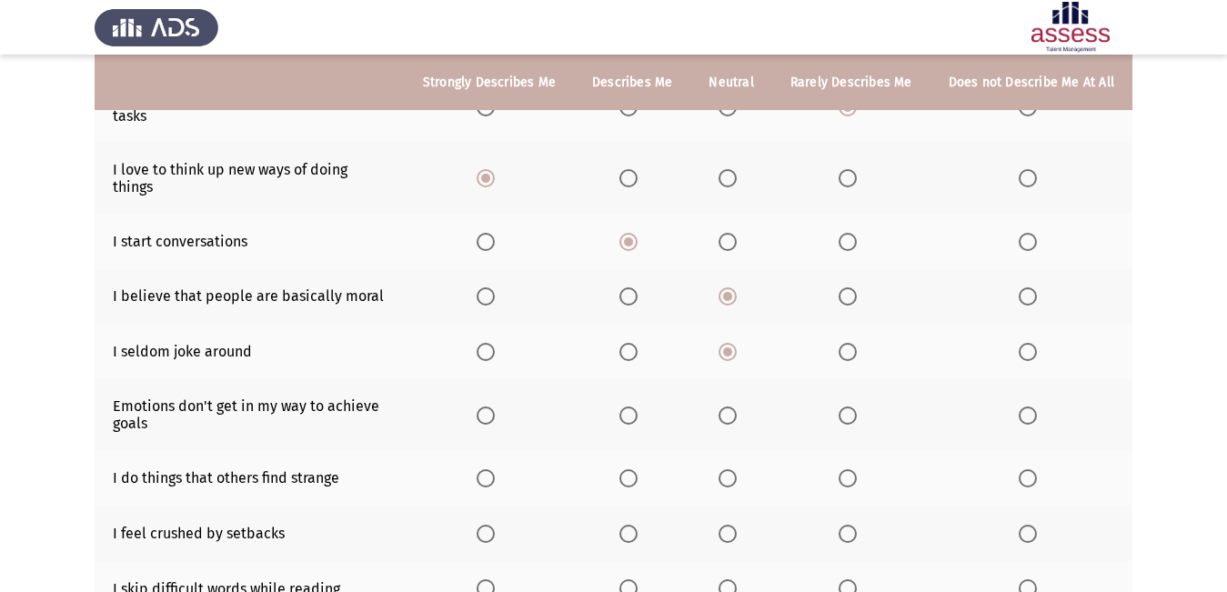
drag, startPoint x: 616, startPoint y: 397, endPoint x: 626, endPoint y: 390, distance: 13.1
click at [626, 390] on th at bounding box center [632, 414] width 116 height 71
click at [626, 406] on span "Select an option" at bounding box center [628, 415] width 18 height 18
click at [626, 406] on input "Select an option" at bounding box center [628, 415] width 18 height 18
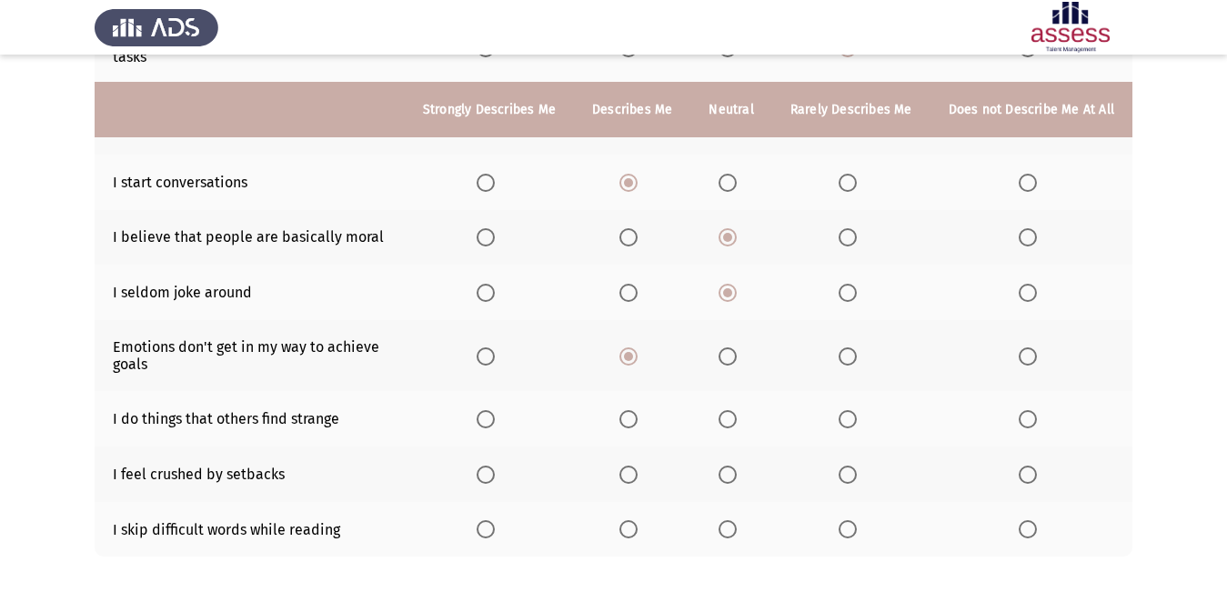
scroll to position [364, 0]
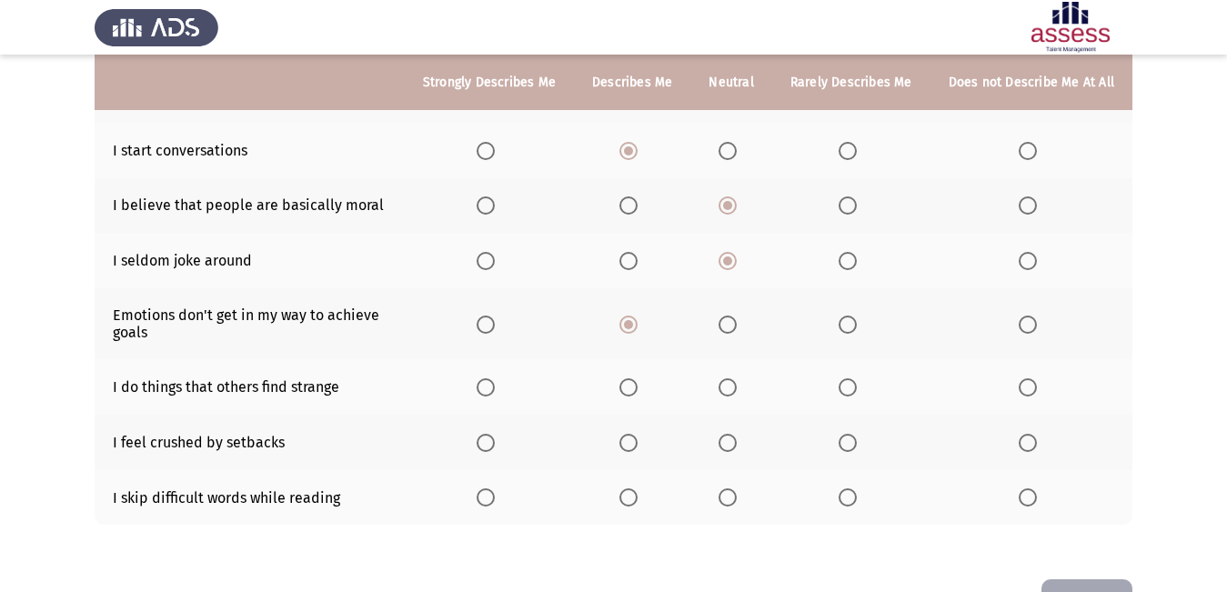
click at [495, 378] on span "Select an option" at bounding box center [485, 387] width 18 height 18
click at [495, 378] on input "Select an option" at bounding box center [485, 387] width 18 height 18
click at [637, 434] on span "Select an option" at bounding box center [628, 443] width 18 height 18
click at [637, 434] on input "Select an option" at bounding box center [628, 443] width 18 height 18
click at [737, 488] on label "Select an option" at bounding box center [730, 497] width 25 height 18
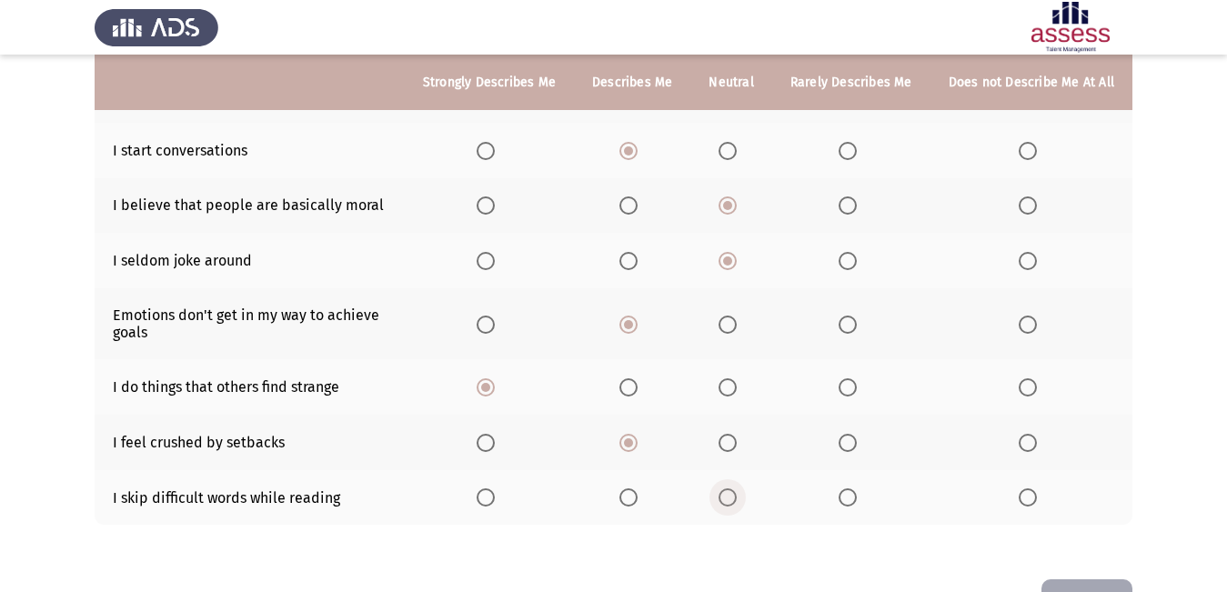
click at [737, 488] on input "Select an option" at bounding box center [727, 497] width 18 height 18
click at [1088, 579] on button "Next" at bounding box center [1086, 602] width 91 height 46
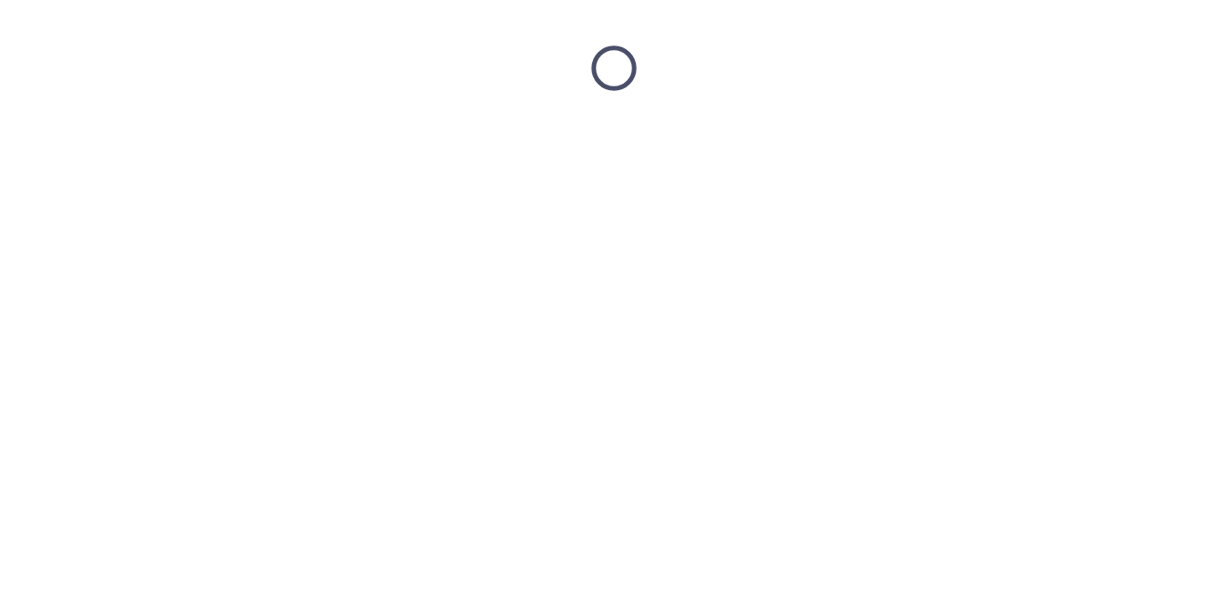
scroll to position [0, 0]
click at [1088, 136] on html at bounding box center [621, 68] width 1242 height 136
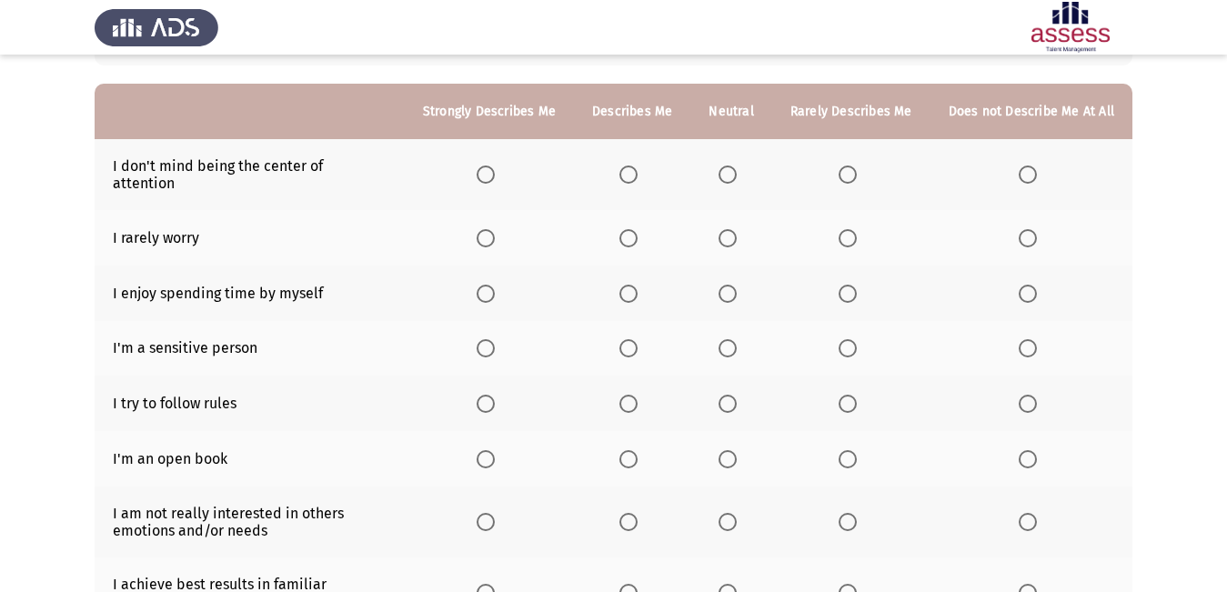
scroll to position [182, 0]
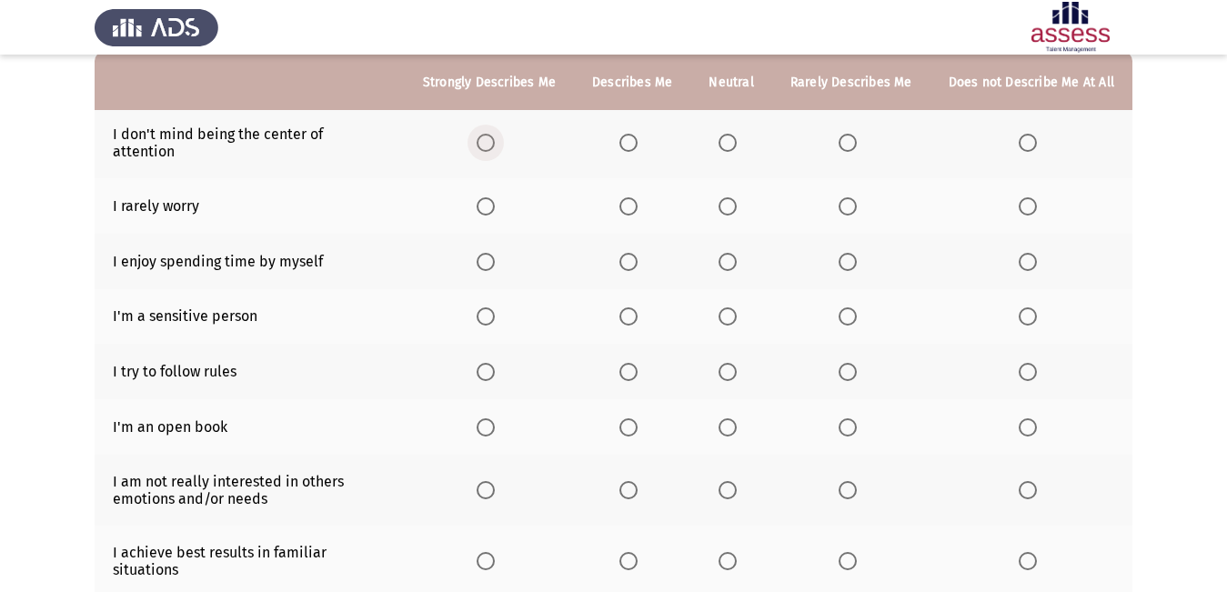
click at [489, 134] on span "Select an option" at bounding box center [485, 143] width 18 height 18
click at [489, 134] on input "Select an option" at bounding box center [485, 143] width 18 height 18
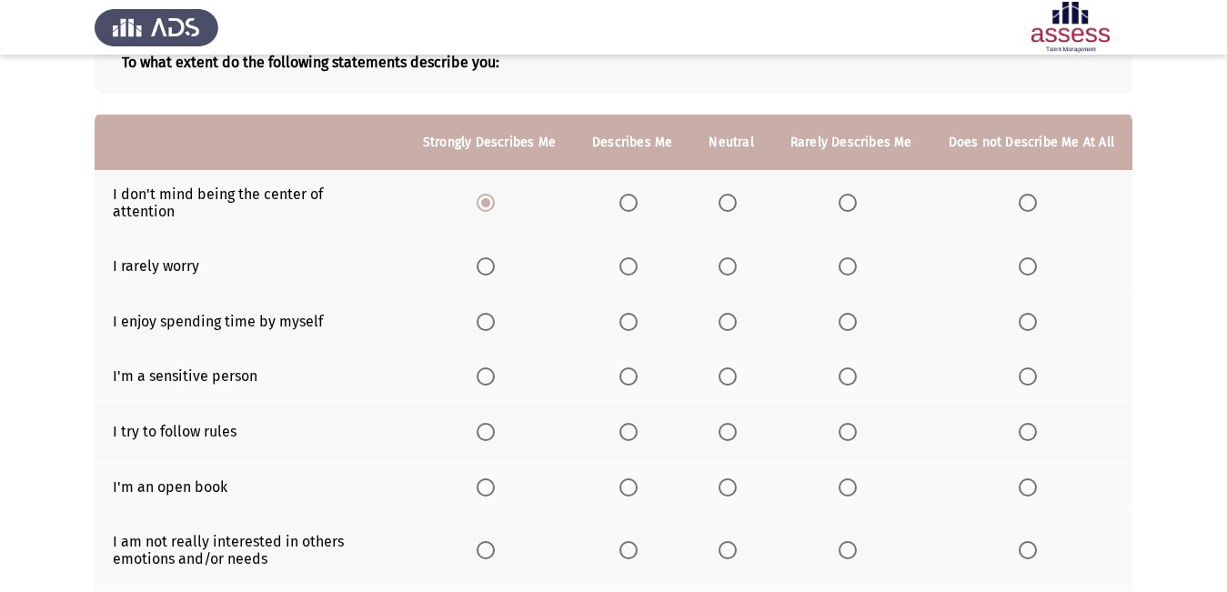
scroll to position [91, 0]
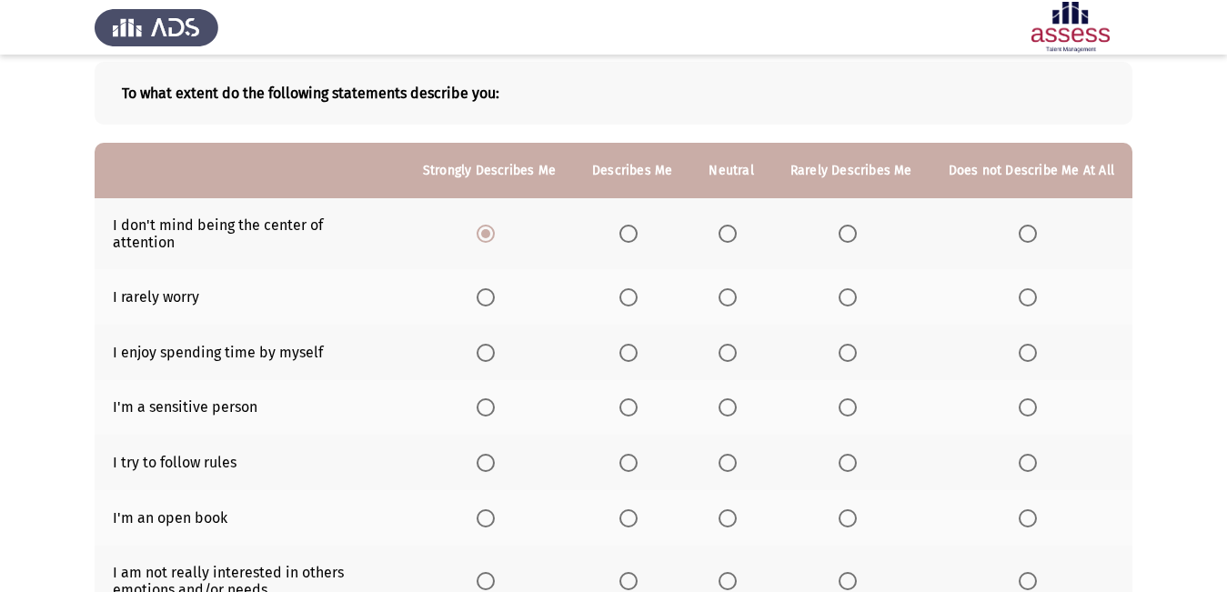
drag, startPoint x: 487, startPoint y: 120, endPoint x: 479, endPoint y: 100, distance: 21.6
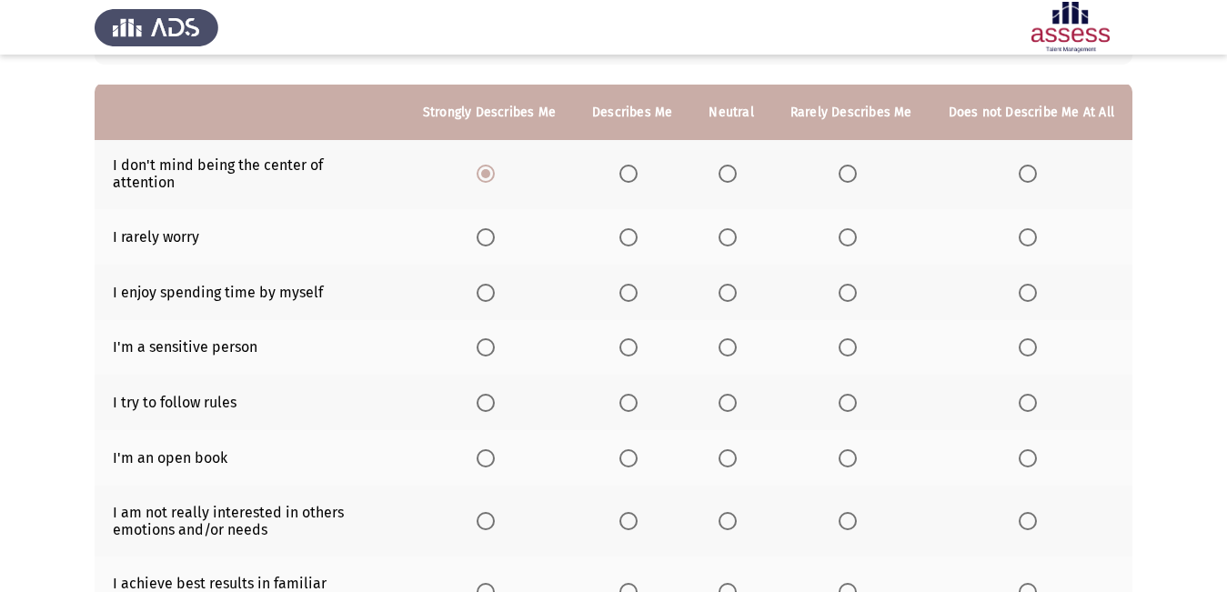
scroll to position [182, 0]
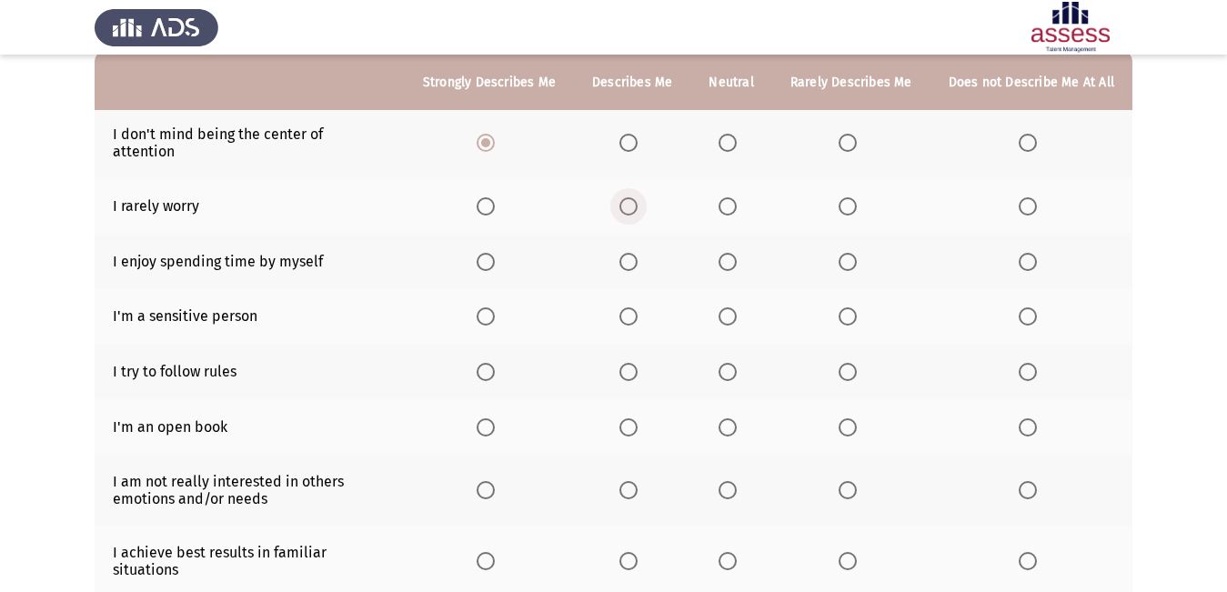
click at [634, 197] on span "Select an option" at bounding box center [628, 206] width 18 height 18
click at [634, 197] on input "Select an option" at bounding box center [628, 206] width 18 height 18
click at [489, 253] on span "Select an option" at bounding box center [485, 262] width 18 height 18
click at [489, 253] on input "Select an option" at bounding box center [485, 262] width 18 height 18
drag, startPoint x: 646, startPoint y: 289, endPoint x: 625, endPoint y: 295, distance: 22.5
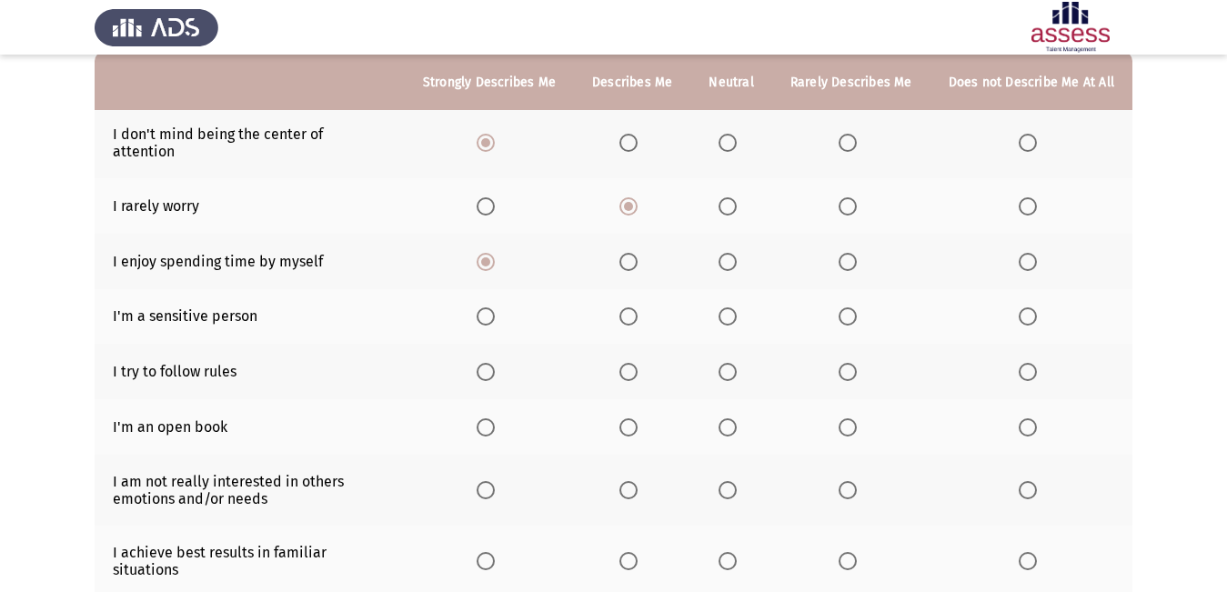
click at [636, 291] on th at bounding box center [632, 316] width 116 height 55
click at [622, 298] on th at bounding box center [632, 316] width 116 height 55
click at [631, 308] on span "Select an option" at bounding box center [628, 316] width 18 height 18
click at [631, 308] on input "Select an option" at bounding box center [628, 316] width 18 height 18
click at [729, 365] on span "Select an option" at bounding box center [727, 372] width 18 height 18
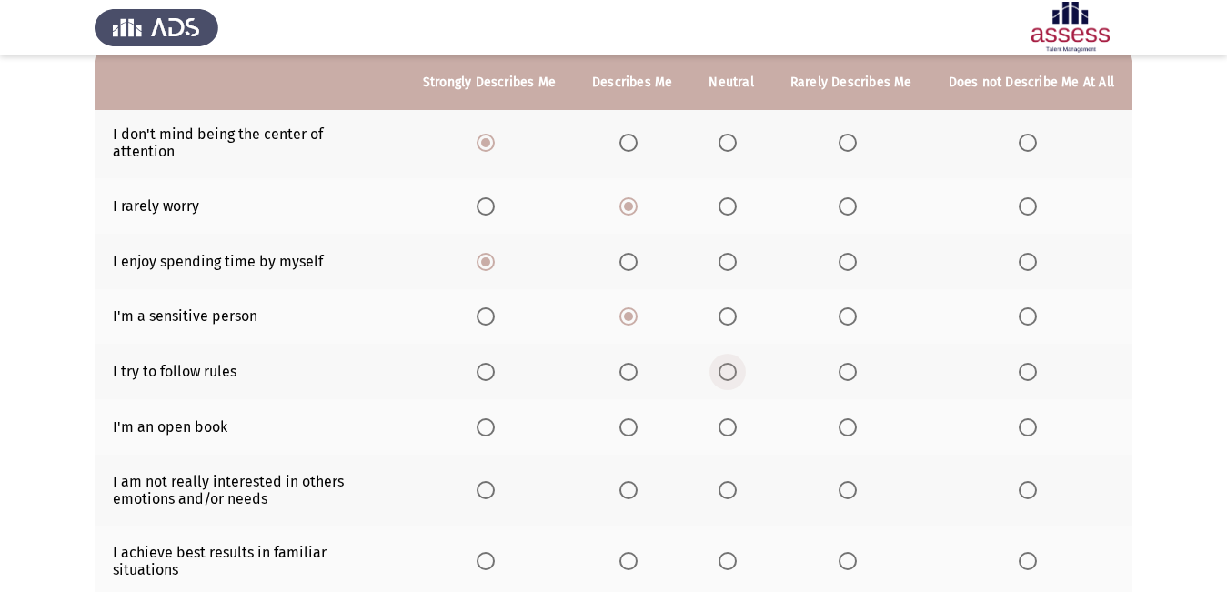
click at [729, 365] on input "Select an option" at bounding box center [727, 372] width 18 height 18
click at [735, 399] on th at bounding box center [730, 426] width 81 height 55
click at [731, 418] on span "Select an option" at bounding box center [727, 427] width 18 height 18
click at [731, 418] on input "Select an option" at bounding box center [727, 427] width 18 height 18
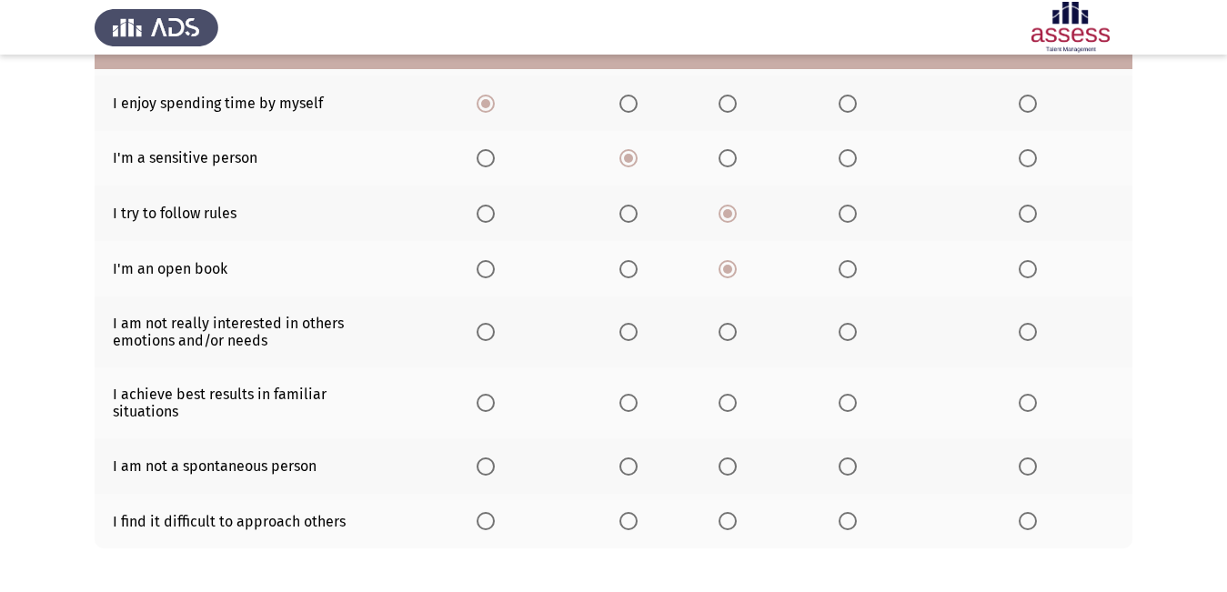
scroll to position [364, 0]
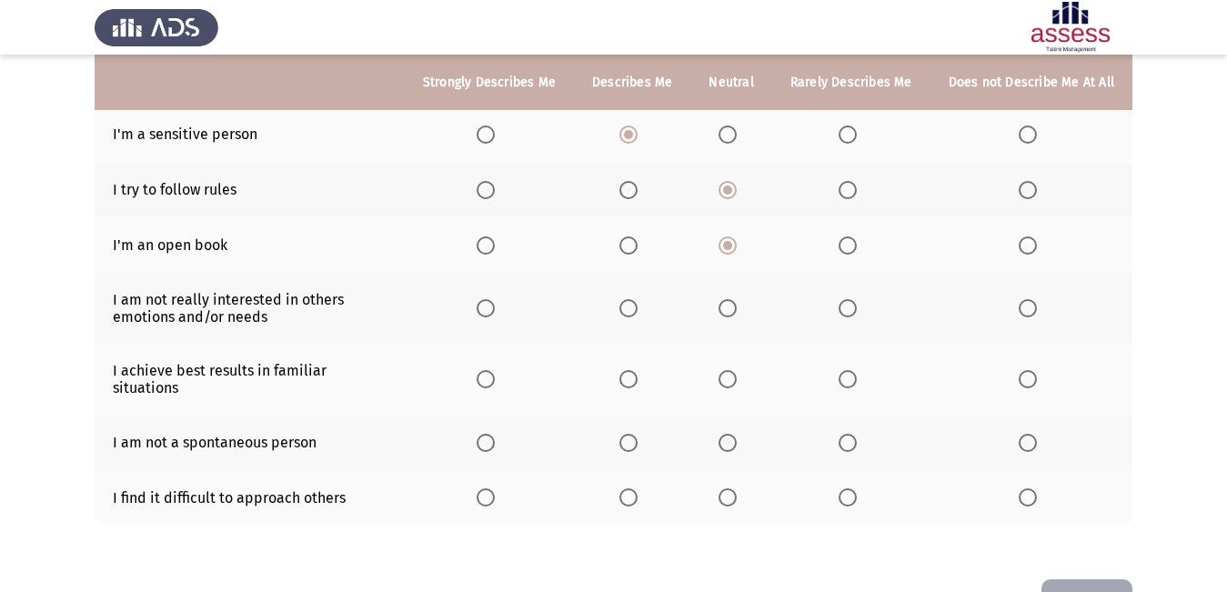
click at [1031, 299] on span "Select an option" at bounding box center [1027, 308] width 18 height 18
click at [1031, 299] on input "Select an option" at bounding box center [1027, 308] width 18 height 18
drag, startPoint x: 738, startPoint y: 345, endPoint x: 727, endPoint y: 349, distance: 12.7
click at [727, 370] on span "Select an option" at bounding box center [727, 379] width 18 height 18
click at [727, 370] on input "Select an option" at bounding box center [727, 379] width 18 height 18
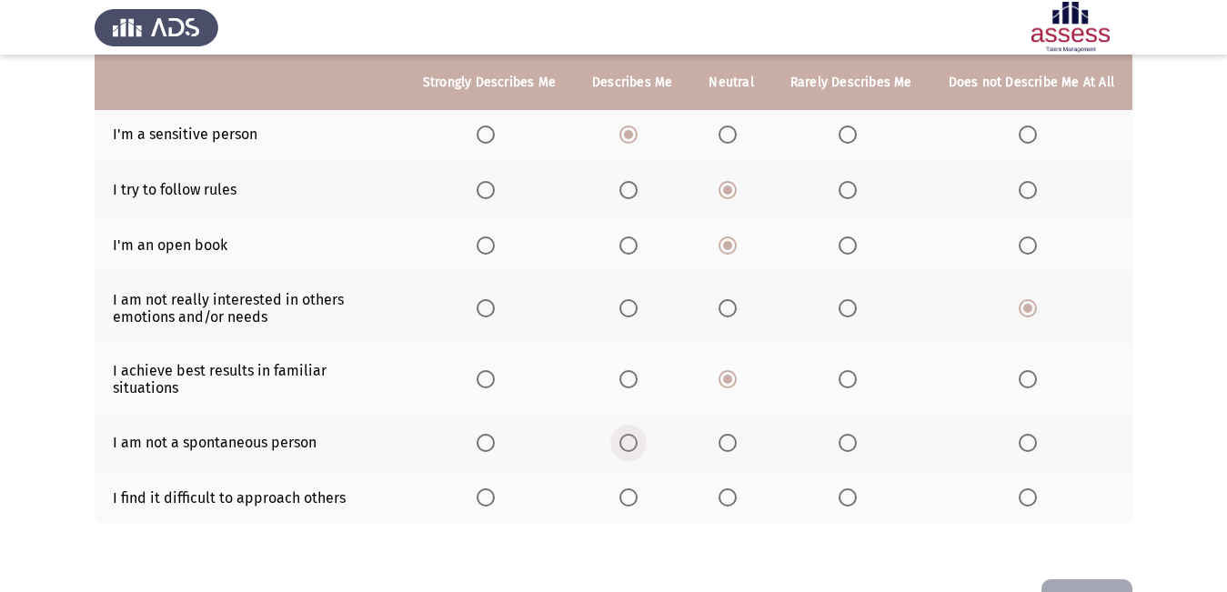
click at [632, 434] on span "Select an option" at bounding box center [628, 443] width 18 height 18
click at [632, 434] on input "Select an option" at bounding box center [628, 443] width 18 height 18
drag, startPoint x: 235, startPoint y: 469, endPoint x: 261, endPoint y: 485, distance: 30.6
click at [261, 485] on td "I find it difficult to approach others" at bounding box center [250, 497] width 310 height 55
click at [864, 488] on label "Select an option" at bounding box center [850, 497] width 25 height 18
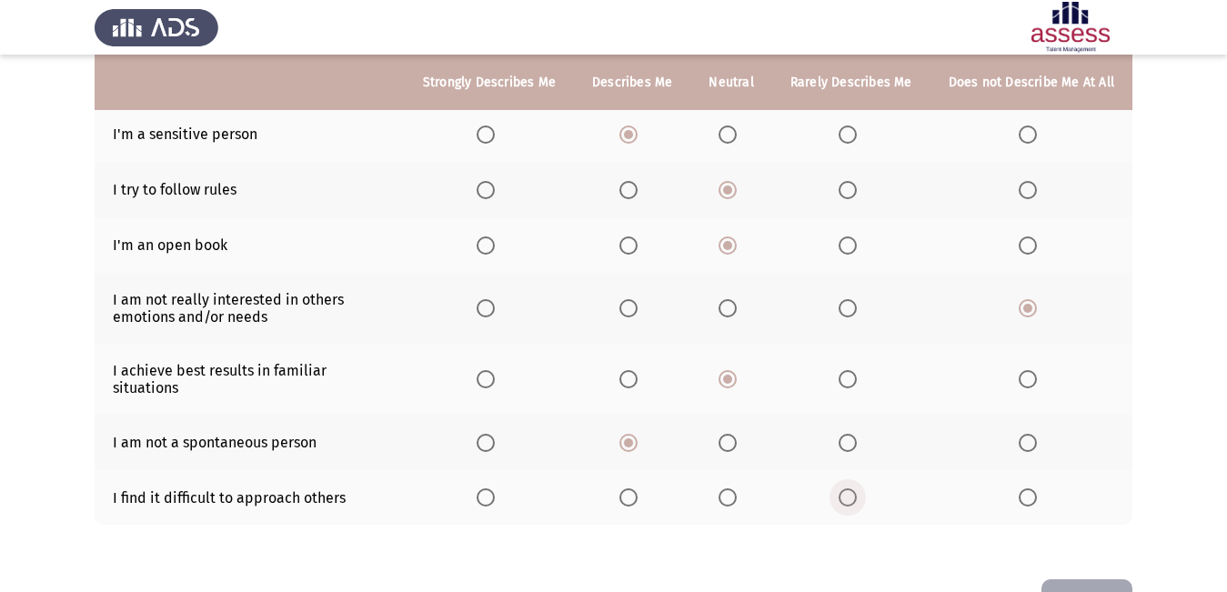
click at [857, 488] on input "Select an option" at bounding box center [847, 497] width 18 height 18
click at [1057, 579] on button "Next" at bounding box center [1086, 602] width 91 height 46
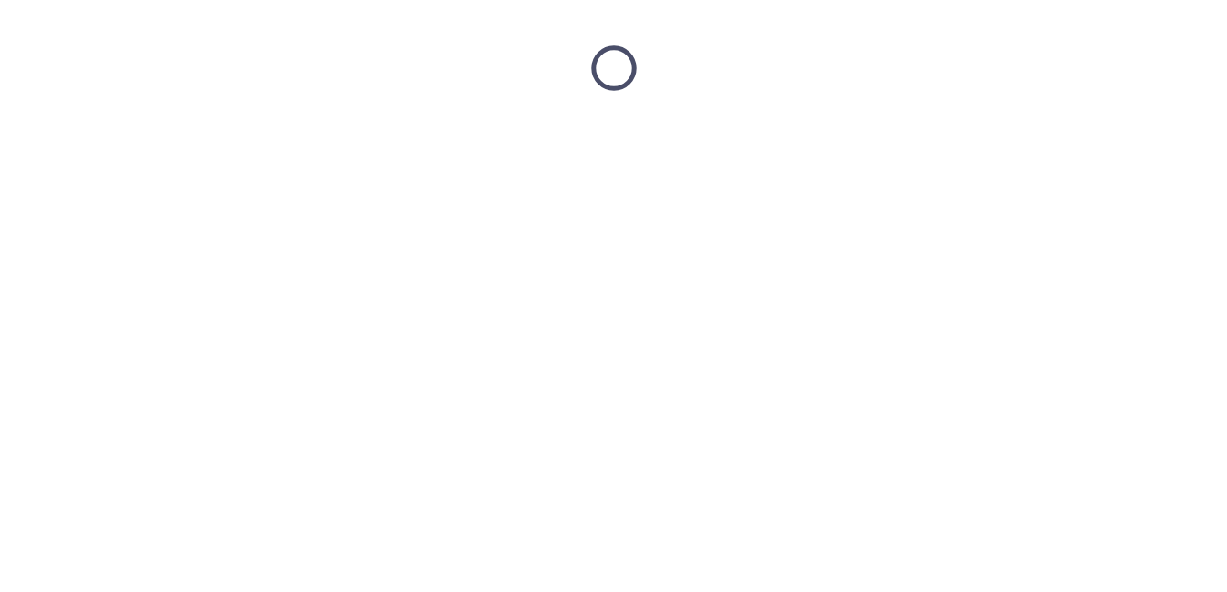
scroll to position [0, 0]
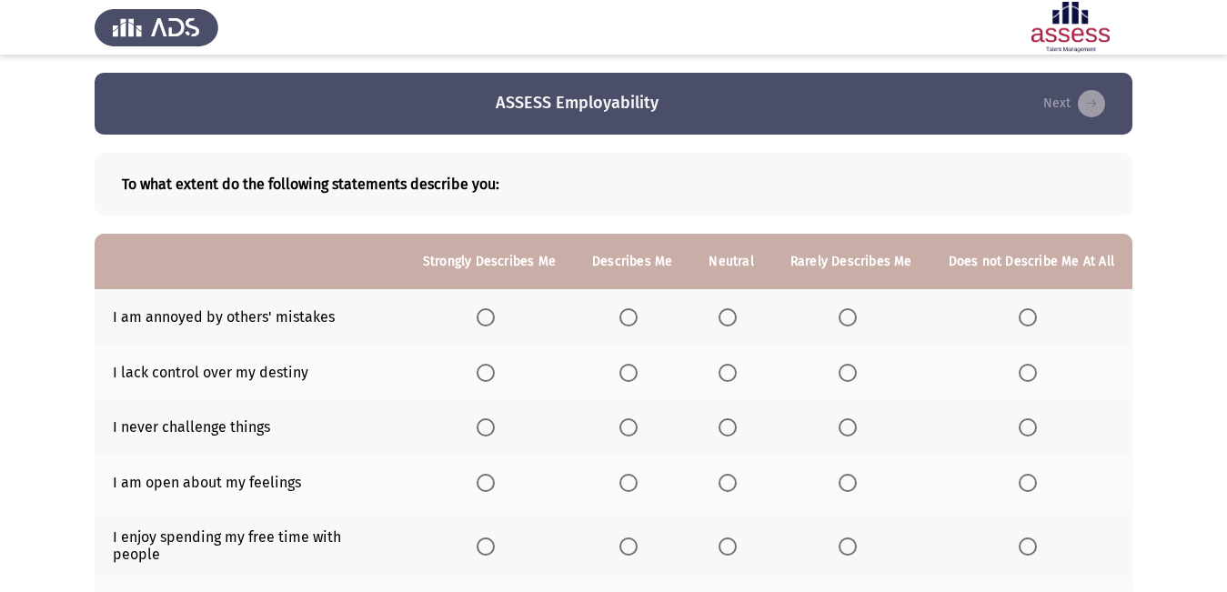
drag, startPoint x: 659, startPoint y: 290, endPoint x: 654, endPoint y: 300, distance: 11.4
click at [635, 313] on span "Select an option" at bounding box center [628, 317] width 18 height 18
click at [635, 313] on input "Select an option" at bounding box center [628, 317] width 18 height 18
click at [506, 361] on th at bounding box center [489, 372] width 169 height 55
click at [495, 364] on span "Select an option" at bounding box center [485, 373] width 18 height 18
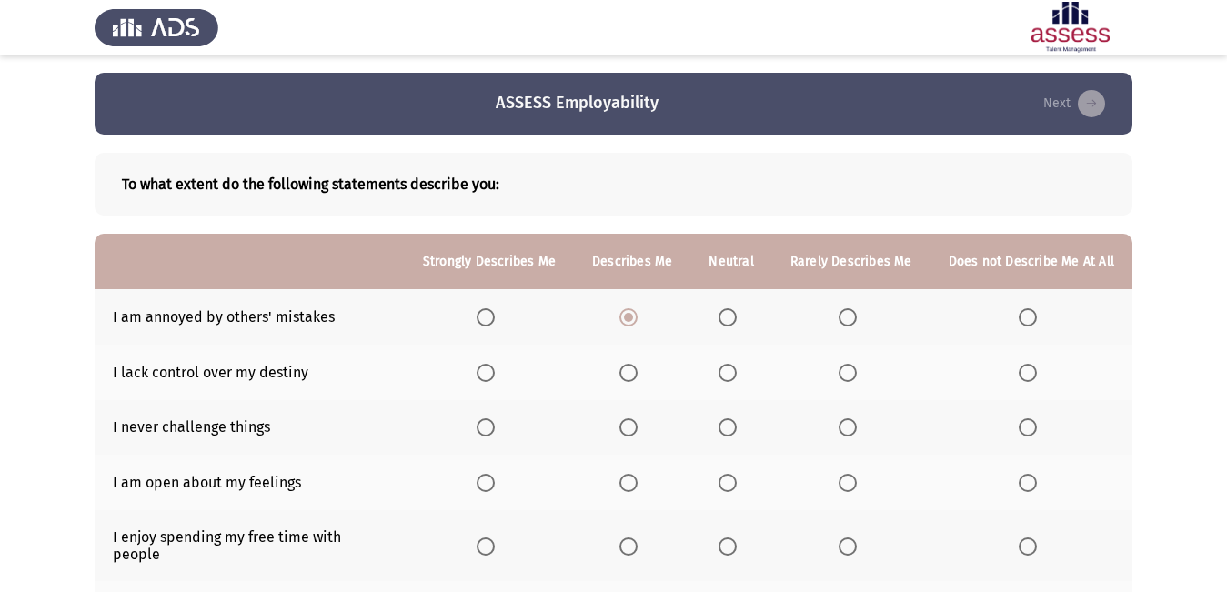
click at [495, 364] on input "Select an option" at bounding box center [485, 373] width 18 height 18
click at [493, 412] on th at bounding box center [489, 427] width 169 height 55
click at [491, 433] on span "Select an option" at bounding box center [485, 427] width 18 height 18
click at [491, 433] on input "Select an option" at bounding box center [485, 427] width 18 height 18
drag, startPoint x: 626, startPoint y: 473, endPoint x: 629, endPoint y: 482, distance: 9.8
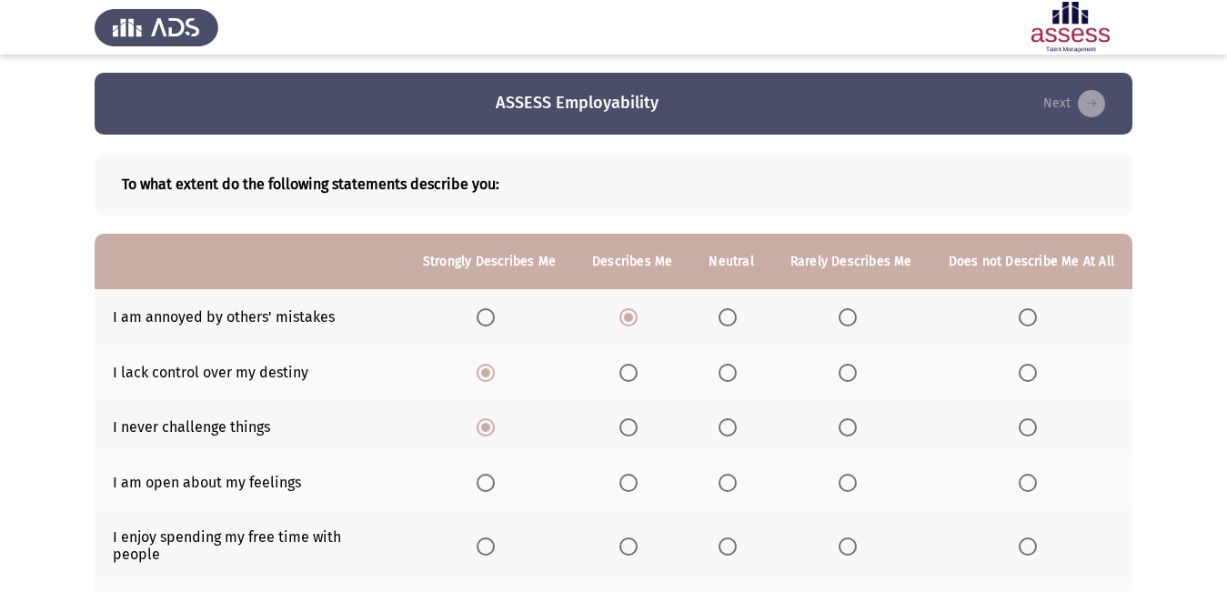
click at [629, 482] on mat-radio-button "Select an option" at bounding box center [631, 482] width 25 height 19
click at [635, 476] on span "Select an option" at bounding box center [628, 483] width 18 height 18
click at [635, 476] on input "Select an option" at bounding box center [628, 483] width 18 height 18
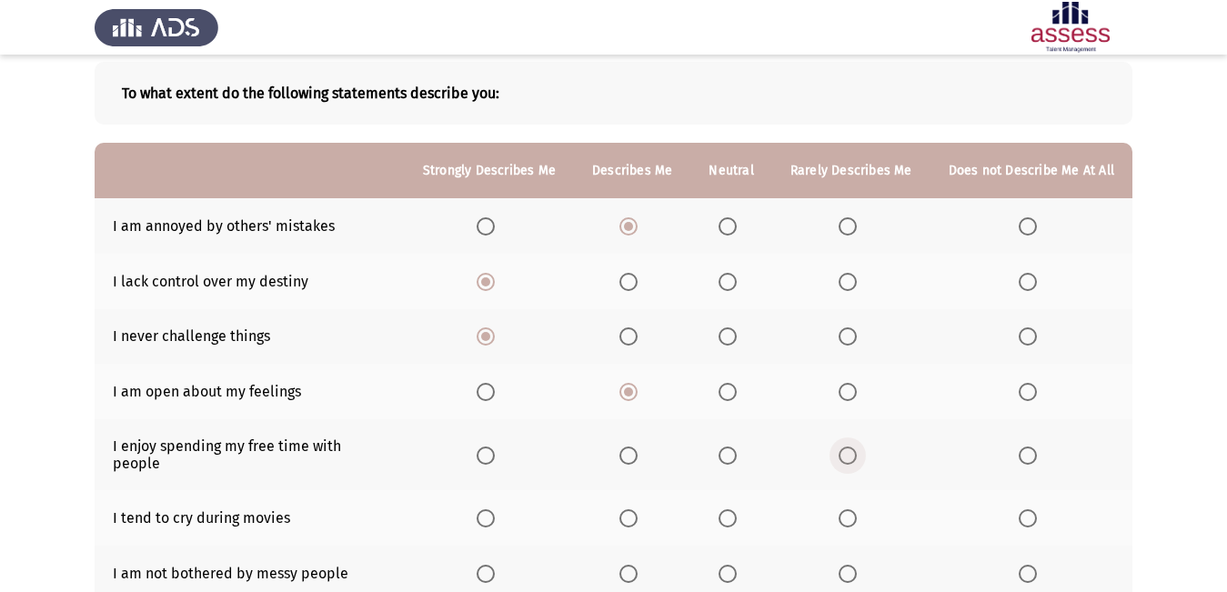
click at [854, 449] on span "Select an option" at bounding box center [847, 455] width 18 height 18
click at [854, 449] on input "Select an option" at bounding box center [847, 455] width 18 height 18
click at [737, 509] on span "Select an option" at bounding box center [727, 518] width 18 height 18
click at [737, 509] on input "Select an option" at bounding box center [727, 518] width 18 height 18
click at [727, 565] on span "Select an option" at bounding box center [727, 574] width 18 height 18
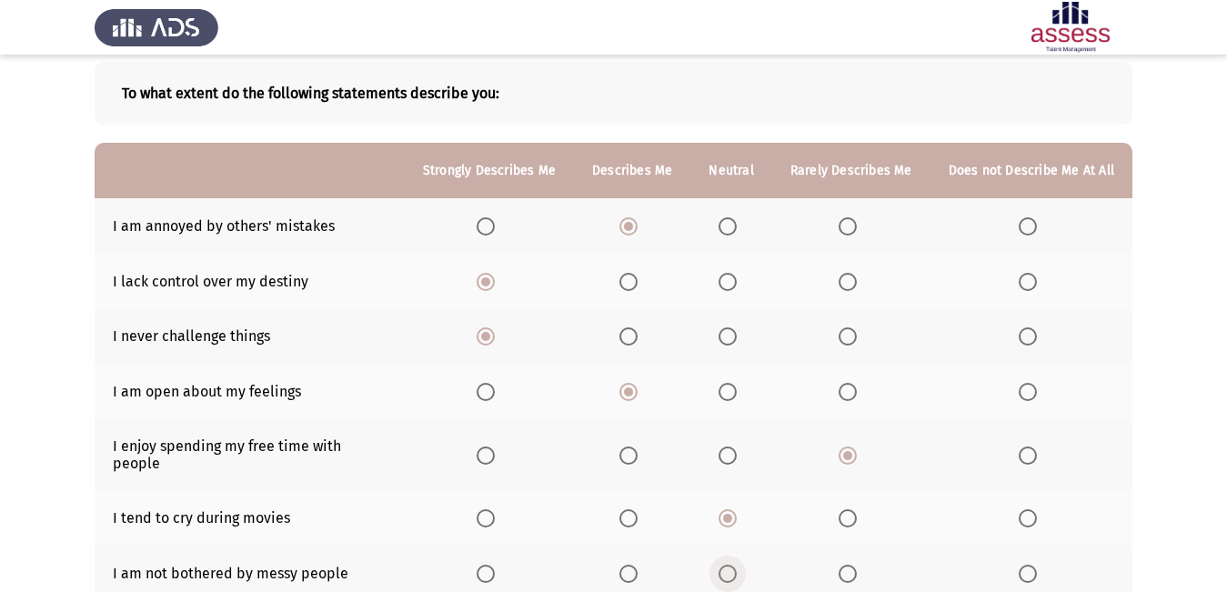
click at [727, 565] on input "Select an option" at bounding box center [727, 574] width 18 height 18
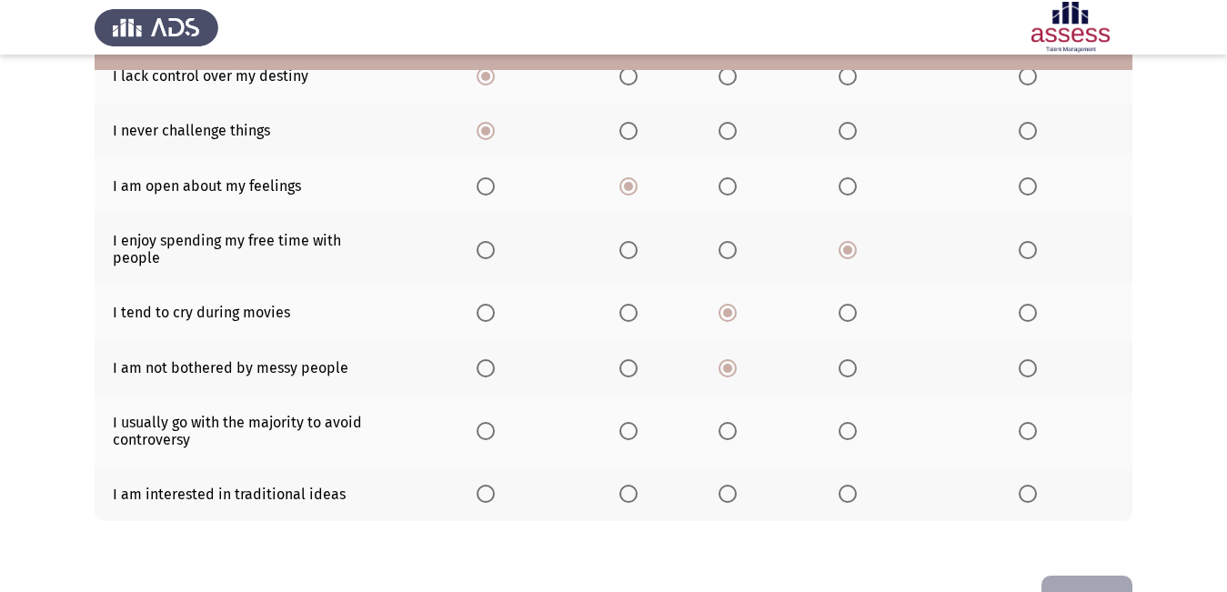
scroll to position [337, 0]
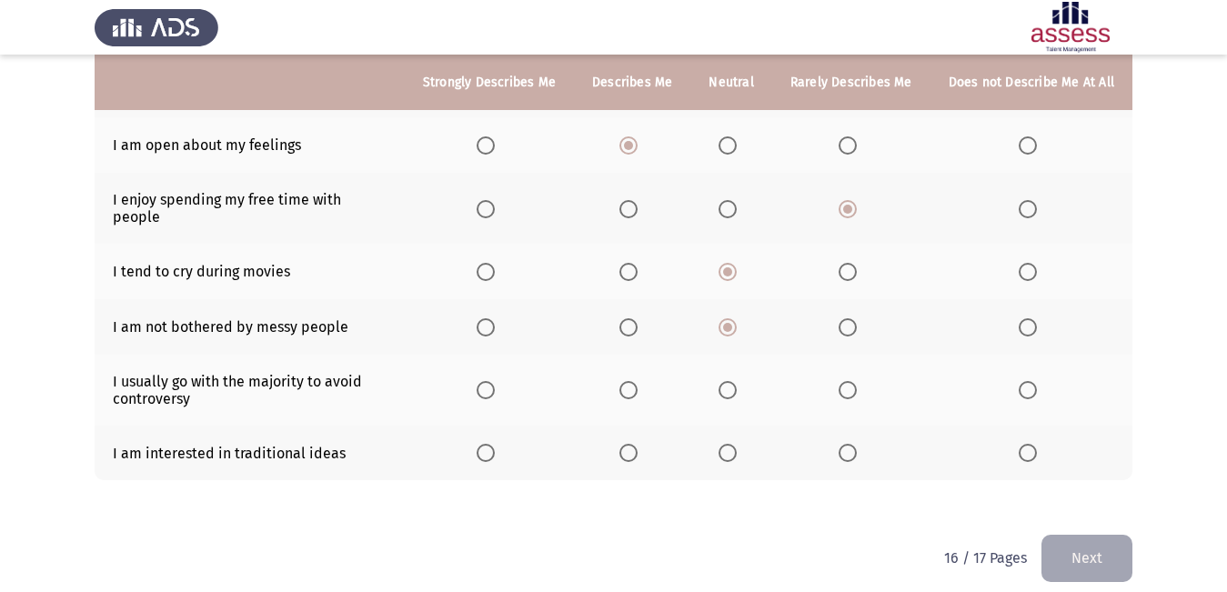
drag, startPoint x: 1026, startPoint y: 366, endPoint x: 1000, endPoint y: 383, distance: 30.3
click at [1017, 374] on th at bounding box center [1031, 390] width 202 height 71
click at [1030, 381] on span "Select an option" at bounding box center [1027, 390] width 18 height 18
click at [1030, 381] on input "Select an option" at bounding box center [1027, 390] width 18 height 18
click at [513, 436] on th at bounding box center [489, 453] width 169 height 55
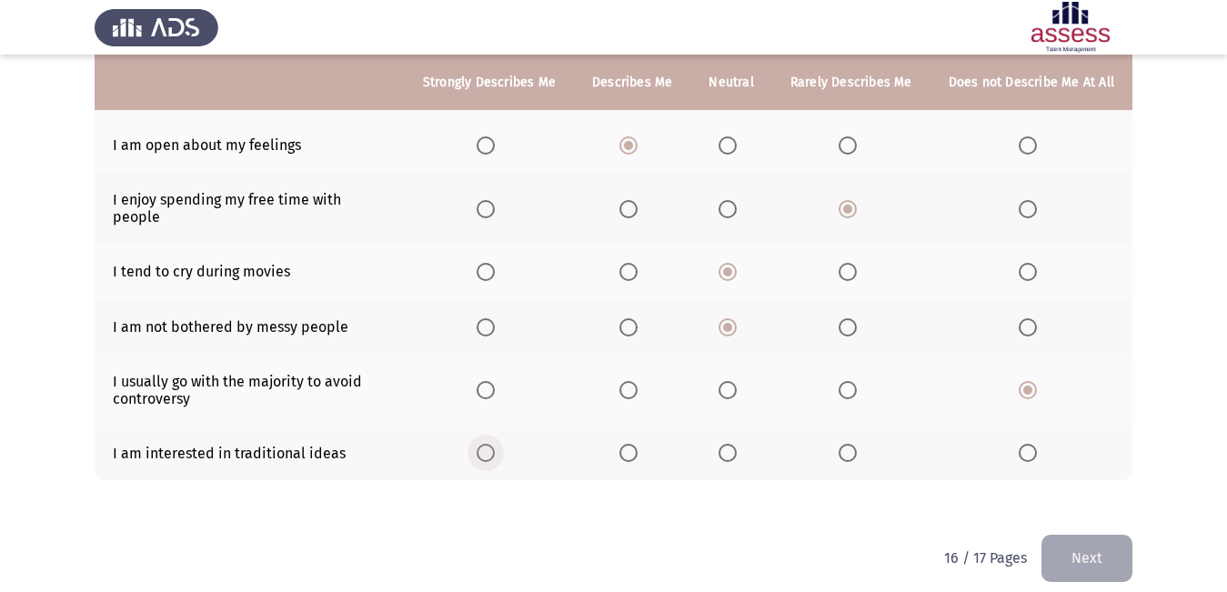
click at [486, 444] on span "Select an option" at bounding box center [485, 453] width 18 height 18
click at [486, 444] on input "Select an option" at bounding box center [485, 453] width 18 height 18
click at [1054, 553] on button "Next" at bounding box center [1086, 558] width 91 height 46
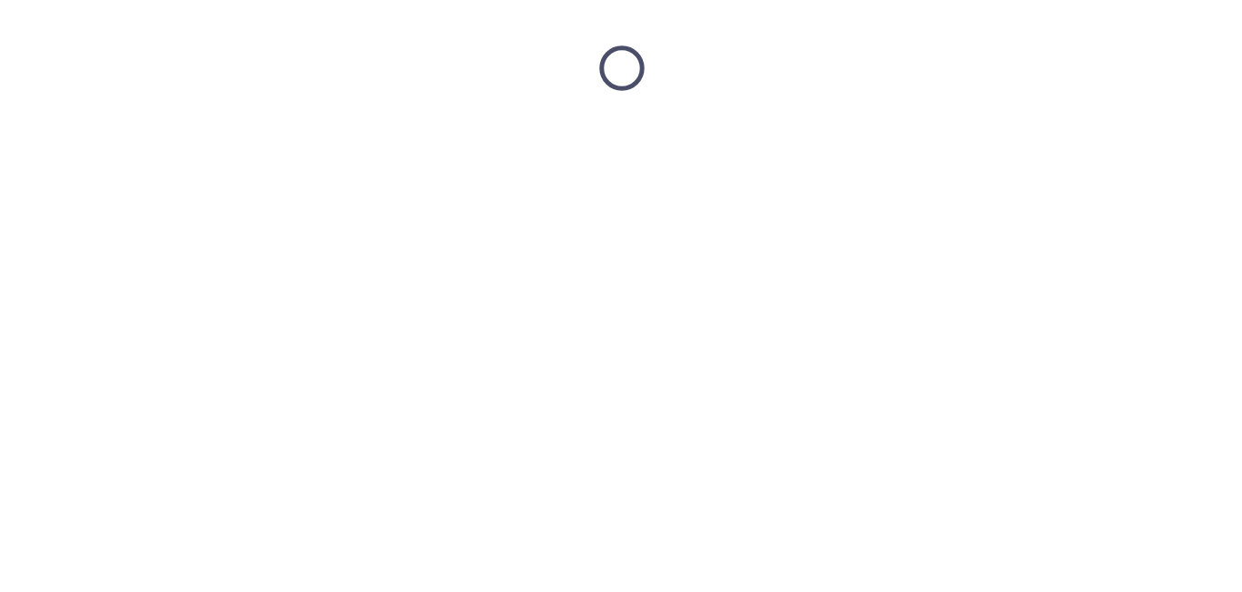
scroll to position [0, 0]
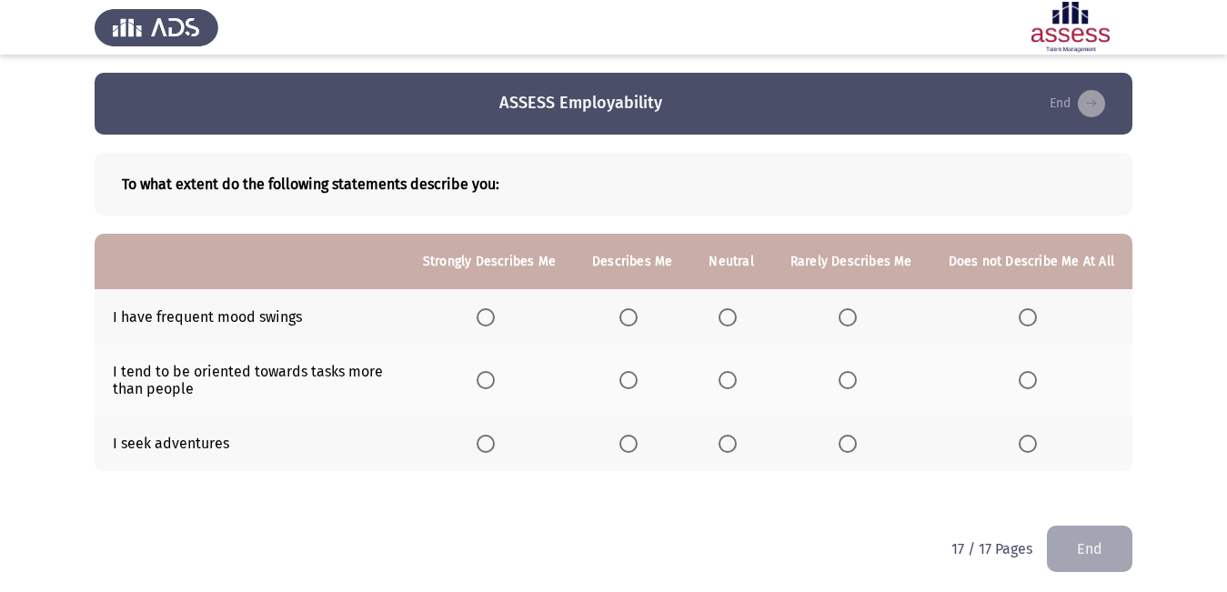
click at [495, 318] on span "Select an option" at bounding box center [485, 317] width 18 height 18
click at [495, 318] on input "Select an option" at bounding box center [485, 317] width 18 height 18
click at [494, 435] on span "Select an option" at bounding box center [485, 444] width 18 height 18
click at [494, 435] on input "Select an option" at bounding box center [485, 444] width 18 height 18
click at [725, 309] on span "Select an option" at bounding box center [727, 317] width 18 height 18
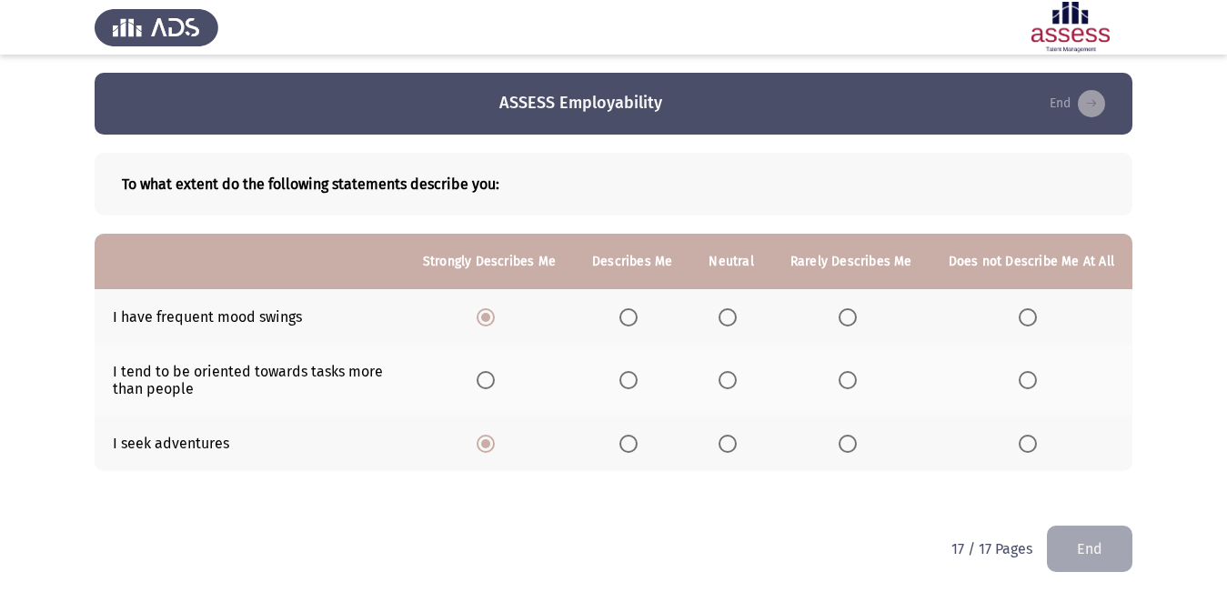
click at [725, 309] on input "Select an option" at bounding box center [727, 317] width 18 height 18
click at [636, 376] on span "Select an option" at bounding box center [628, 380] width 18 height 18
click at [636, 376] on input "Select an option" at bounding box center [628, 380] width 18 height 18
click at [1102, 537] on button "End" at bounding box center [1089, 549] width 85 height 46
